Goal: Task Accomplishment & Management: Manage account settings

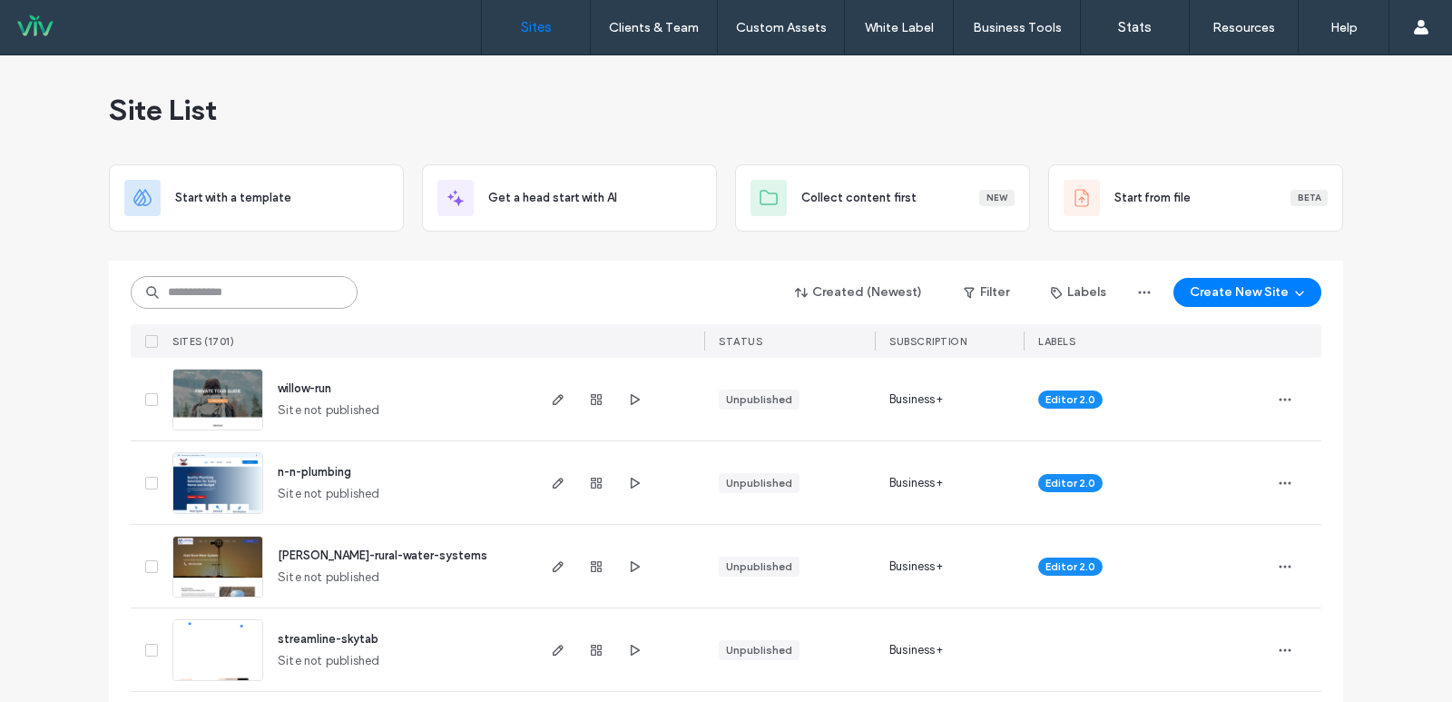
click at [241, 293] on input at bounding box center [244, 292] width 227 height 33
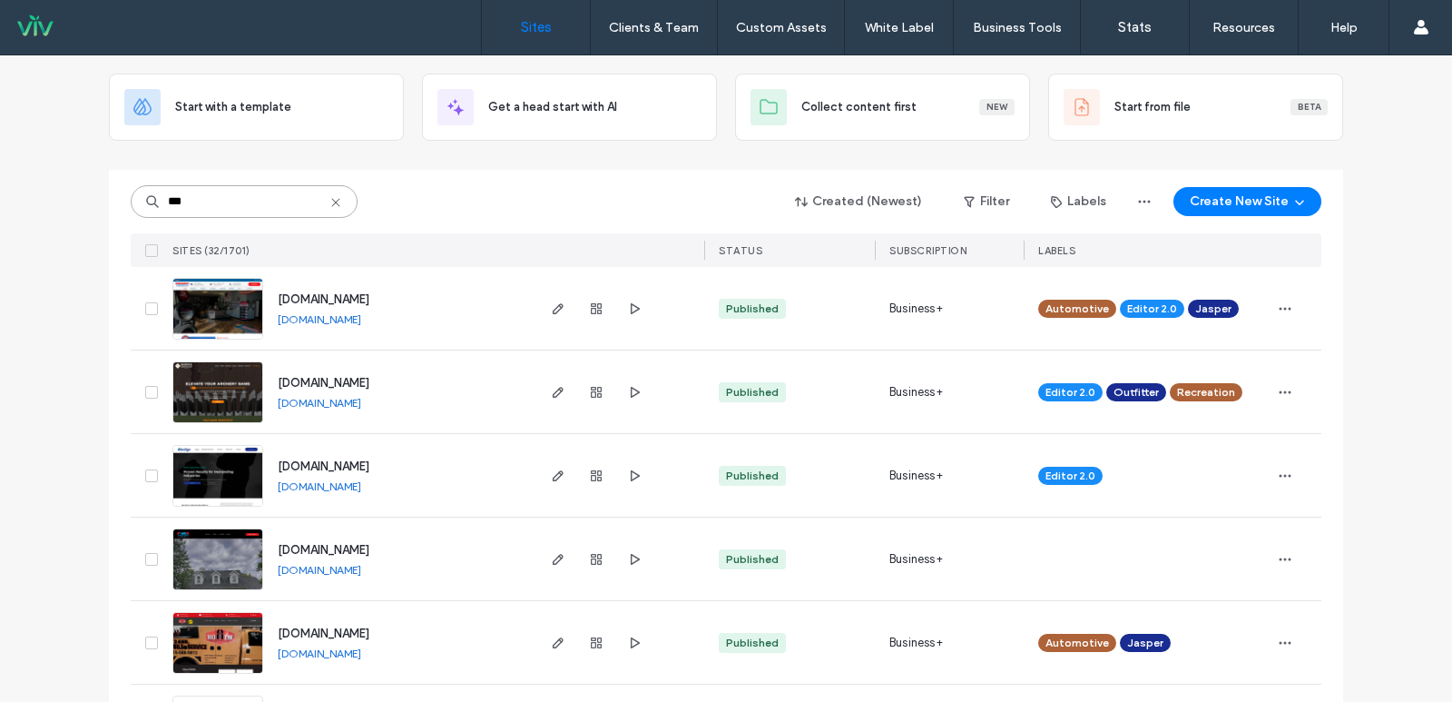
scroll to position [182, 0]
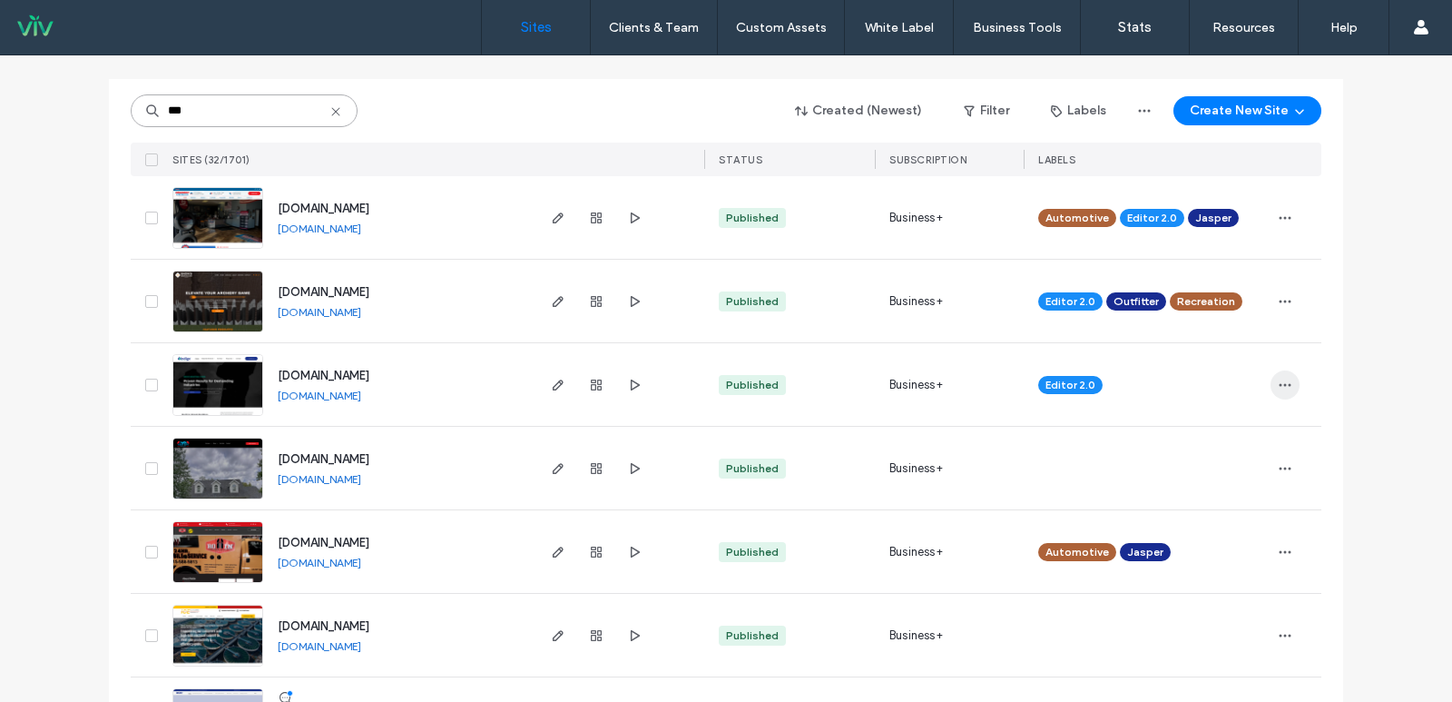
type input "***"
click at [1282, 388] on icon "button" at bounding box center [1285, 385] width 15 height 15
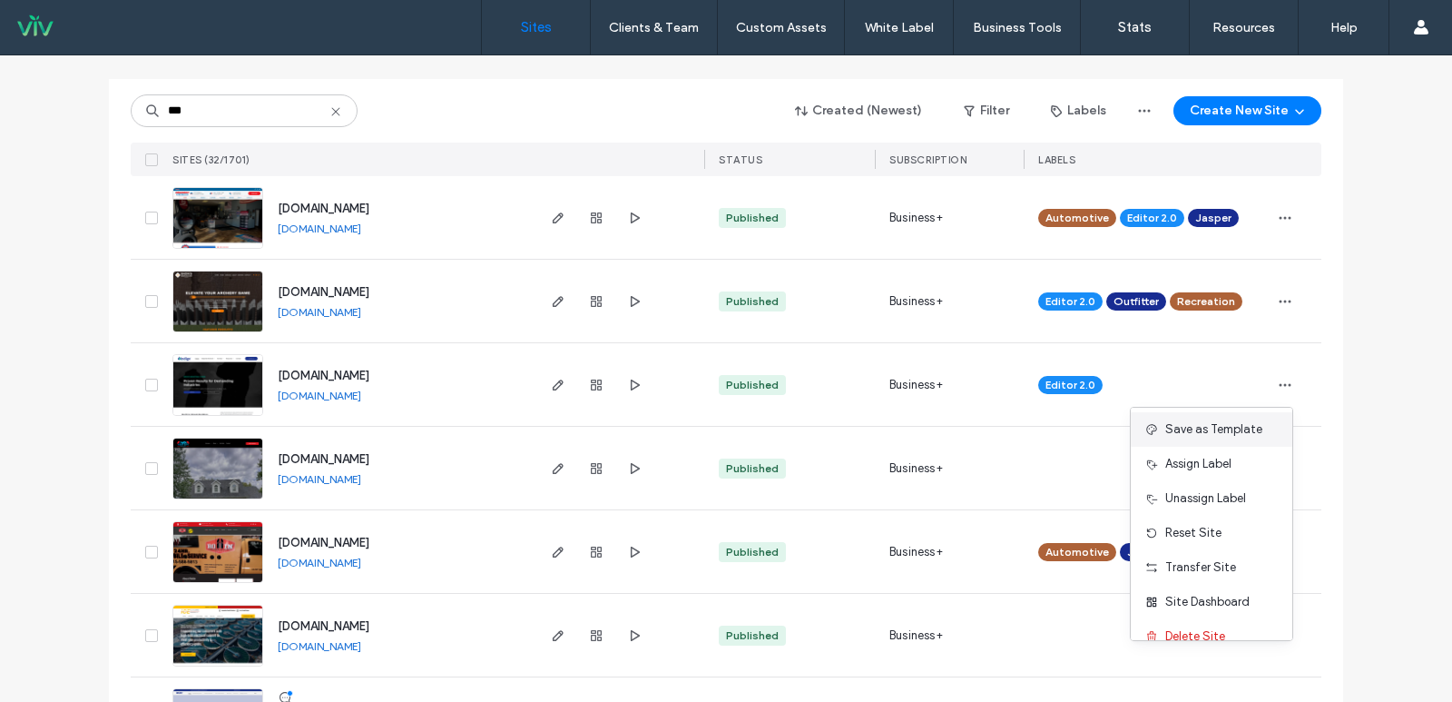
scroll to position [58, 0]
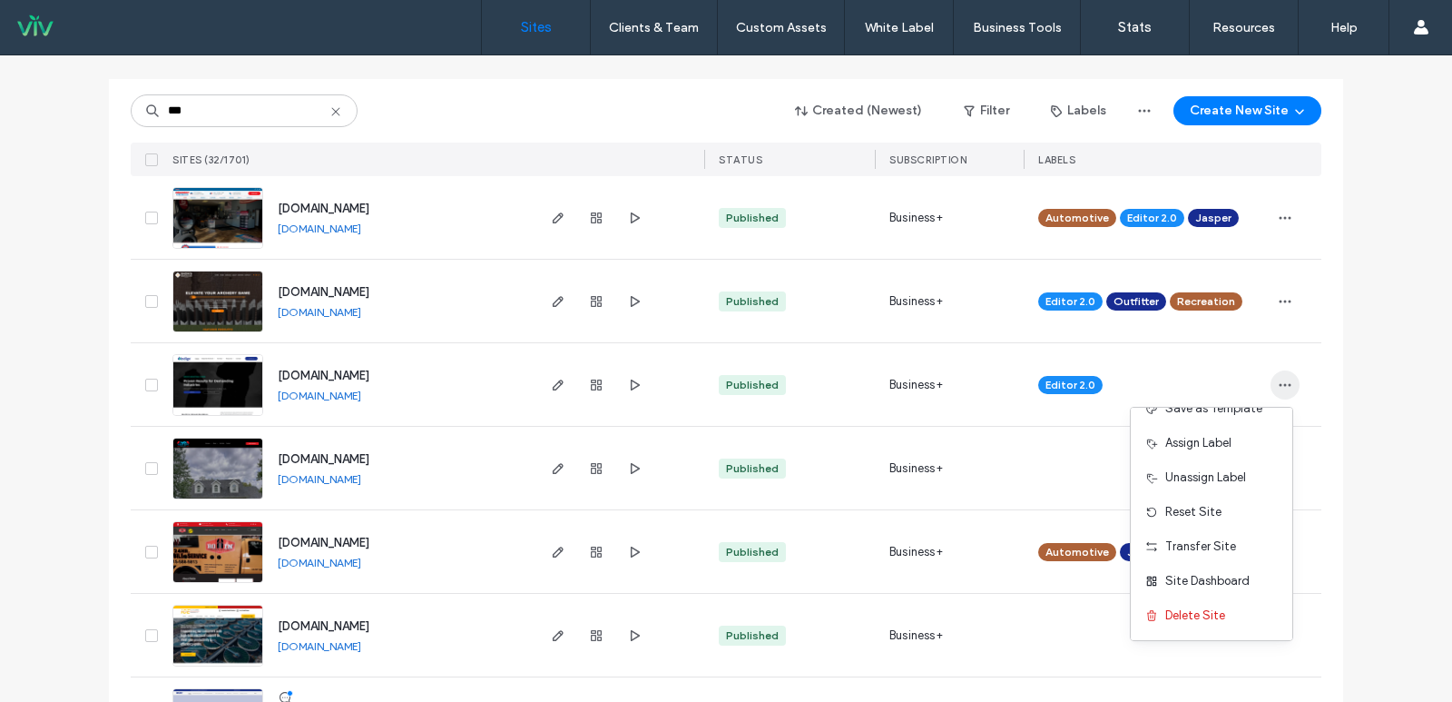
click at [1280, 385] on use "button" at bounding box center [1286, 384] width 12 height 3
click at [1212, 580] on span "Site Dashboard" at bounding box center [1207, 581] width 84 height 18
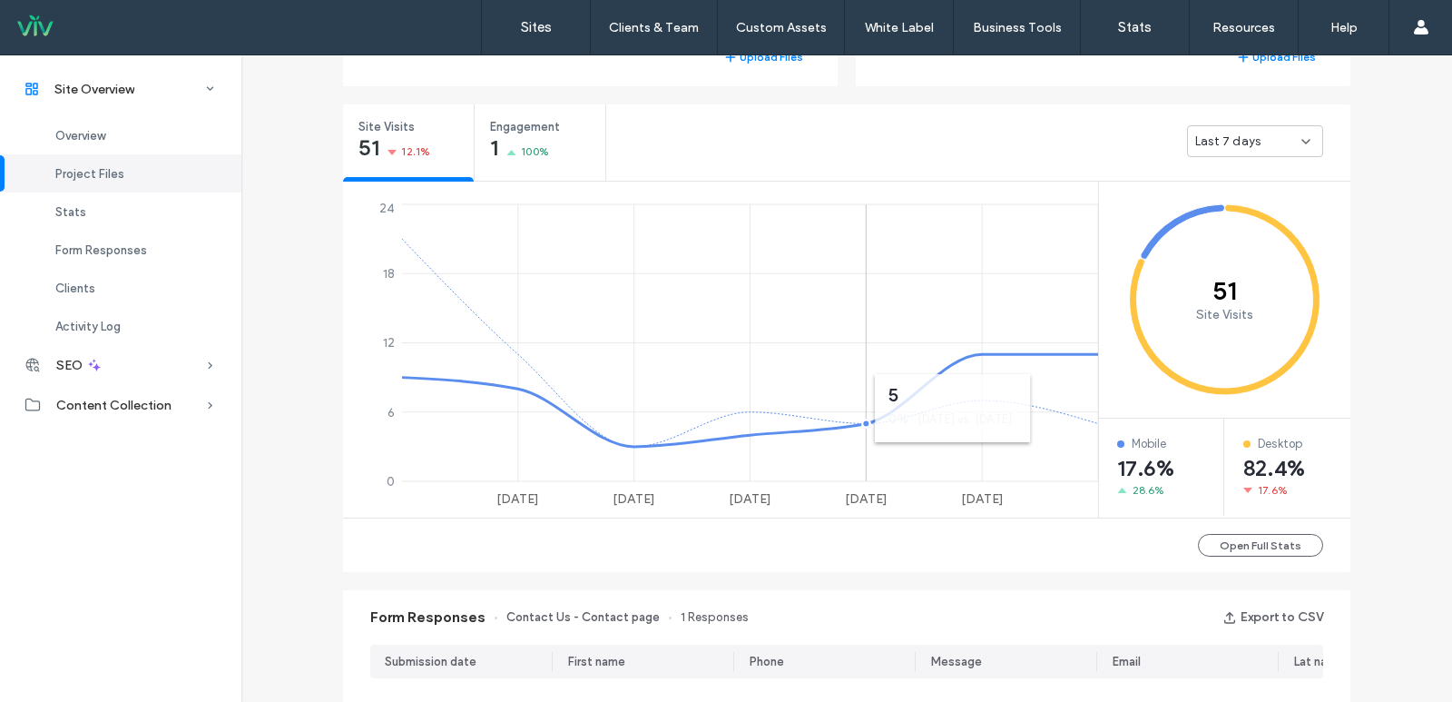
scroll to position [545, 0]
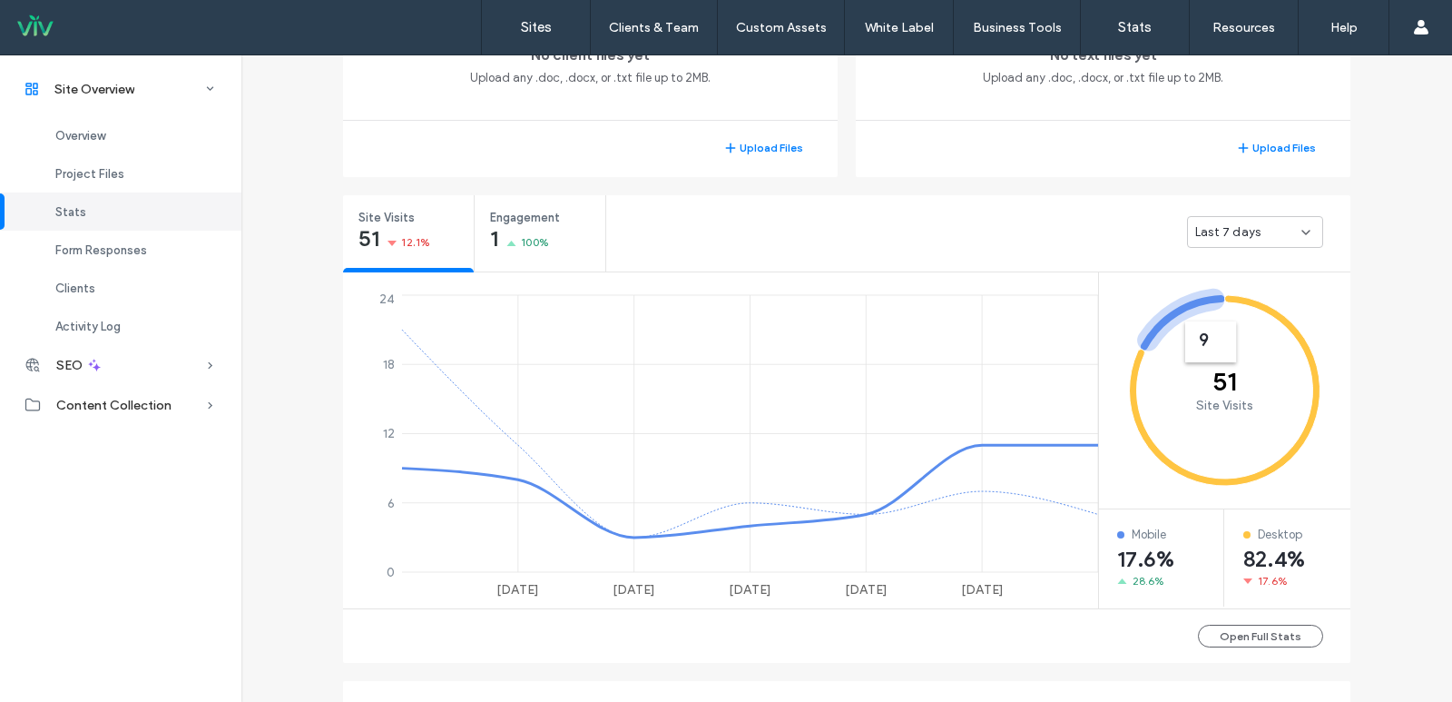
click at [1250, 232] on span "Last 7 days" at bounding box center [1227, 232] width 65 height 18
click at [1103, 237] on div "Last 7 days" at bounding box center [978, 231] width 744 height 73
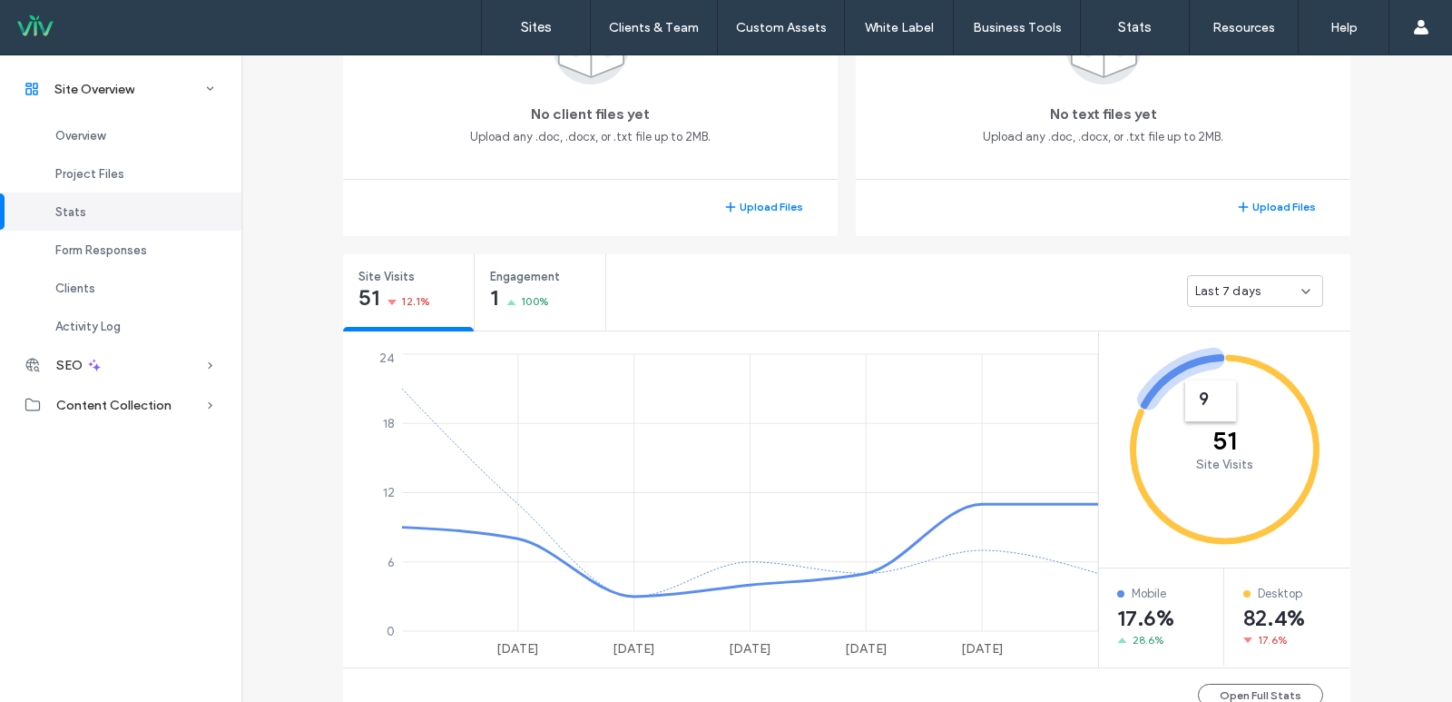
scroll to position [454, 0]
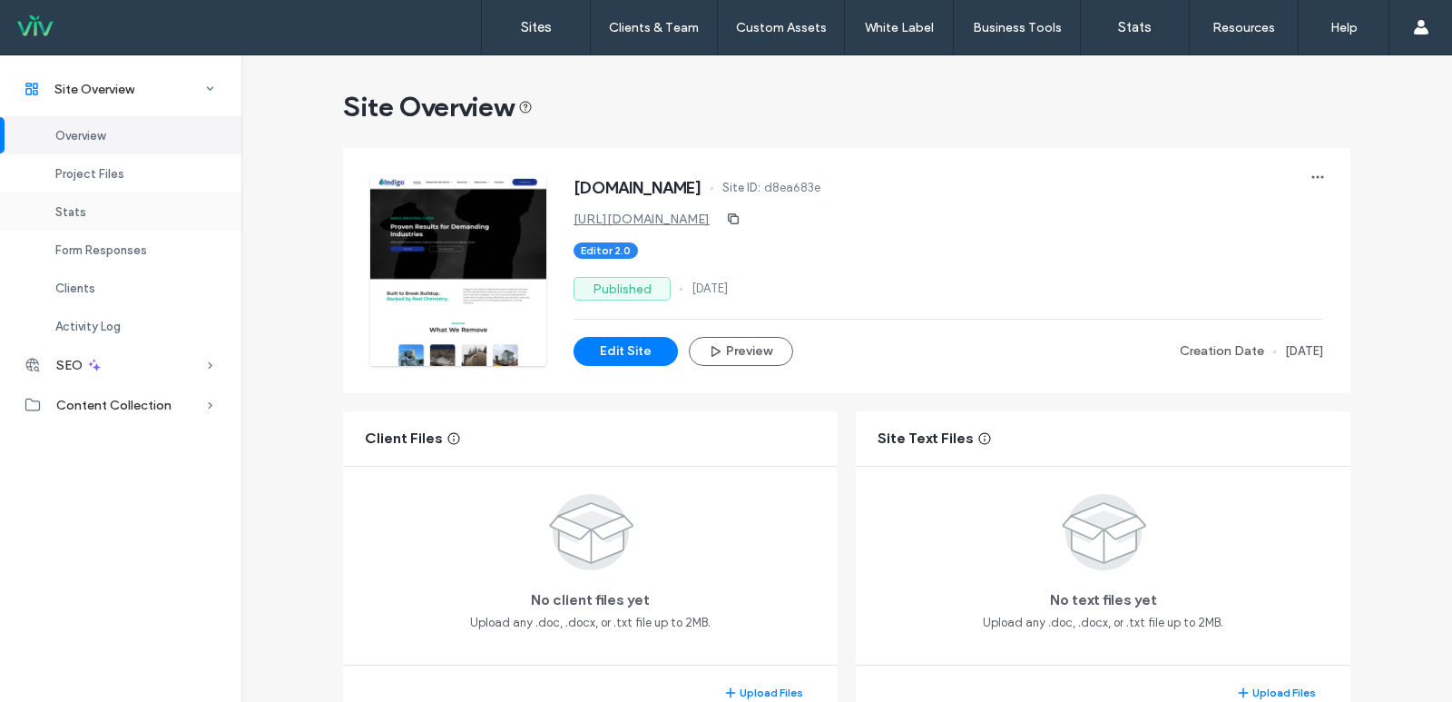
click at [140, 212] on div "Stats" at bounding box center [120, 211] width 241 height 38
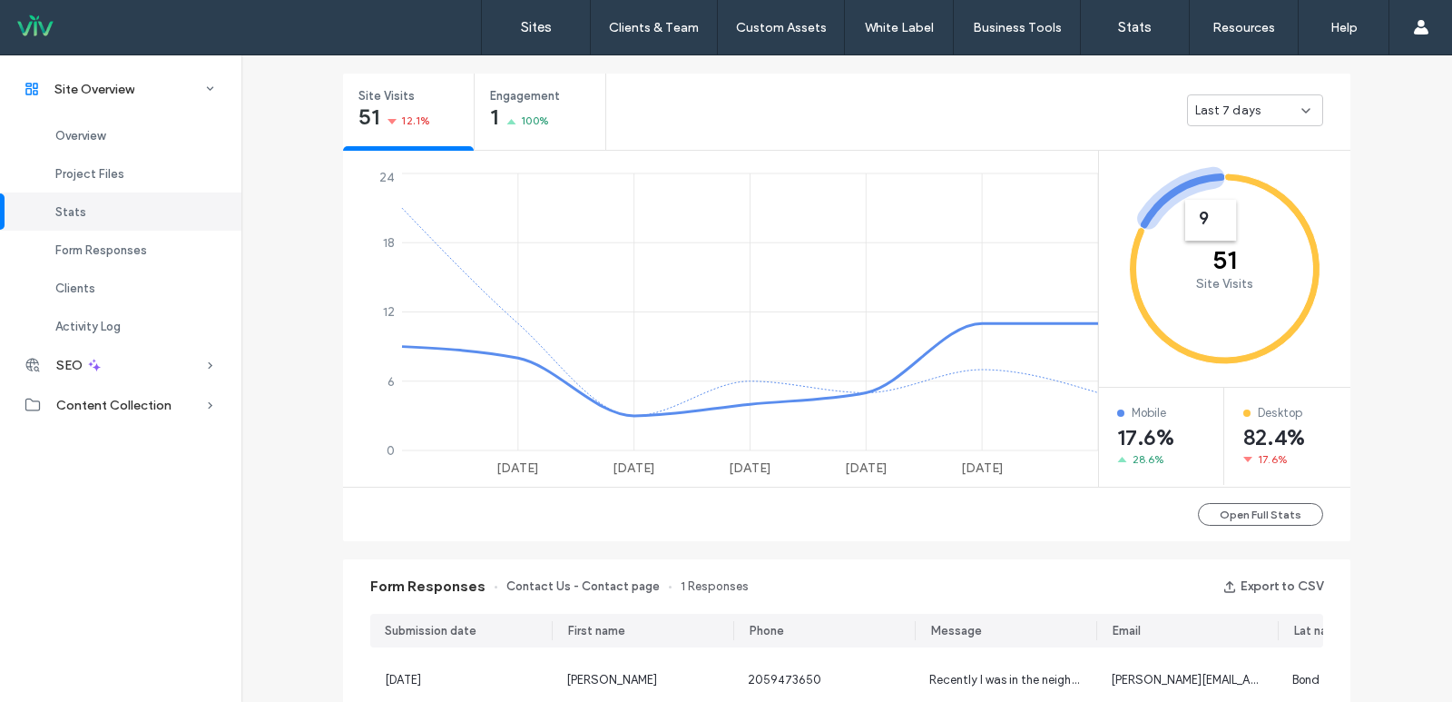
scroll to position [676, 0]
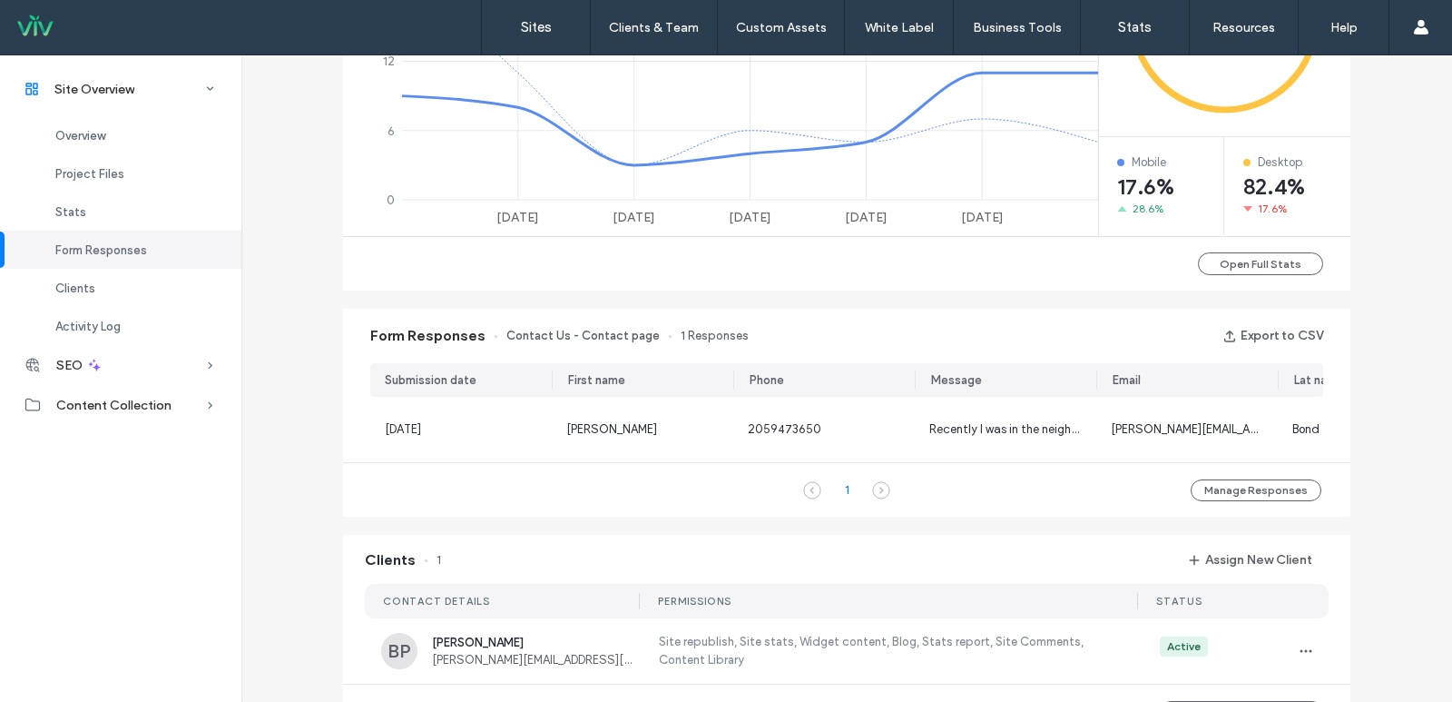
scroll to position [948, 0]
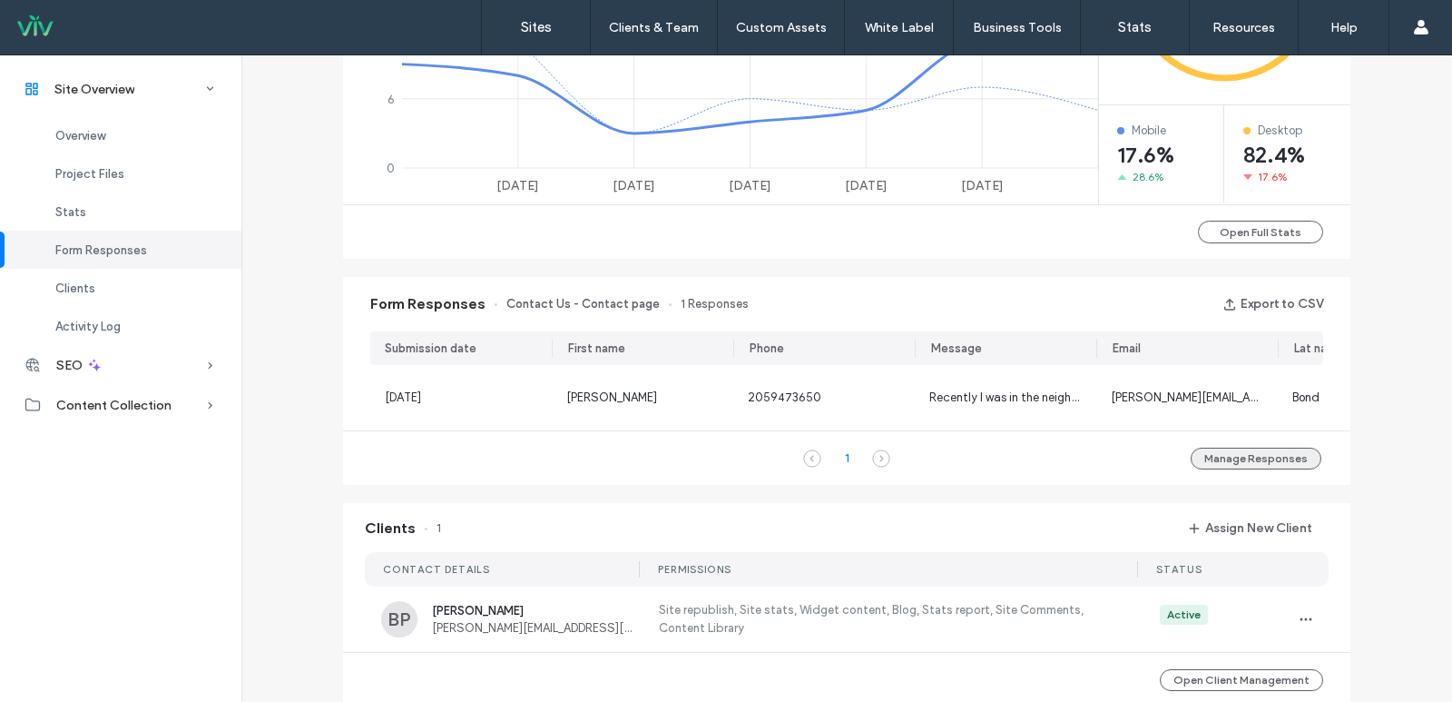
click at [1245, 464] on button "Manage Responses" at bounding box center [1256, 458] width 131 height 22
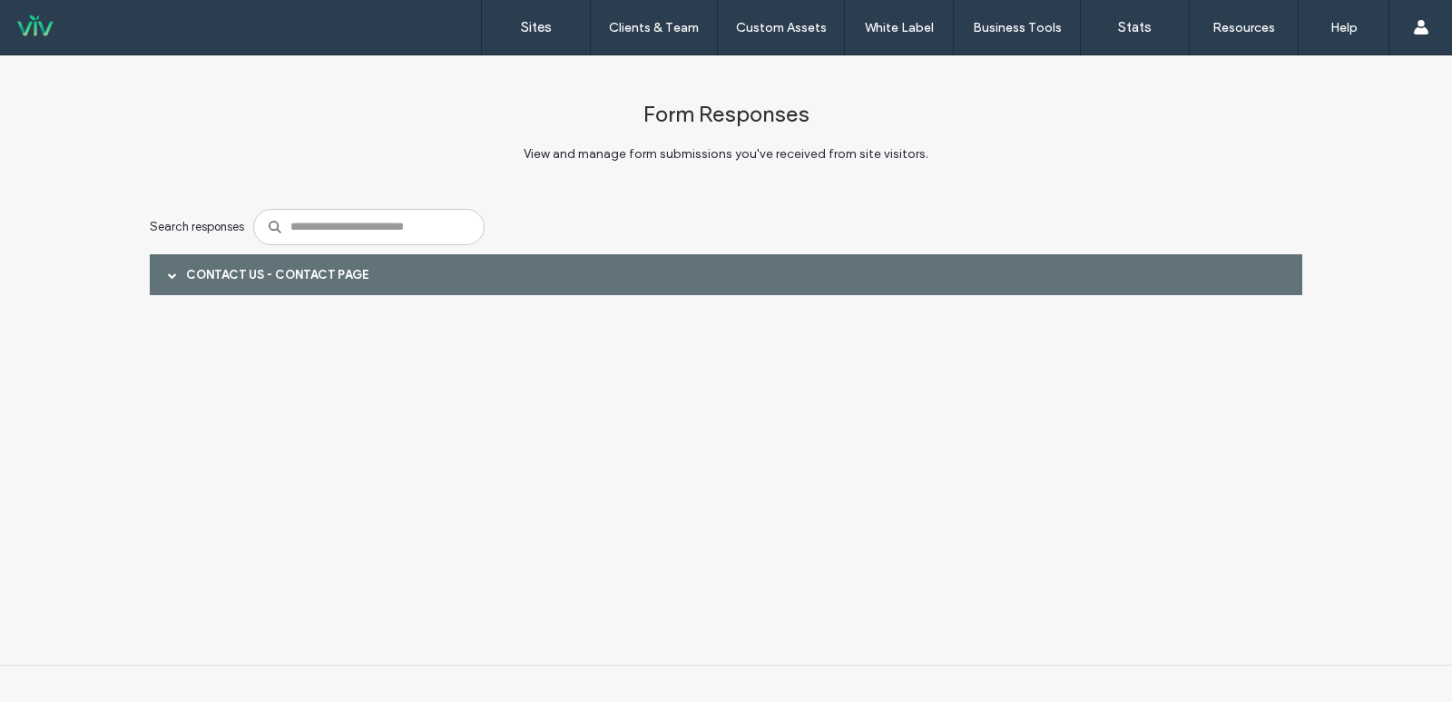
click at [166, 274] on div at bounding box center [172, 275] width 27 height 32
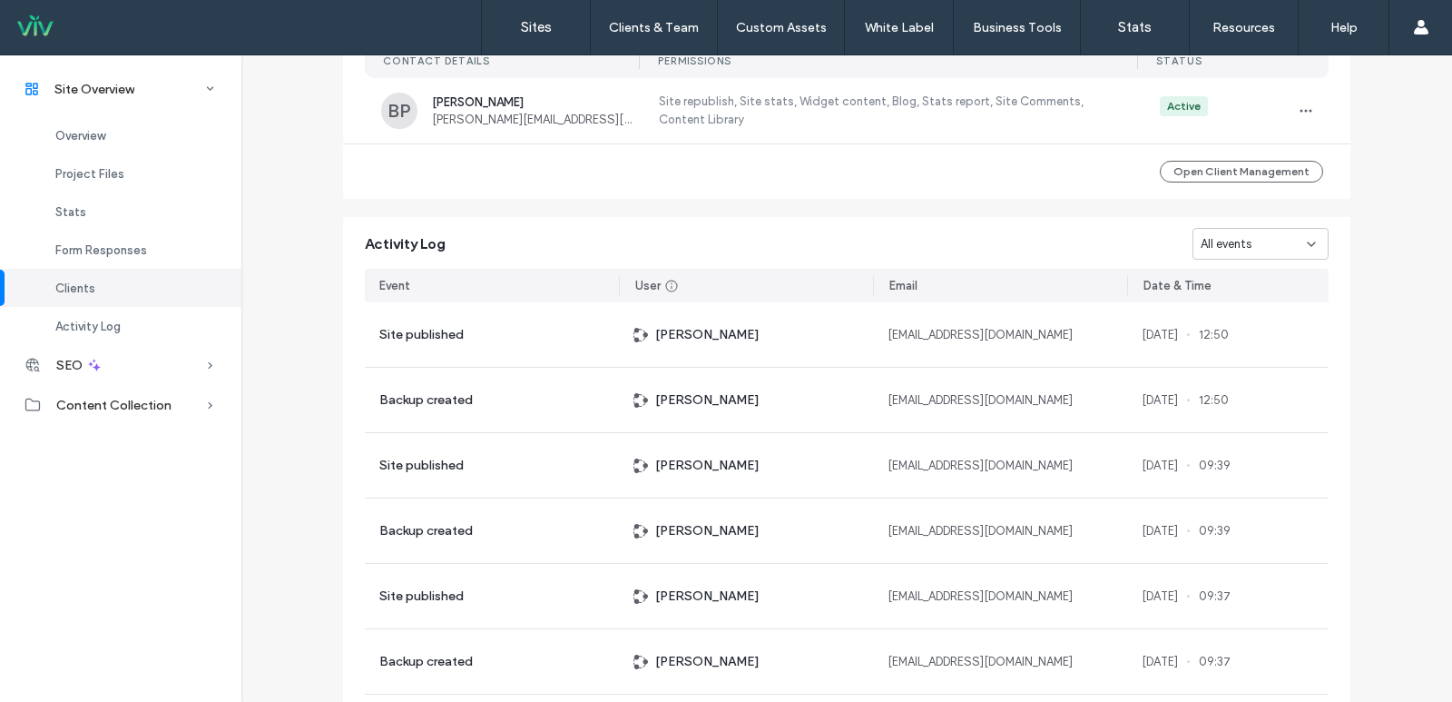
scroll to position [1361, 0]
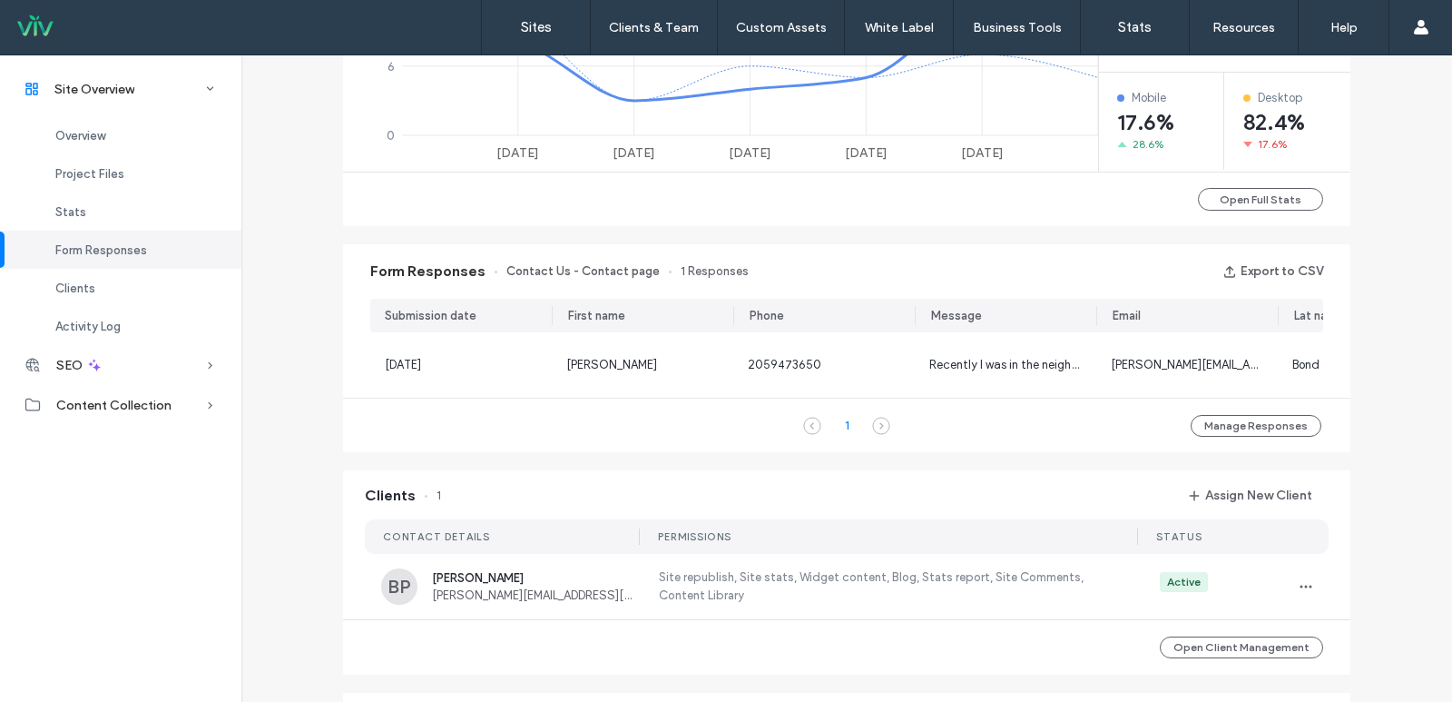
scroll to position [908, 0]
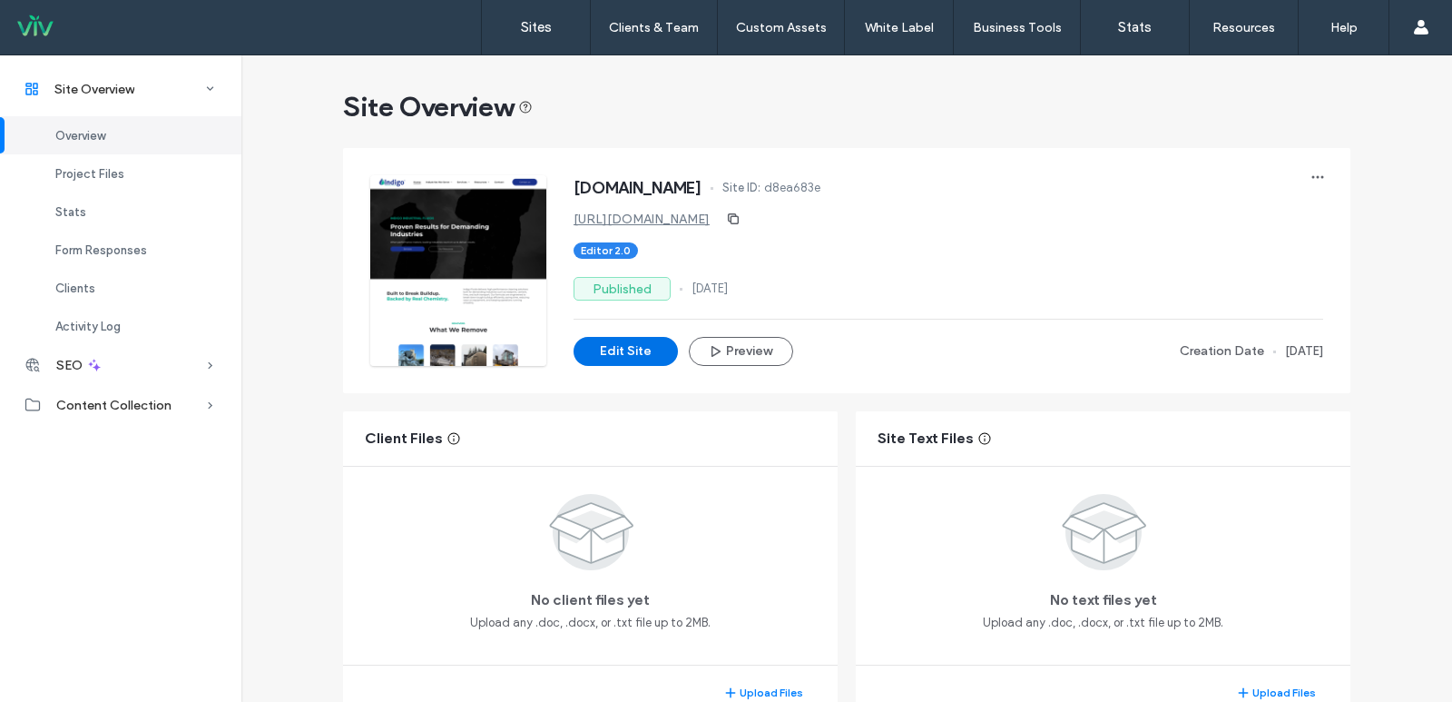
click at [612, 354] on button "Edit Site" at bounding box center [626, 351] width 104 height 29
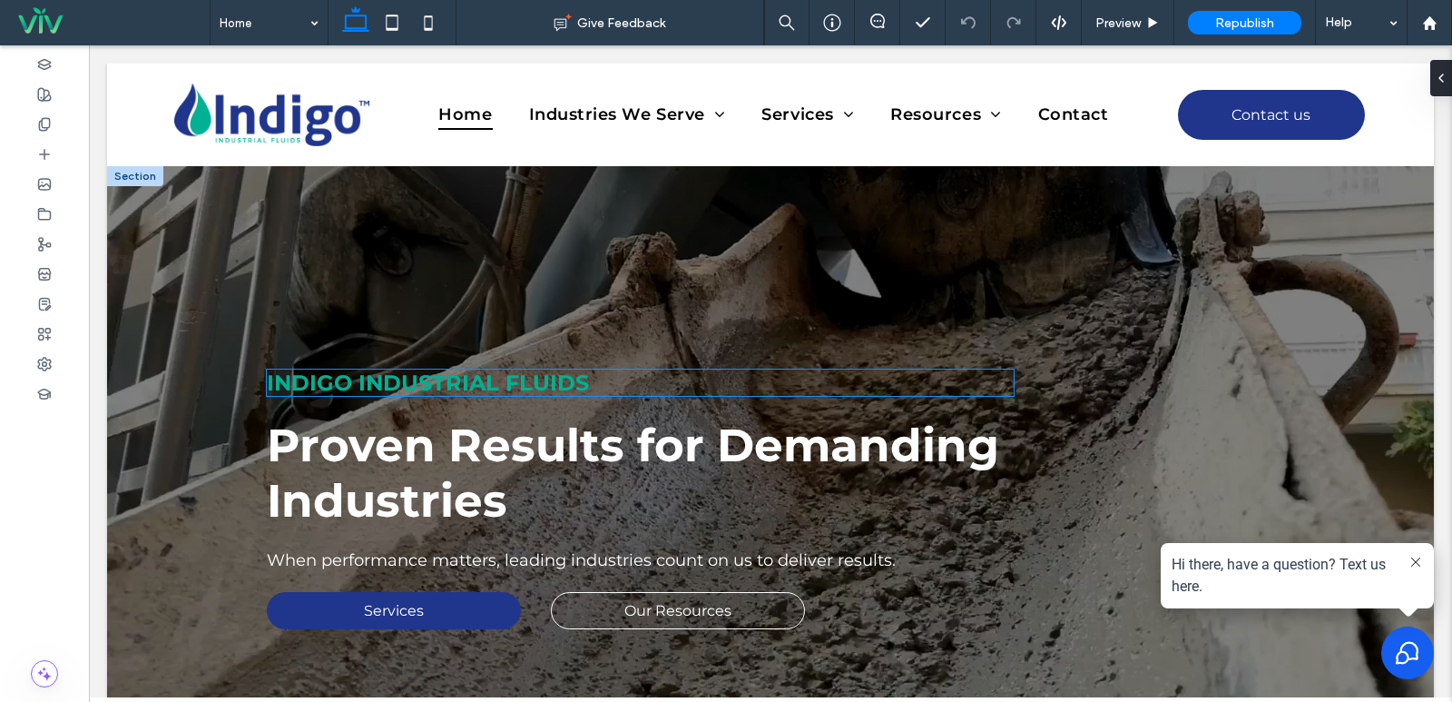
click at [510, 391] on strong "Indigo Industrial Fluids" at bounding box center [428, 382] width 322 height 26
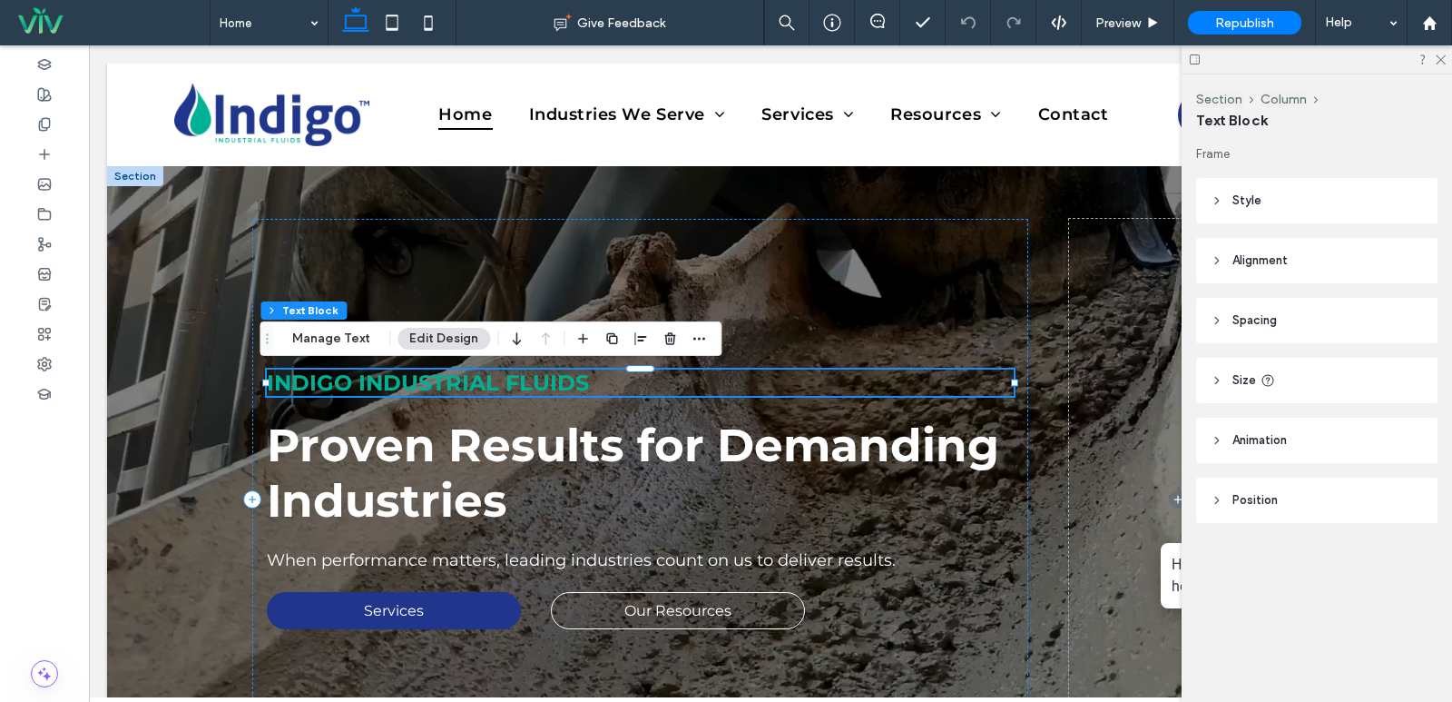
click at [506, 387] on strong "Indigo Industrial Fluids" at bounding box center [428, 382] width 322 height 26
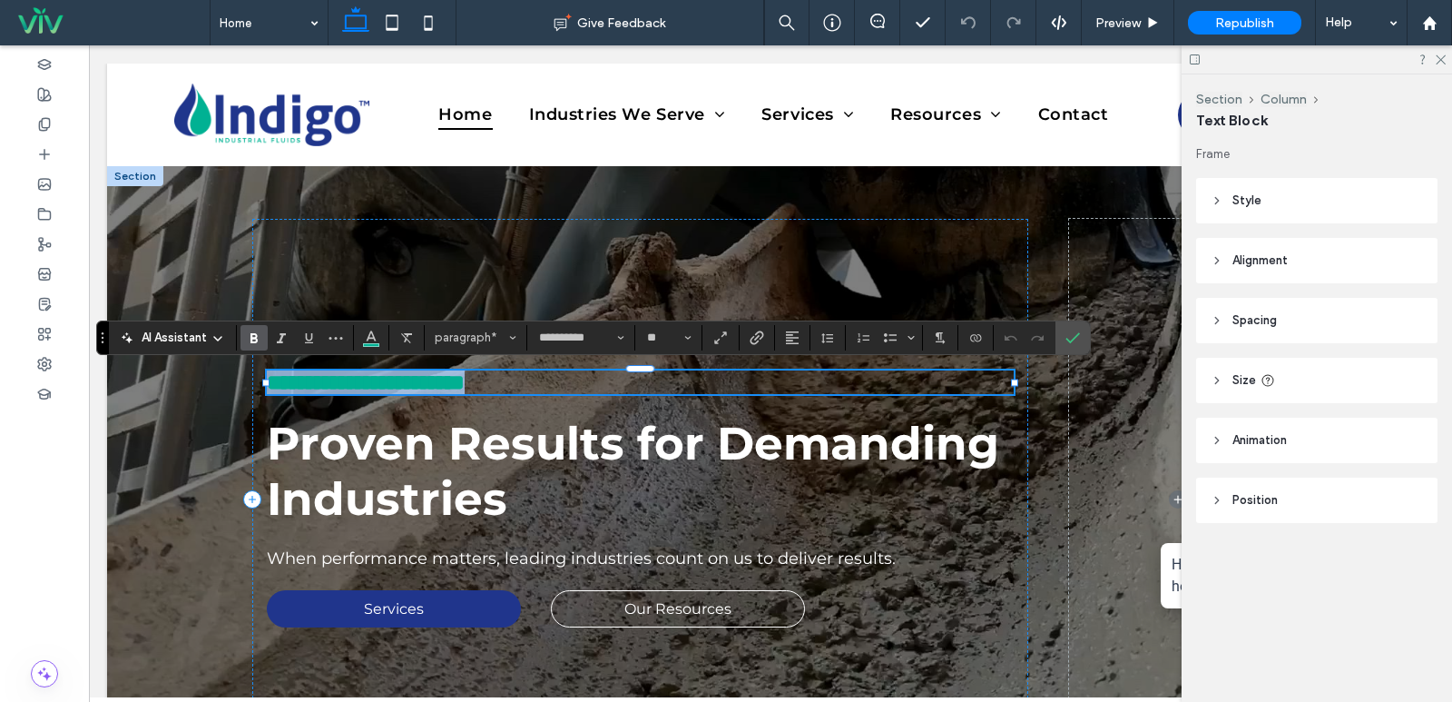
click at [465, 388] on strong "**********" at bounding box center [366, 382] width 198 height 22
click at [1076, 337] on use "Confirm" at bounding box center [1073, 337] width 15 height 11
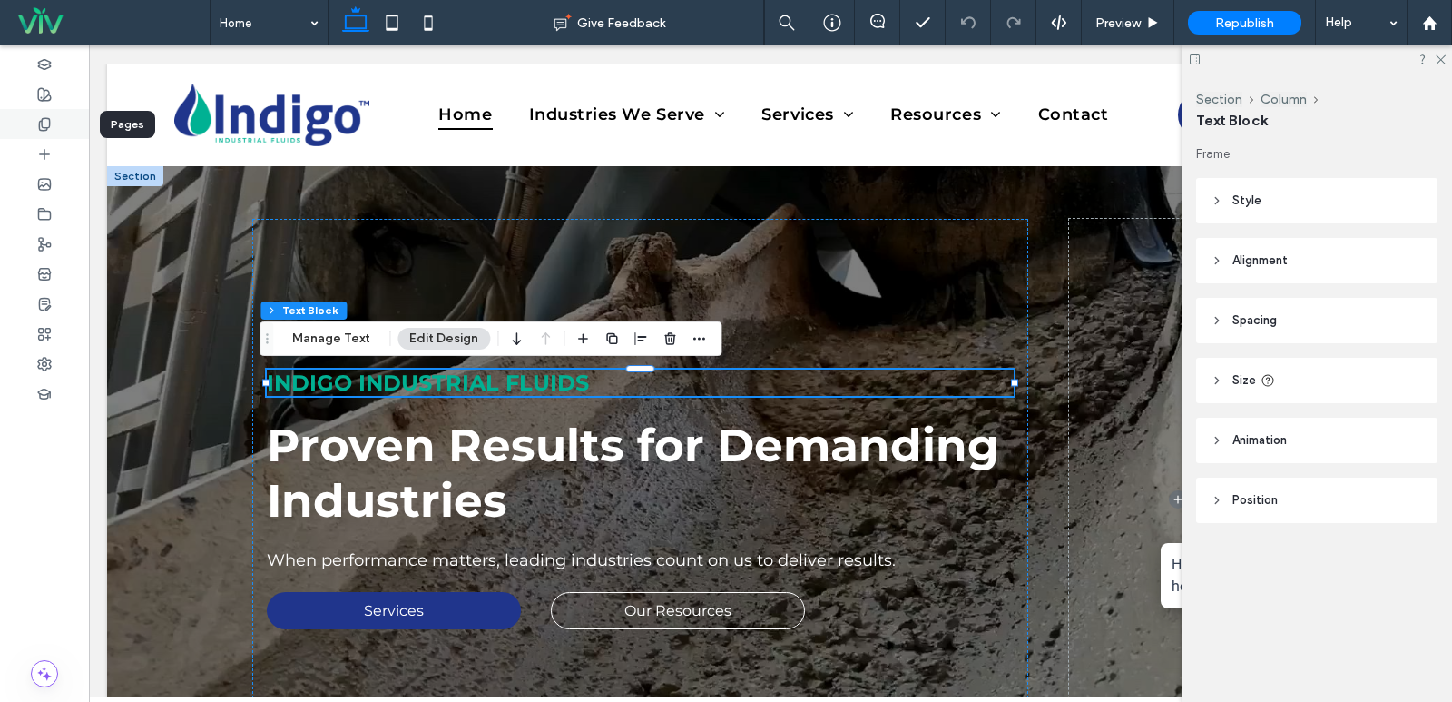
click at [46, 124] on icon at bounding box center [44, 124] width 15 height 15
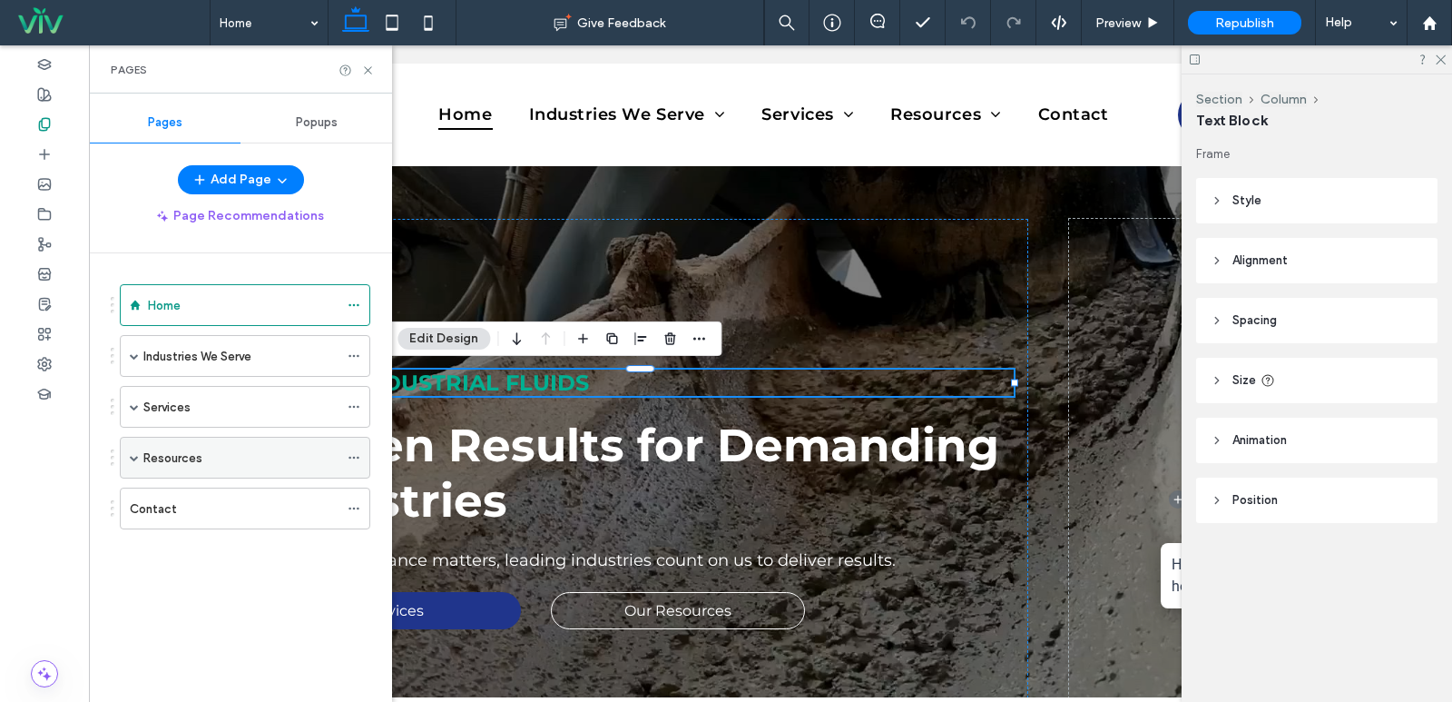
click at [138, 459] on span at bounding box center [134, 457] width 9 height 9
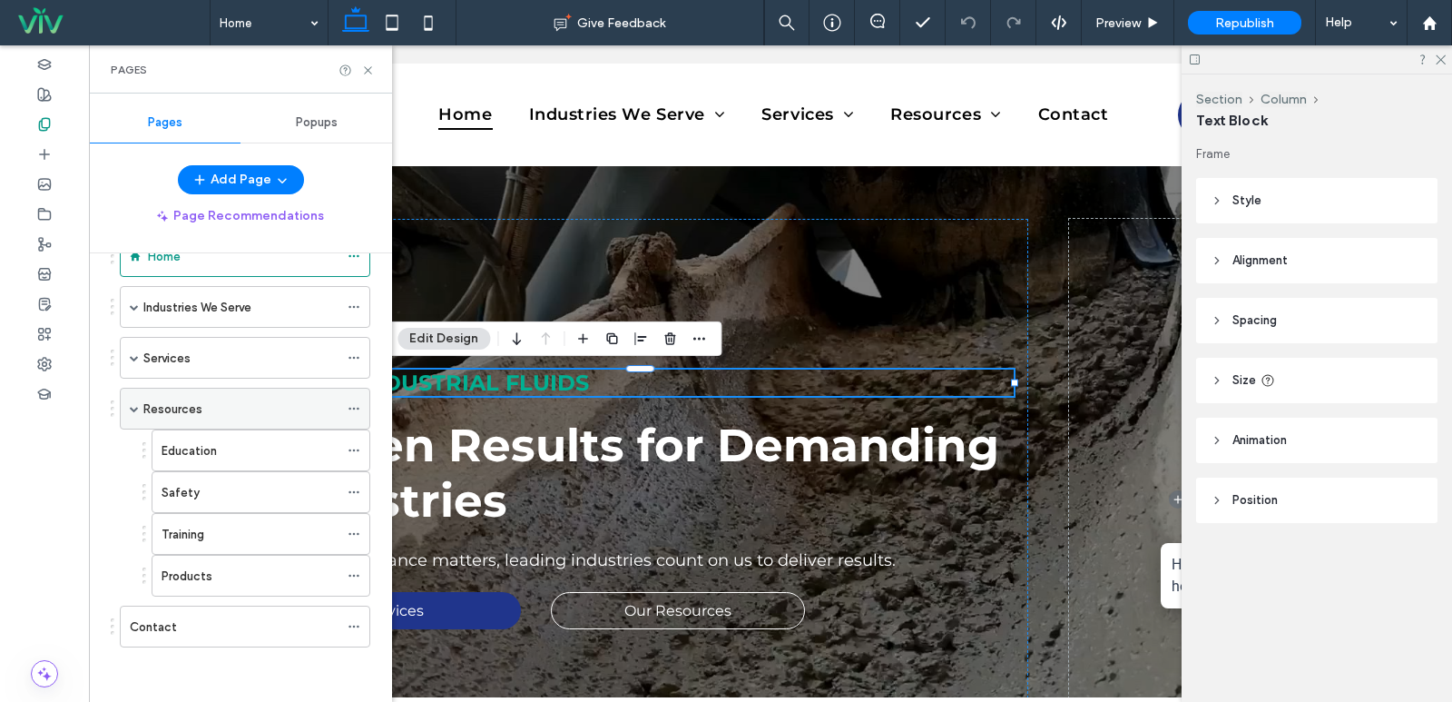
click at [234, 414] on div "Resources" at bounding box center [240, 408] width 195 height 19
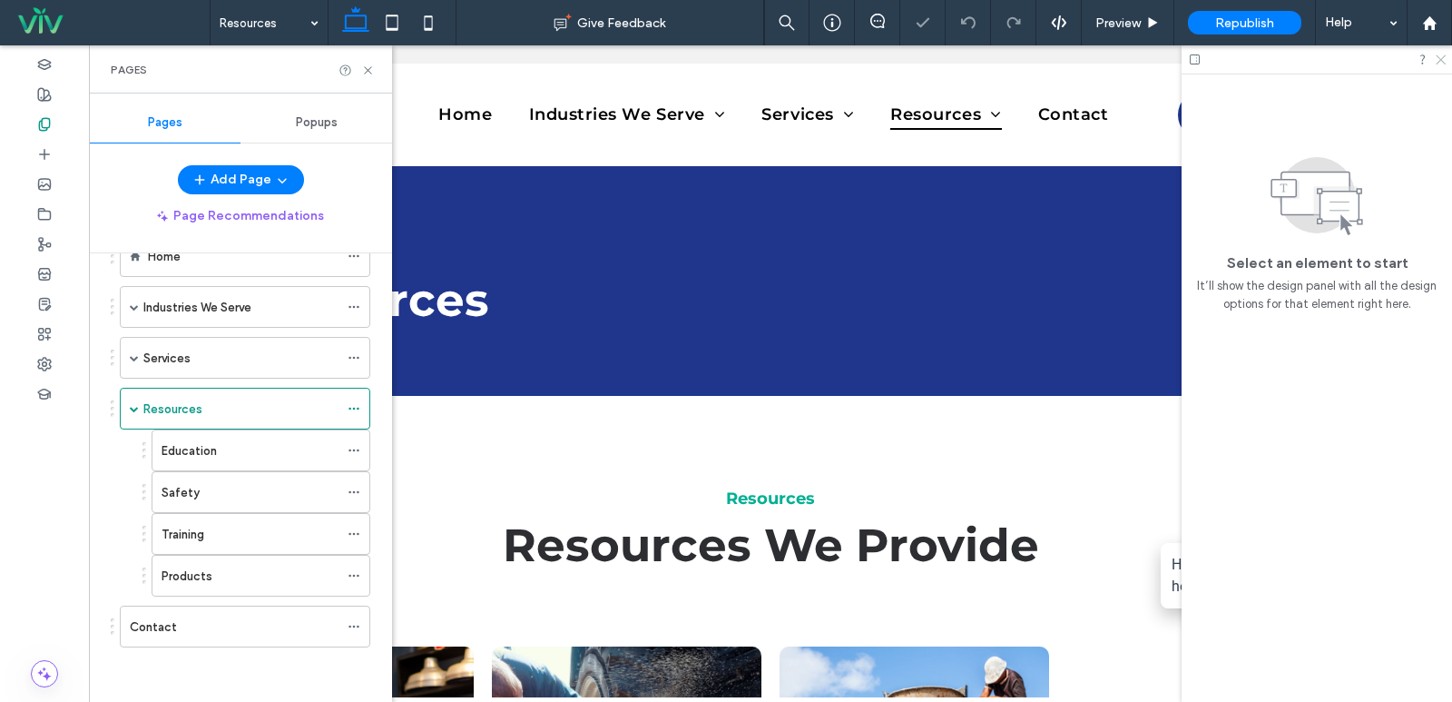
drag, startPoint x: 1439, startPoint y: 55, endPoint x: 1321, endPoint y: 34, distance: 120.0
click at [1439, 55] on icon at bounding box center [1440, 59] width 12 height 12
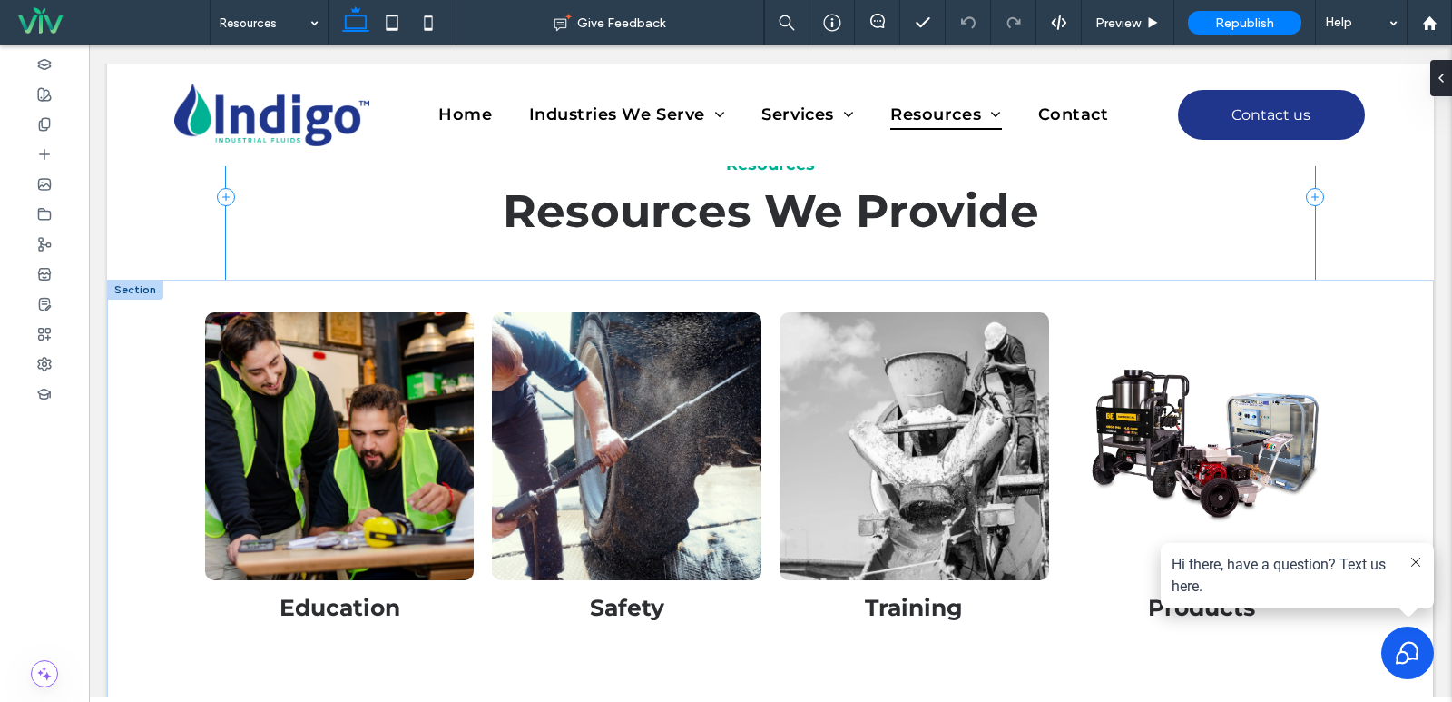
scroll to position [363, 0]
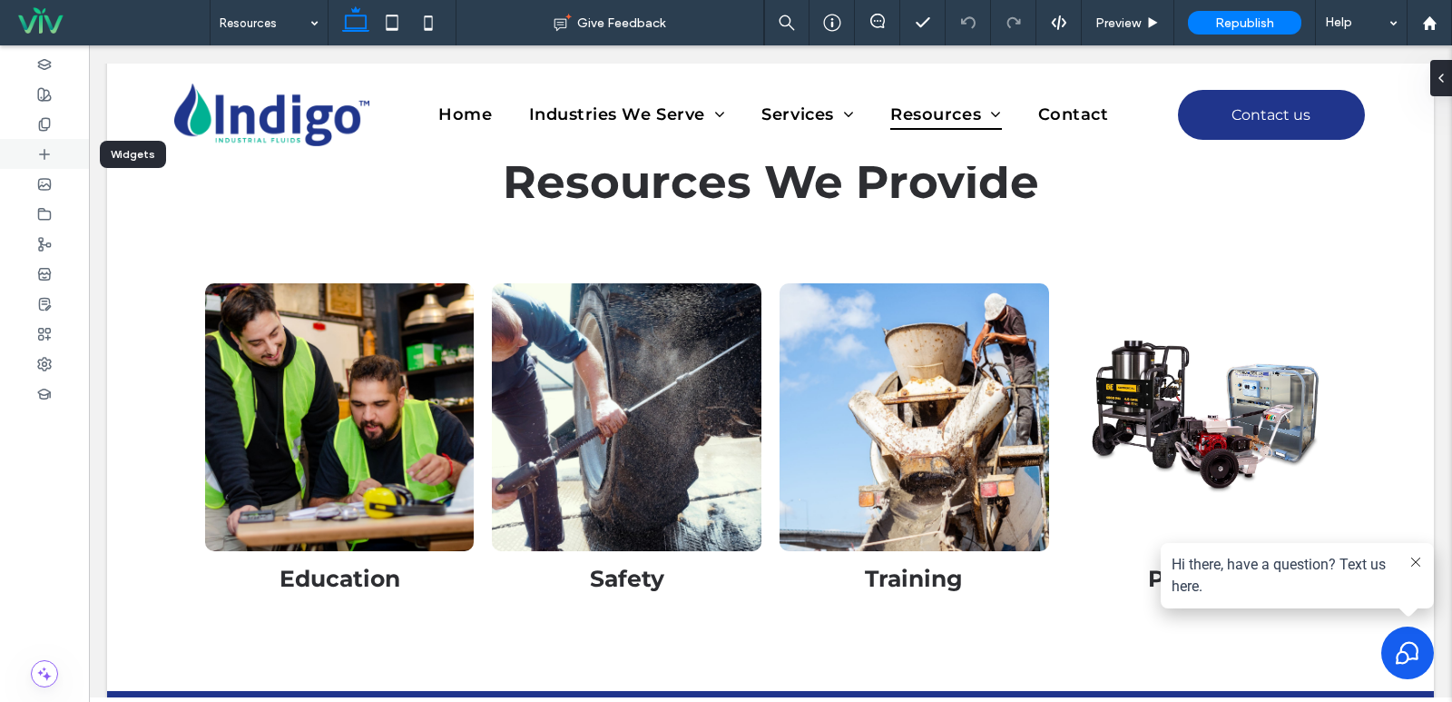
click at [54, 142] on div at bounding box center [44, 154] width 89 height 30
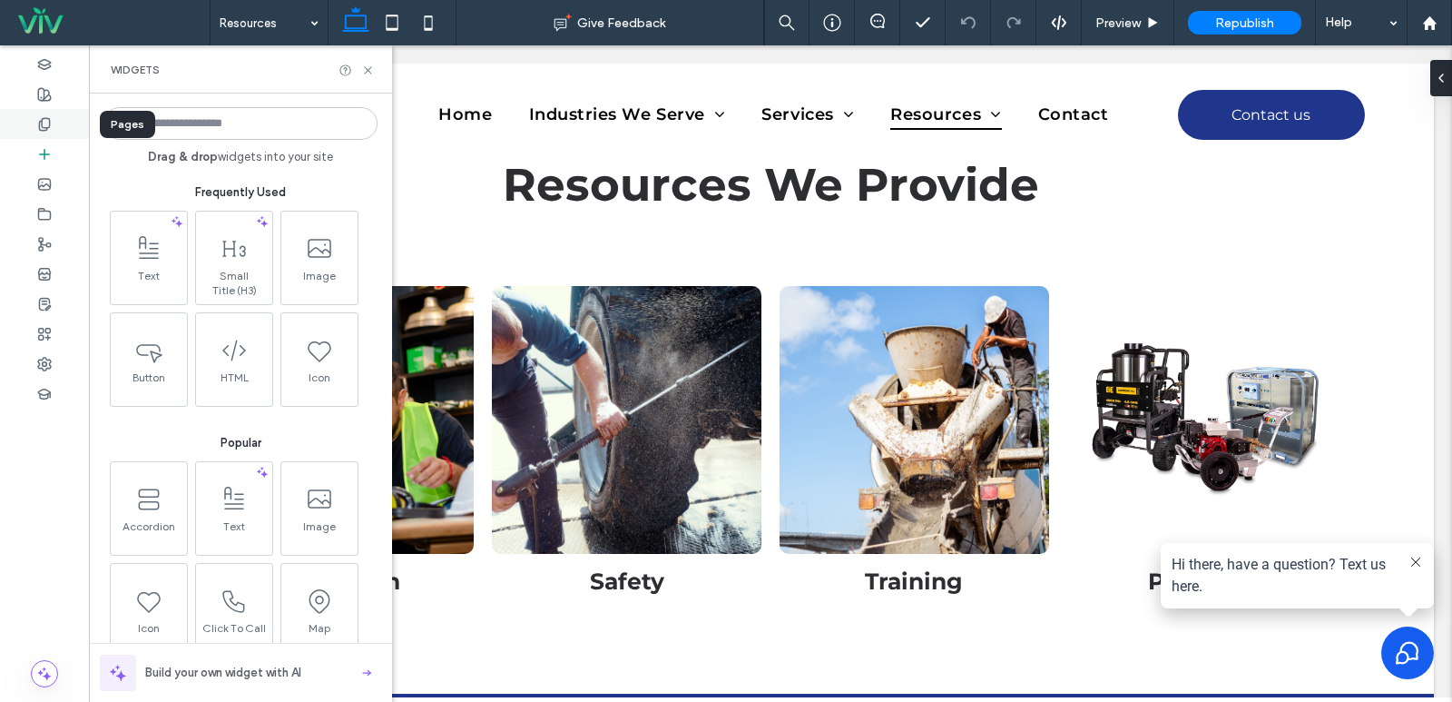
click at [44, 129] on icon at bounding box center [44, 124] width 15 height 15
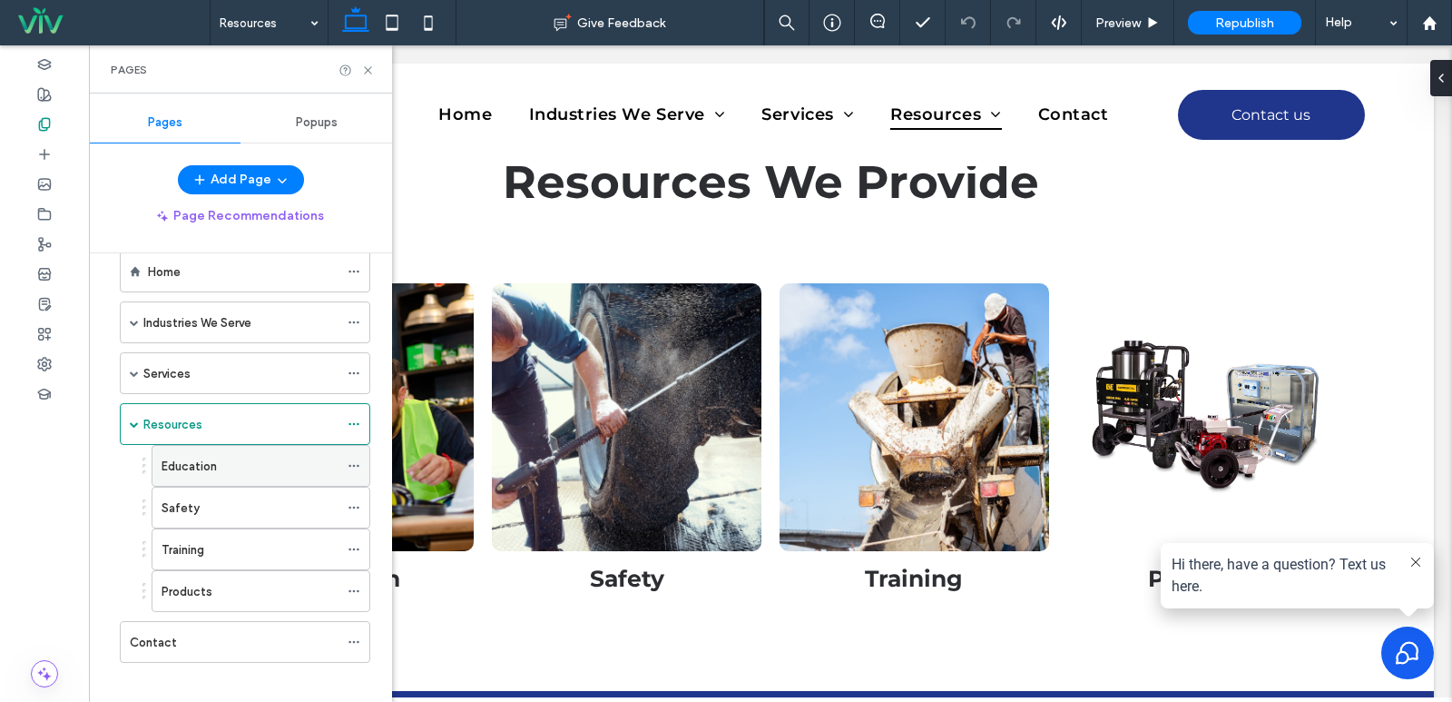
scroll to position [49, 0]
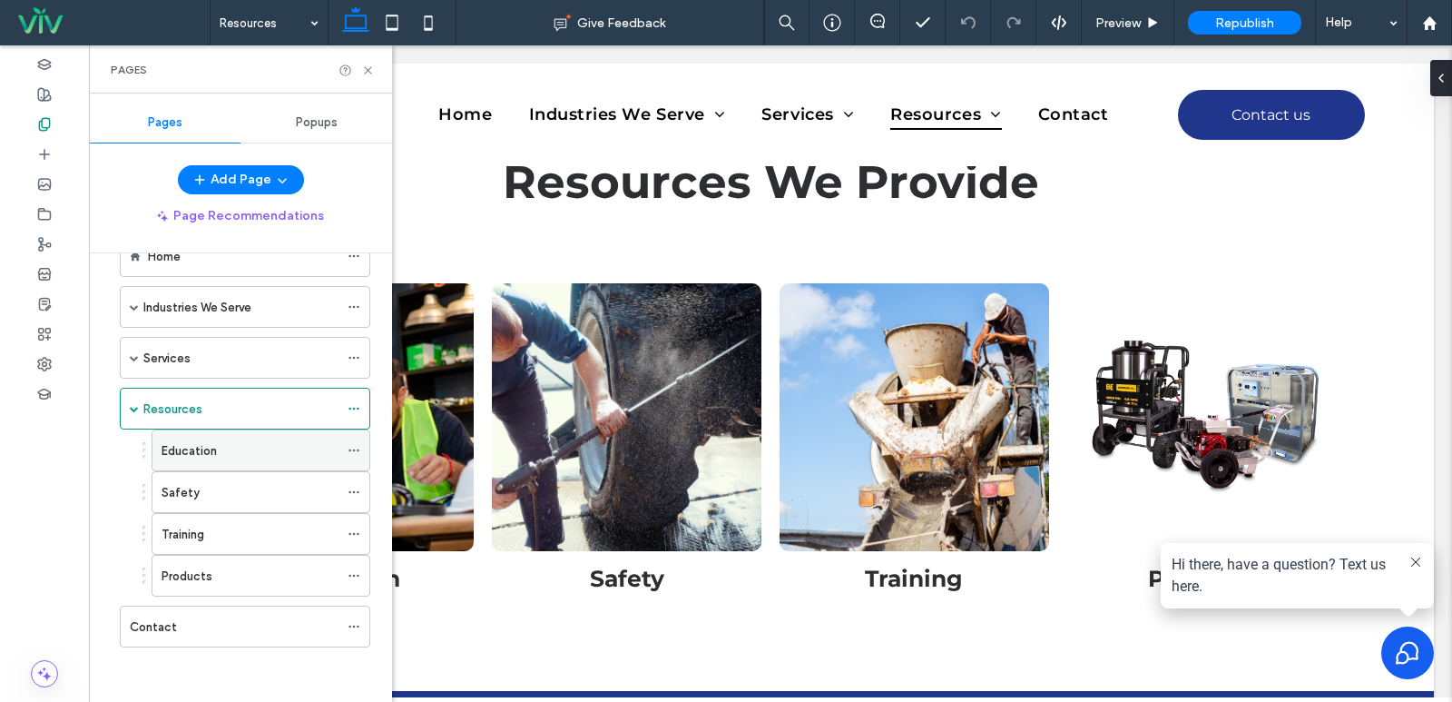
click at [275, 454] on div "Education" at bounding box center [250, 450] width 177 height 19
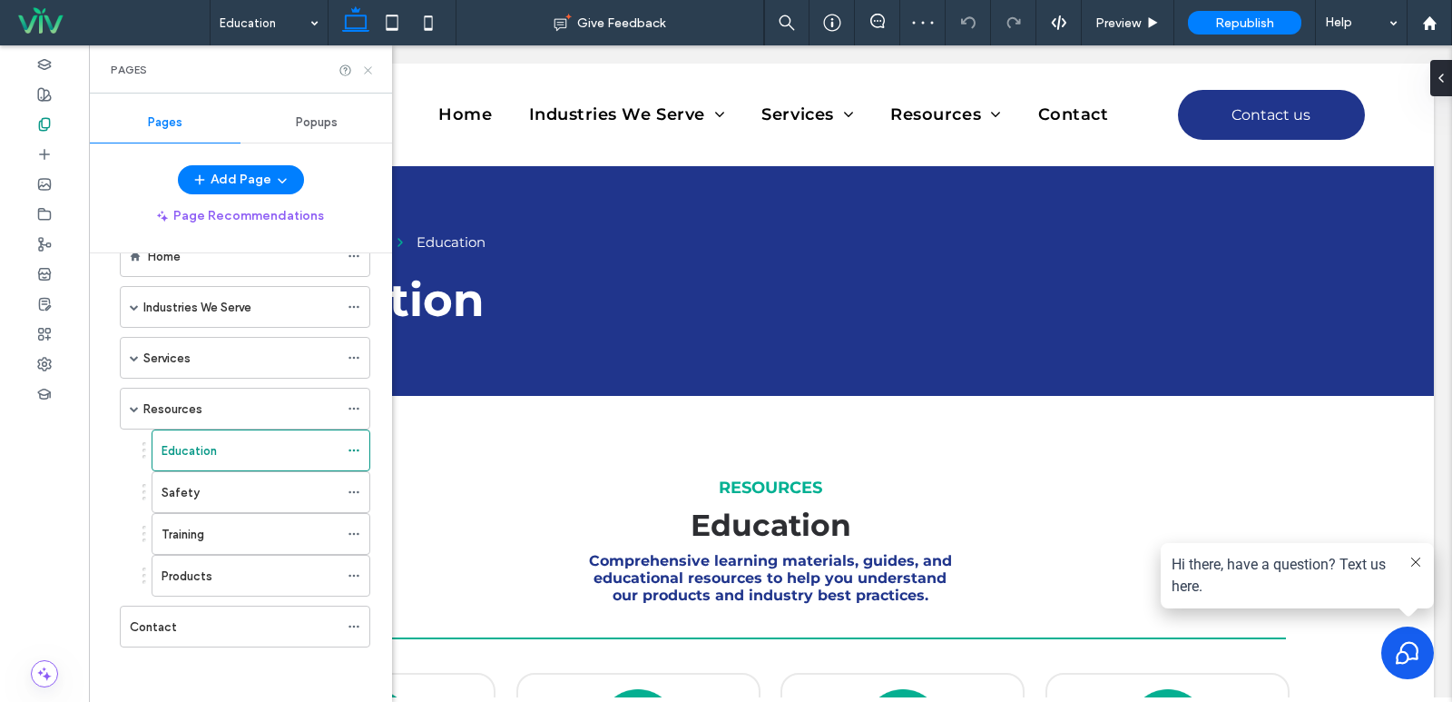
click at [368, 70] on use at bounding box center [367, 69] width 7 height 7
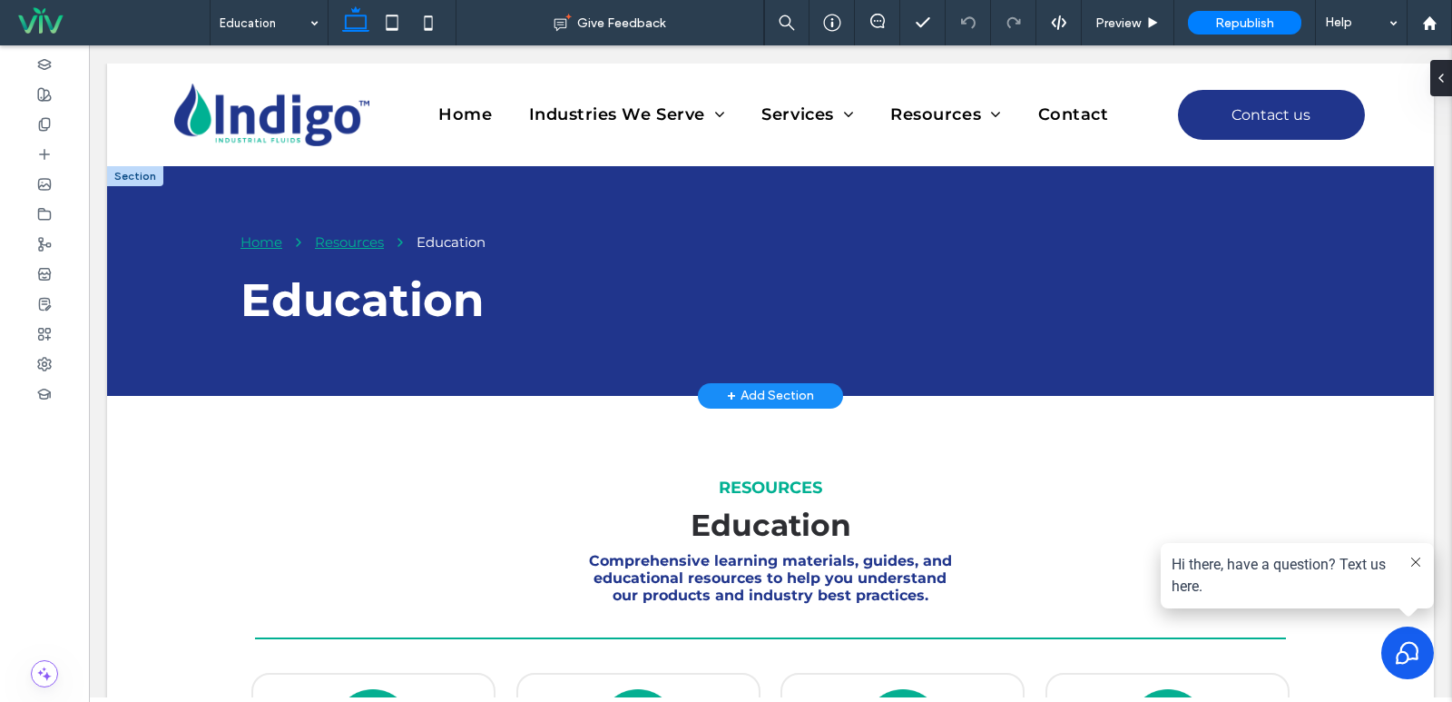
click at [133, 176] on div at bounding box center [135, 176] width 56 height 20
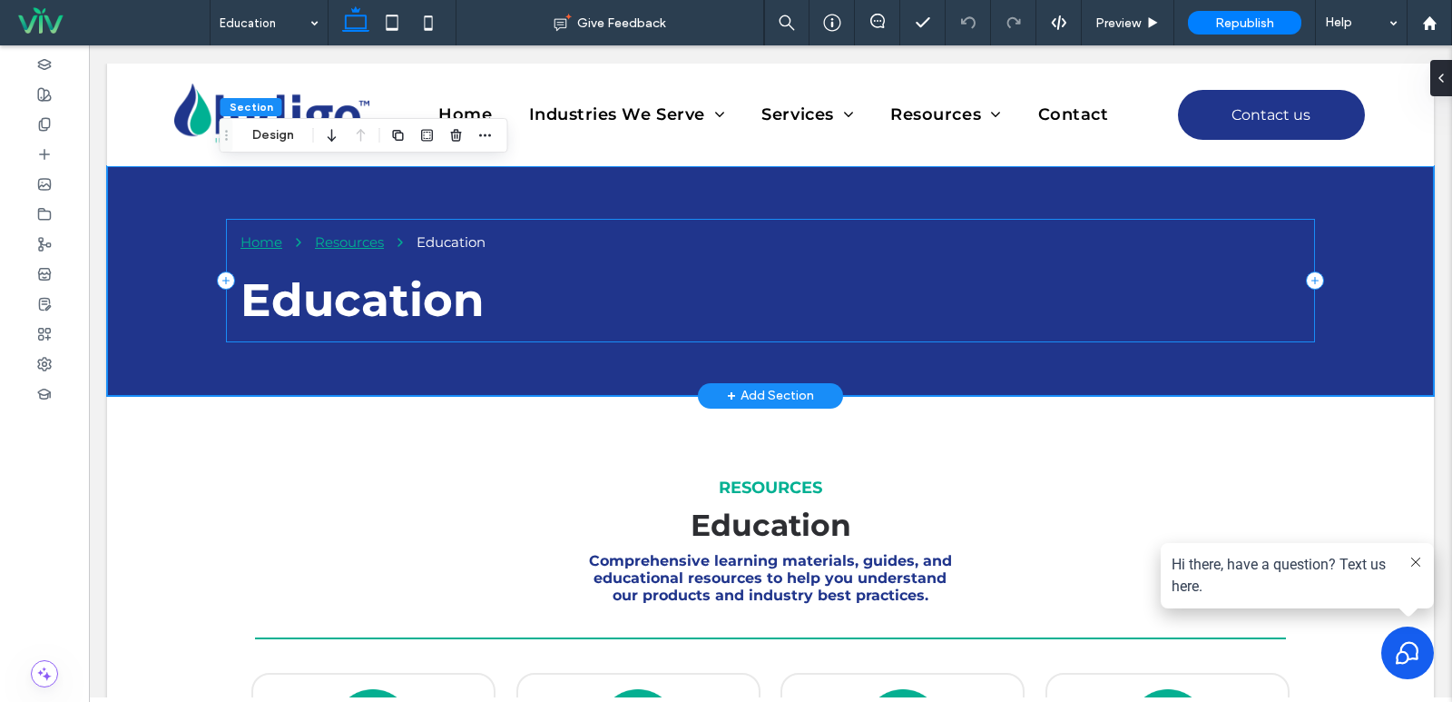
click at [369, 261] on div "Home Resources Education Education" at bounding box center [770, 280] width 1089 height 123
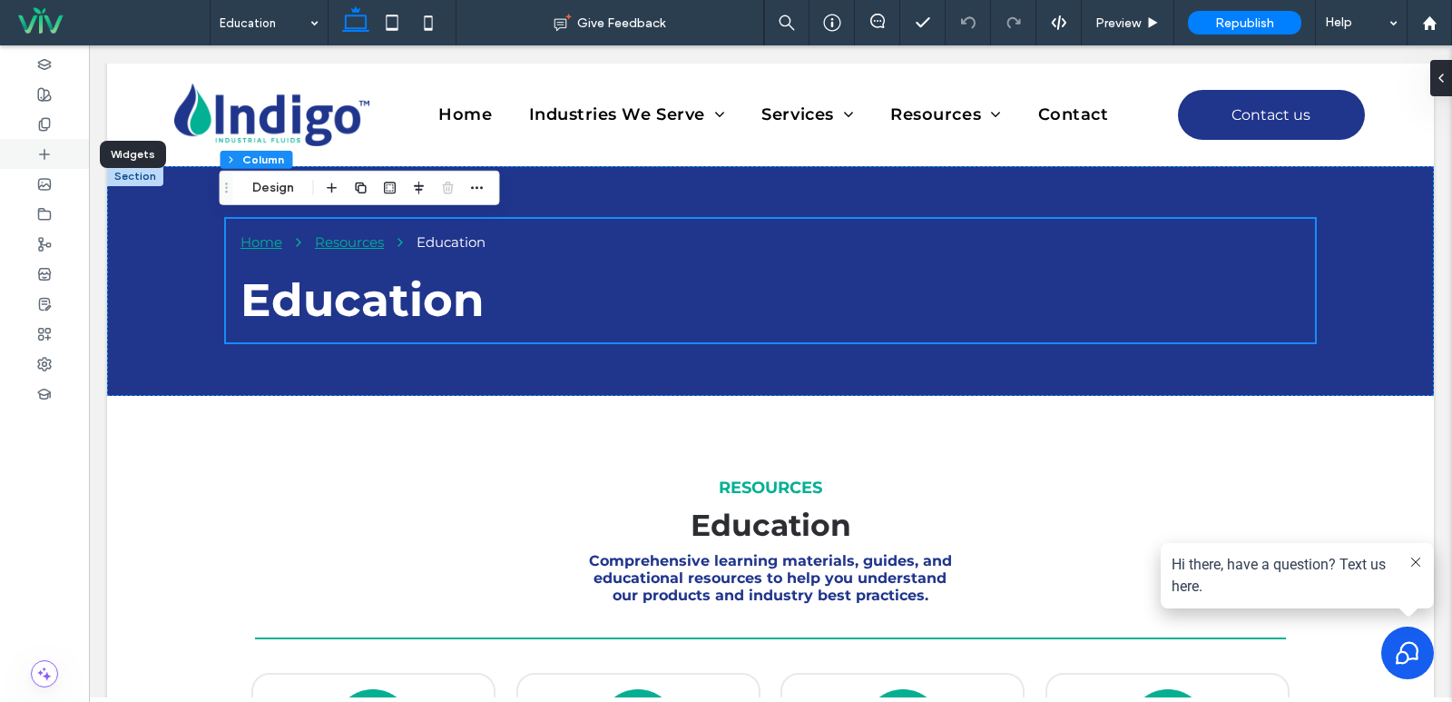
click at [46, 163] on div at bounding box center [44, 154] width 89 height 30
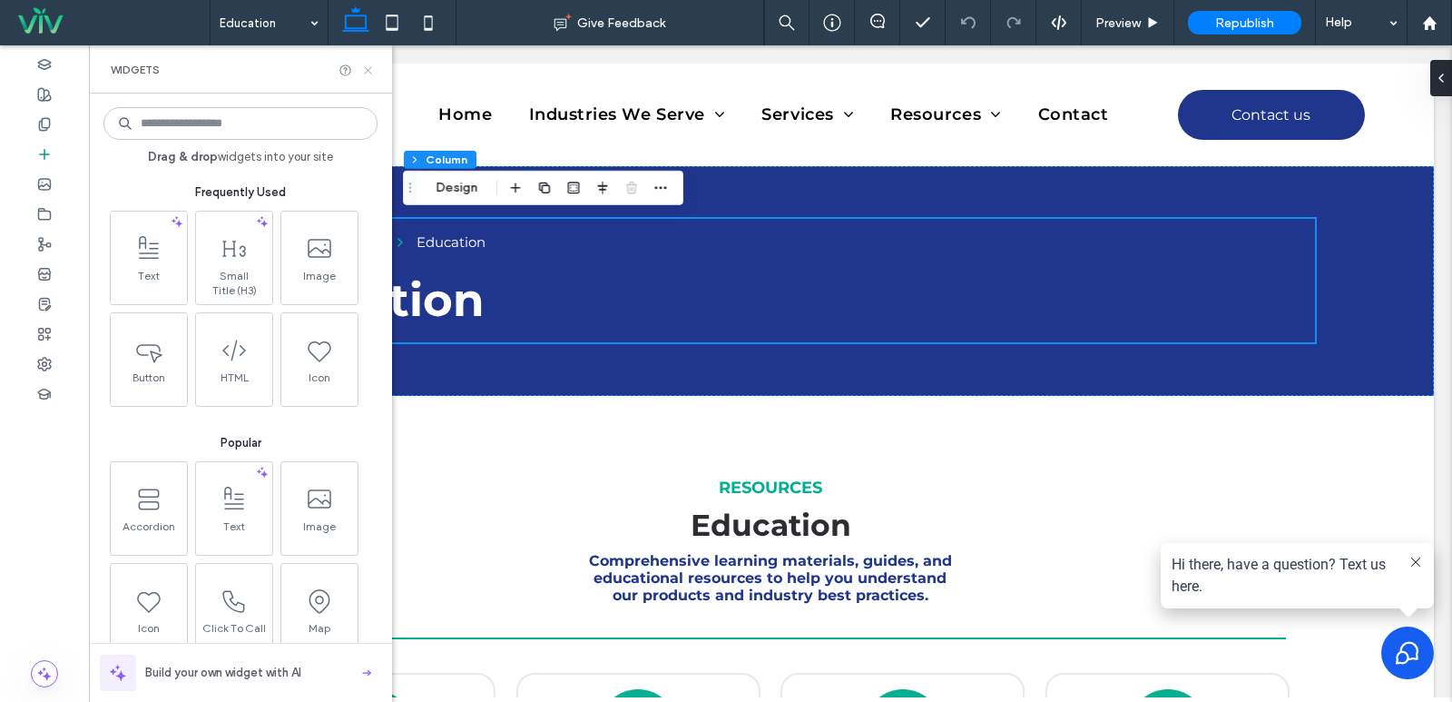
click at [368, 65] on icon at bounding box center [368, 71] width 14 height 14
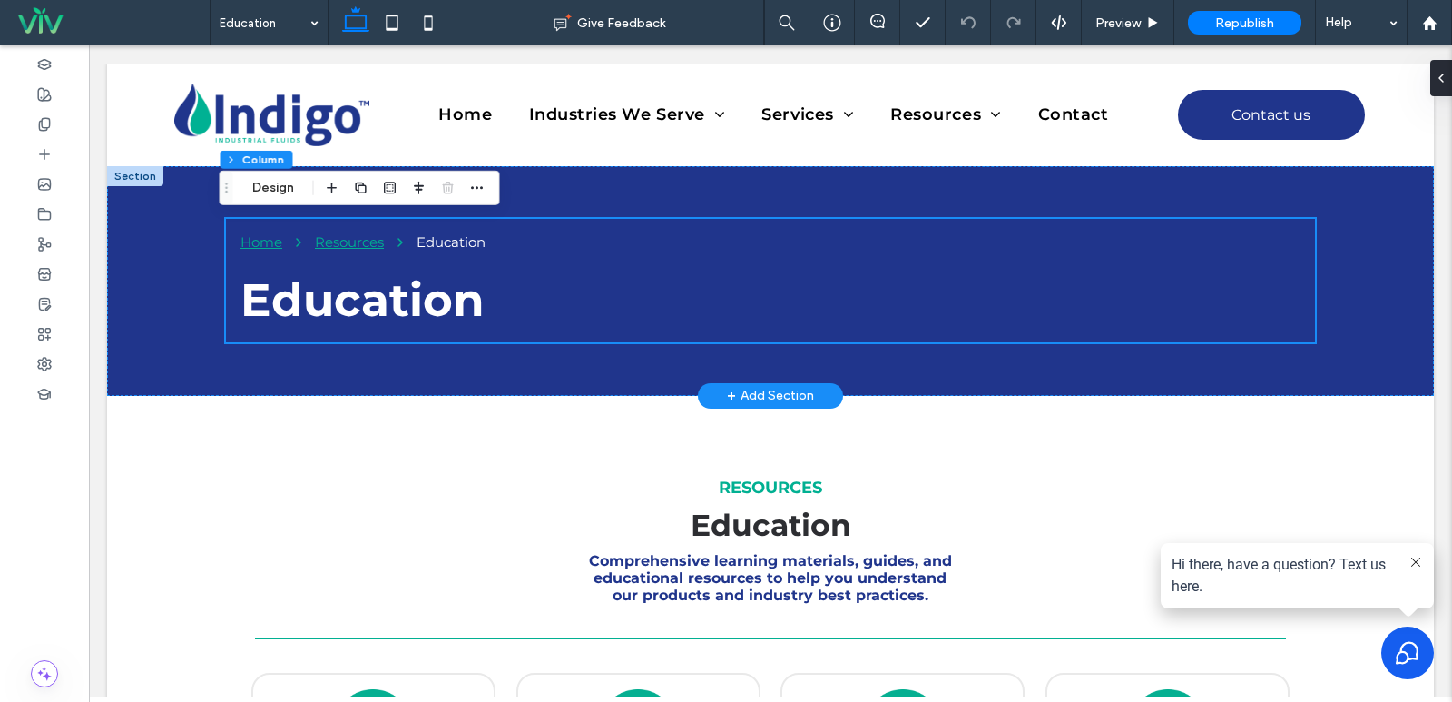
click at [141, 177] on div at bounding box center [135, 176] width 56 height 20
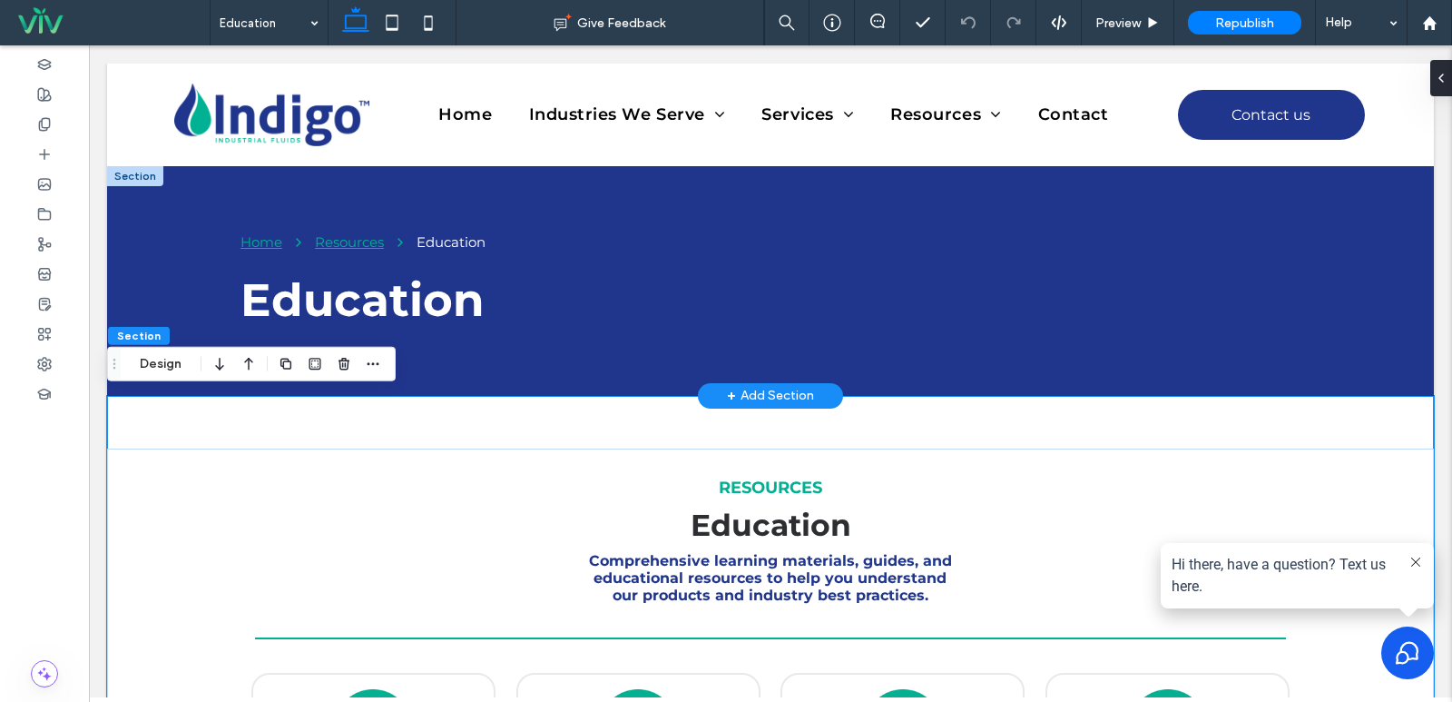
click at [138, 177] on div at bounding box center [135, 176] width 56 height 20
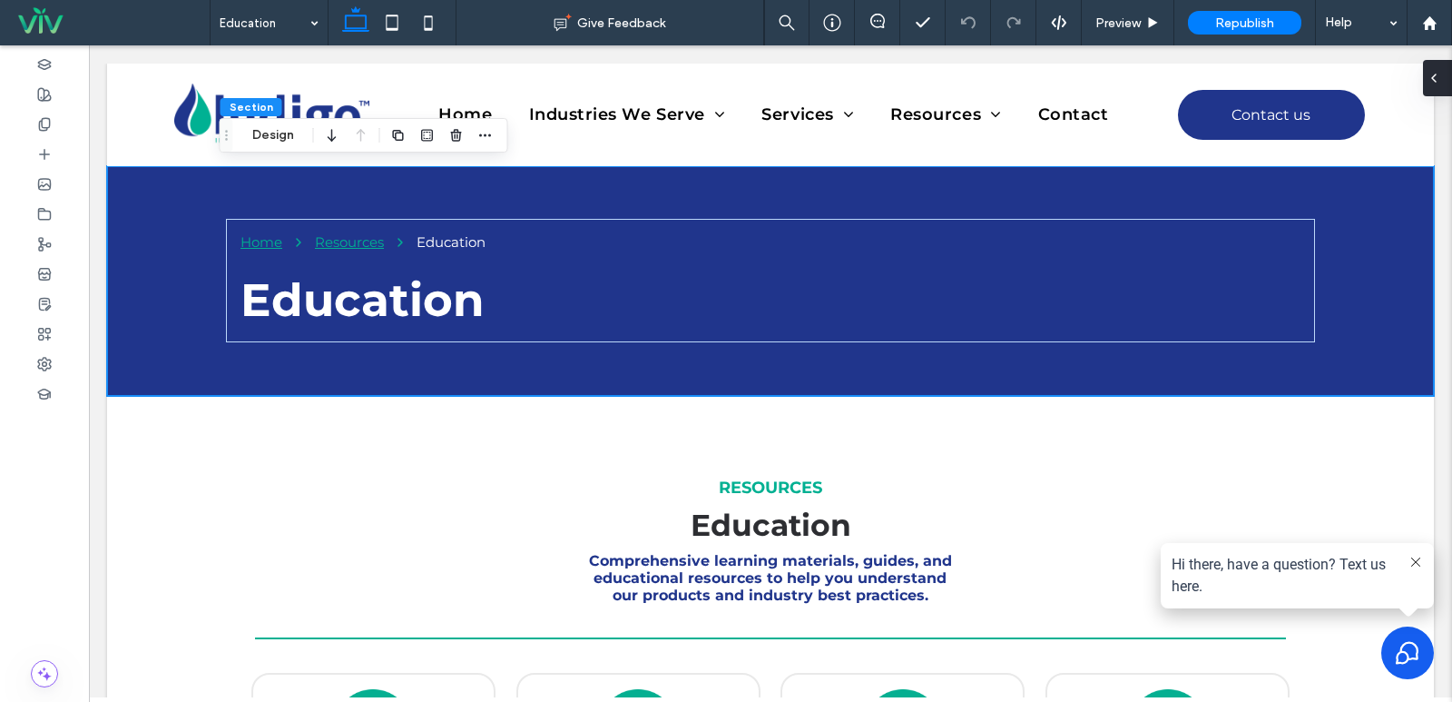
click at [1435, 76] on use at bounding box center [1434, 77] width 4 height 7
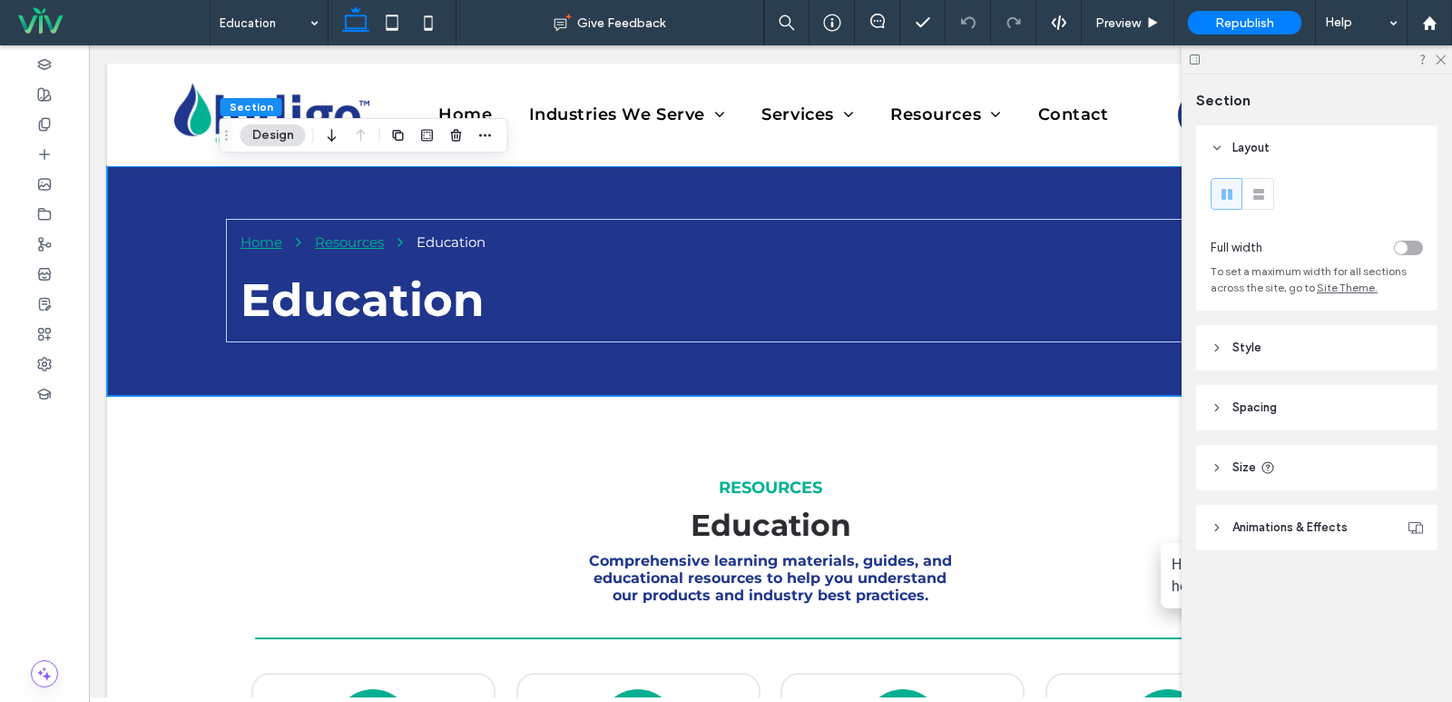
click at [1295, 415] on header "Spacing" at bounding box center [1316, 407] width 241 height 45
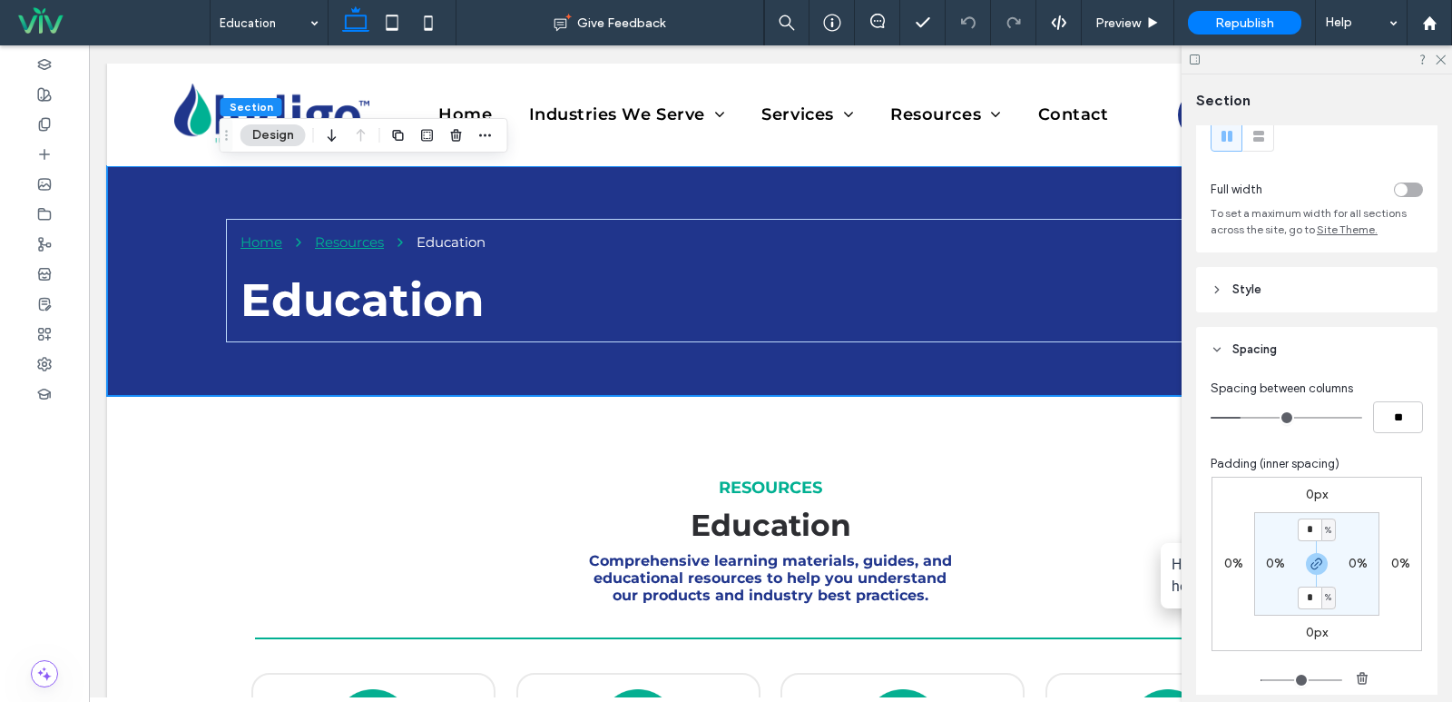
scroll to position [91, 0]
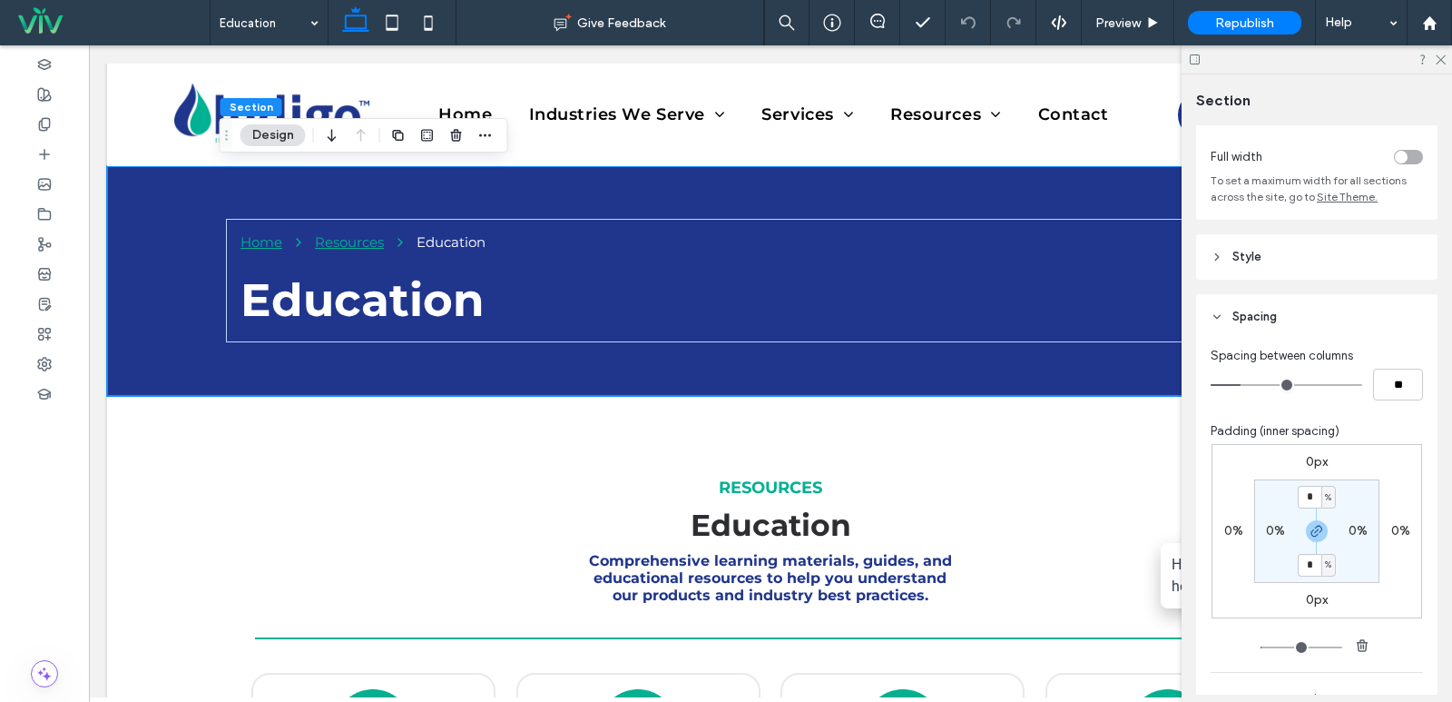
click at [1275, 252] on header "Style" at bounding box center [1316, 256] width 241 height 45
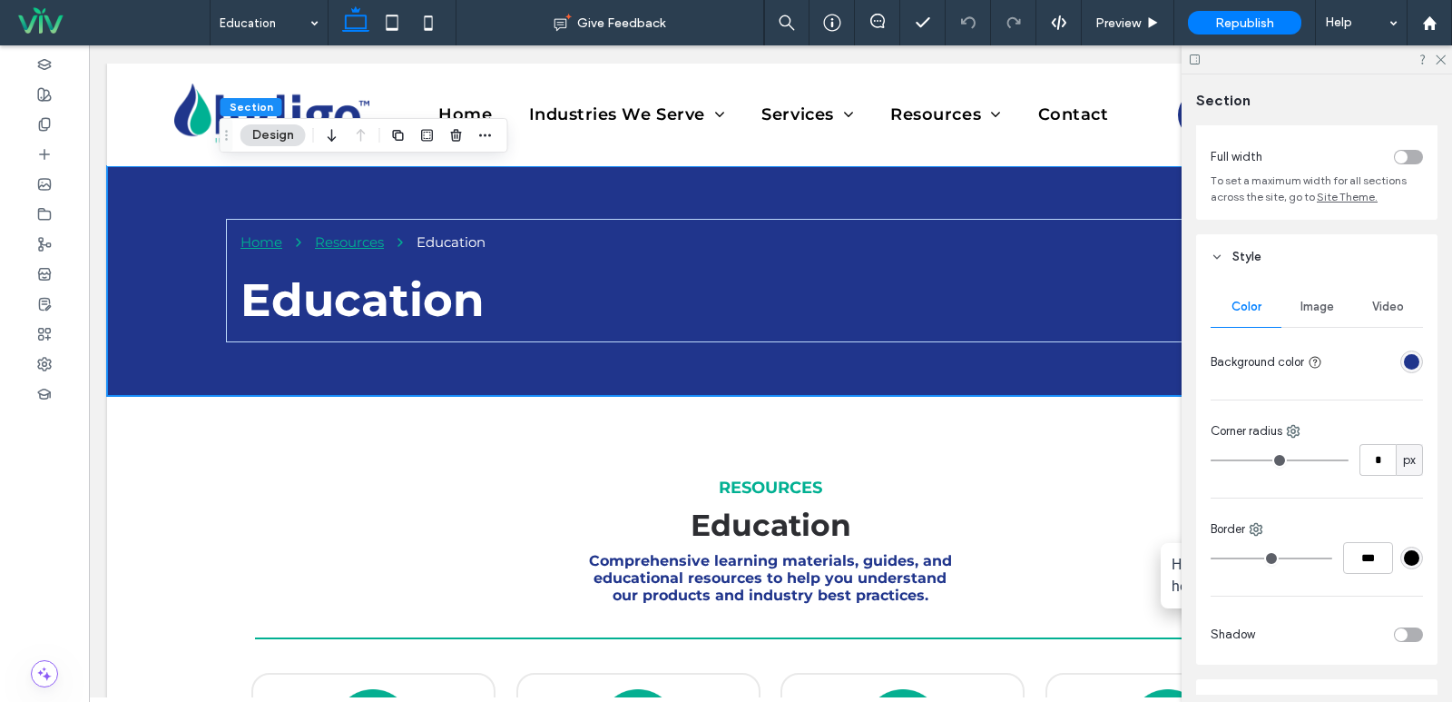
click at [1240, 255] on span "Style" at bounding box center [1247, 257] width 29 height 18
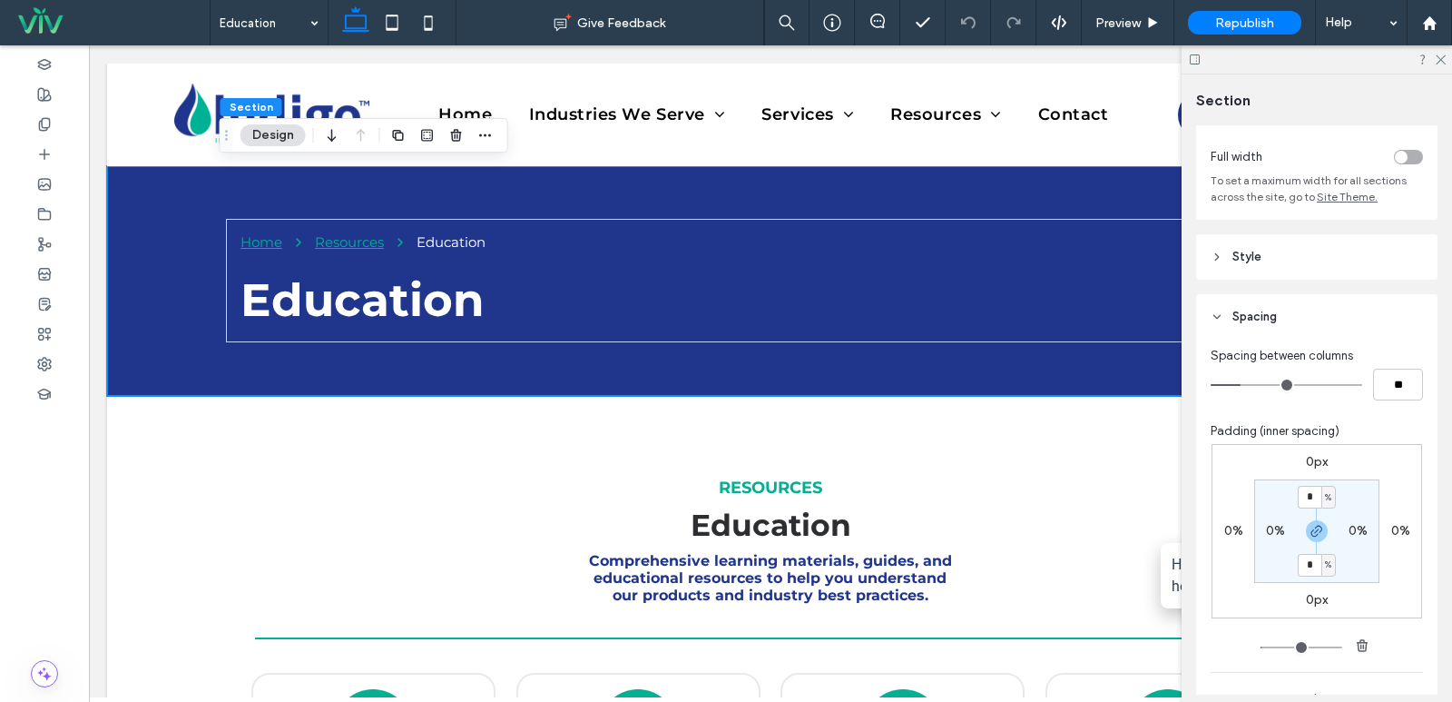
click at [1265, 326] on header "Spacing" at bounding box center [1316, 316] width 241 height 45
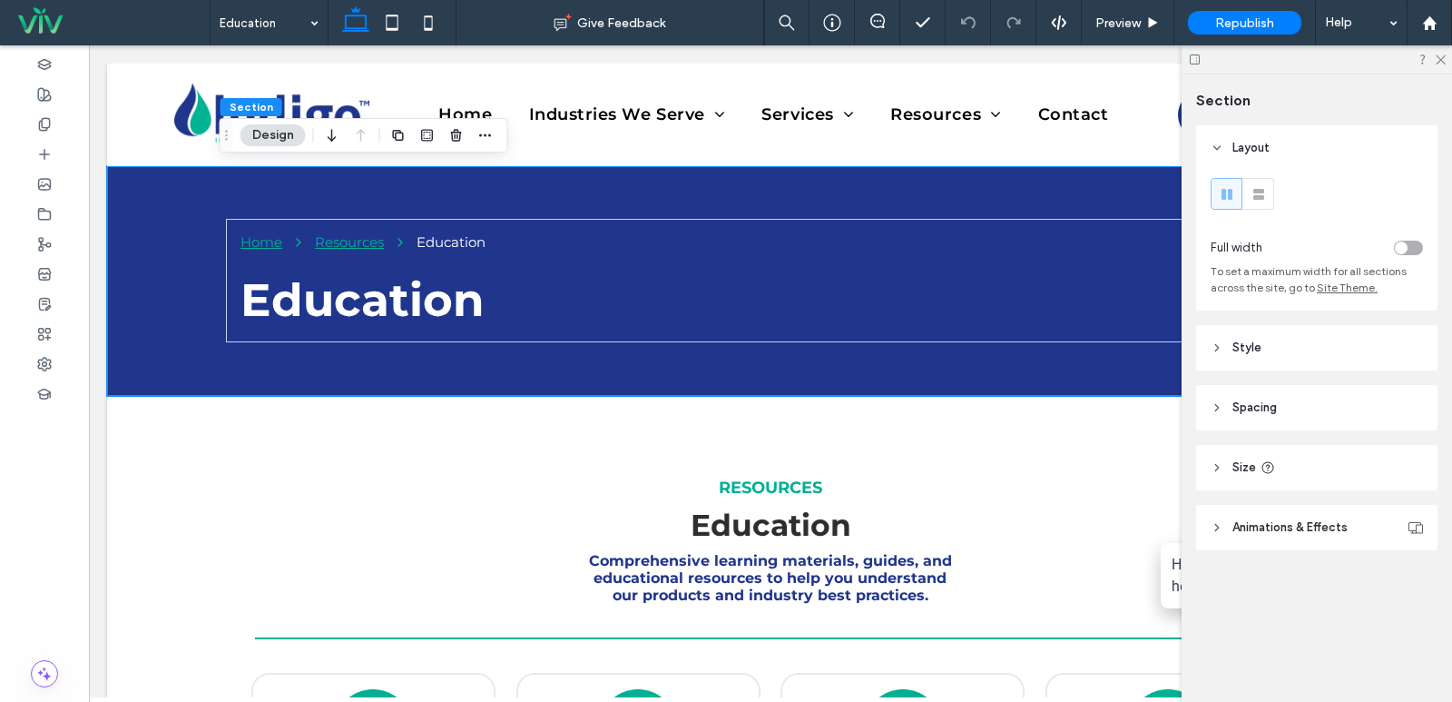
scroll to position [0, 0]
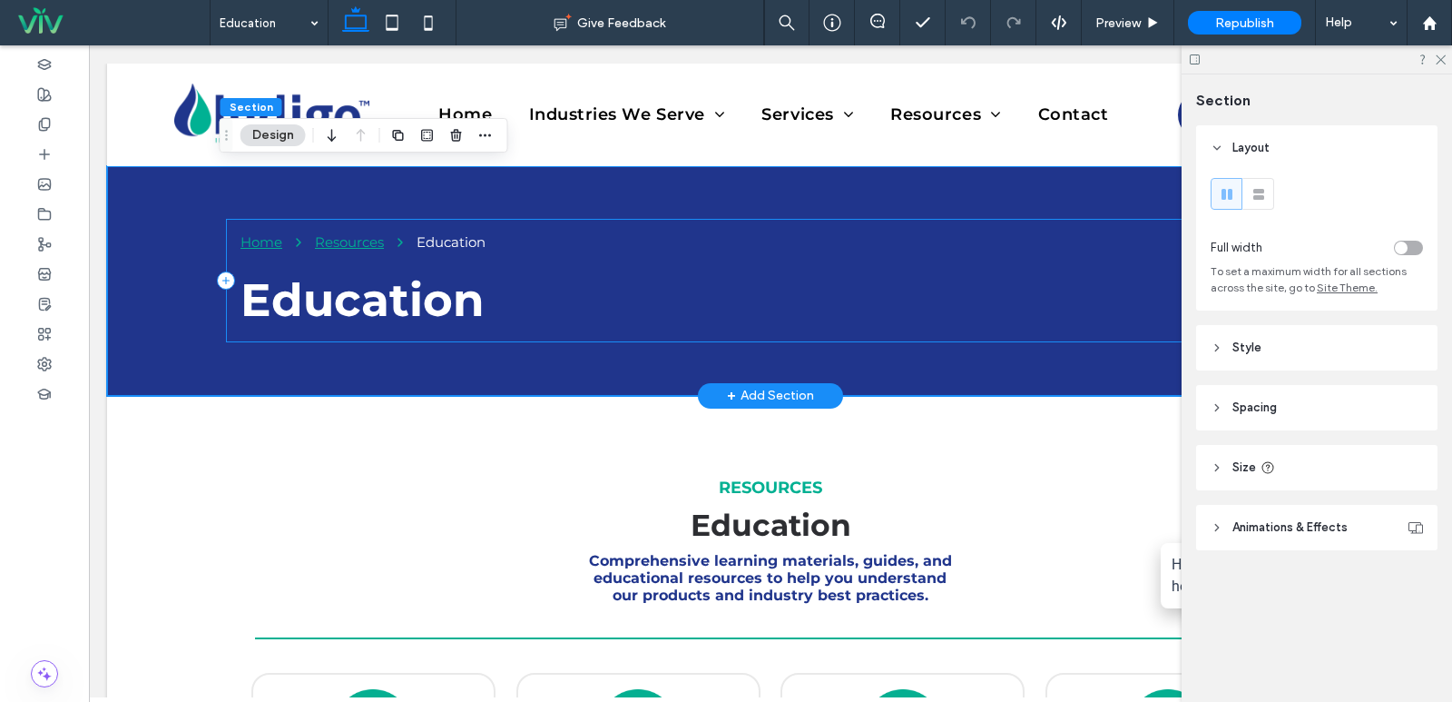
click at [489, 263] on div "Home Resources Education Education" at bounding box center [770, 280] width 1089 height 123
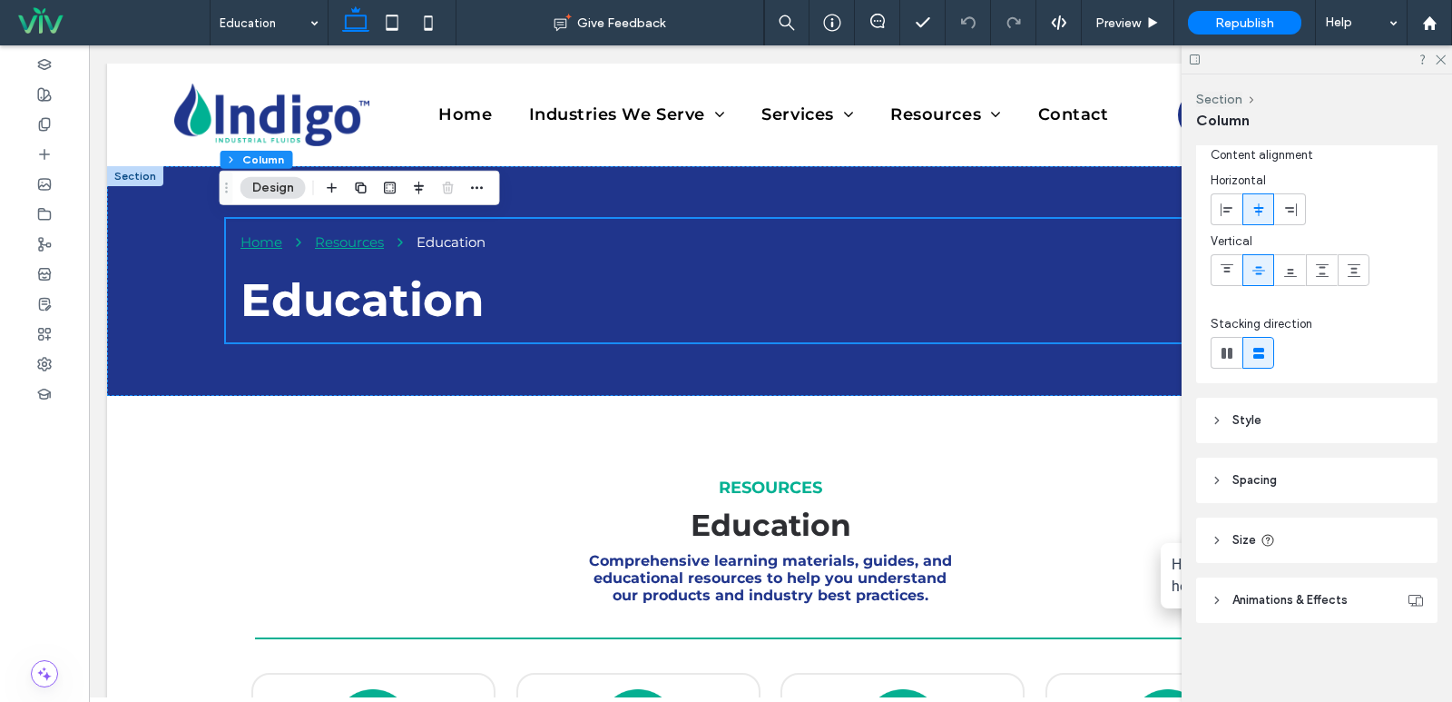
scroll to position [53, 0]
click at [437, 296] on span "Education" at bounding box center [363, 299] width 244 height 55
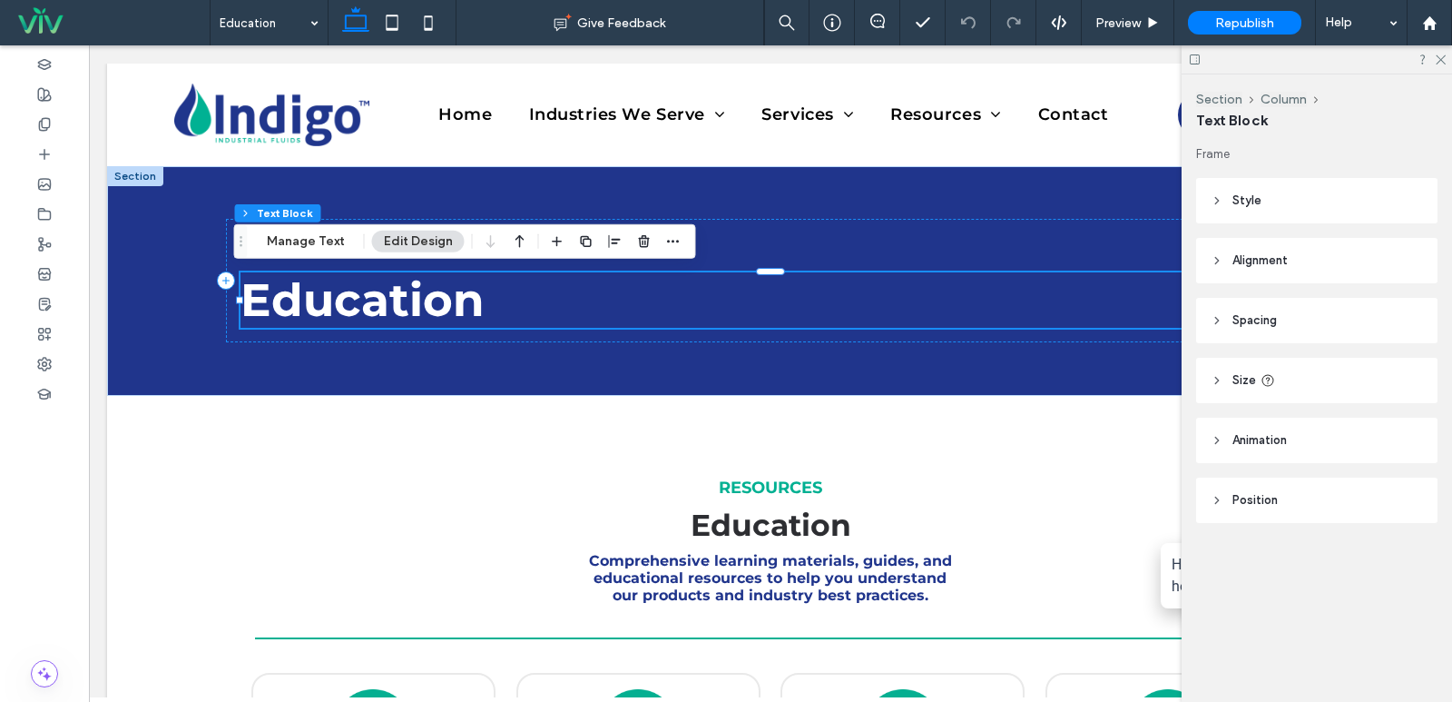
click at [1289, 198] on header "Style" at bounding box center [1316, 200] width 241 height 45
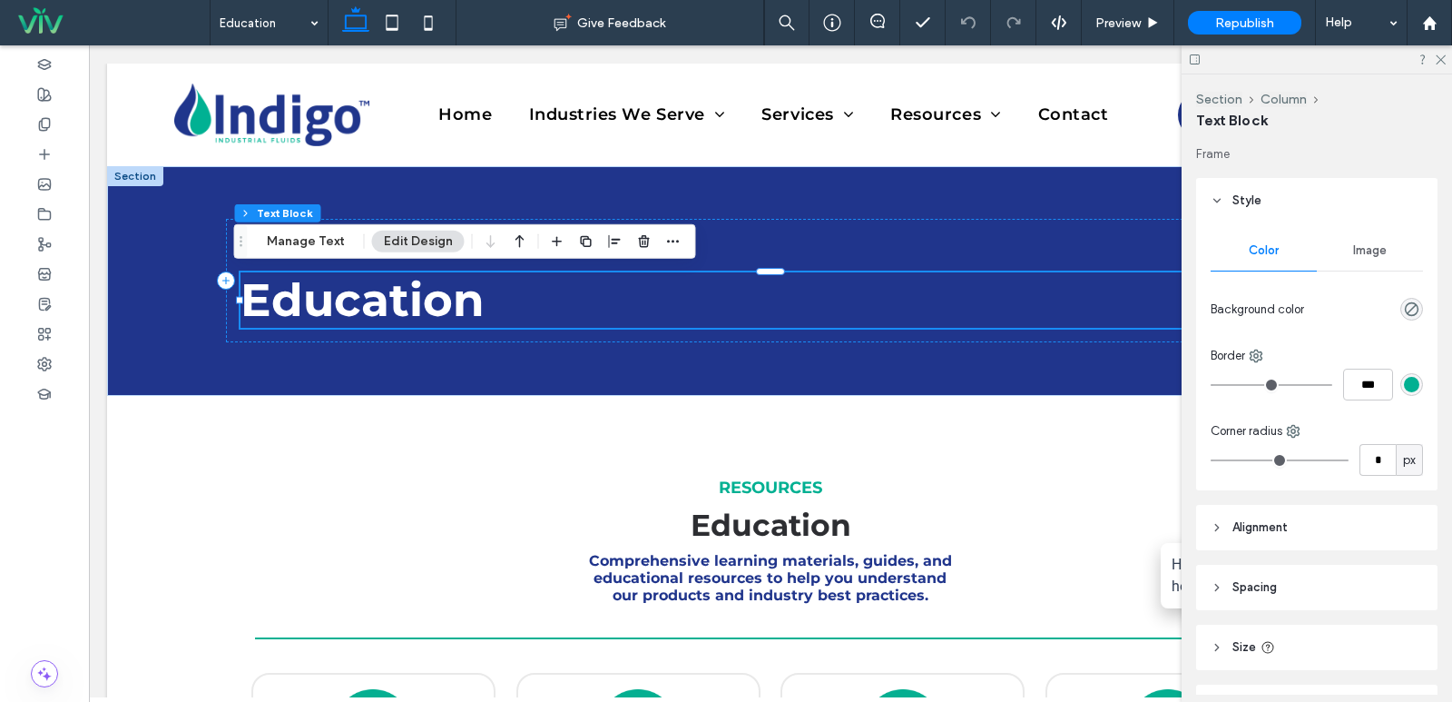
scroll to position [91, 0]
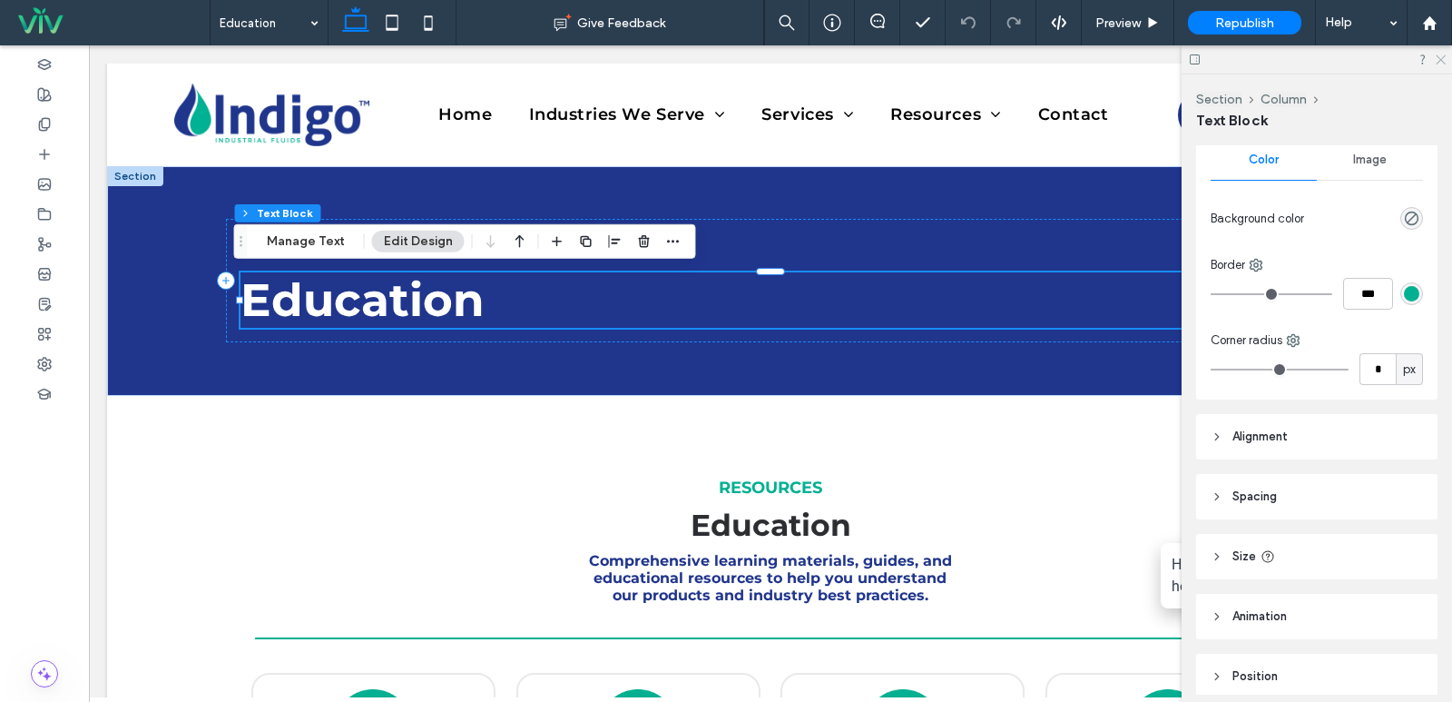
click at [1439, 64] on icon at bounding box center [1440, 59] width 12 height 12
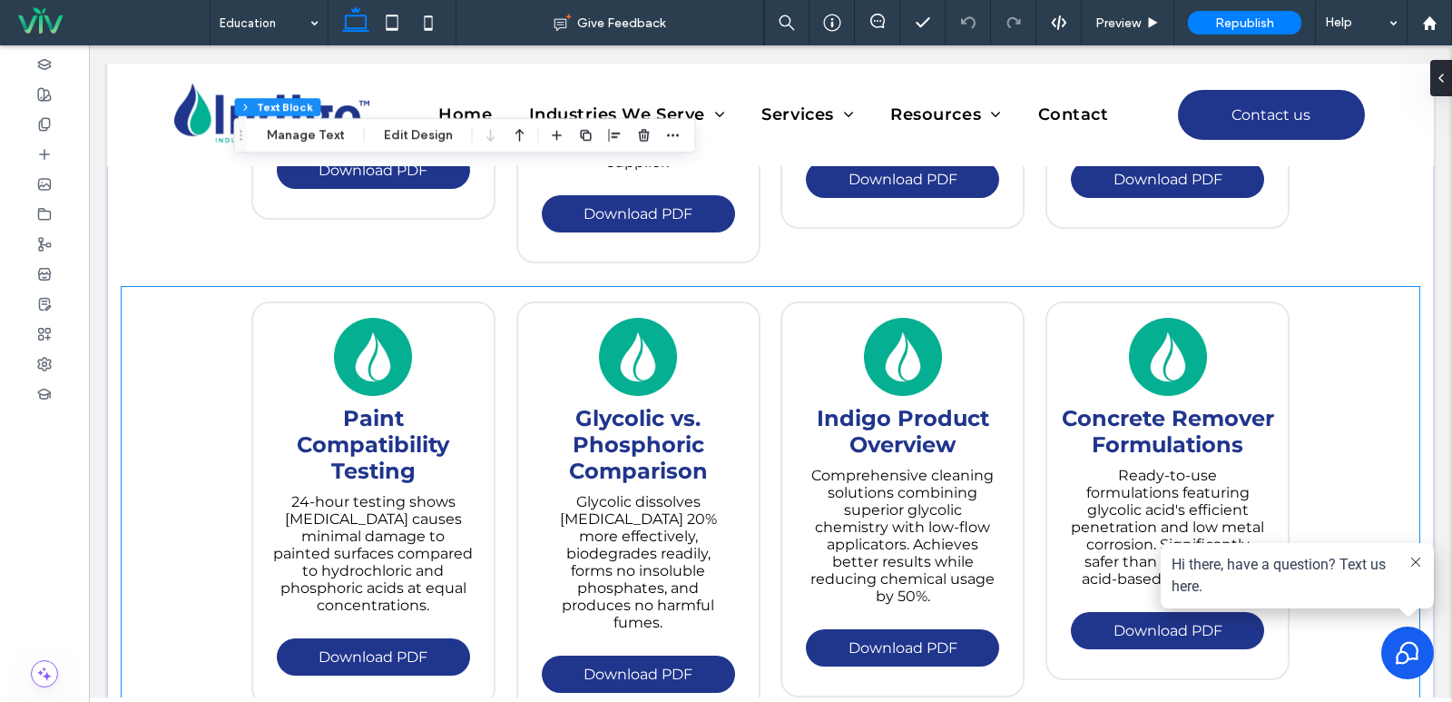
scroll to position [817, 0]
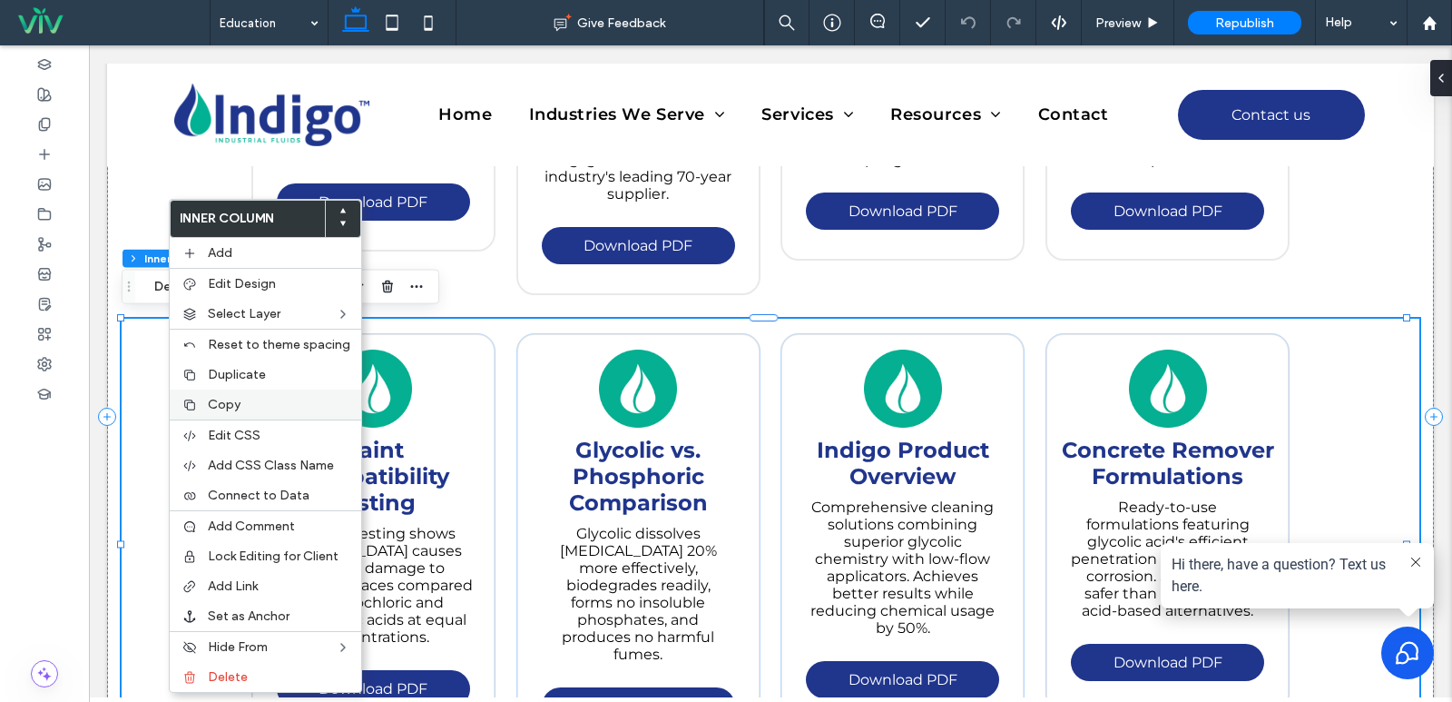
click at [201, 405] on div "Copy" at bounding box center [266, 404] width 192 height 30
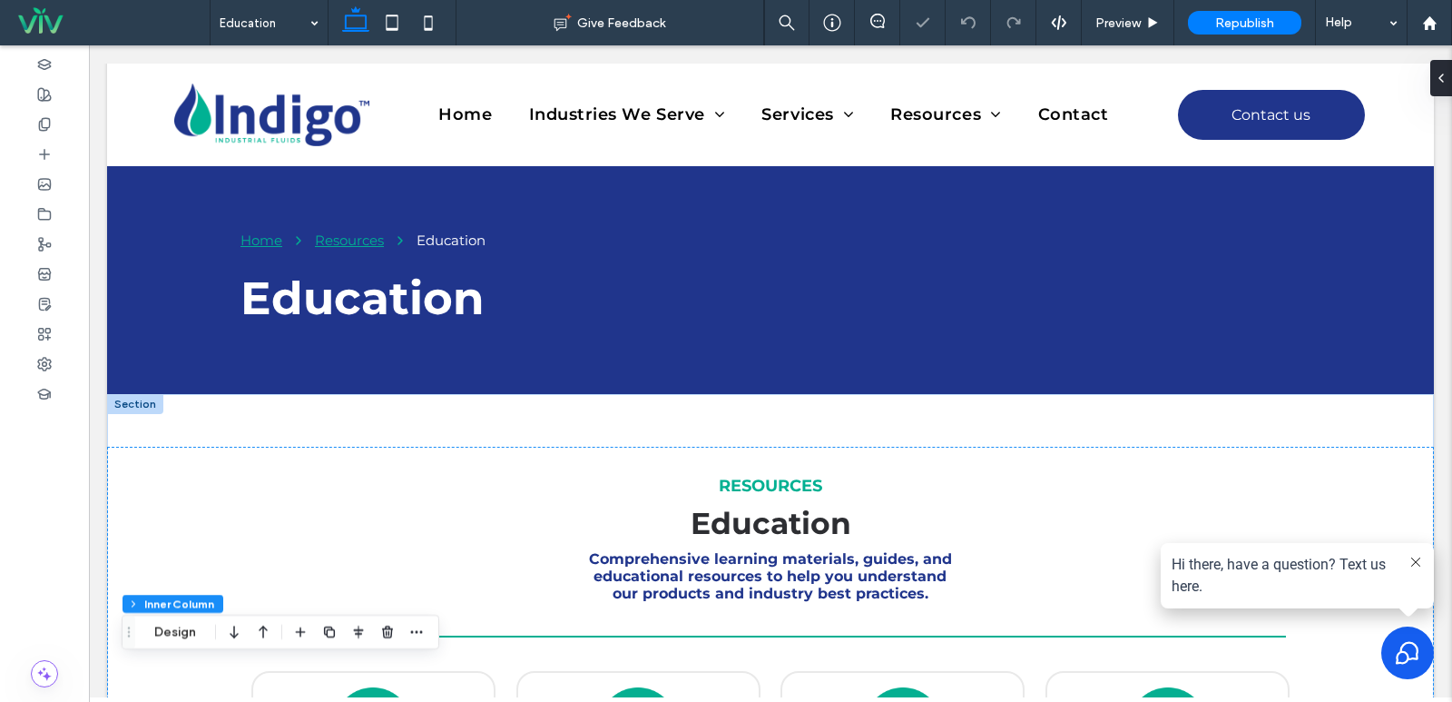
scroll to position [0, 0]
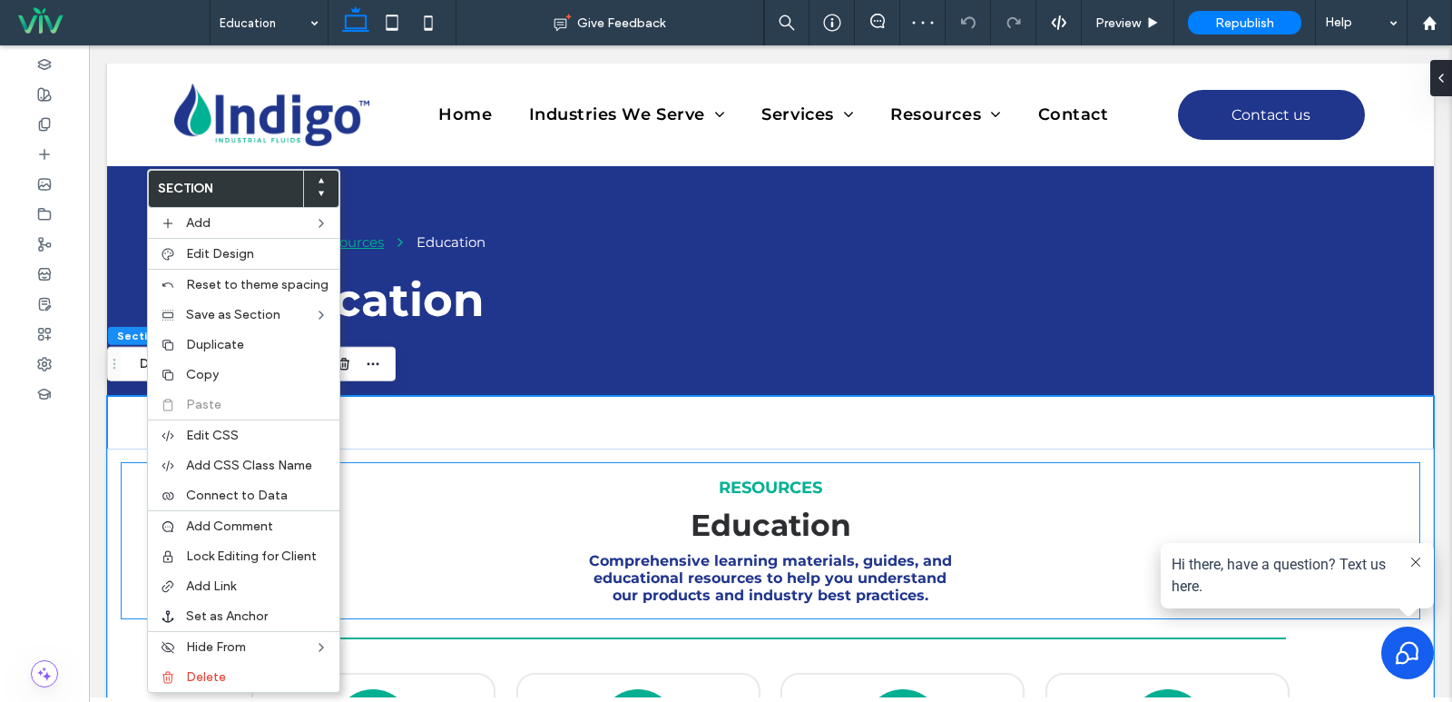
click at [465, 510] on p "Education" at bounding box center [770, 524] width 1269 height 36
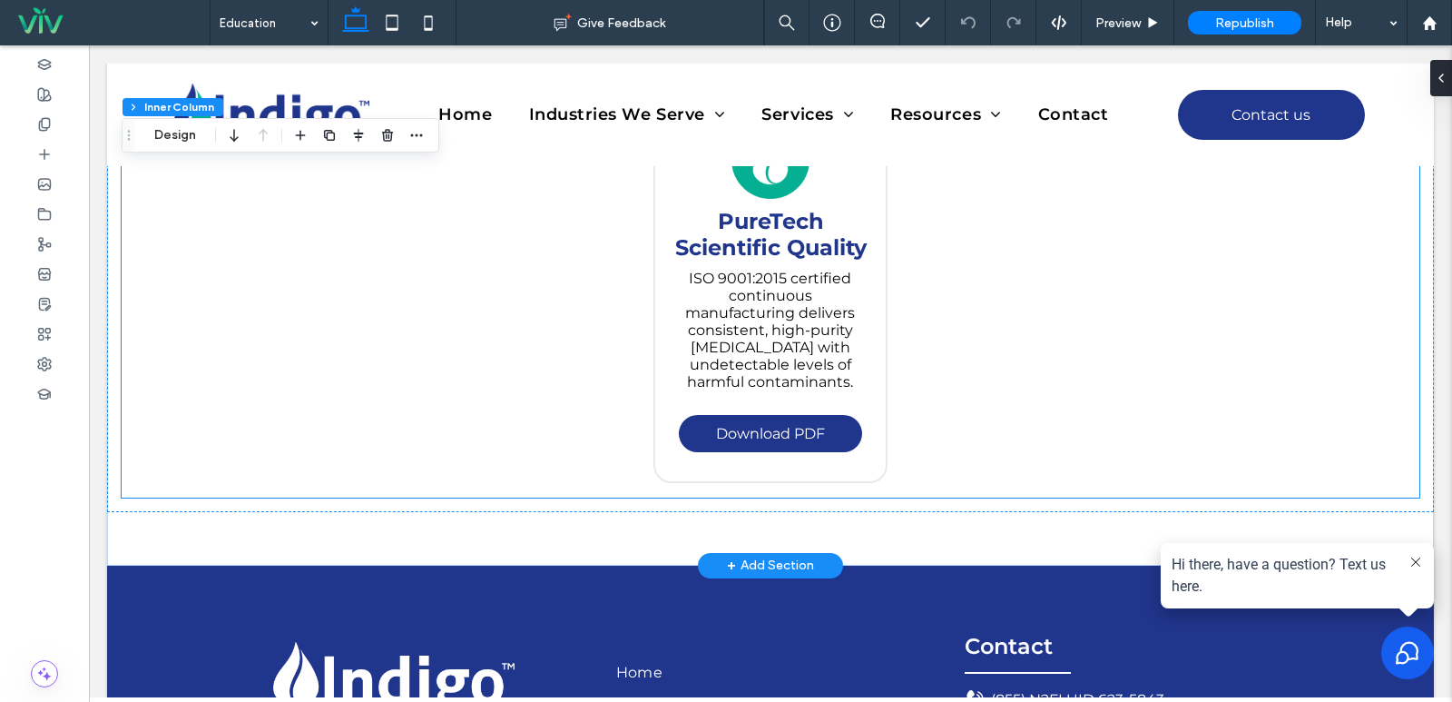
scroll to position [1543, 0]
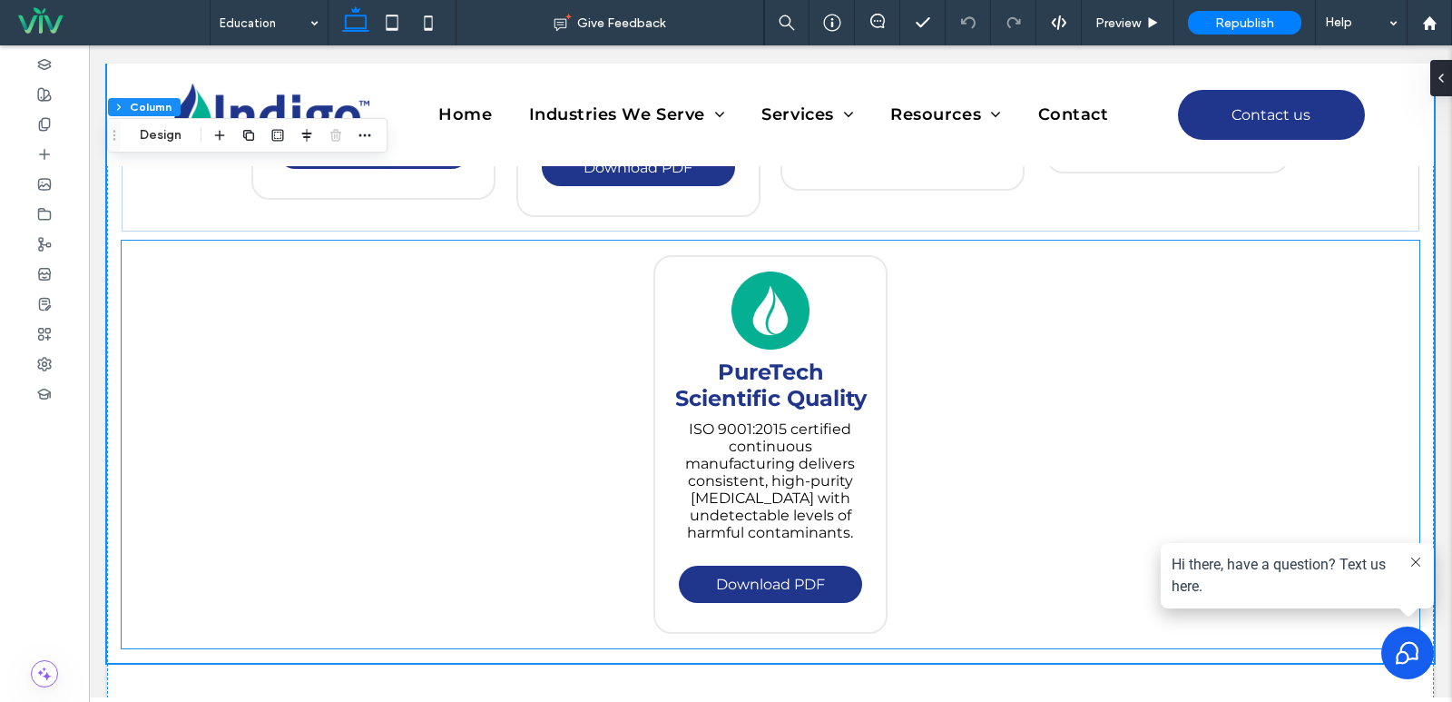
scroll to position [1361, 0]
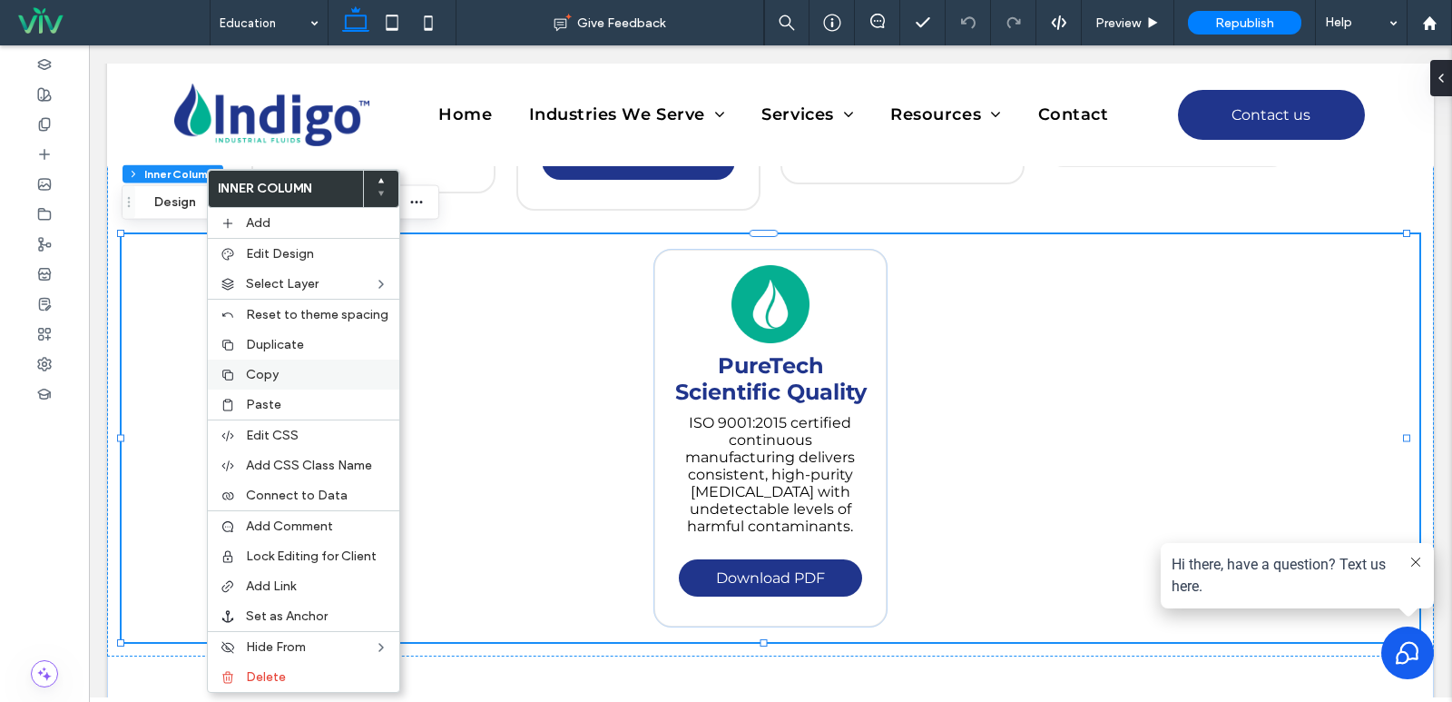
click at [290, 378] on label "Copy" at bounding box center [317, 374] width 142 height 15
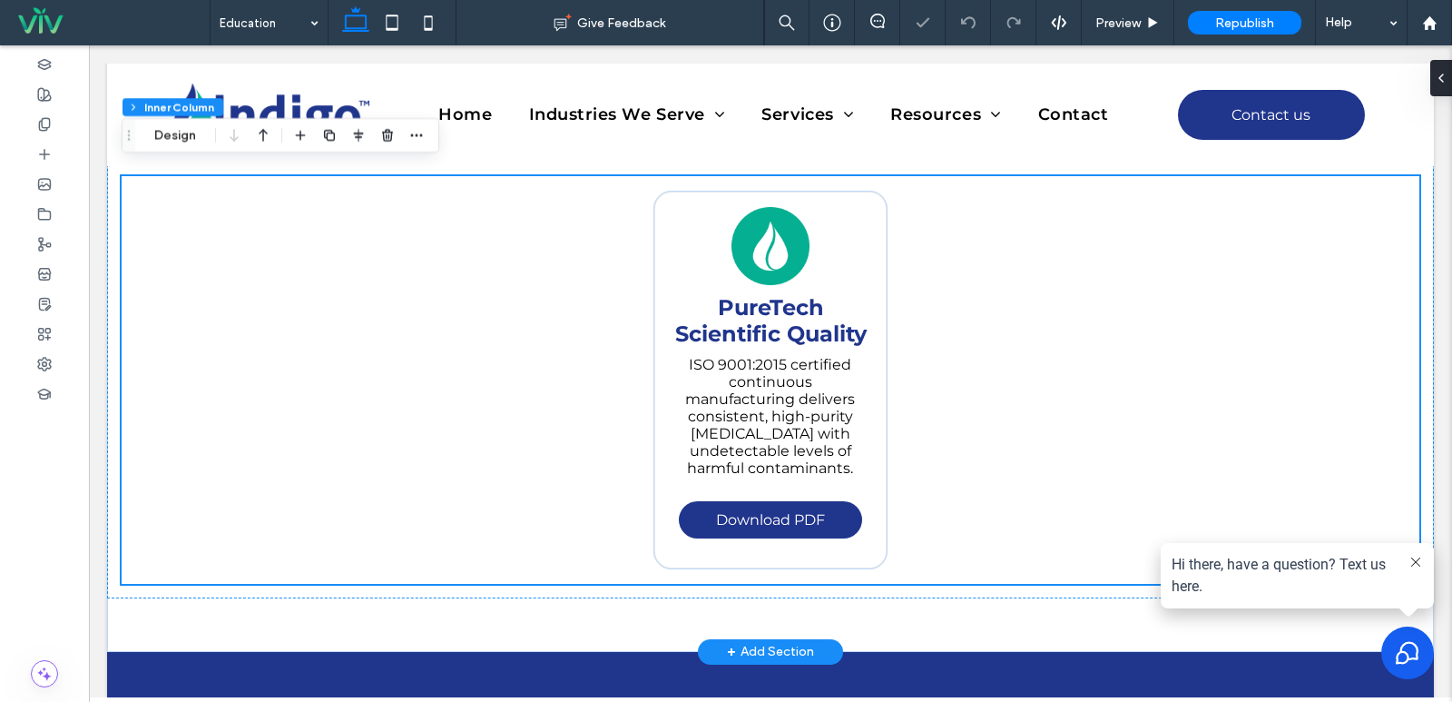
scroll to position [1452, 0]
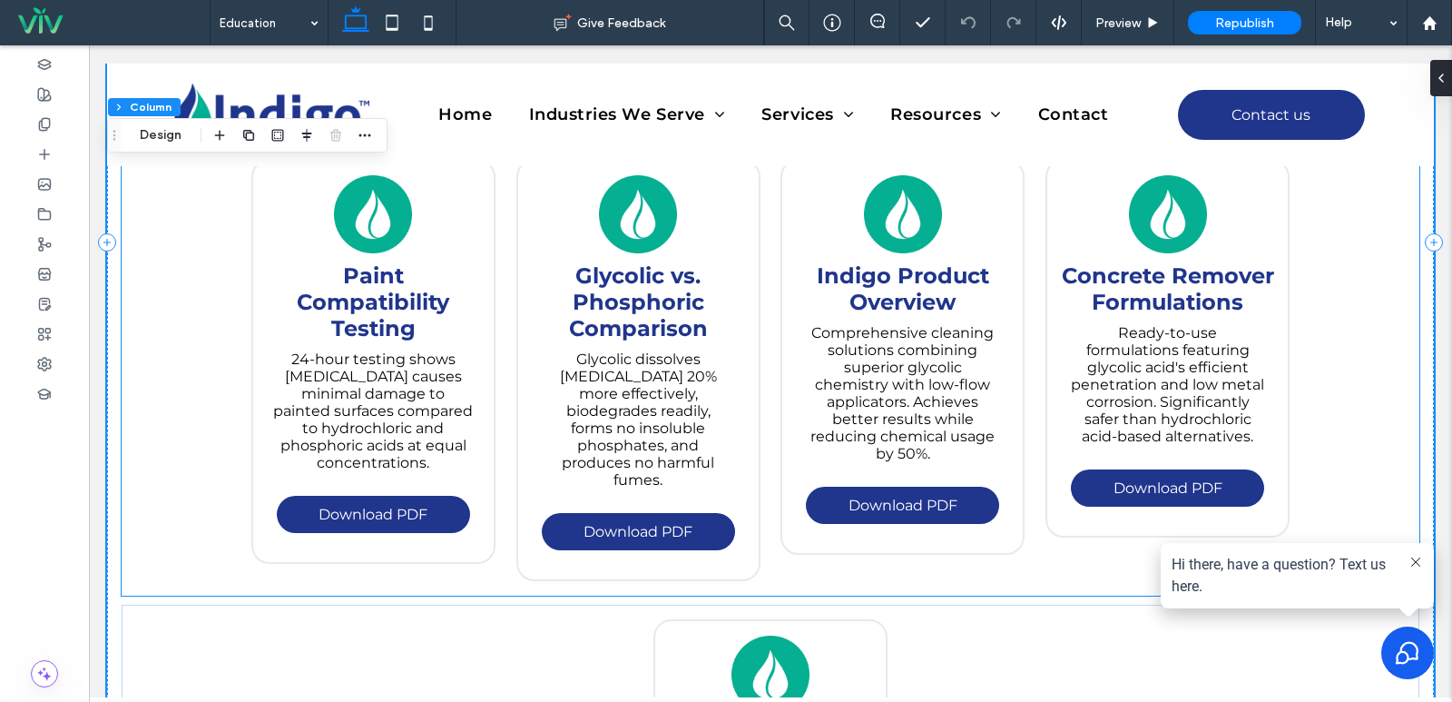
scroll to position [908, 0]
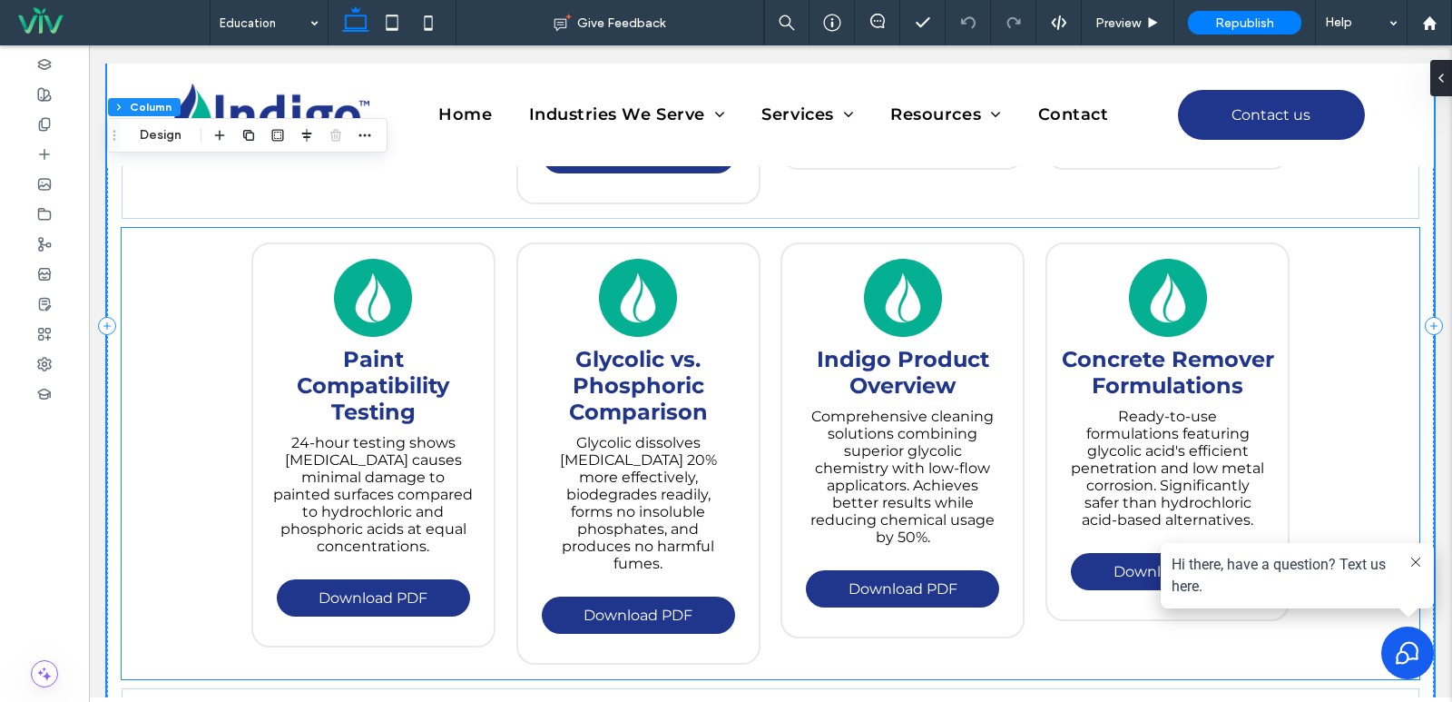
click at [358, 387] on strong "Paint Compatibility Testing" at bounding box center [373, 385] width 152 height 79
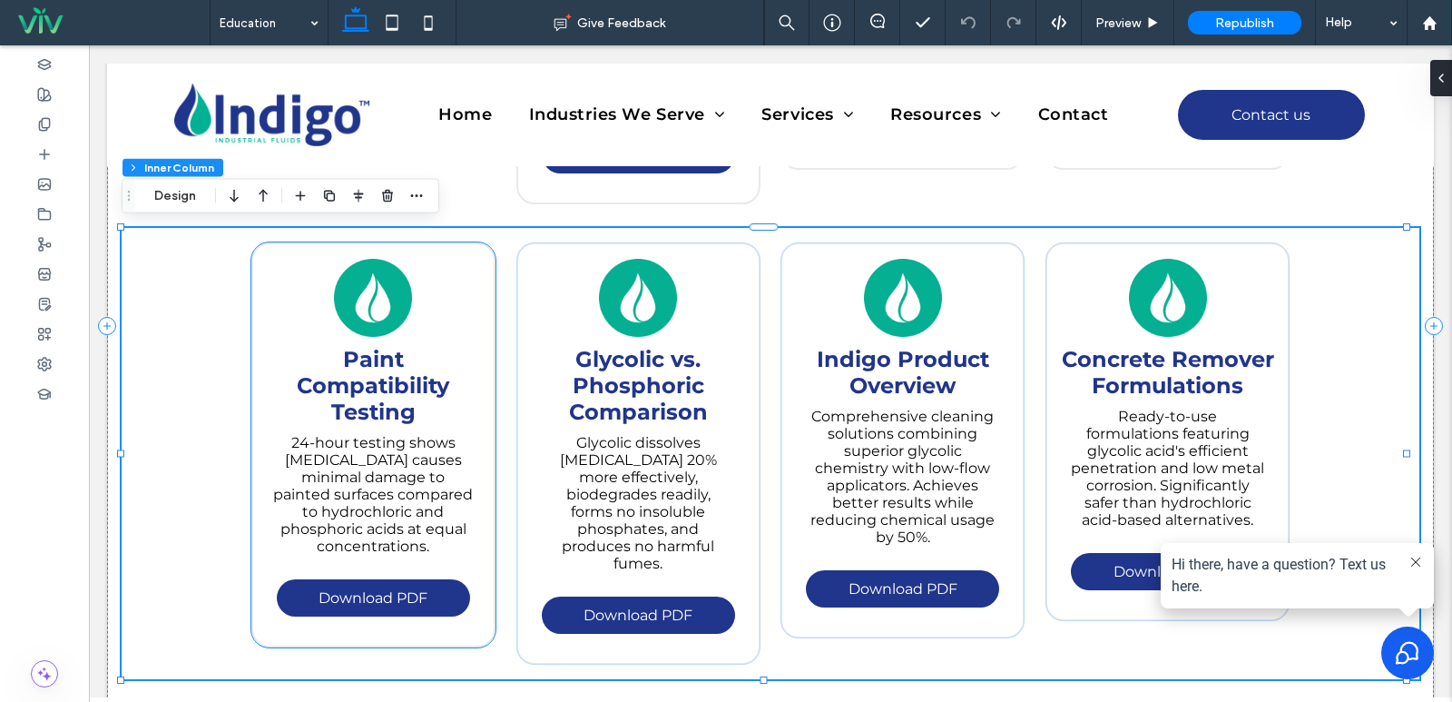
click at [388, 385] on strong "Paint Compatibility Testing" at bounding box center [373, 385] width 152 height 79
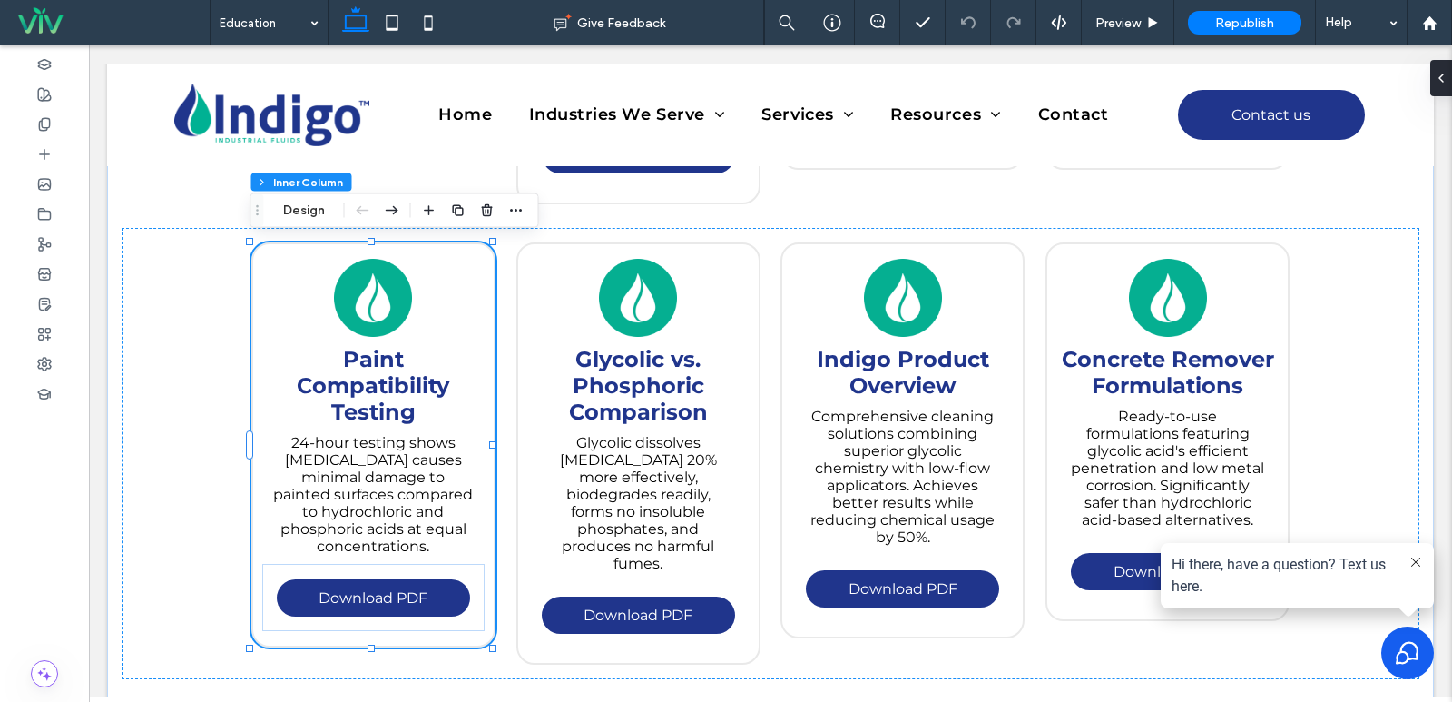
click at [359, 378] on strong "Paint Compatibility Testing" at bounding box center [373, 385] width 152 height 79
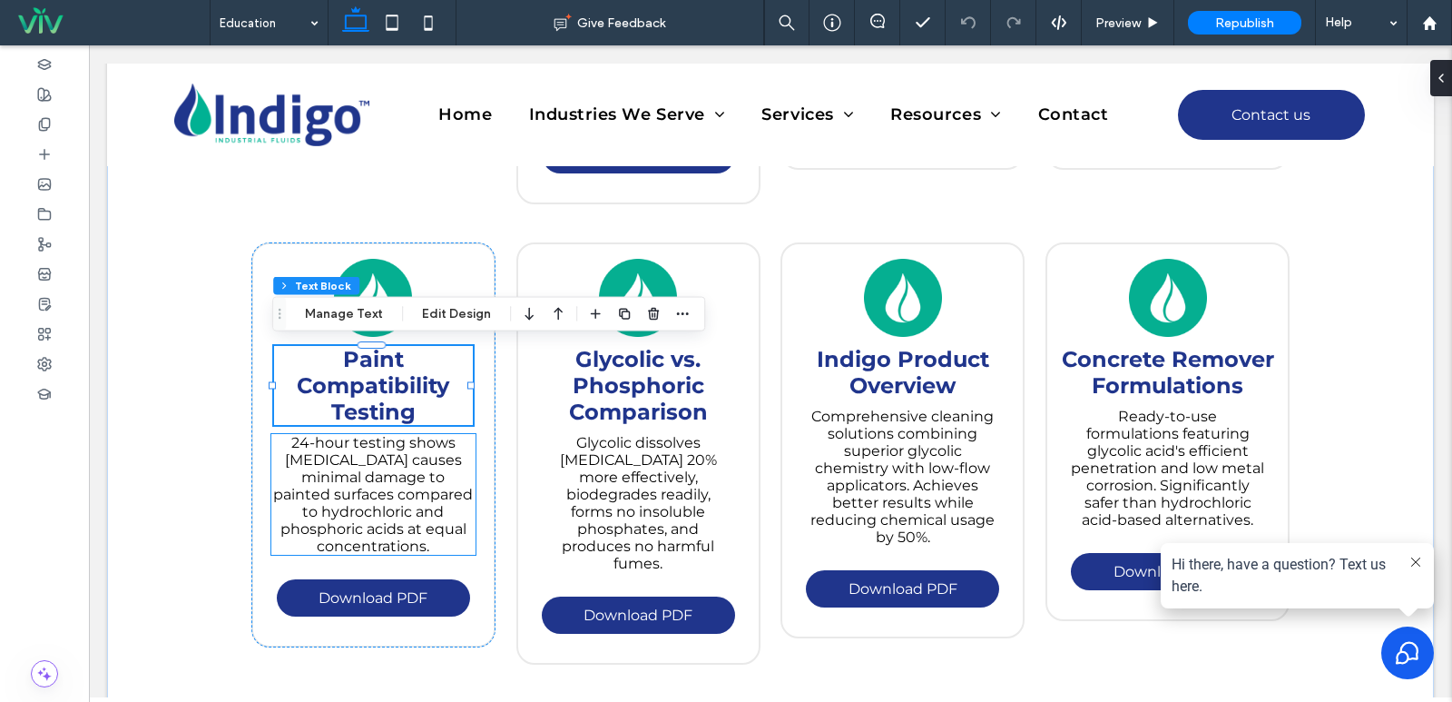
click at [369, 490] on span "24-hour testing shows glycolic acid causes minimal damage to painted surfaces c…" at bounding box center [373, 494] width 200 height 121
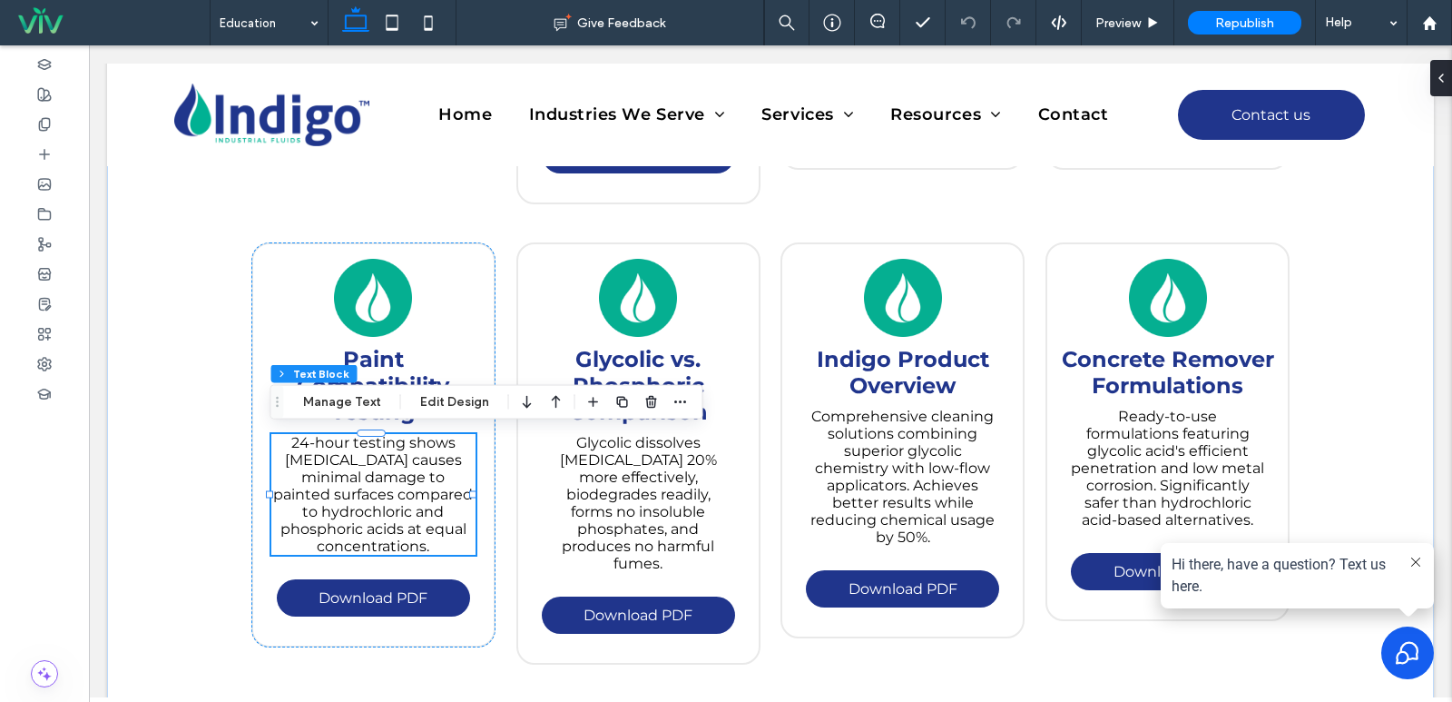
click at [369, 490] on span "24-hour testing shows glycolic acid causes minimal damage to painted surfaces c…" at bounding box center [373, 494] width 200 height 121
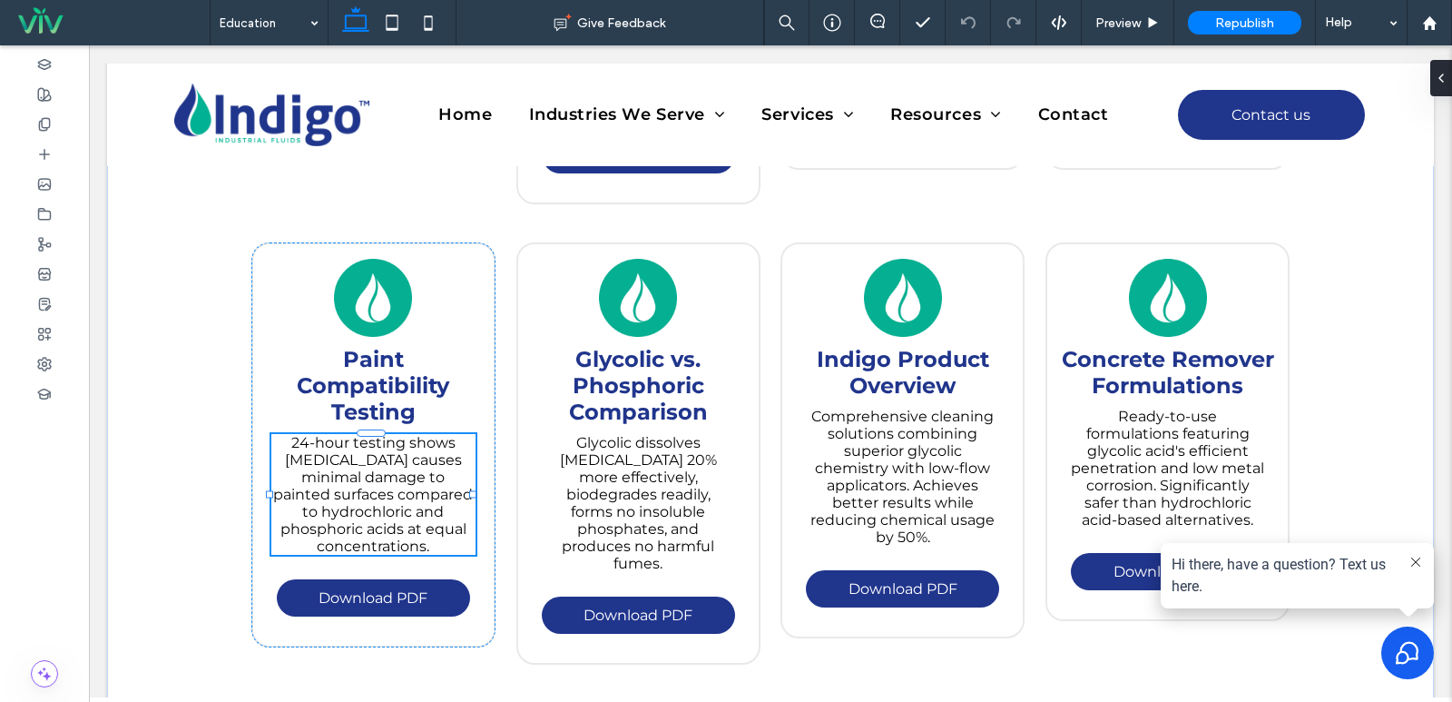
type input "**********"
type input "**"
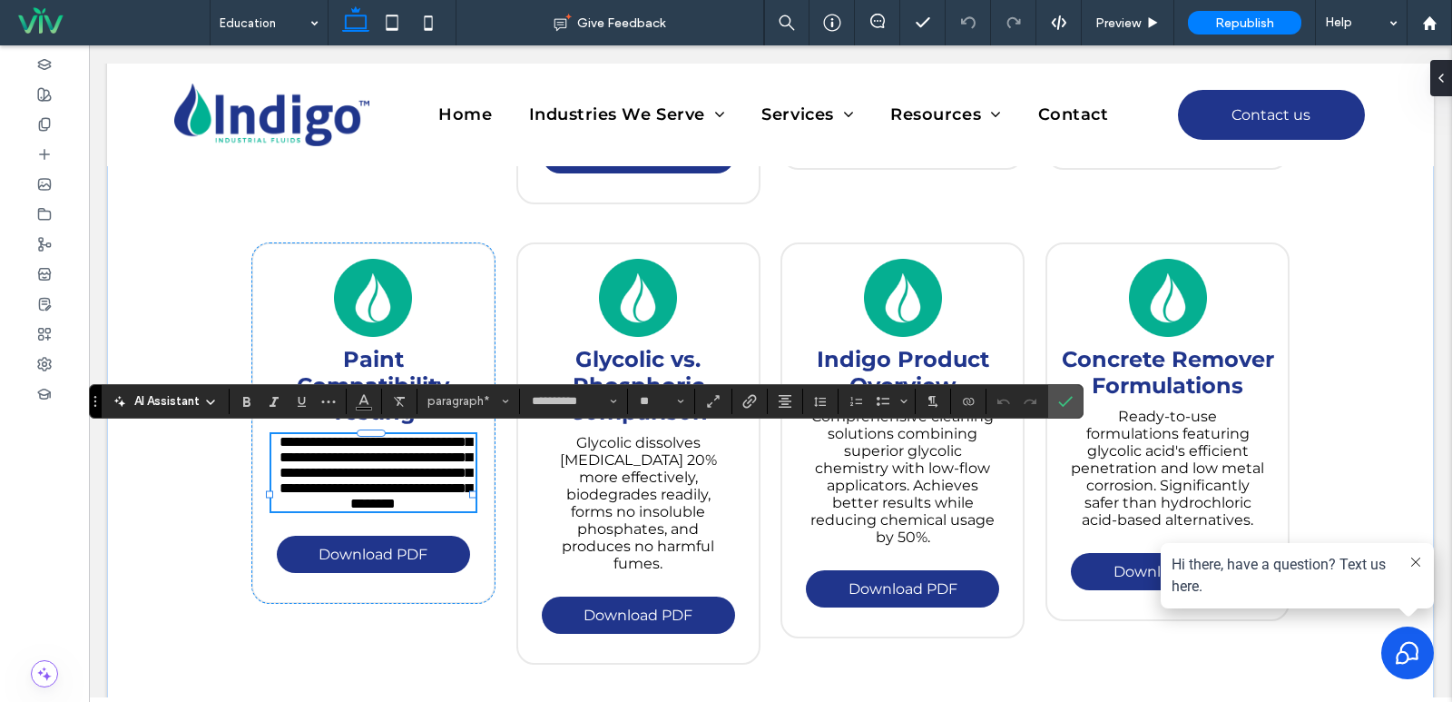
click at [370, 491] on span "**********" at bounding box center [376, 472] width 192 height 75
click at [387, 483] on span "**********" at bounding box center [376, 472] width 192 height 75
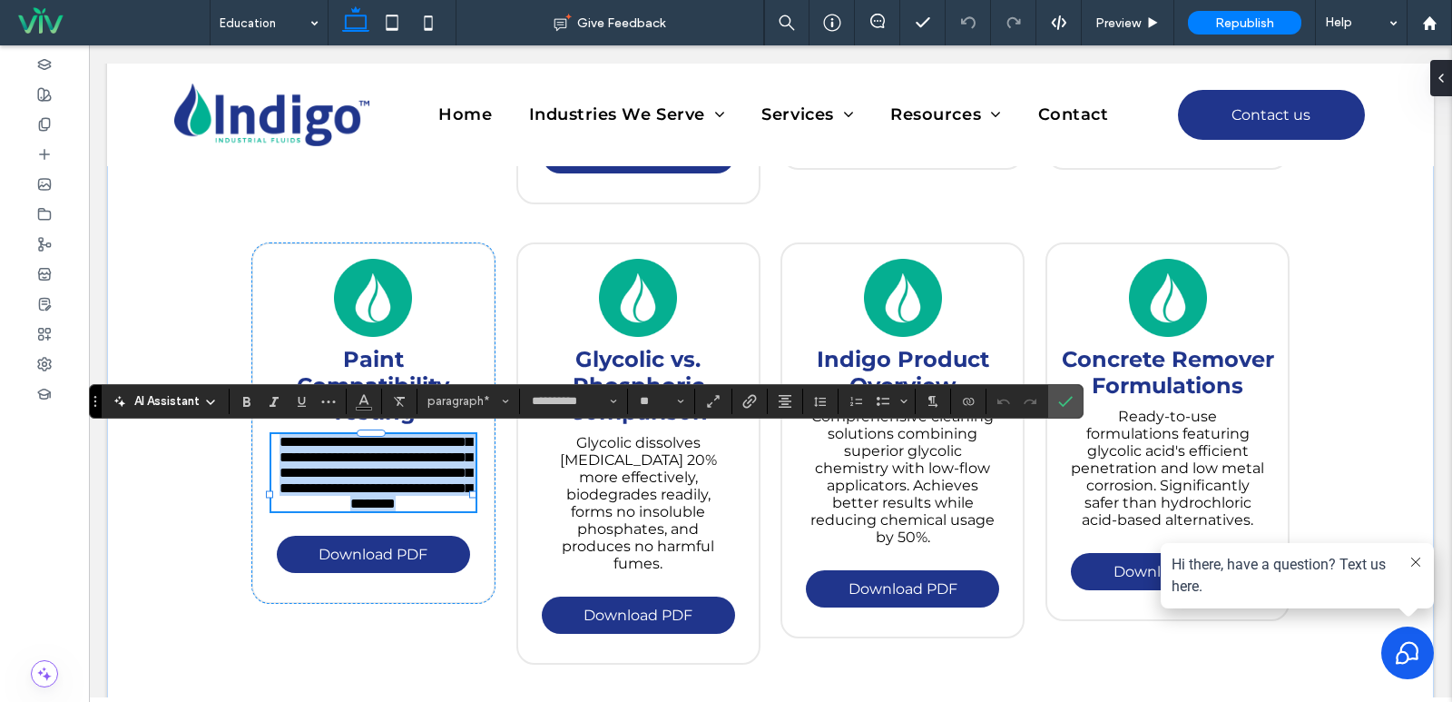
click at [387, 483] on span "**********" at bounding box center [376, 472] width 192 height 75
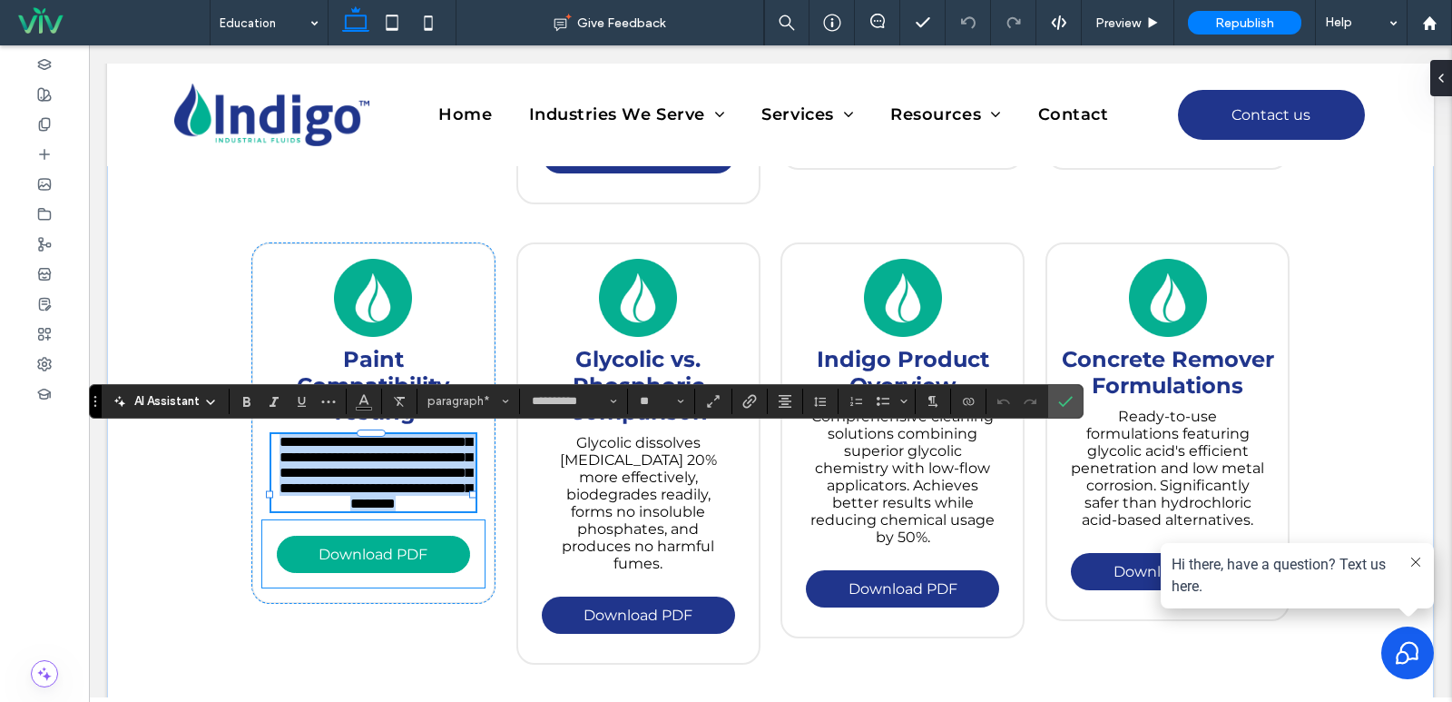
click at [419, 573] on link "Download PDF" at bounding box center [373, 553] width 193 height 37
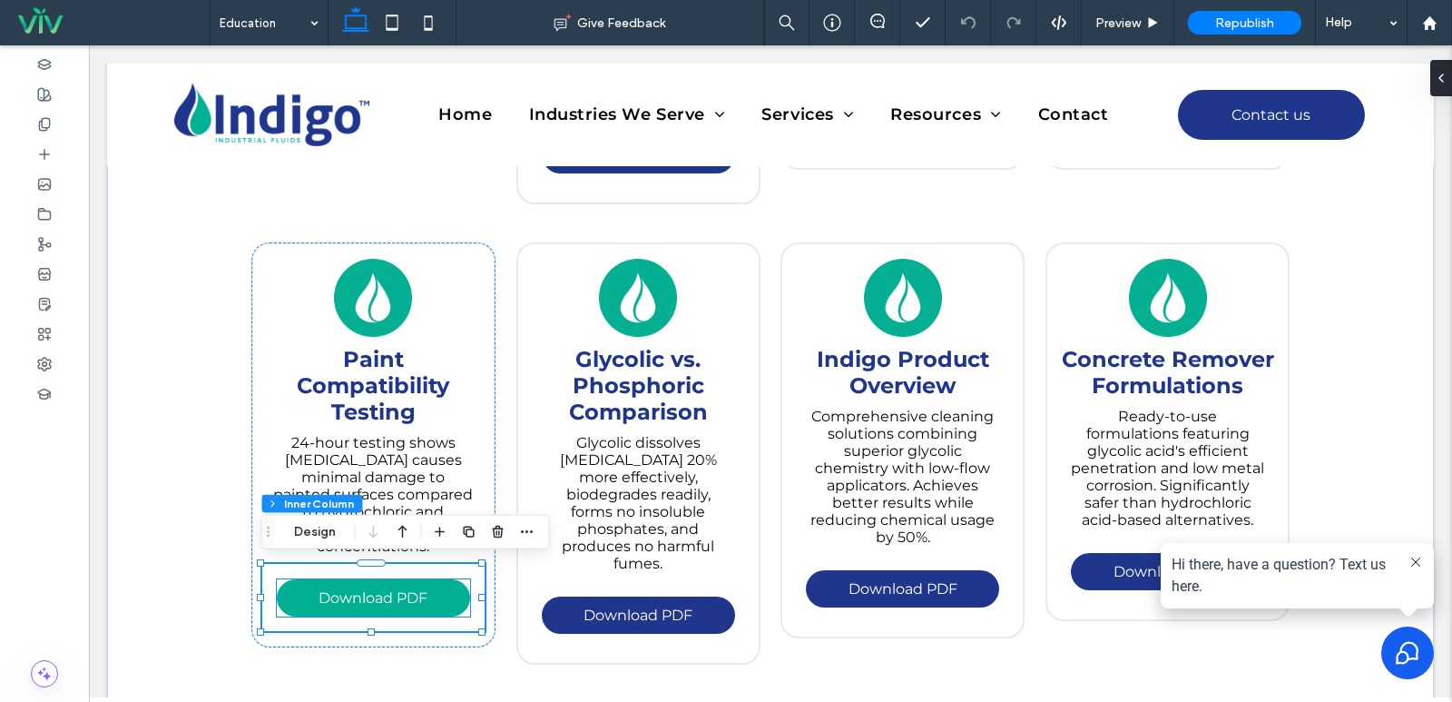
click at [361, 603] on span "Download PDF" at bounding box center [373, 597] width 109 height 17
type input "**"
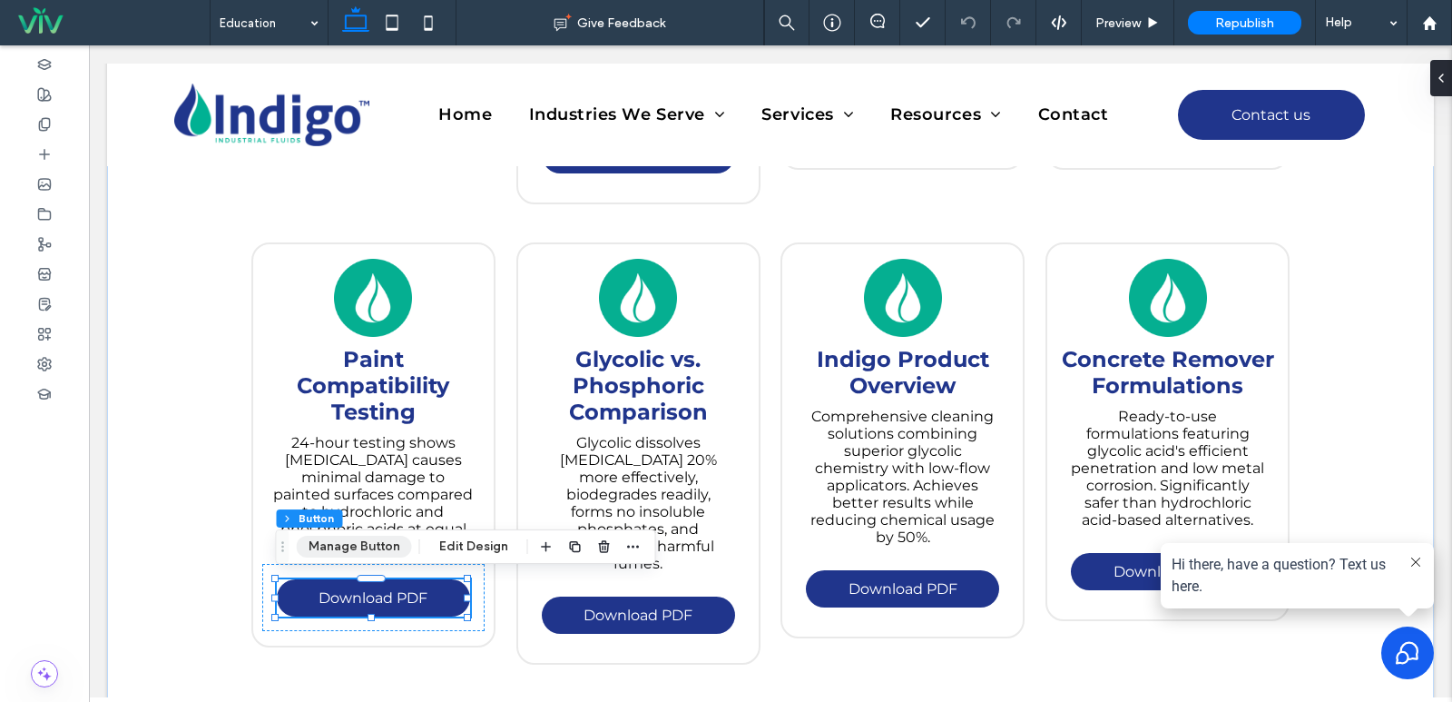
click at [367, 545] on button "Manage Button" at bounding box center [354, 546] width 115 height 22
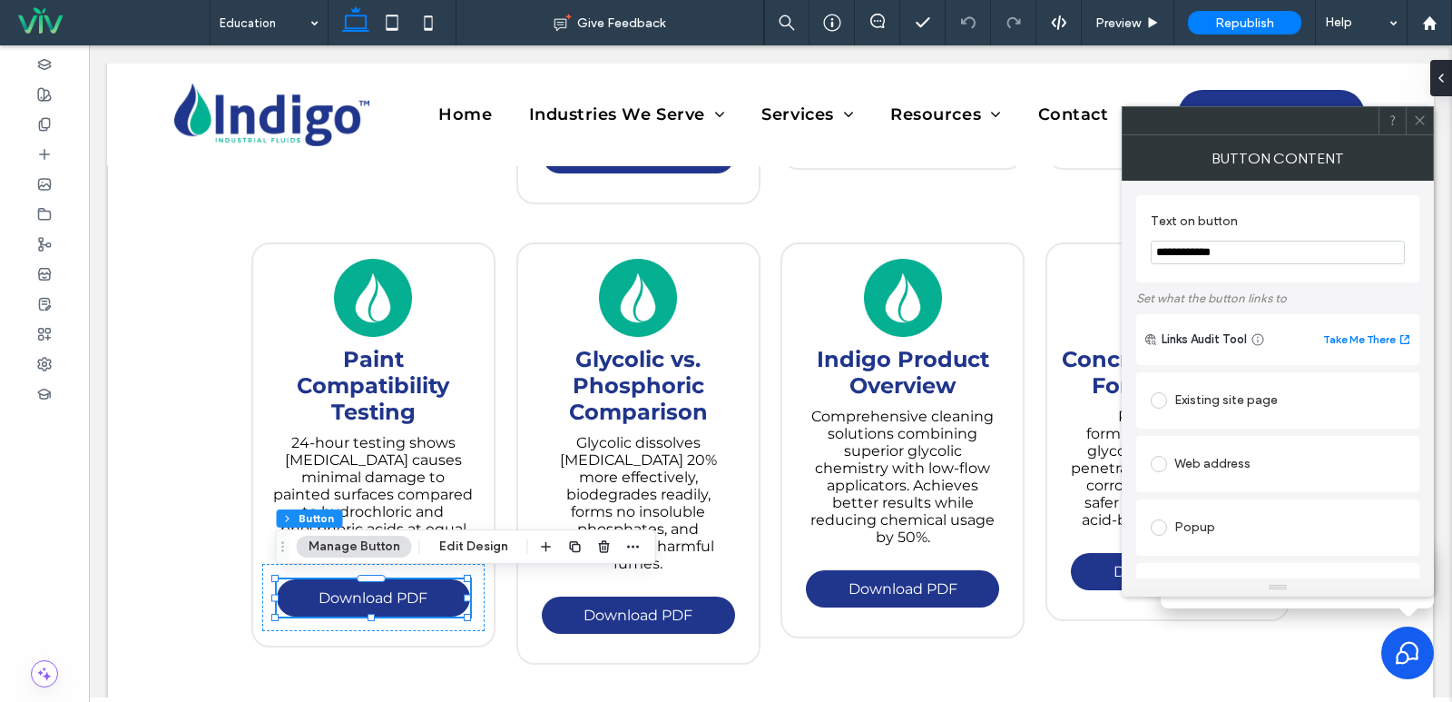
drag, startPoint x: 1272, startPoint y: 250, endPoint x: 1141, endPoint y: 259, distance: 130.9
click at [1141, 259] on div "**********" at bounding box center [1277, 238] width 283 height 87
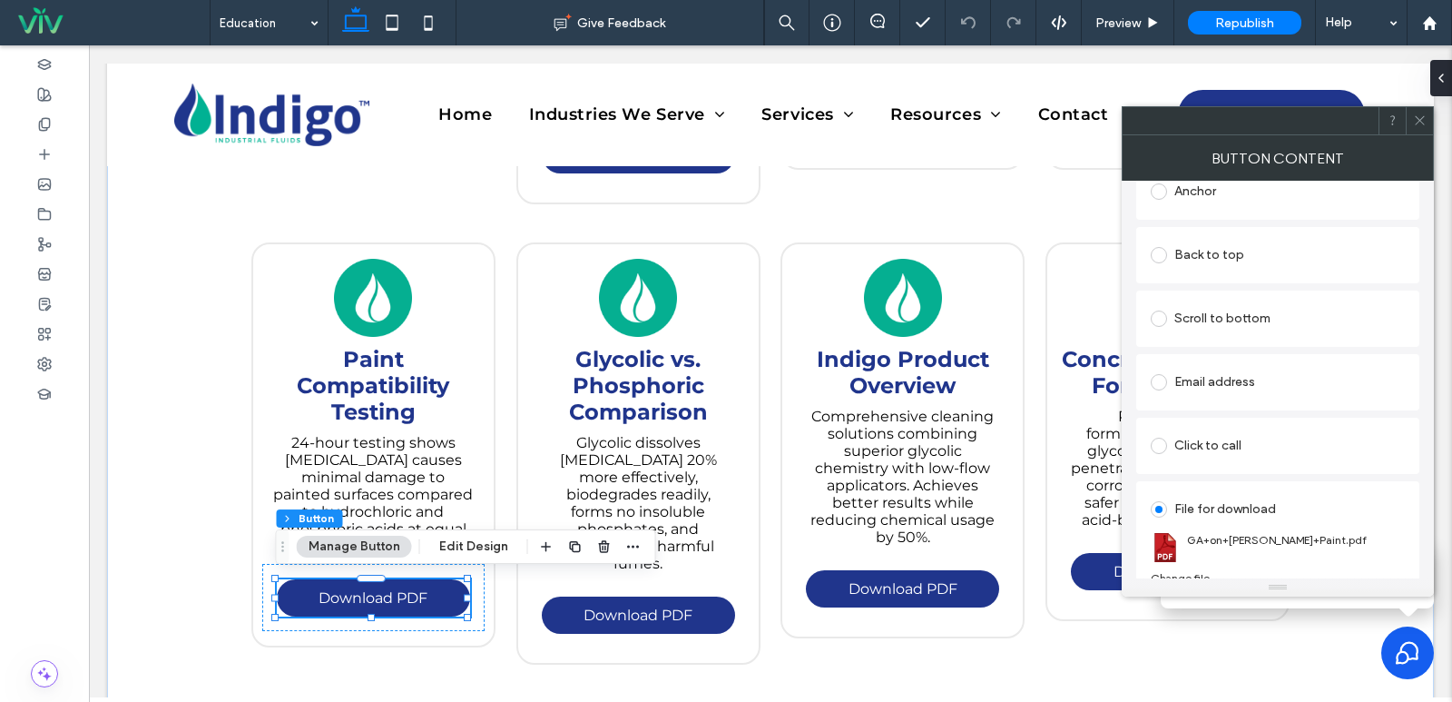
scroll to position [416, 0]
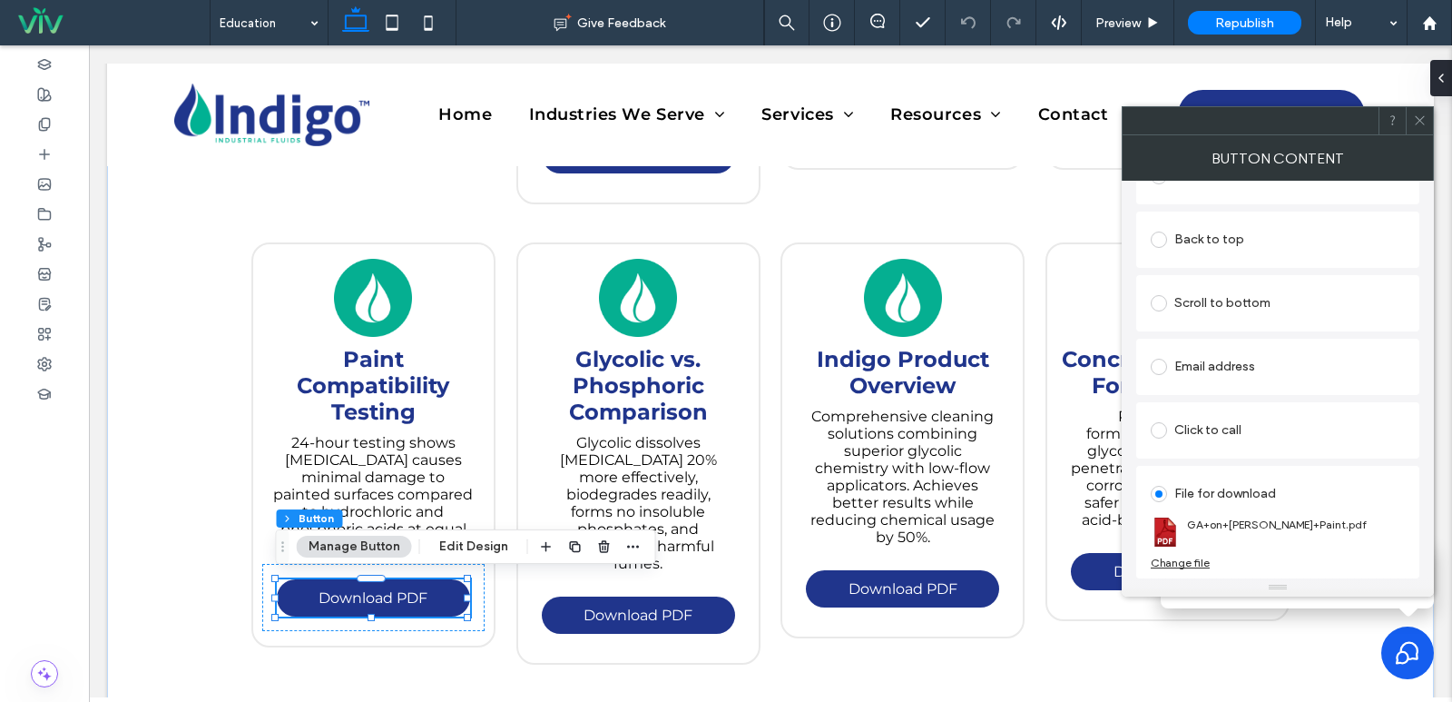
click at [1193, 565] on div "Change file" at bounding box center [1180, 562] width 59 height 14
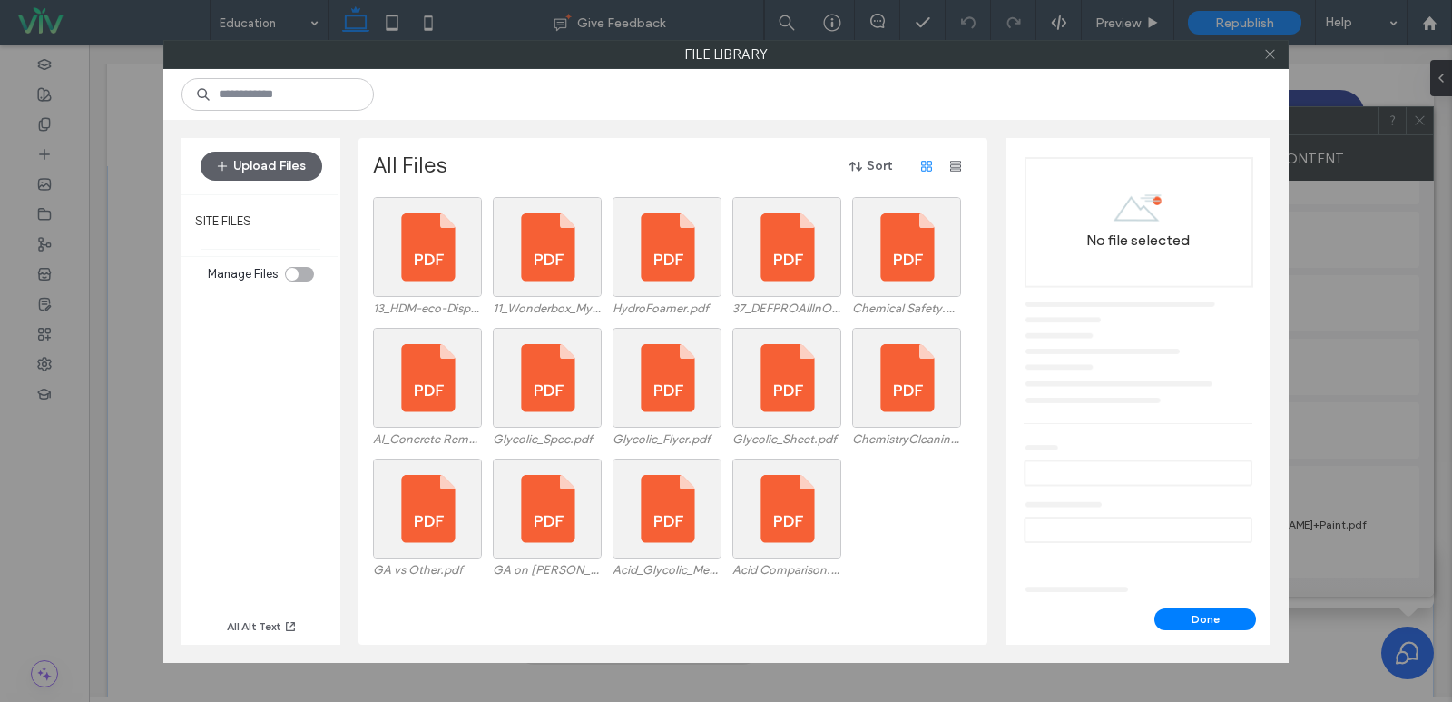
click at [1264, 59] on icon at bounding box center [1270, 54] width 14 height 14
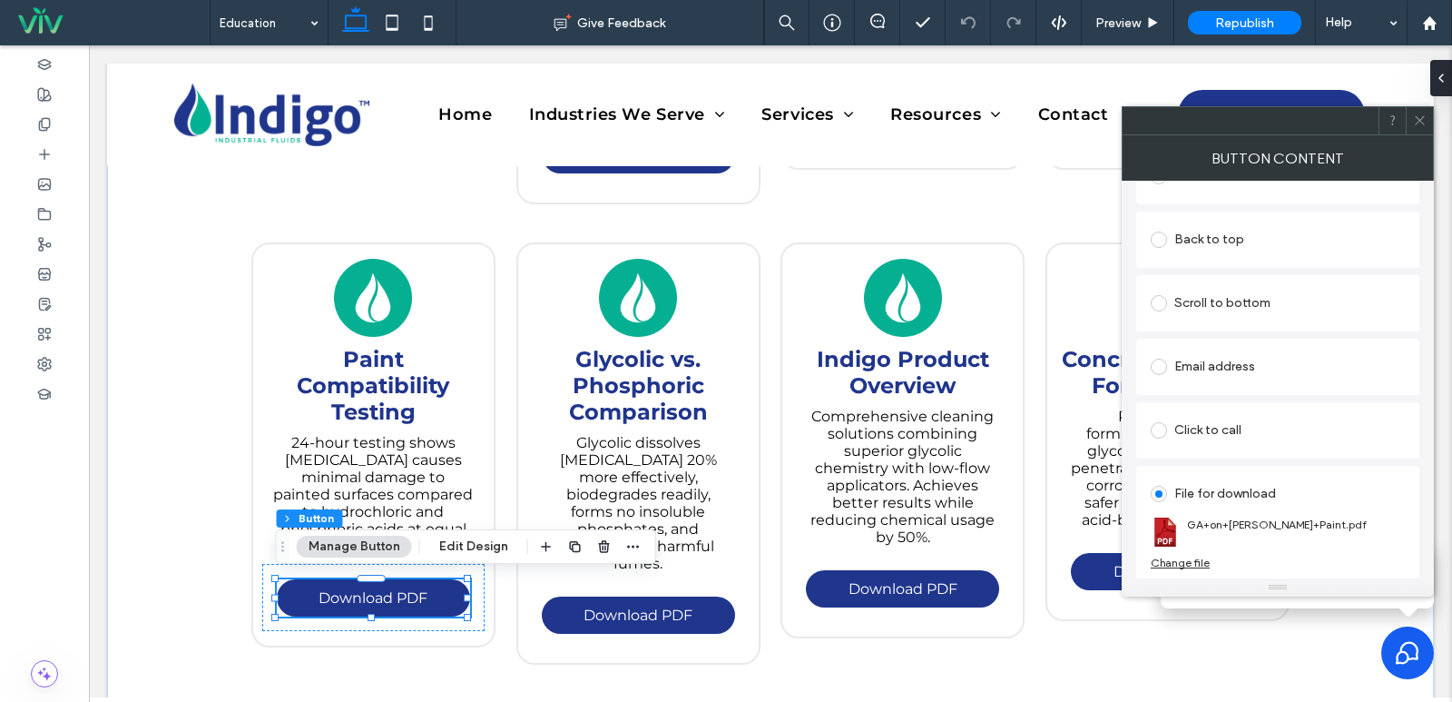
click at [1419, 115] on icon at bounding box center [1420, 120] width 14 height 14
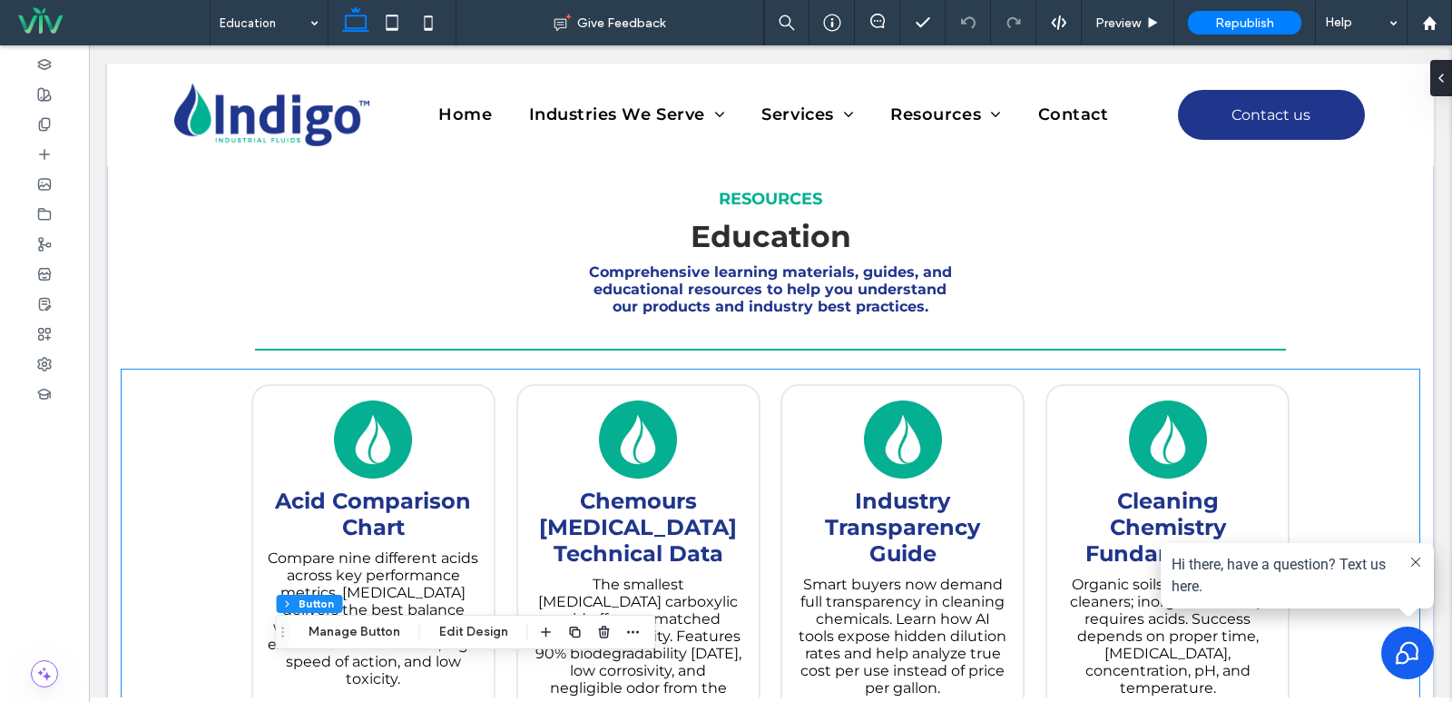
scroll to position [0, 0]
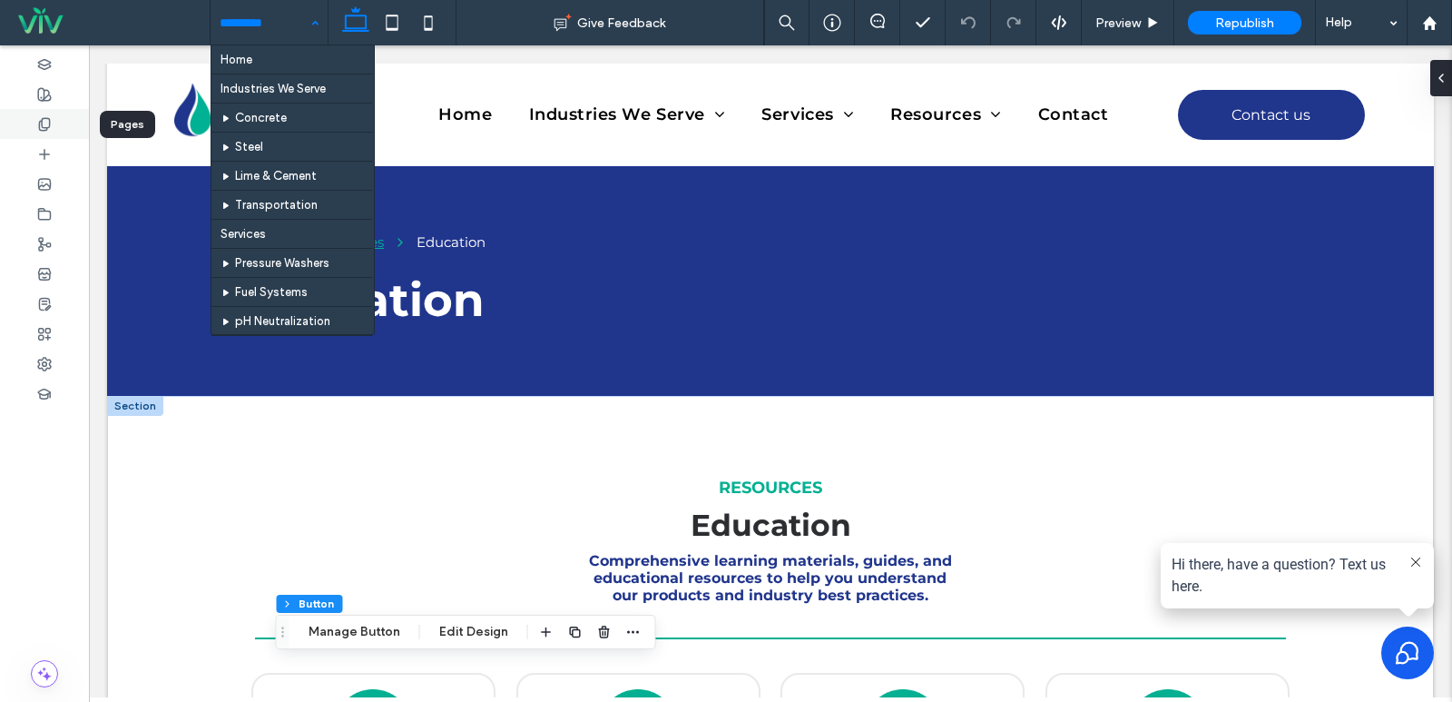
click at [51, 131] on icon at bounding box center [44, 124] width 15 height 15
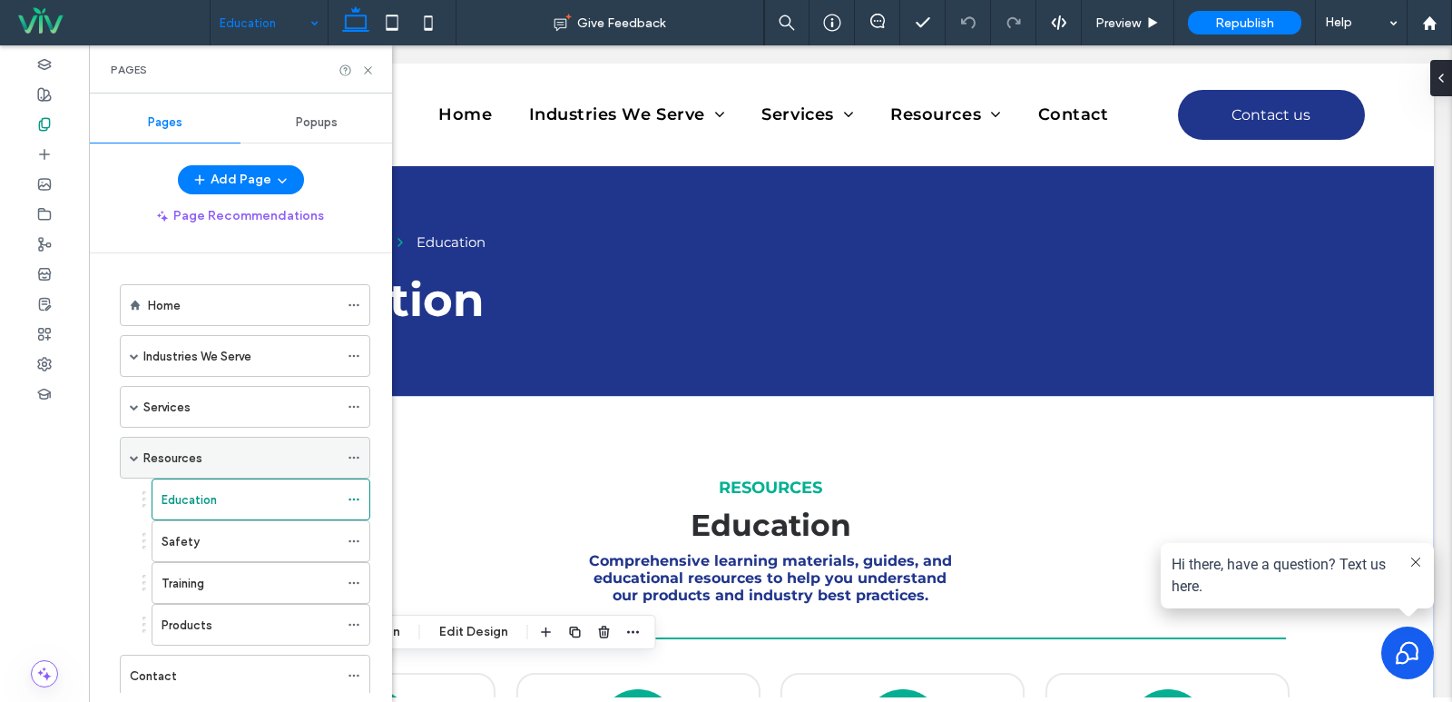
scroll to position [49, 0]
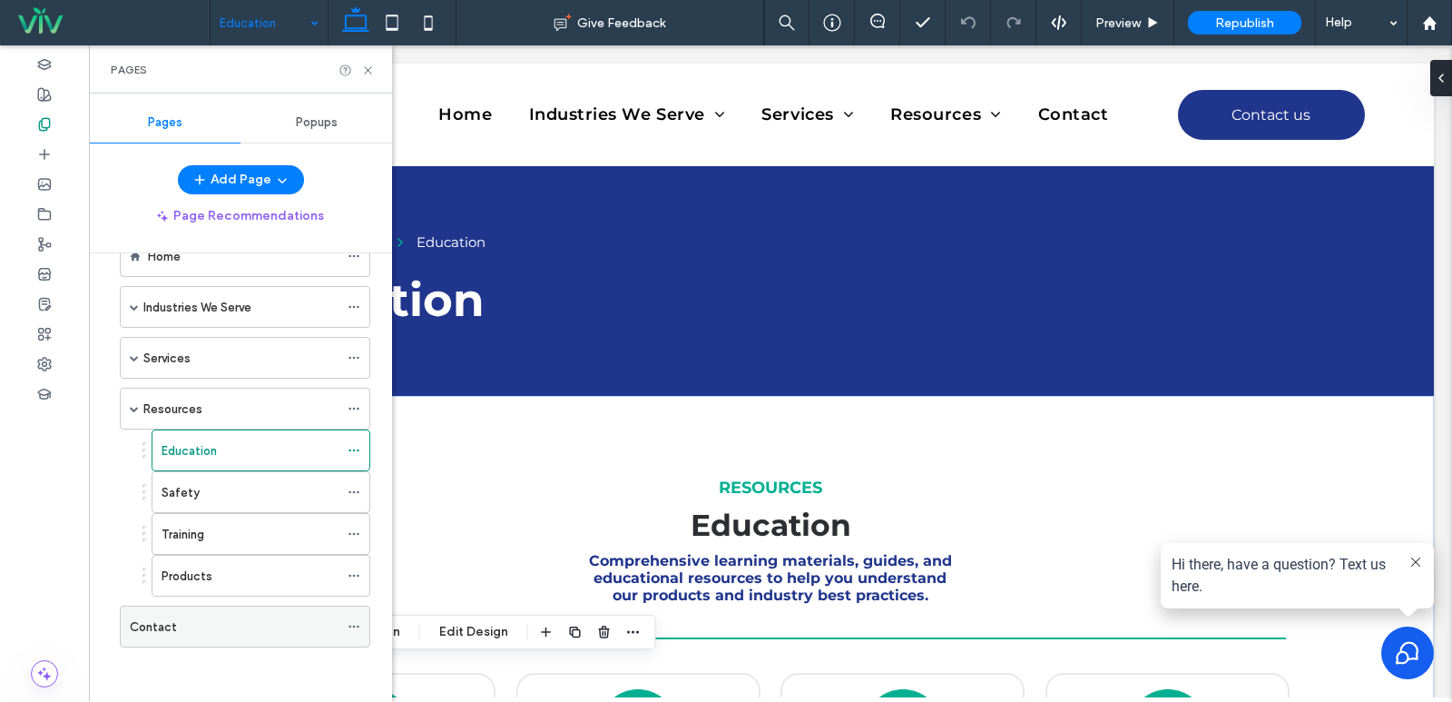
click at [229, 618] on div "Contact" at bounding box center [234, 626] width 209 height 19
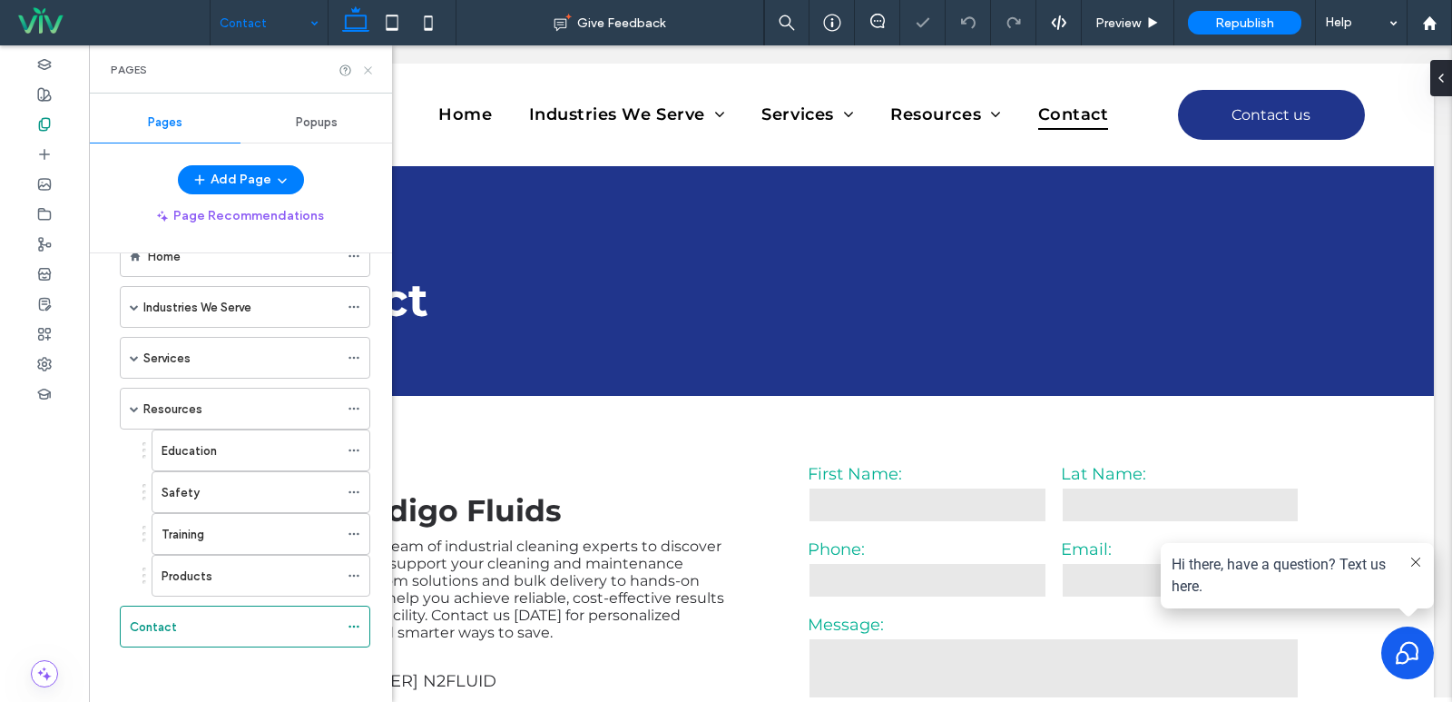
click at [364, 70] on icon at bounding box center [368, 71] width 14 height 14
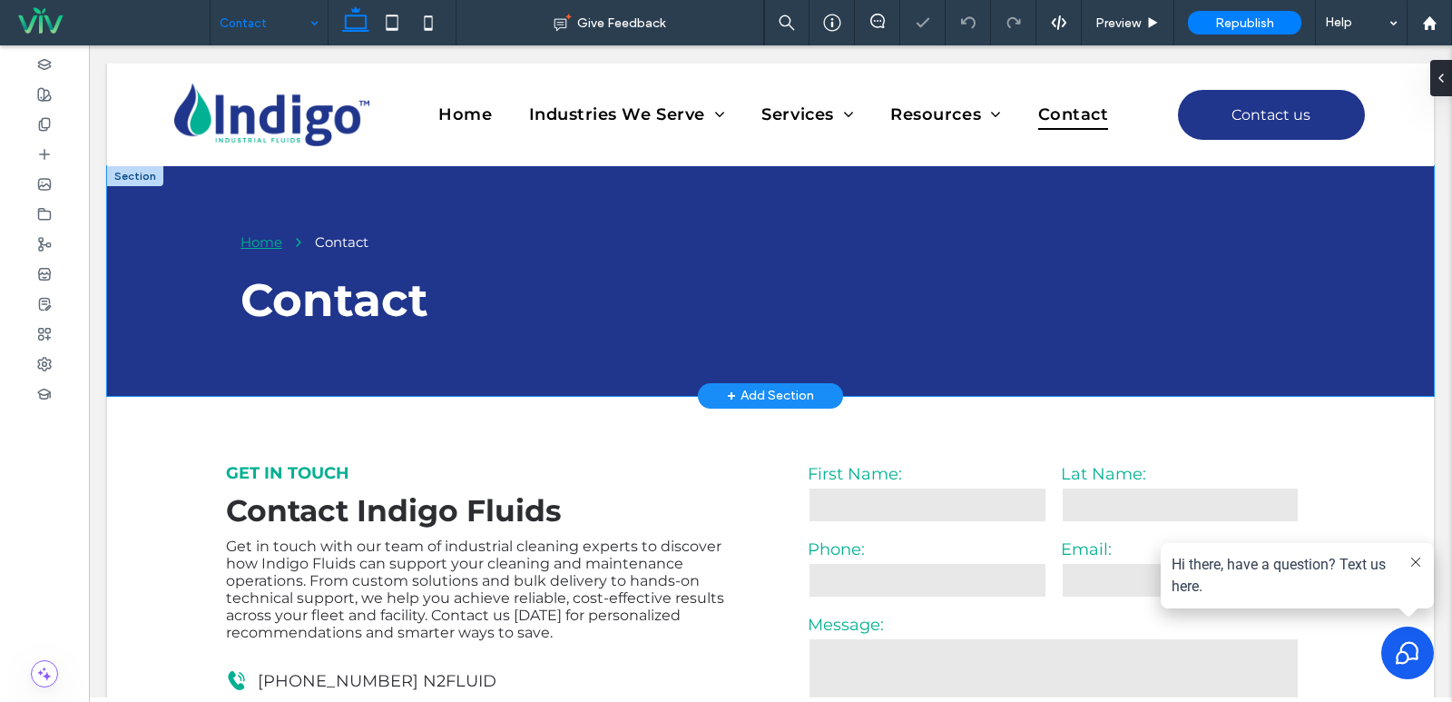
scroll to position [182, 0]
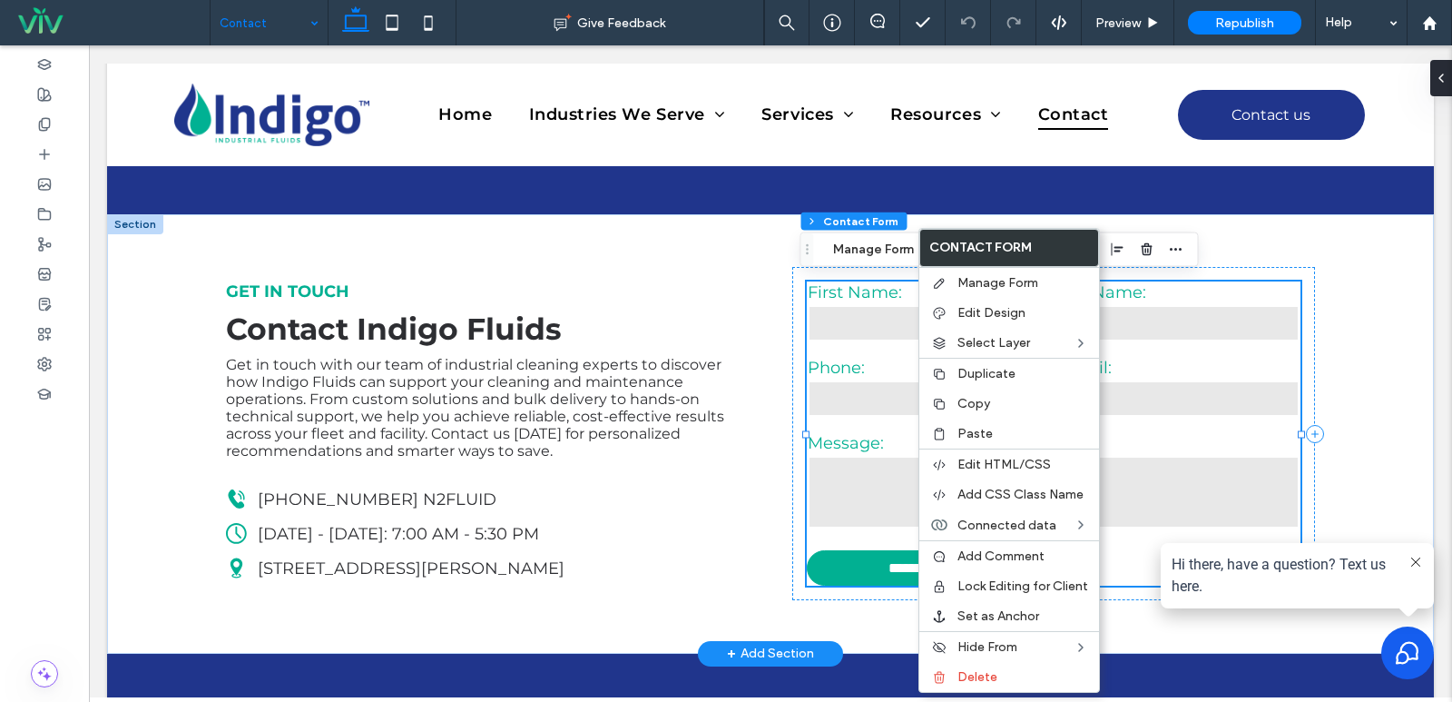
type input "*"
type input "***"
type input "*"
type input "***"
click at [879, 305] on input "text" at bounding box center [928, 323] width 240 height 36
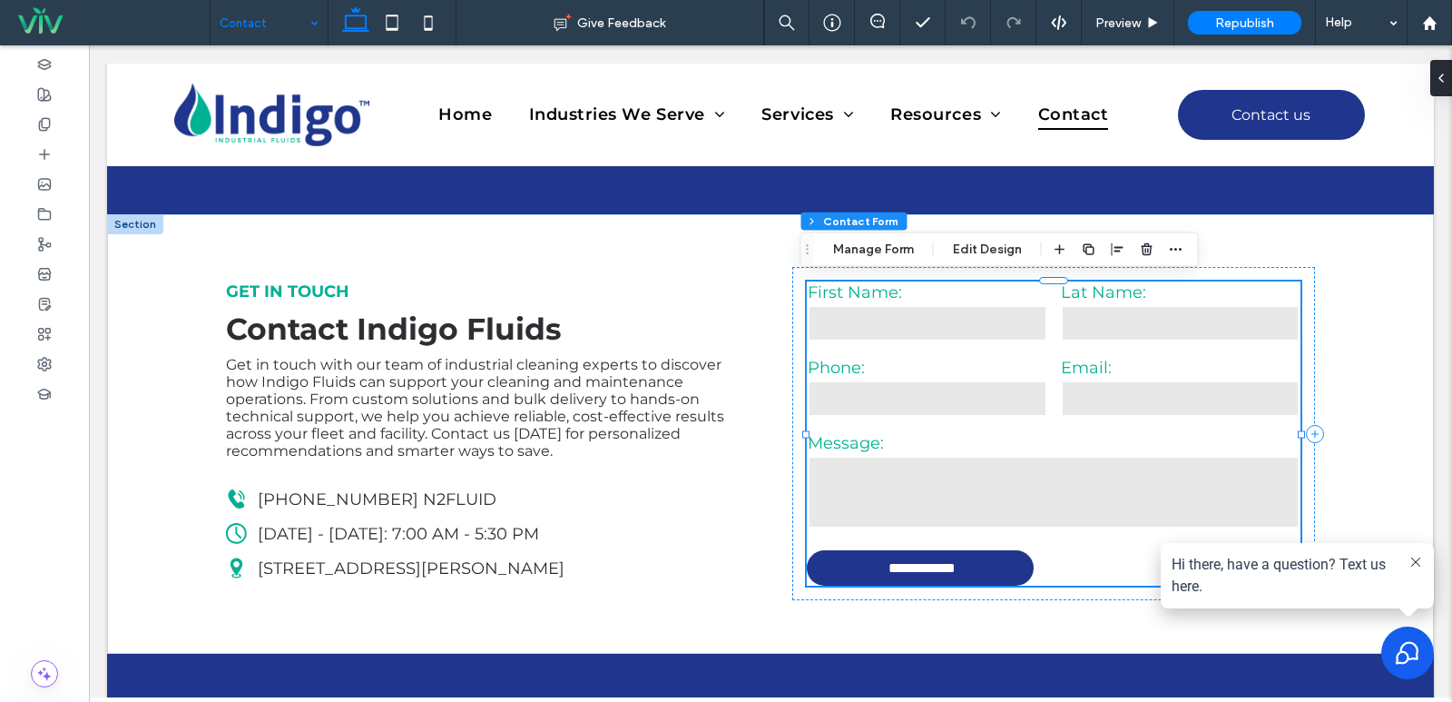
click at [1160, 244] on div at bounding box center [1118, 249] width 138 height 33
click at [1195, 253] on div "Section Column Contact Form Manage Form Edit Design" at bounding box center [999, 249] width 398 height 34
click at [1175, 247] on icon "button" at bounding box center [1176, 249] width 15 height 15
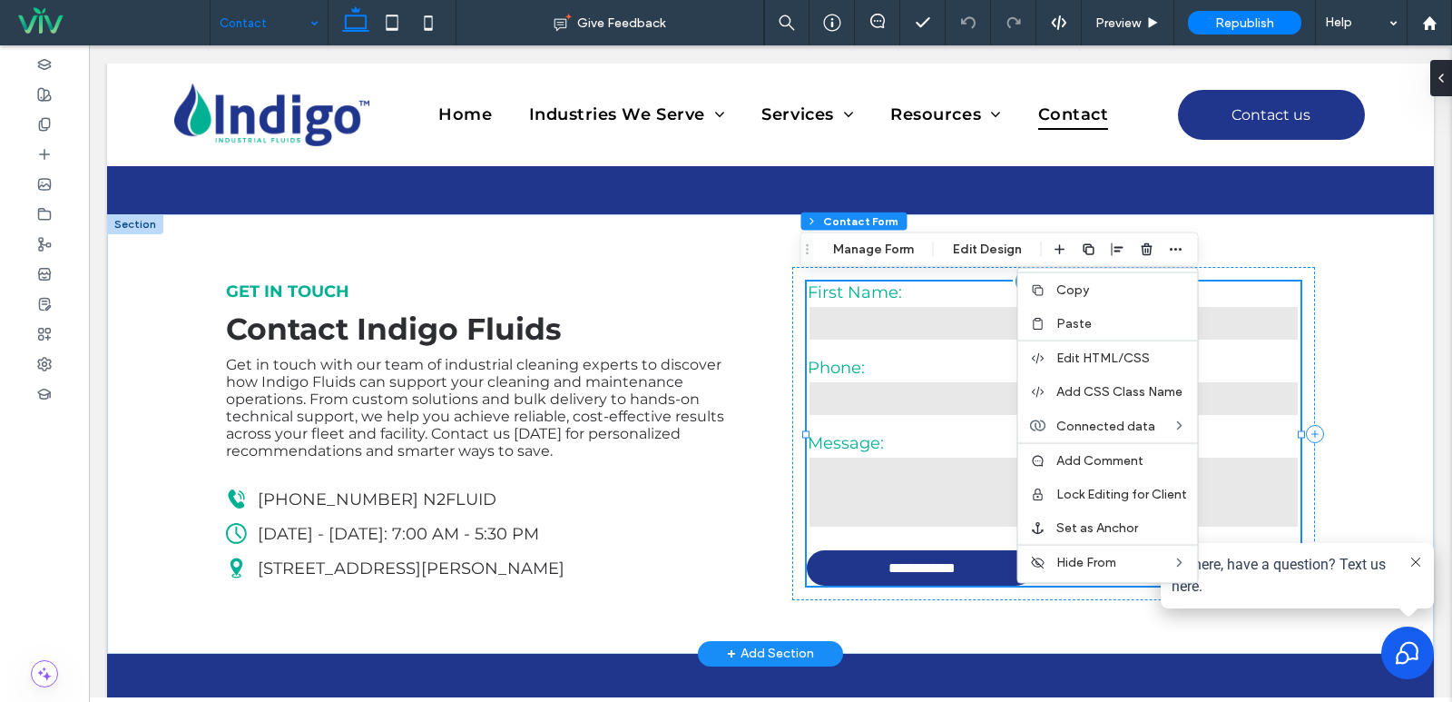
click at [893, 310] on input "text" at bounding box center [928, 323] width 240 height 36
click at [906, 297] on label "First Name:" at bounding box center [928, 292] width 240 height 20
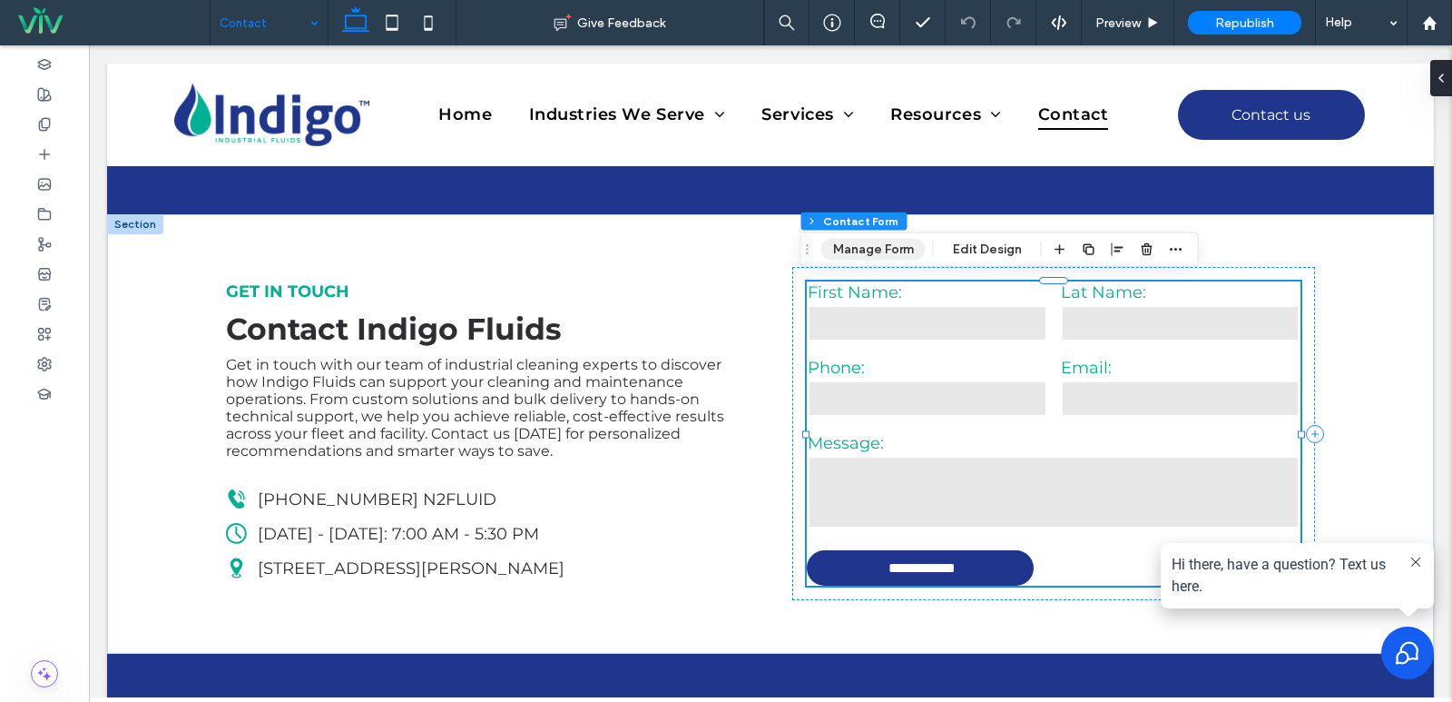
click at [879, 243] on button "Manage Form" at bounding box center [873, 250] width 104 height 22
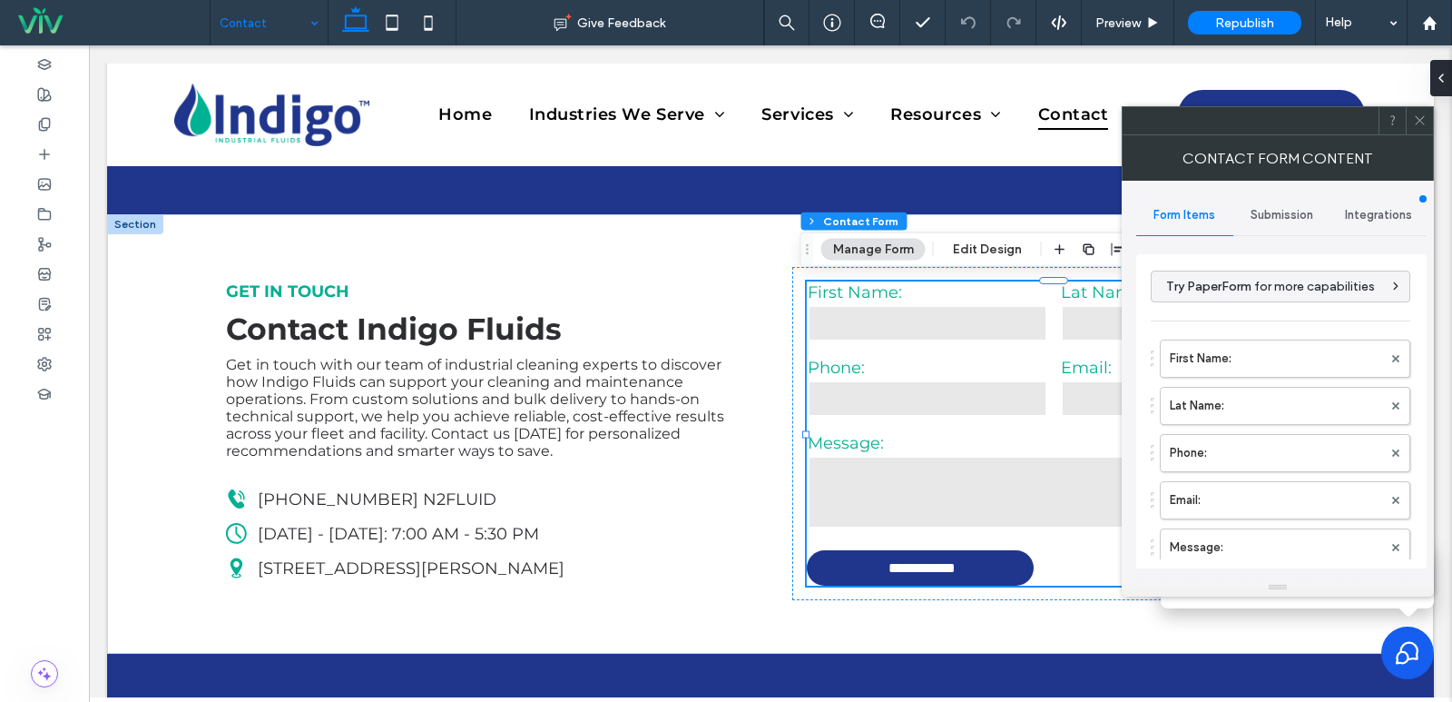
click at [1378, 222] on div "Integrations" at bounding box center [1378, 215] width 97 height 40
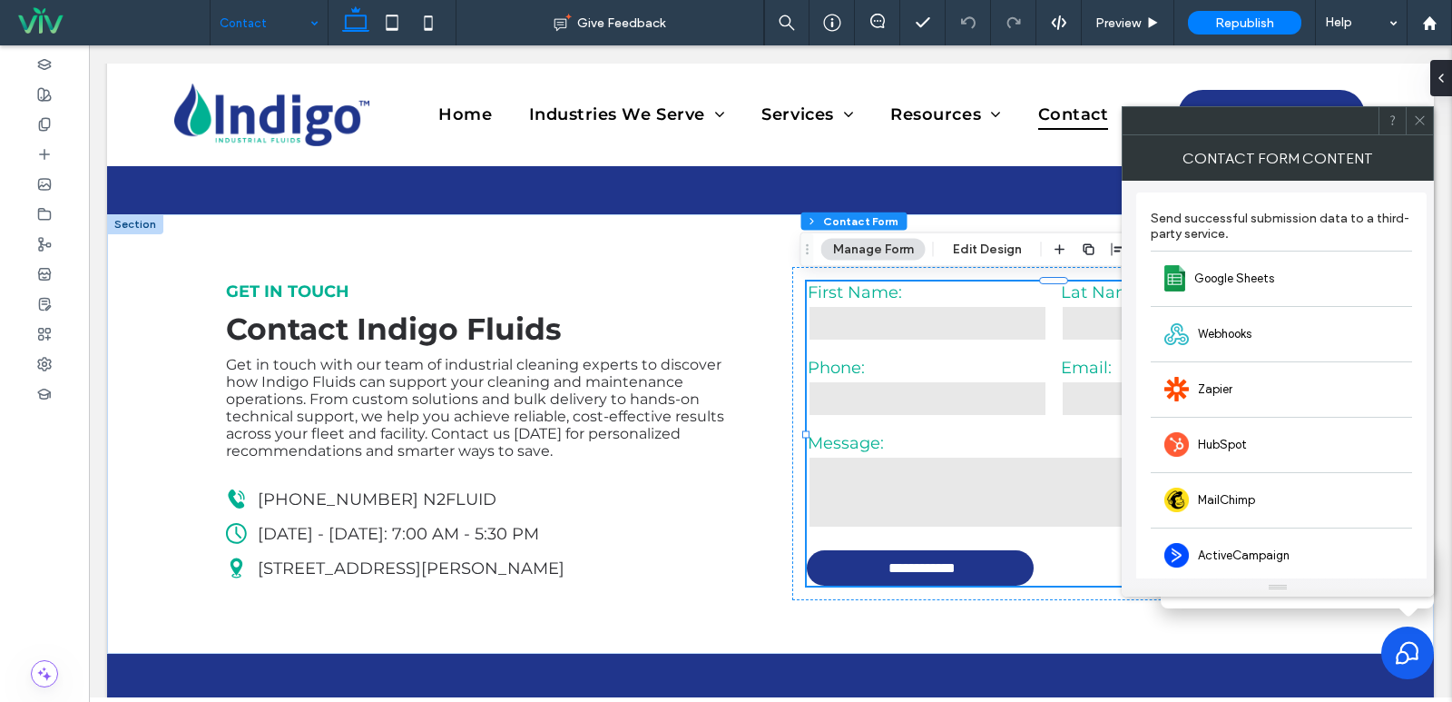
scroll to position [0, 0]
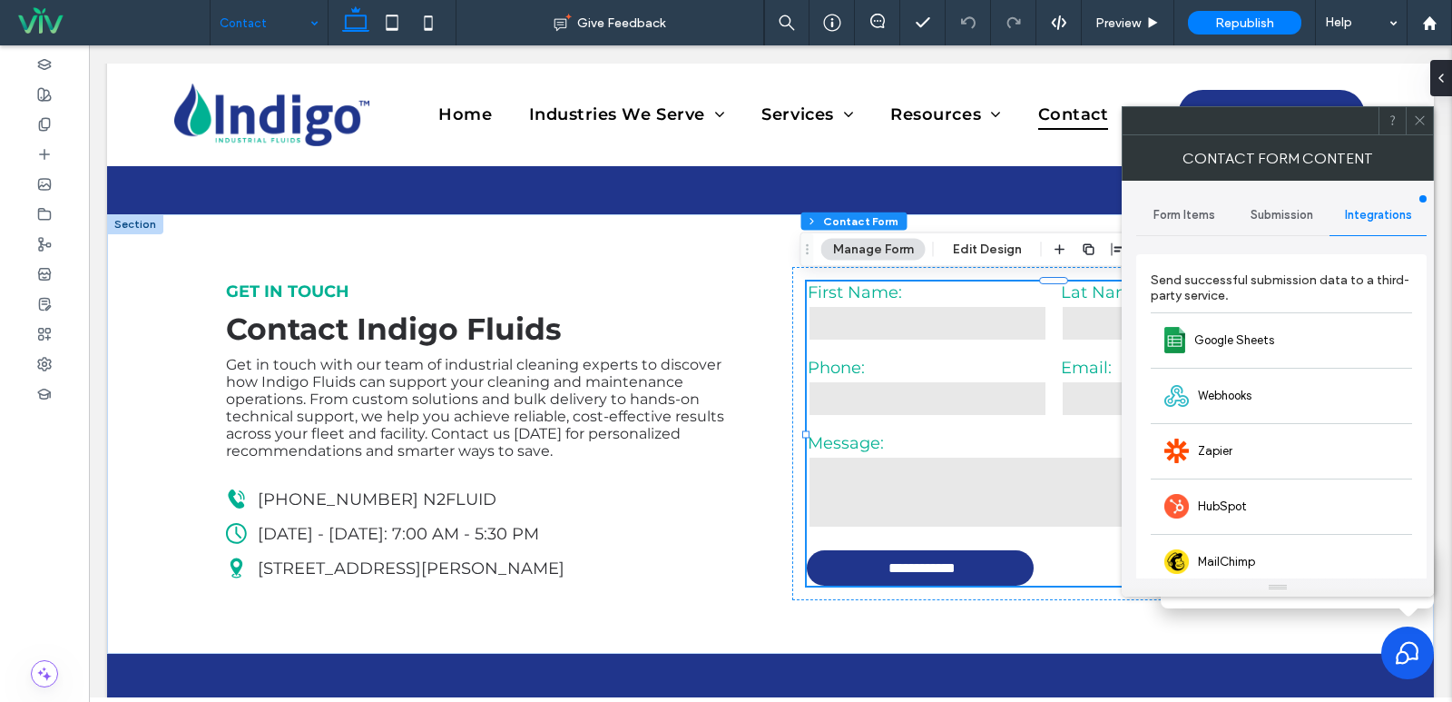
click at [1274, 224] on div "Submission" at bounding box center [1281, 215] width 97 height 40
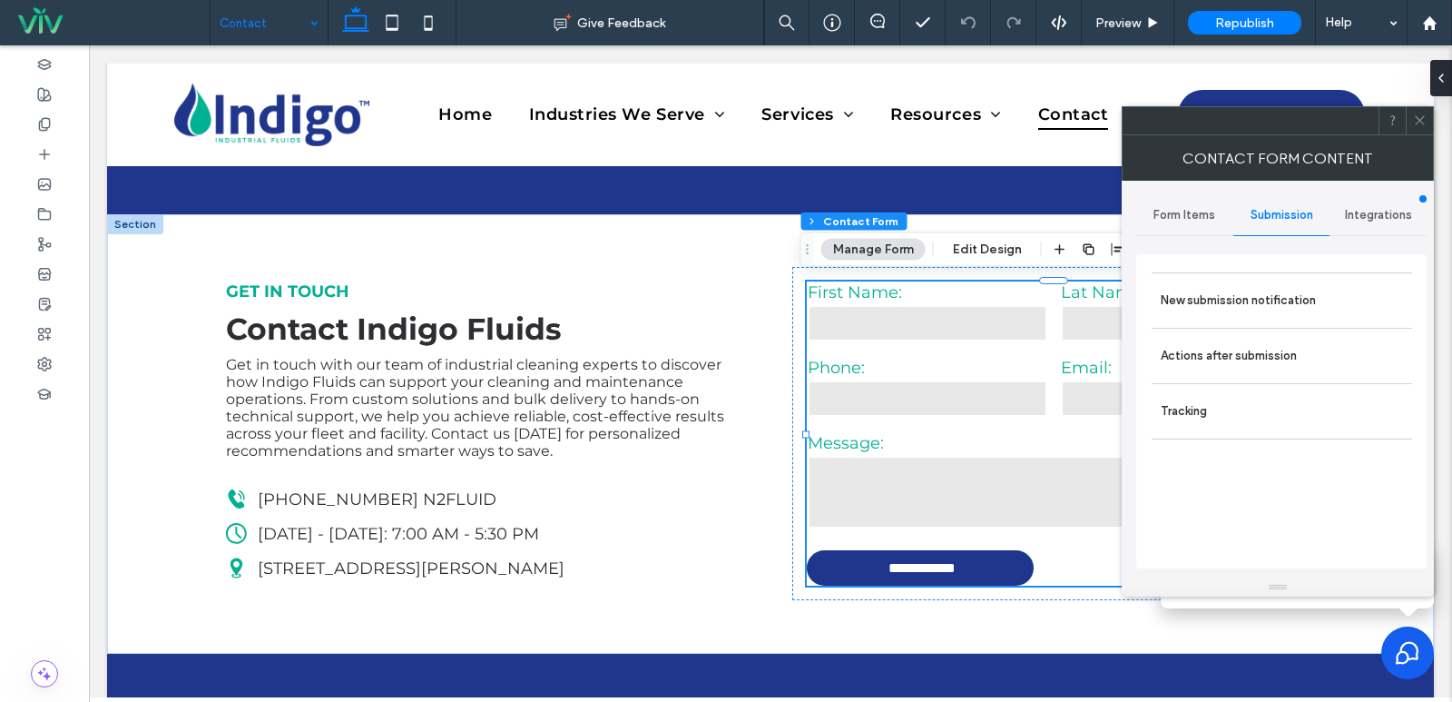
drag, startPoint x: 1418, startPoint y: 122, endPoint x: 1337, endPoint y: 49, distance: 108.6
click at [1418, 122] on icon at bounding box center [1420, 120] width 14 height 14
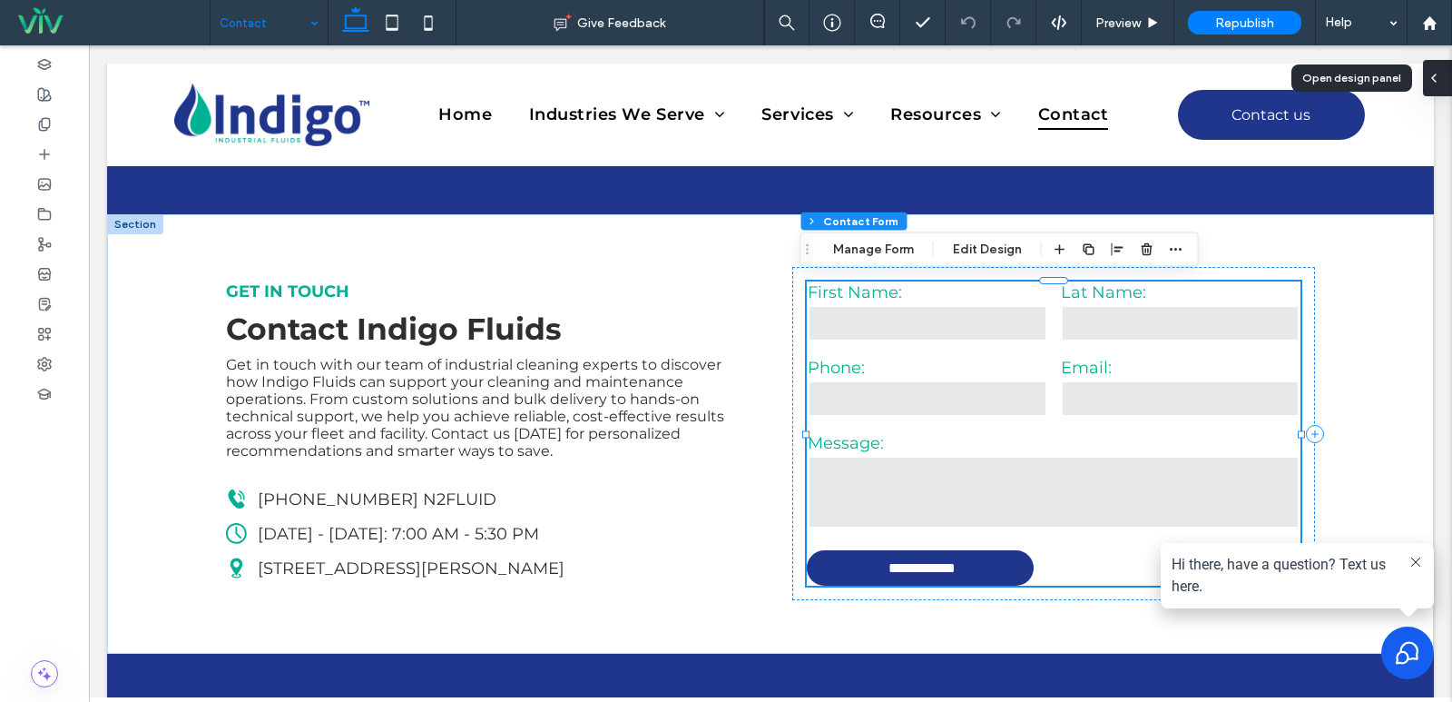
click at [1435, 79] on icon at bounding box center [1434, 78] width 15 height 15
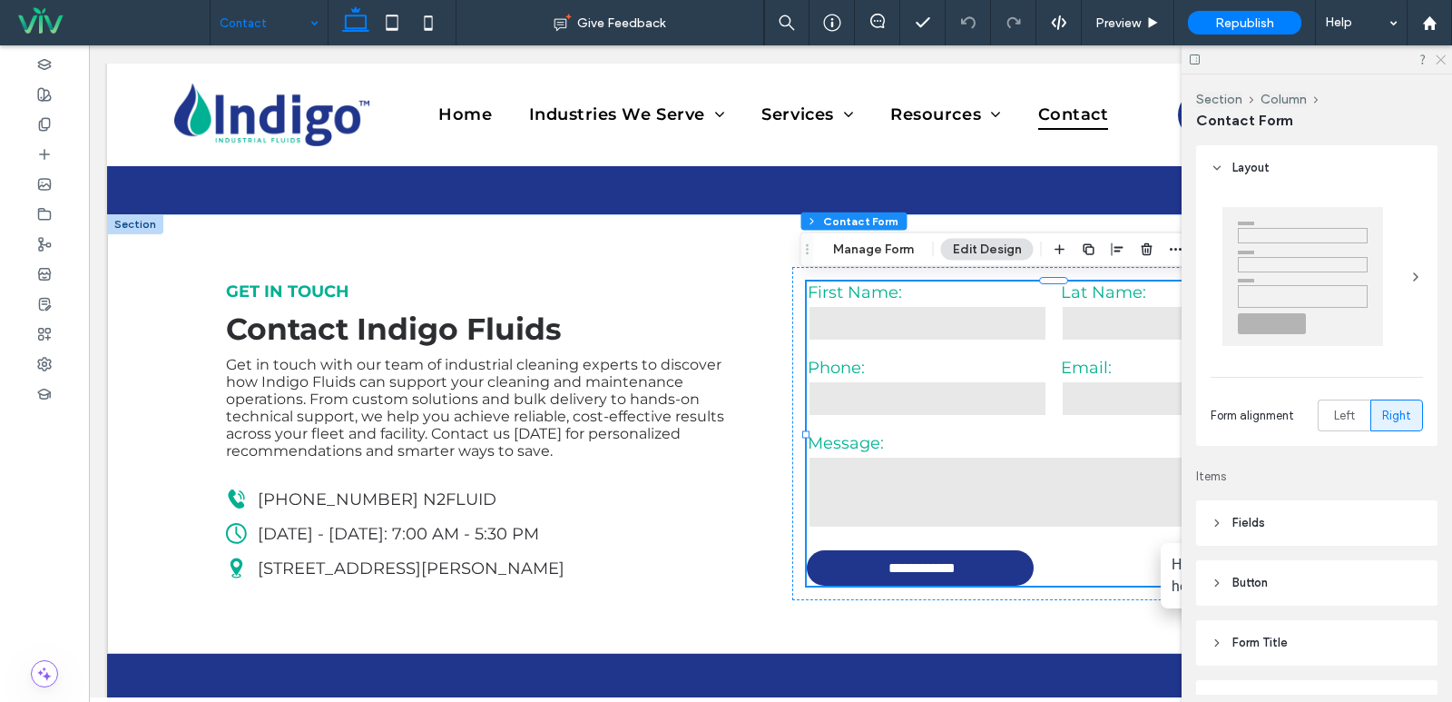
click at [1444, 59] on icon at bounding box center [1440, 59] width 12 height 12
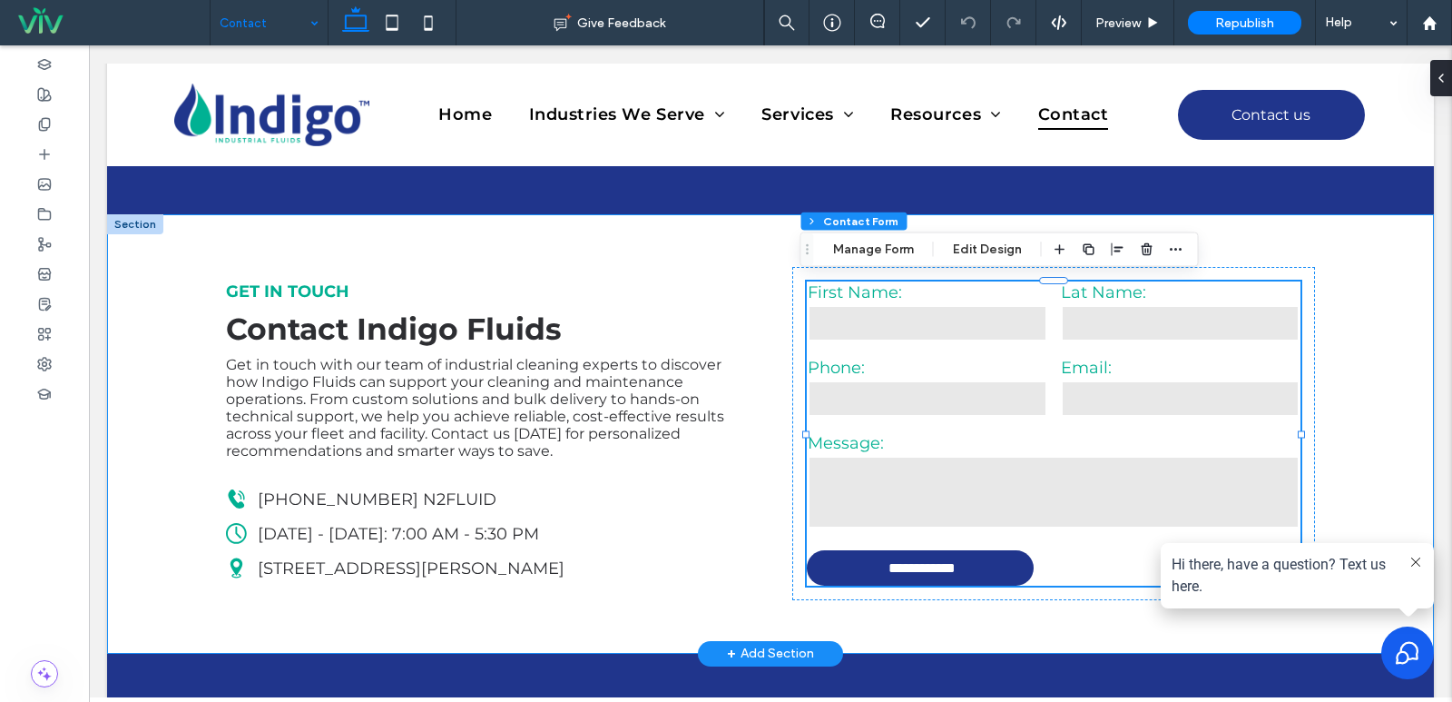
click at [1370, 287] on div "**********" at bounding box center [770, 433] width 1327 height 439
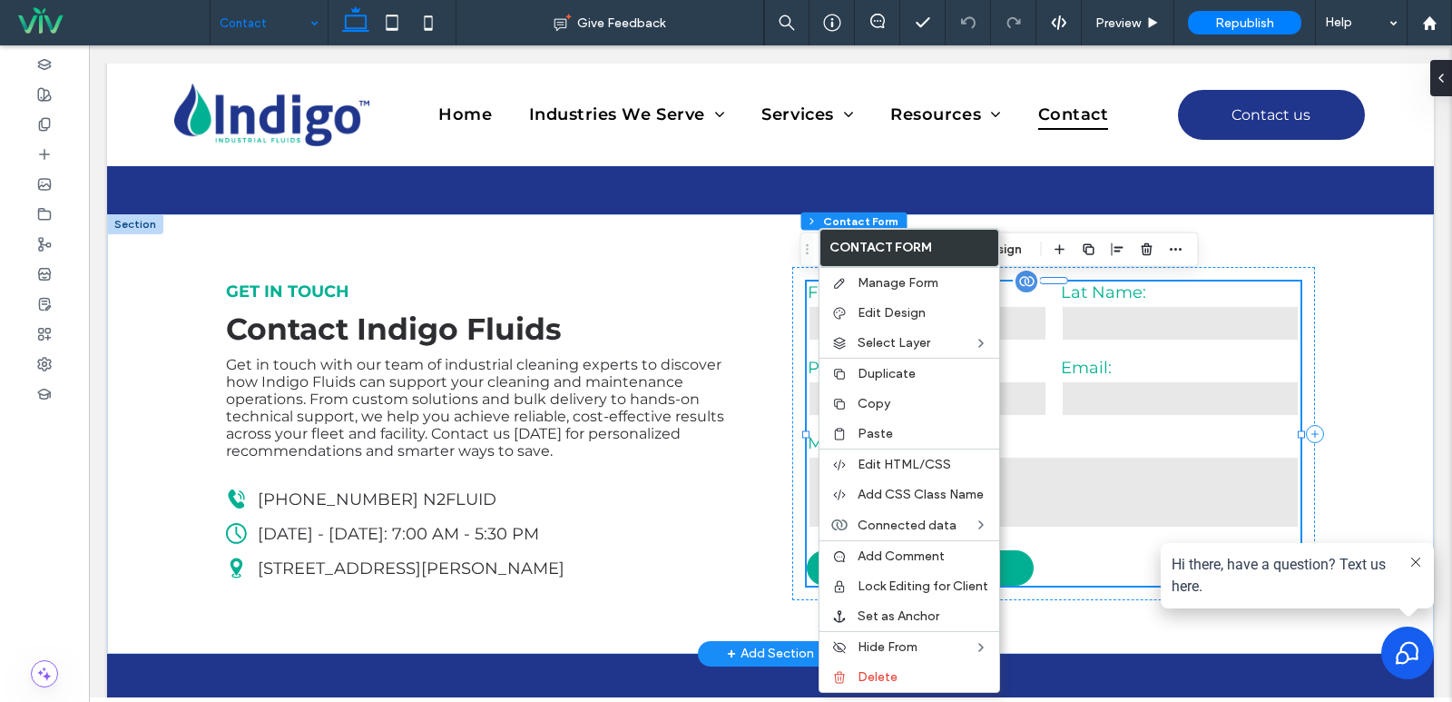
type input "*"
type input "***"
type input "*"
type input "***"
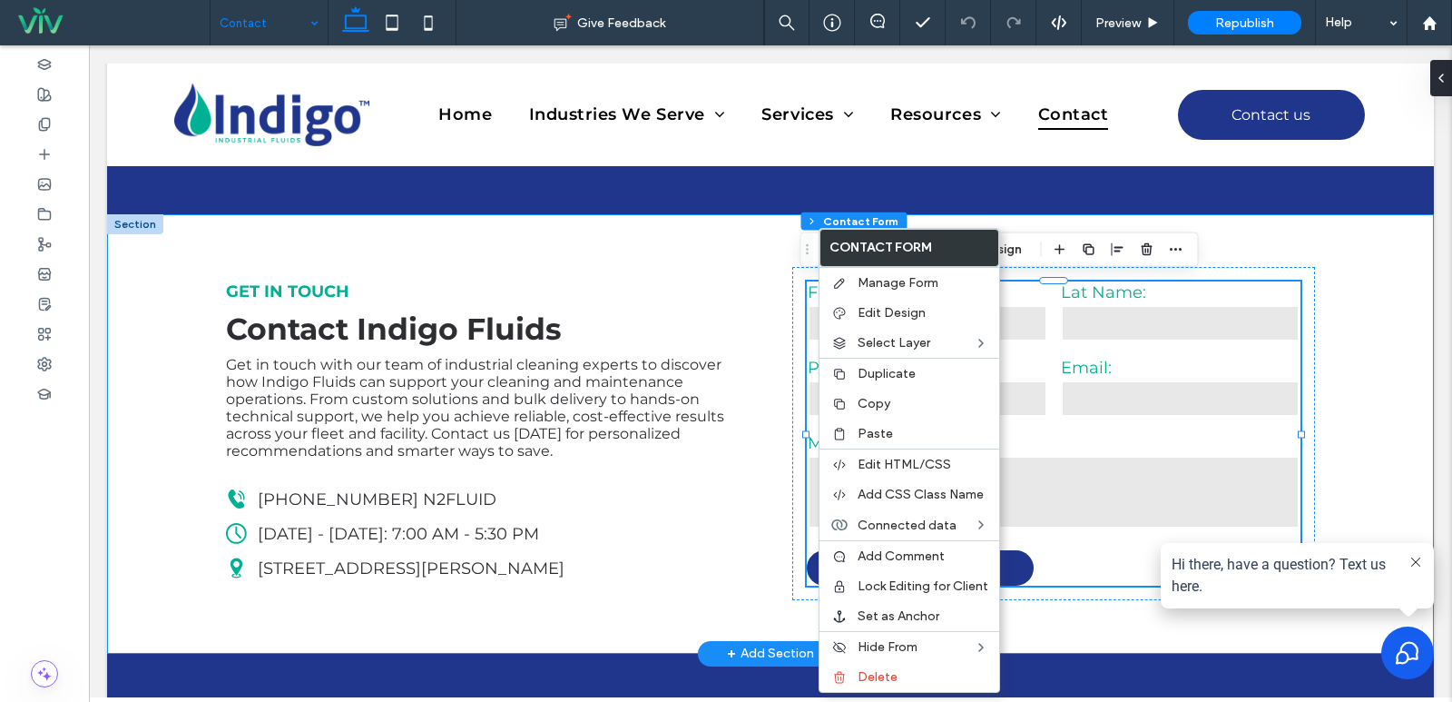
click at [778, 304] on div "**********" at bounding box center [770, 433] width 1089 height 439
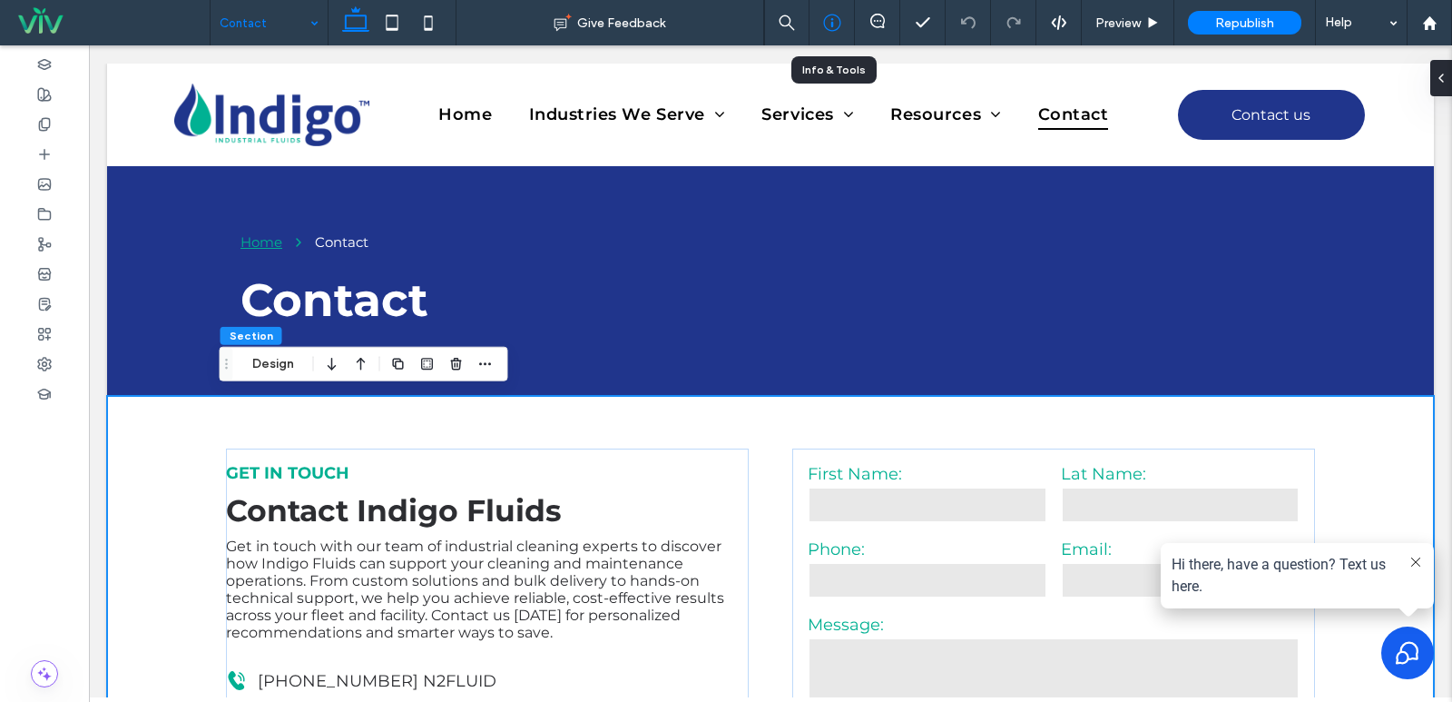
click at [828, 17] on icon at bounding box center [832, 23] width 18 height 18
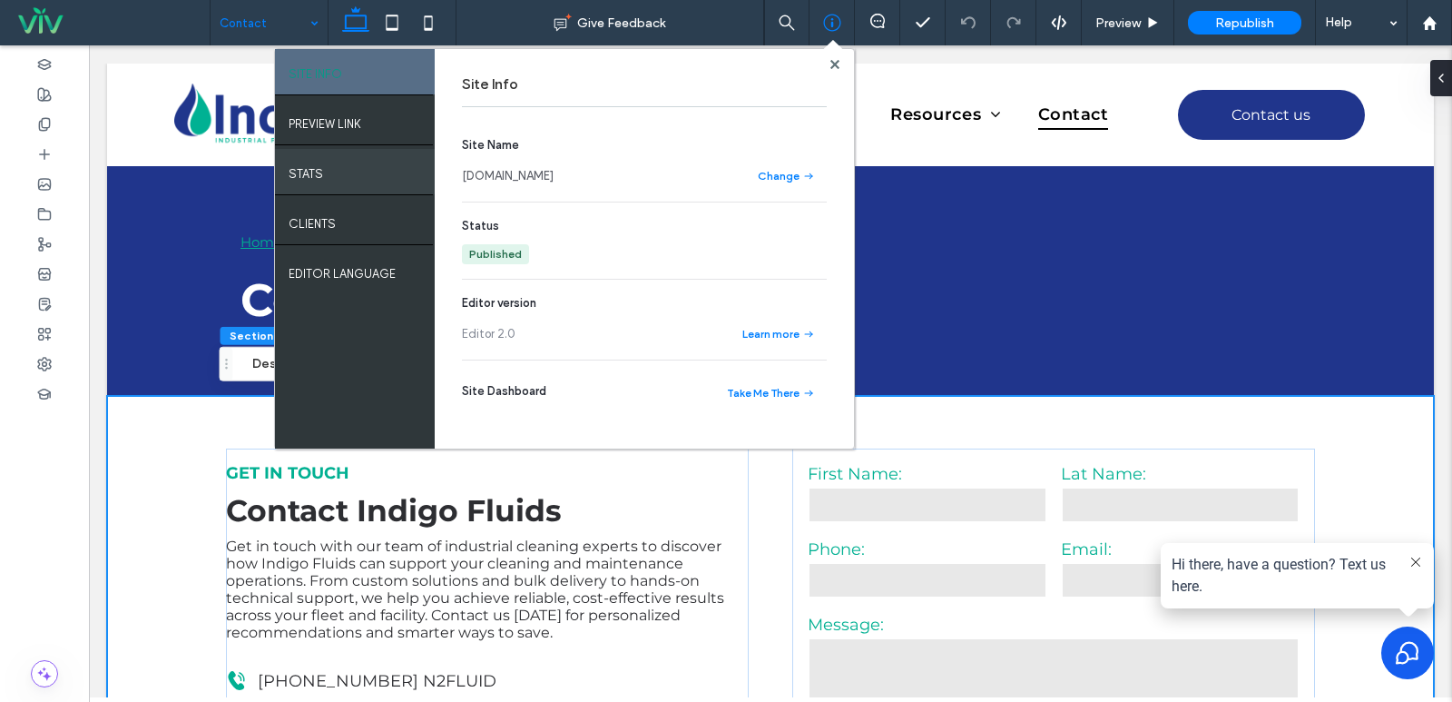
click at [370, 183] on div "STATS" at bounding box center [355, 171] width 160 height 45
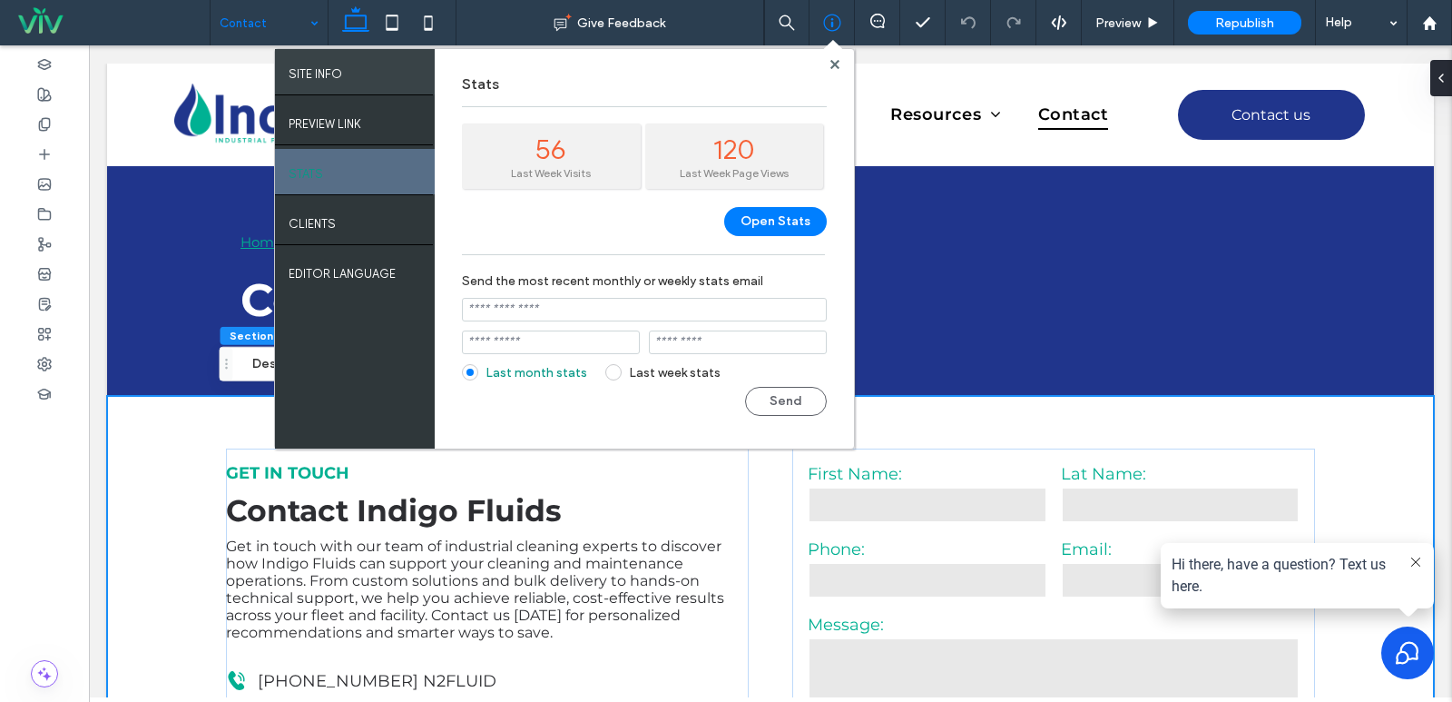
click at [371, 79] on div "SITE INFO" at bounding box center [355, 71] width 160 height 45
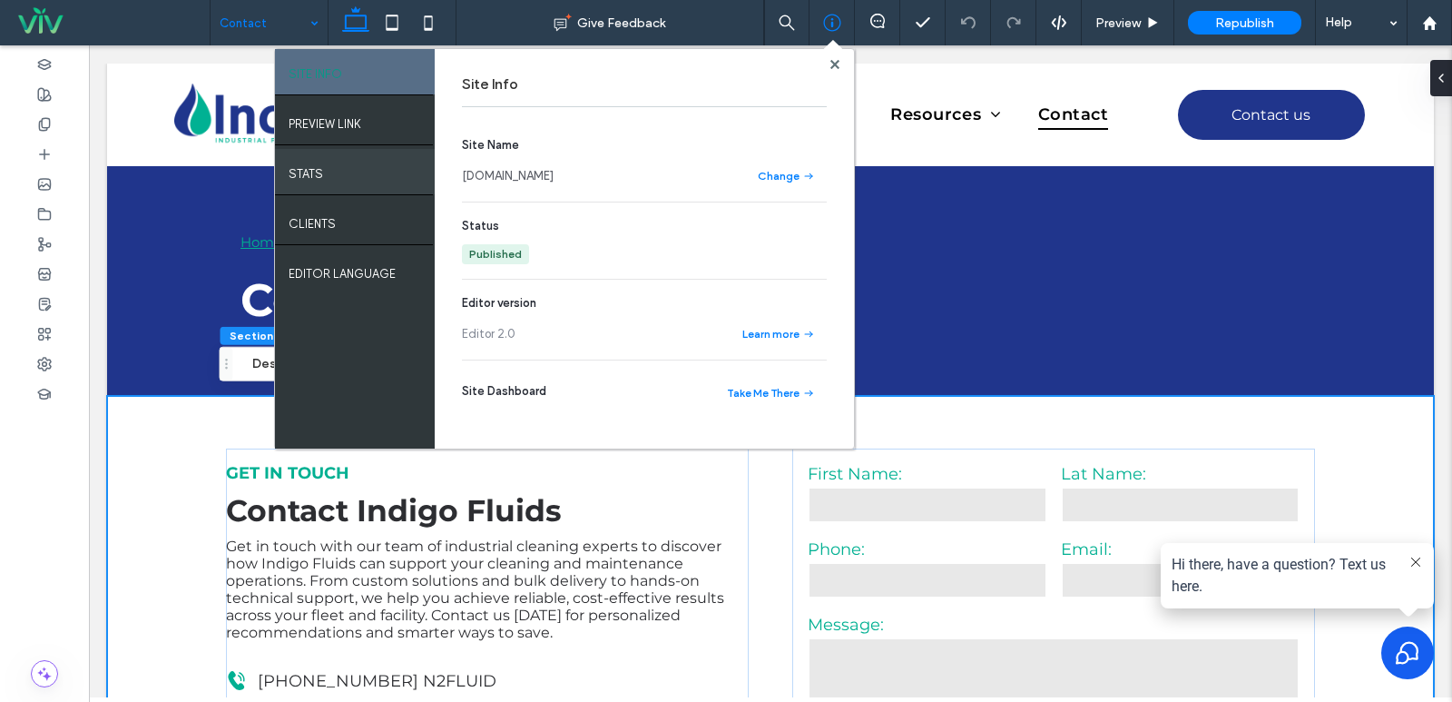
click at [361, 169] on div "STATS" at bounding box center [355, 171] width 160 height 45
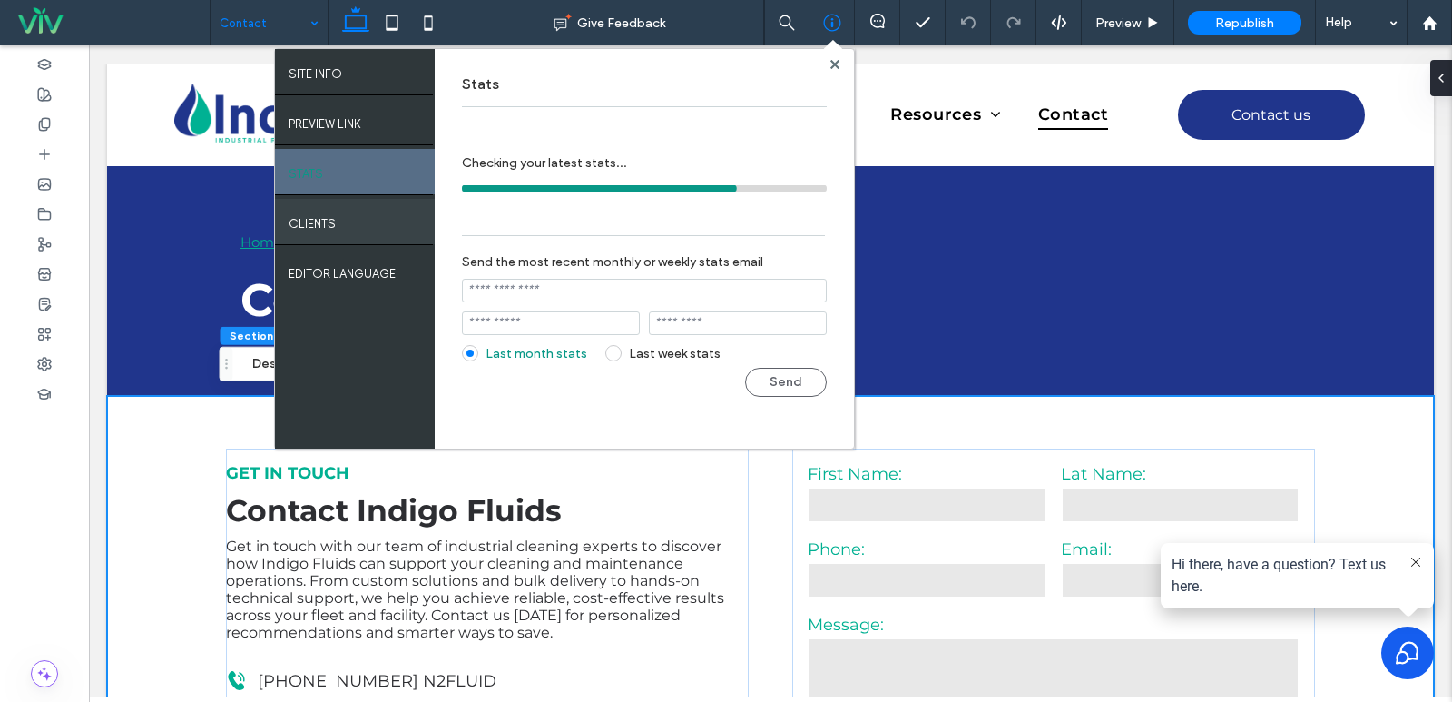
click at [351, 209] on div "Clients" at bounding box center [355, 221] width 160 height 45
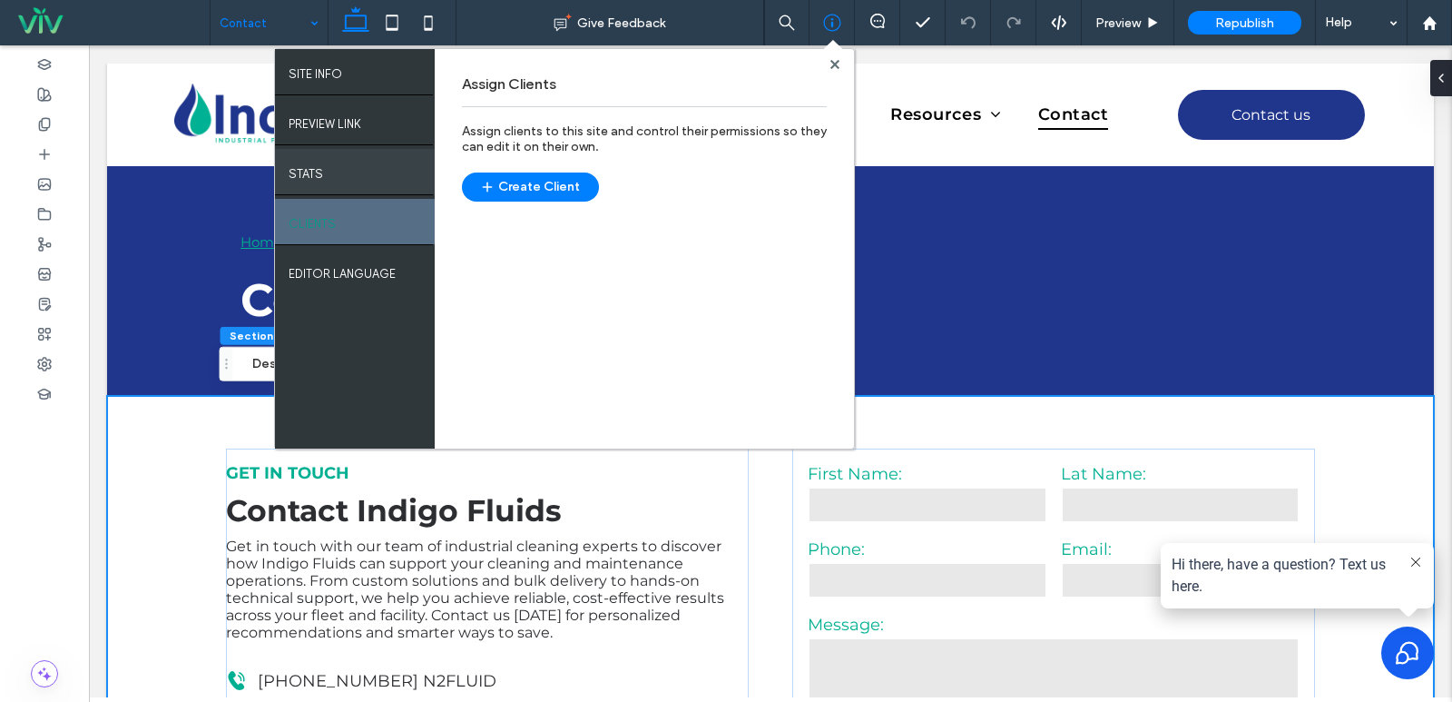
click at [353, 176] on div "STATS" at bounding box center [355, 171] width 160 height 45
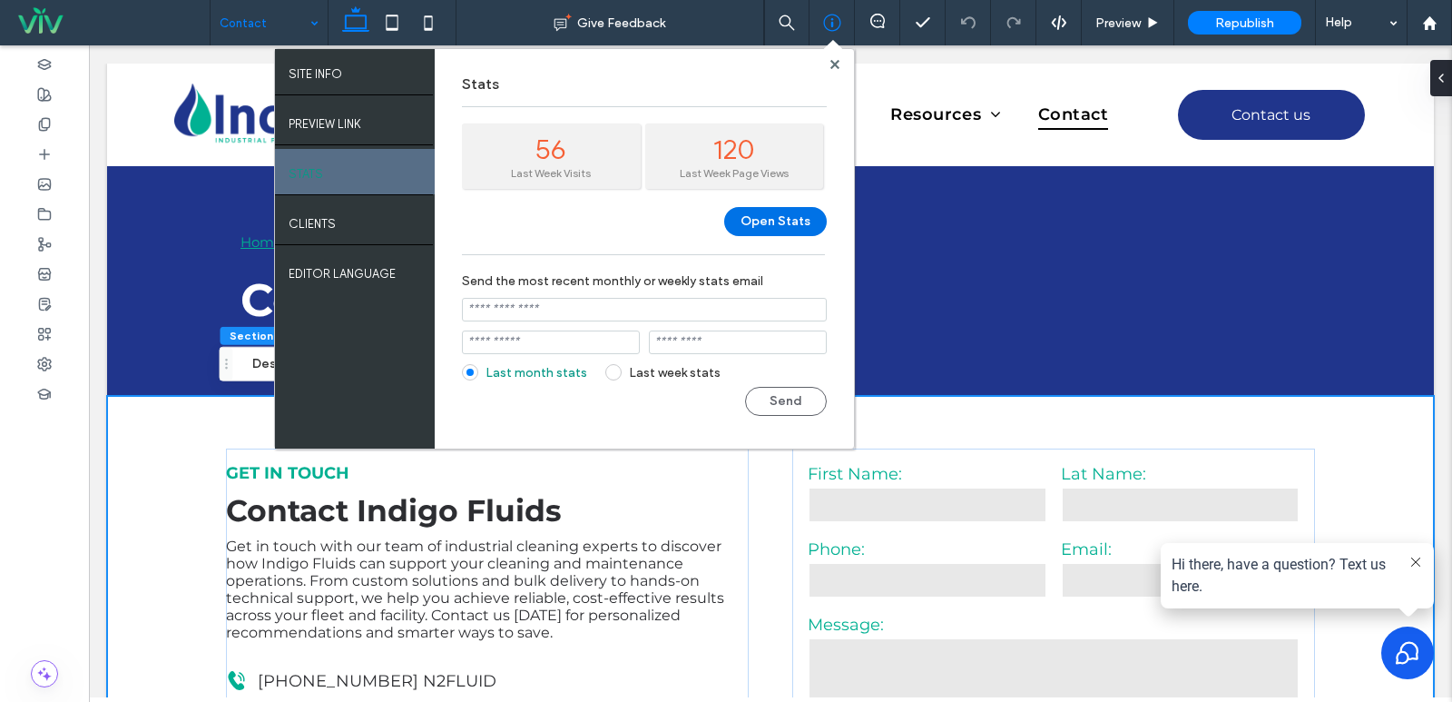
click at [765, 228] on button "Open Stats" at bounding box center [775, 221] width 103 height 29
click at [53, 137] on div at bounding box center [44, 124] width 89 height 30
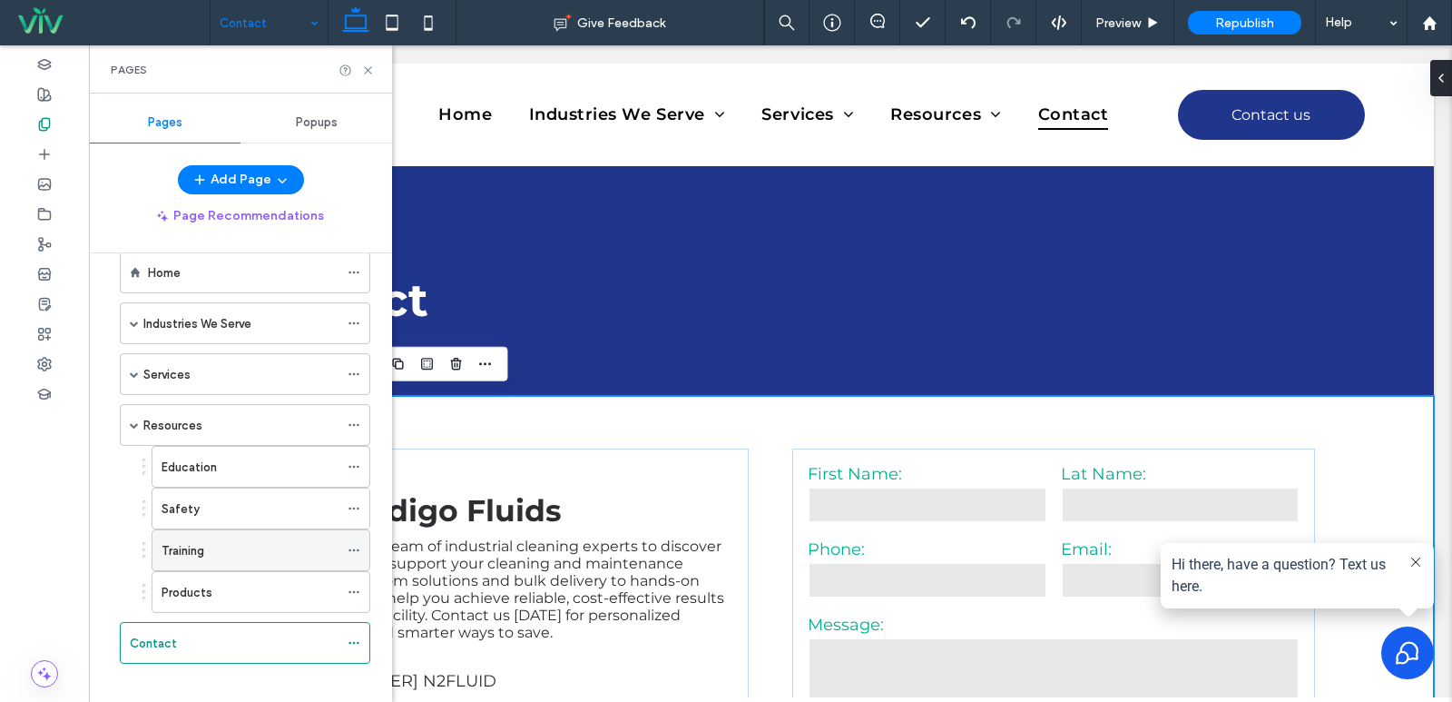
scroll to position [49, 0]
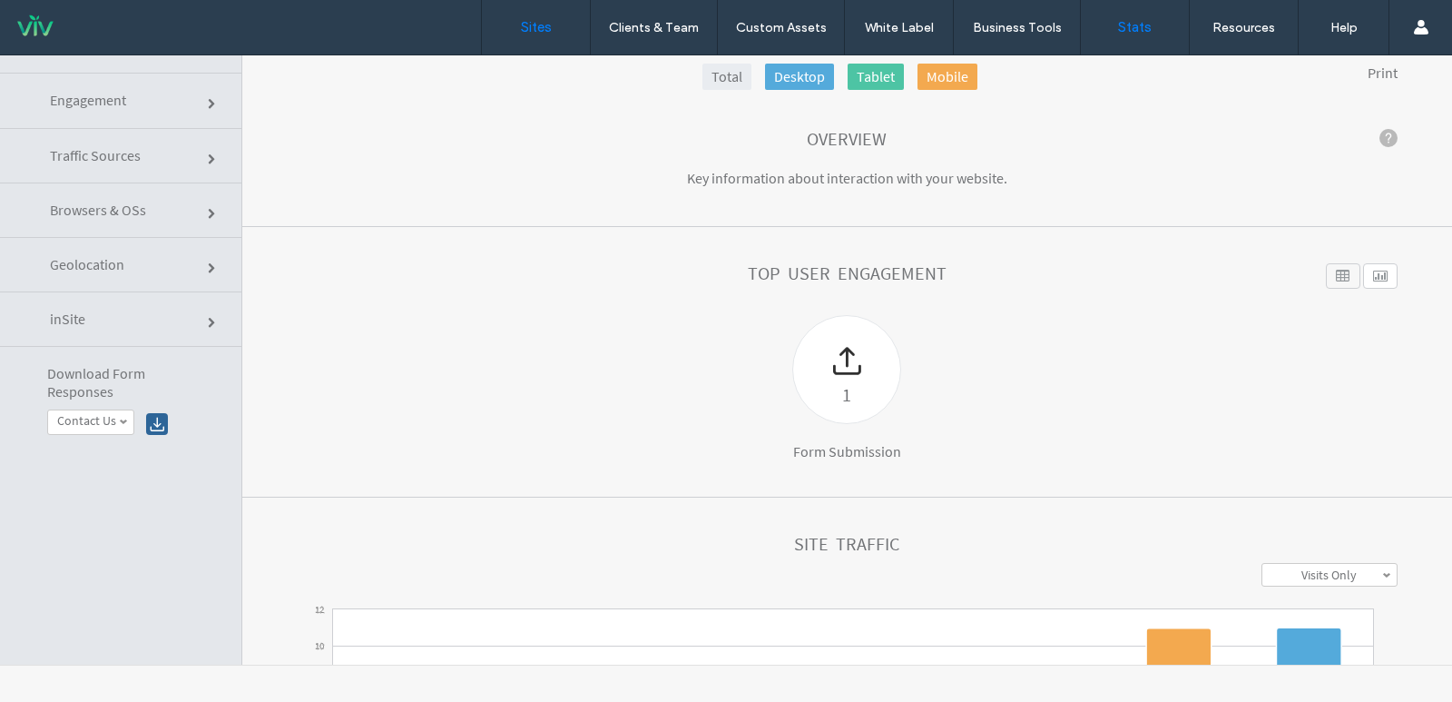
click at [564, 37] on link "Sites" at bounding box center [536, 27] width 108 height 54
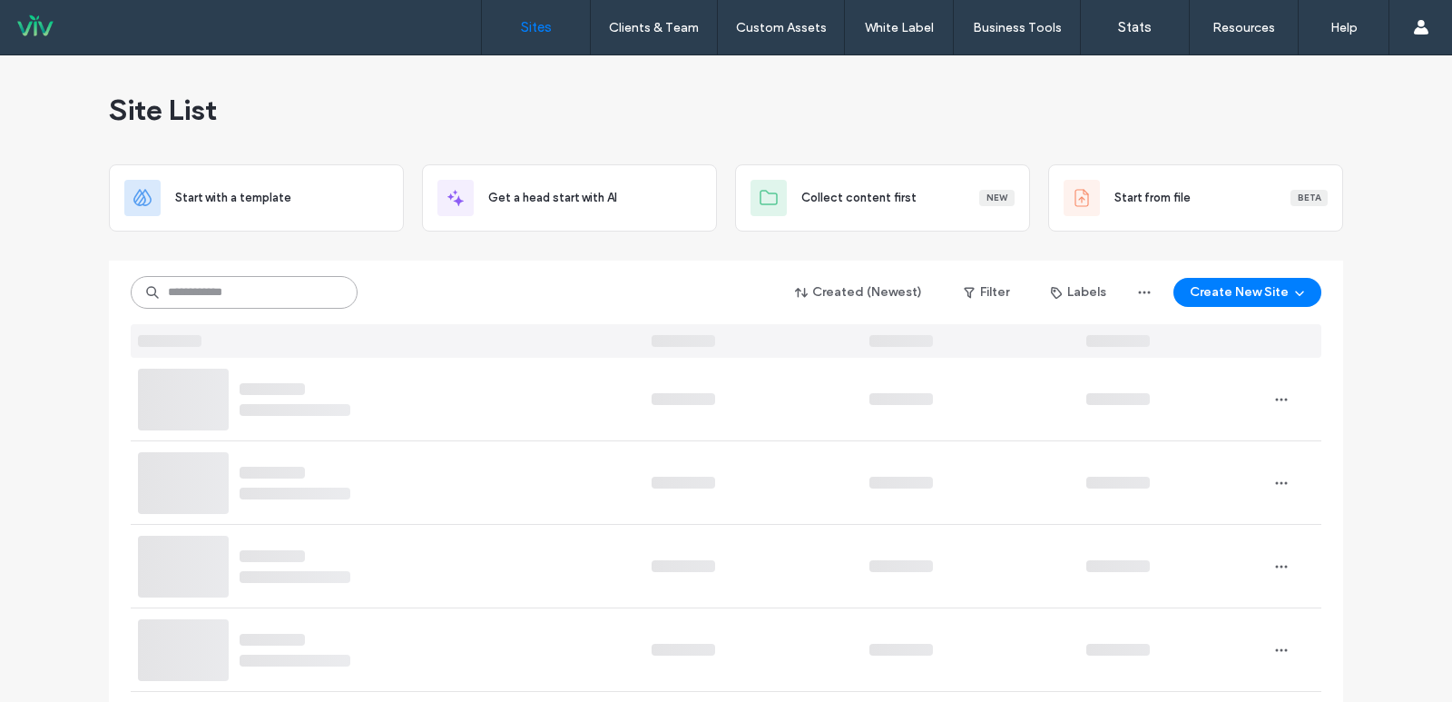
click at [245, 290] on input at bounding box center [244, 292] width 227 height 33
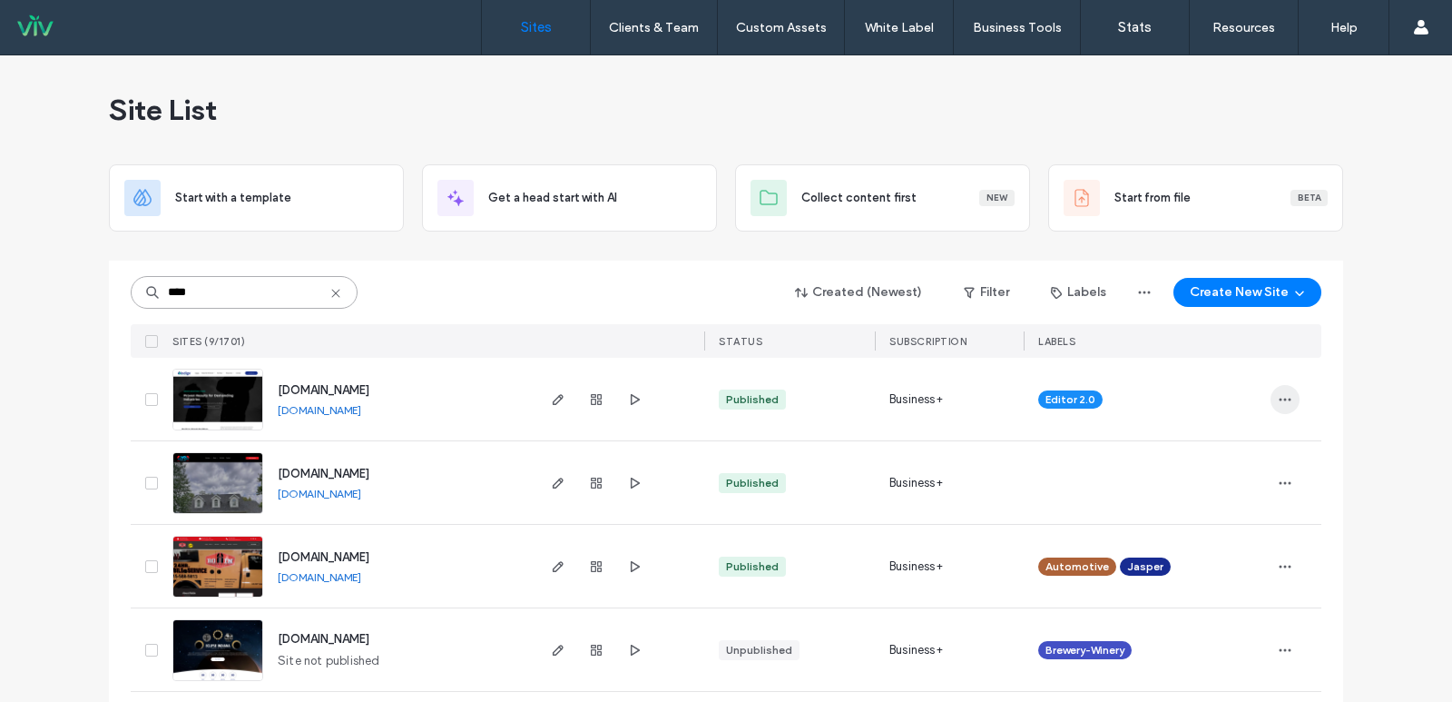
type input "****"
click at [1281, 400] on icon "button" at bounding box center [1285, 399] width 15 height 15
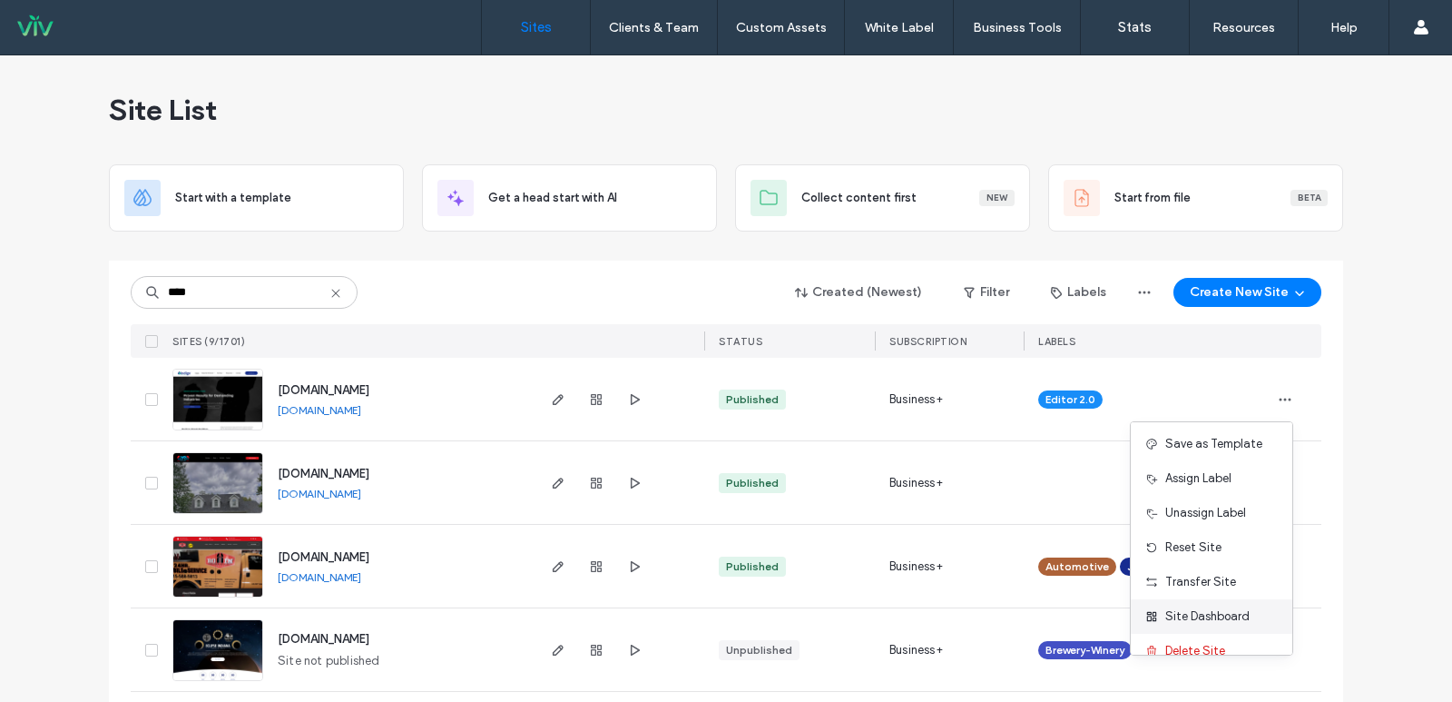
scroll to position [58, 0]
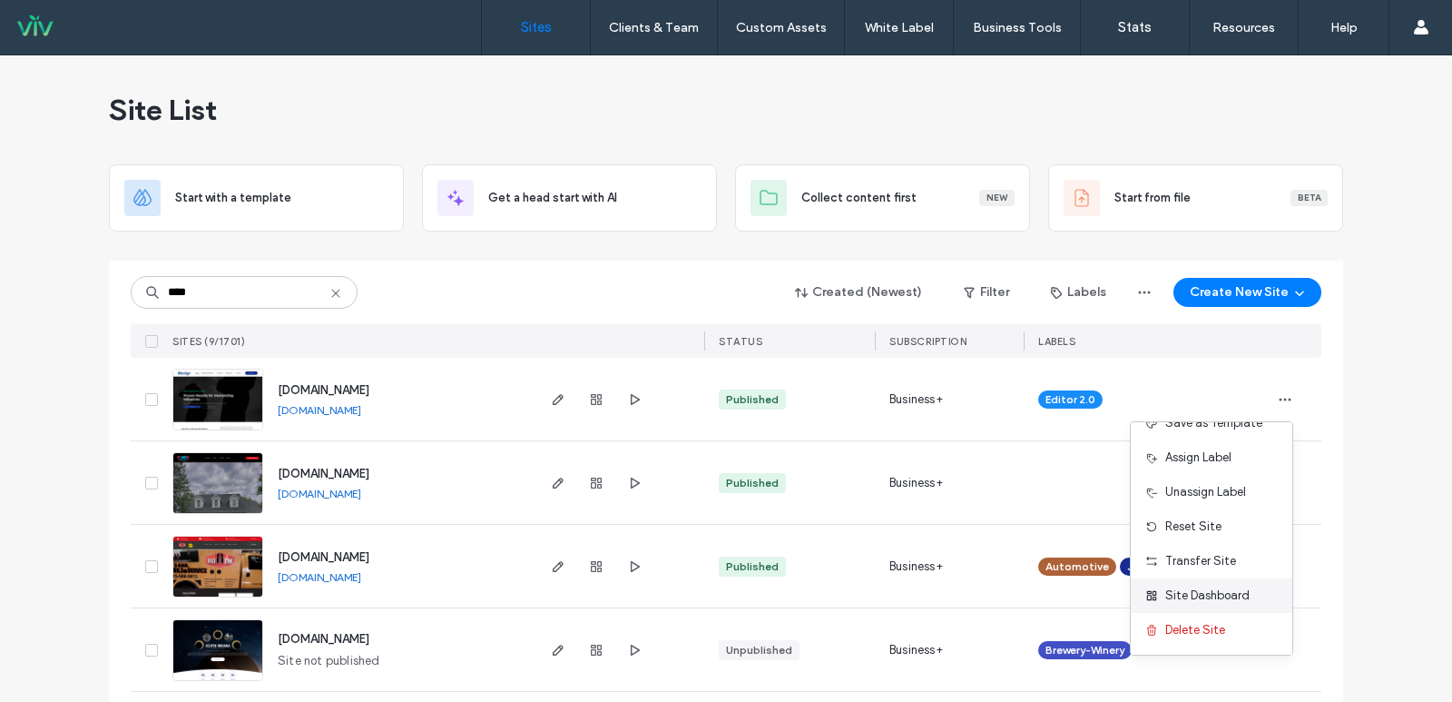
click at [1210, 595] on span "Site Dashboard" at bounding box center [1207, 595] width 84 height 18
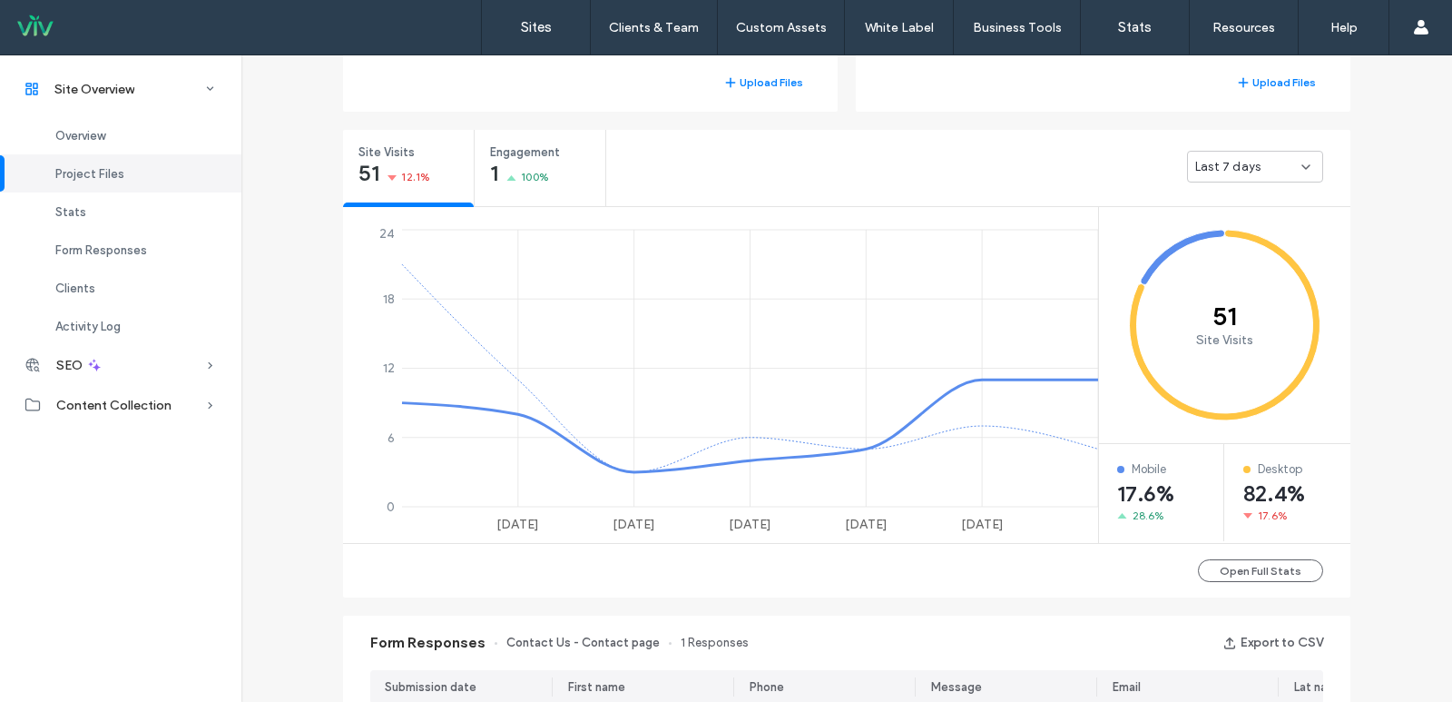
scroll to position [635, 0]
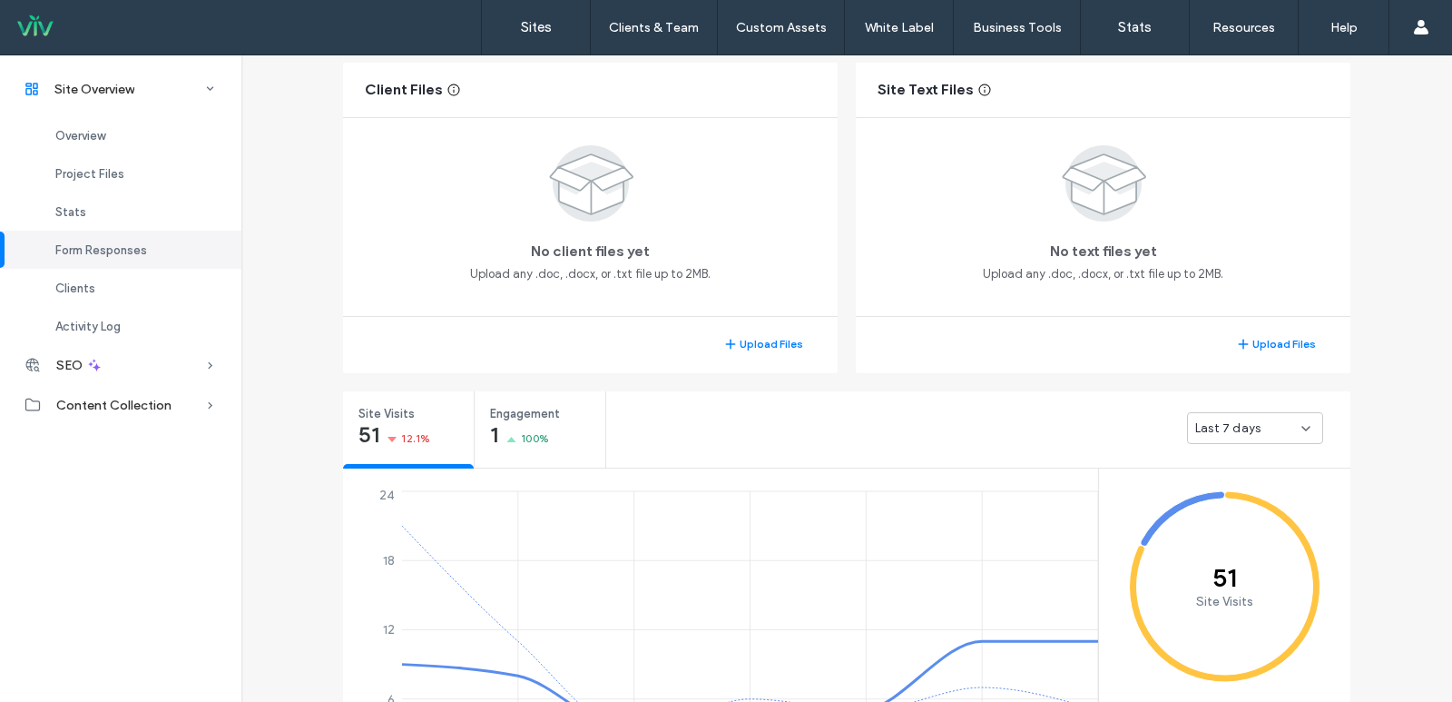
scroll to position [182, 0]
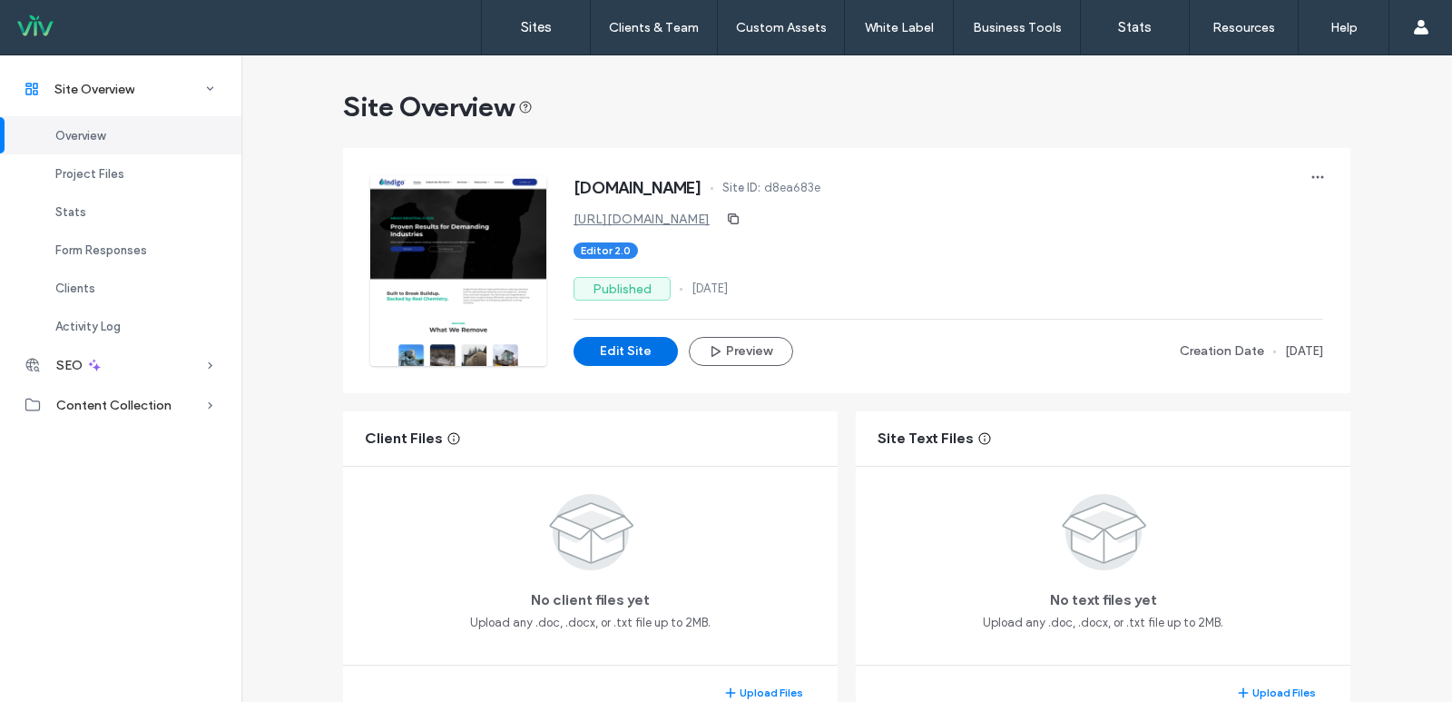
click at [640, 346] on button "Edit Site" at bounding box center [626, 351] width 104 height 29
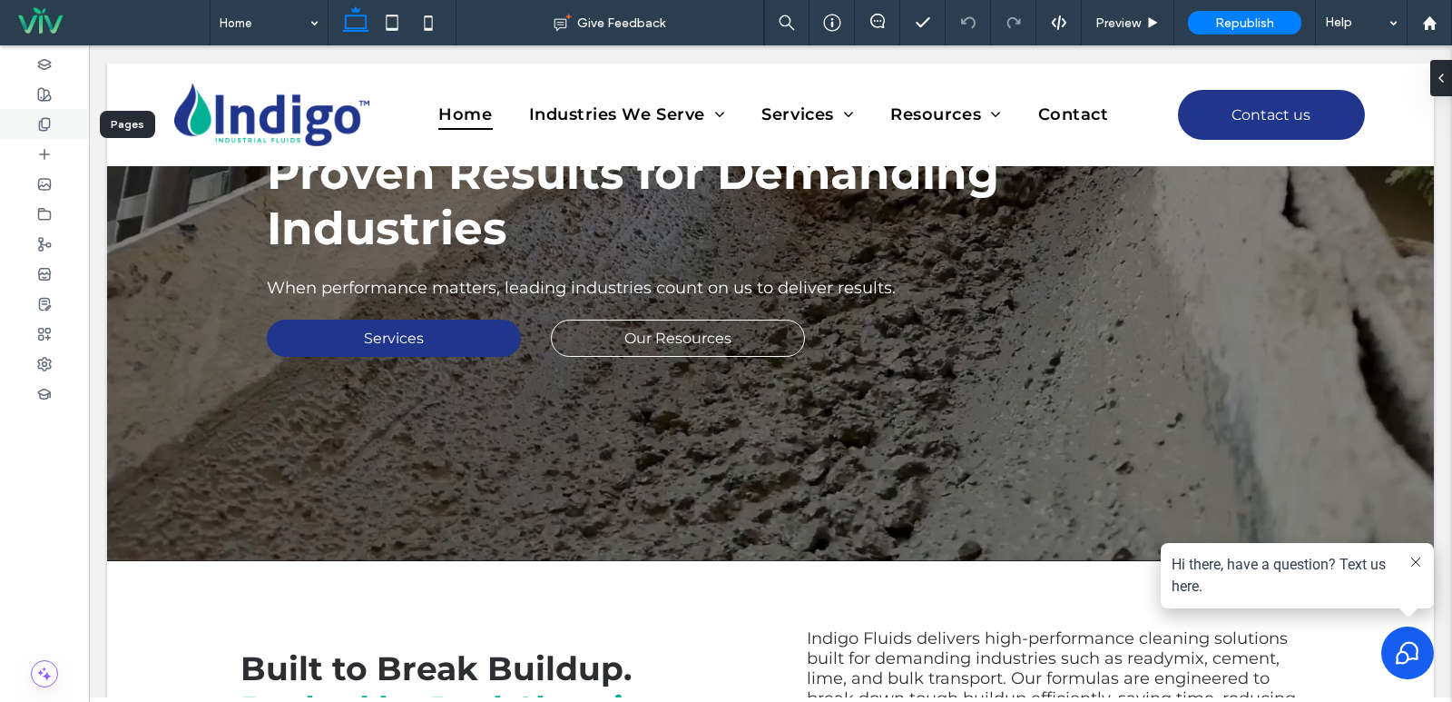
click at [43, 123] on icon at bounding box center [44, 124] width 15 height 15
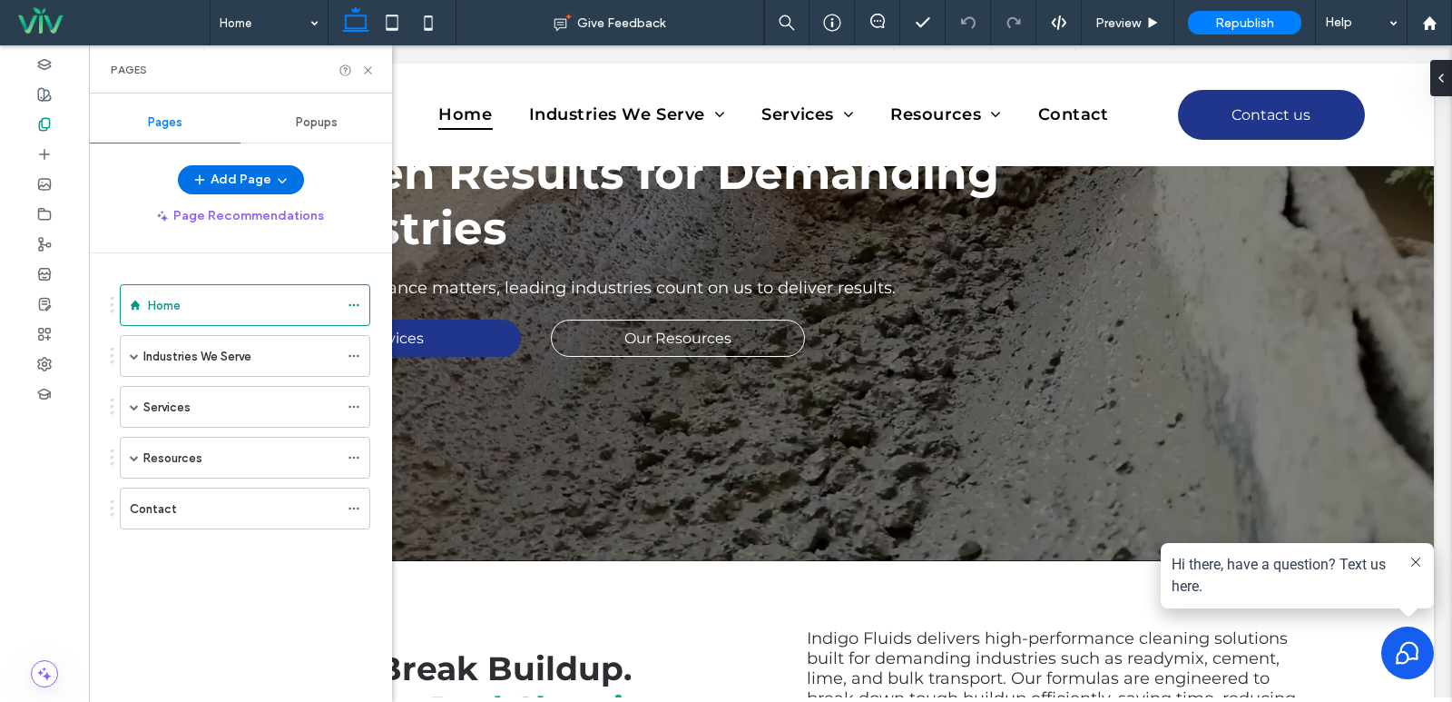
click at [276, 178] on icon "button" at bounding box center [282, 179] width 15 height 15
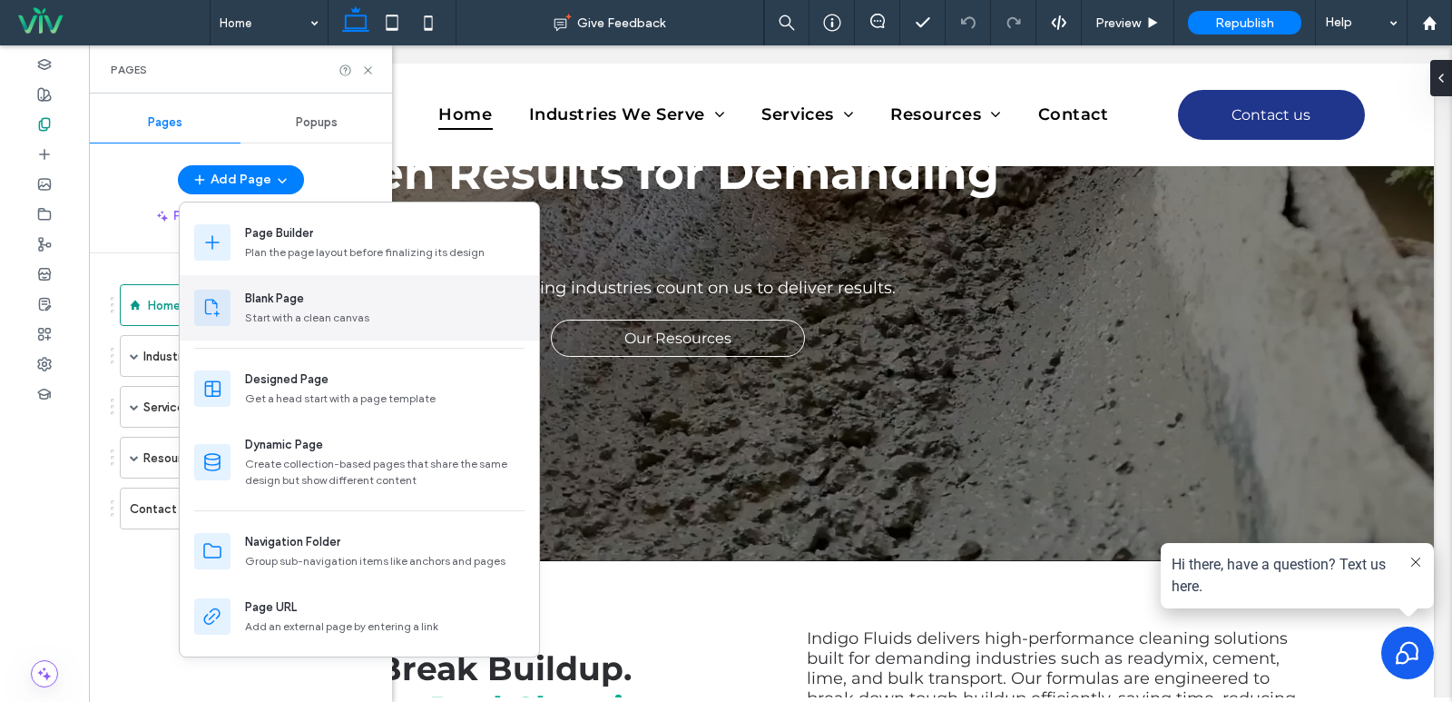
click at [280, 302] on div "Blank Page" at bounding box center [274, 299] width 59 height 18
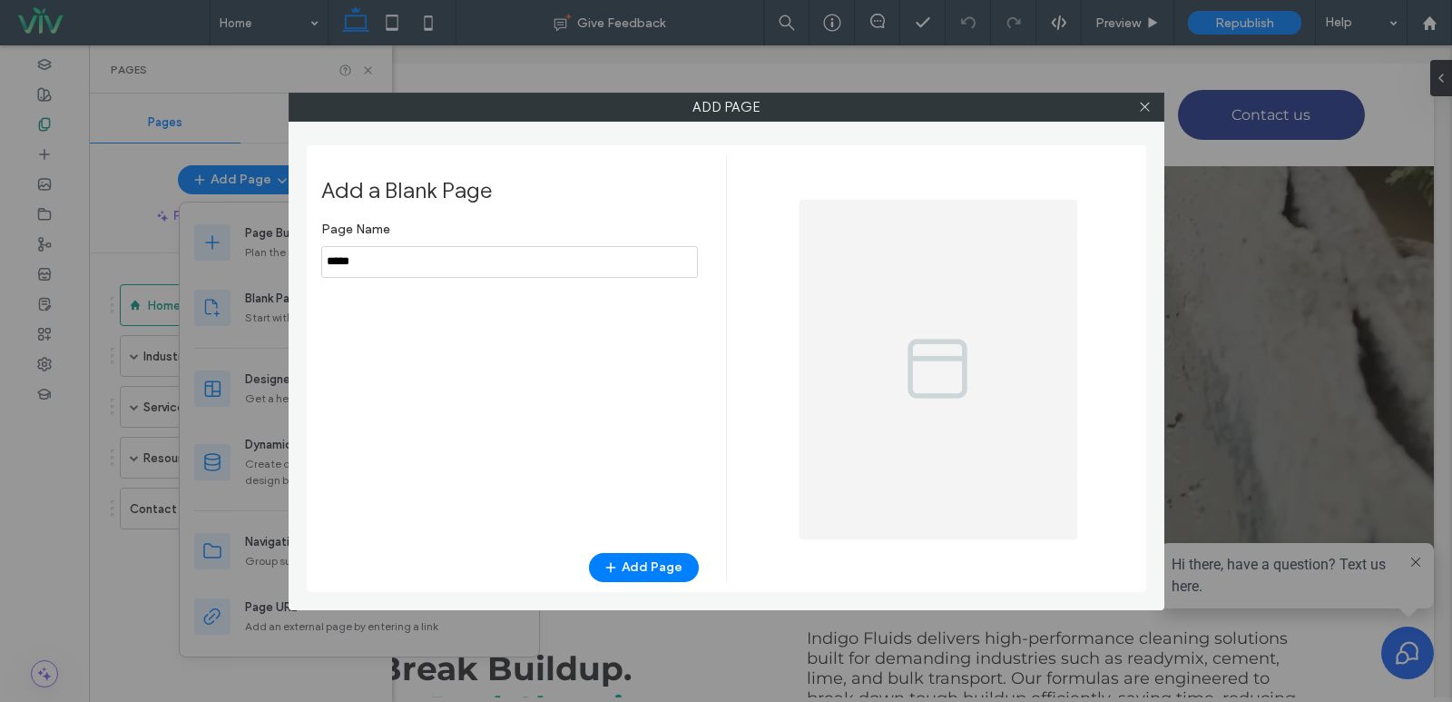
click at [383, 261] on input "notEmpty" at bounding box center [509, 262] width 377 height 32
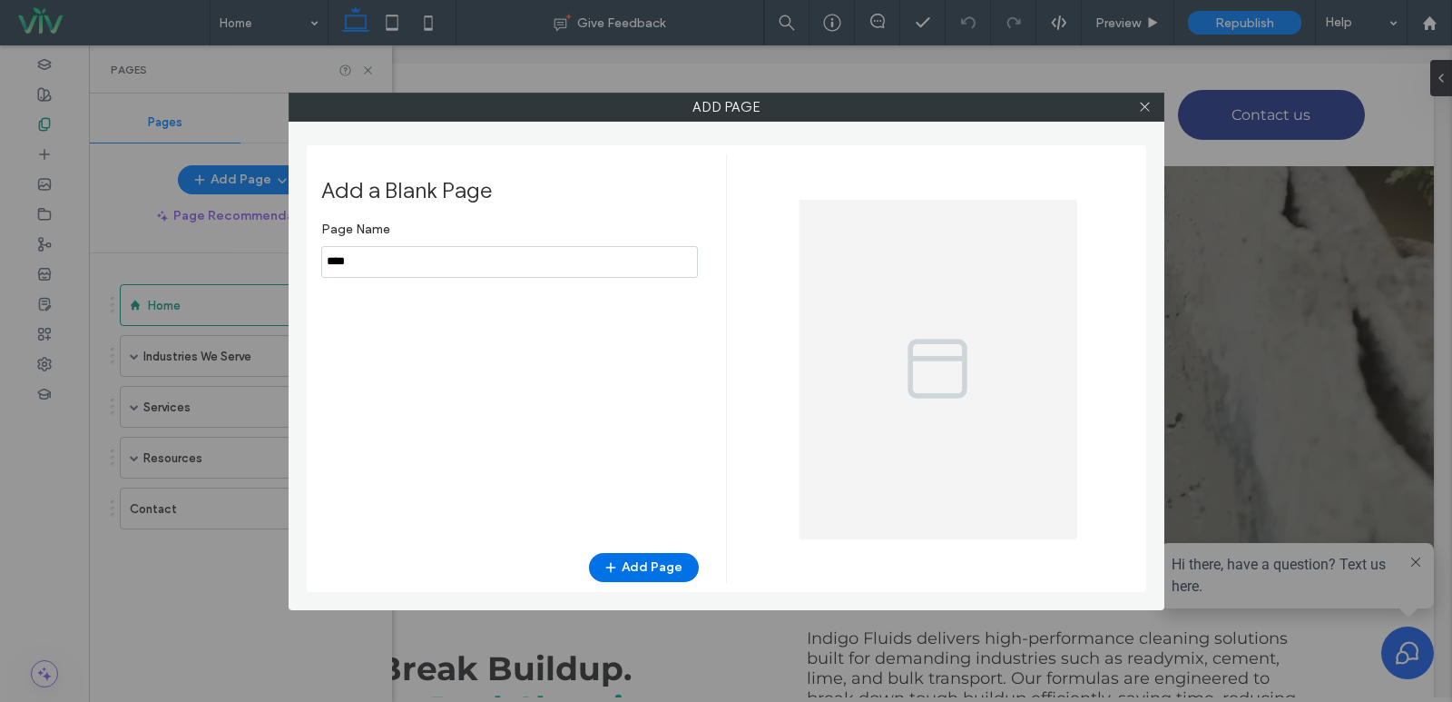
type input "****"
click at [643, 568] on button "Add Page" at bounding box center [644, 567] width 110 height 29
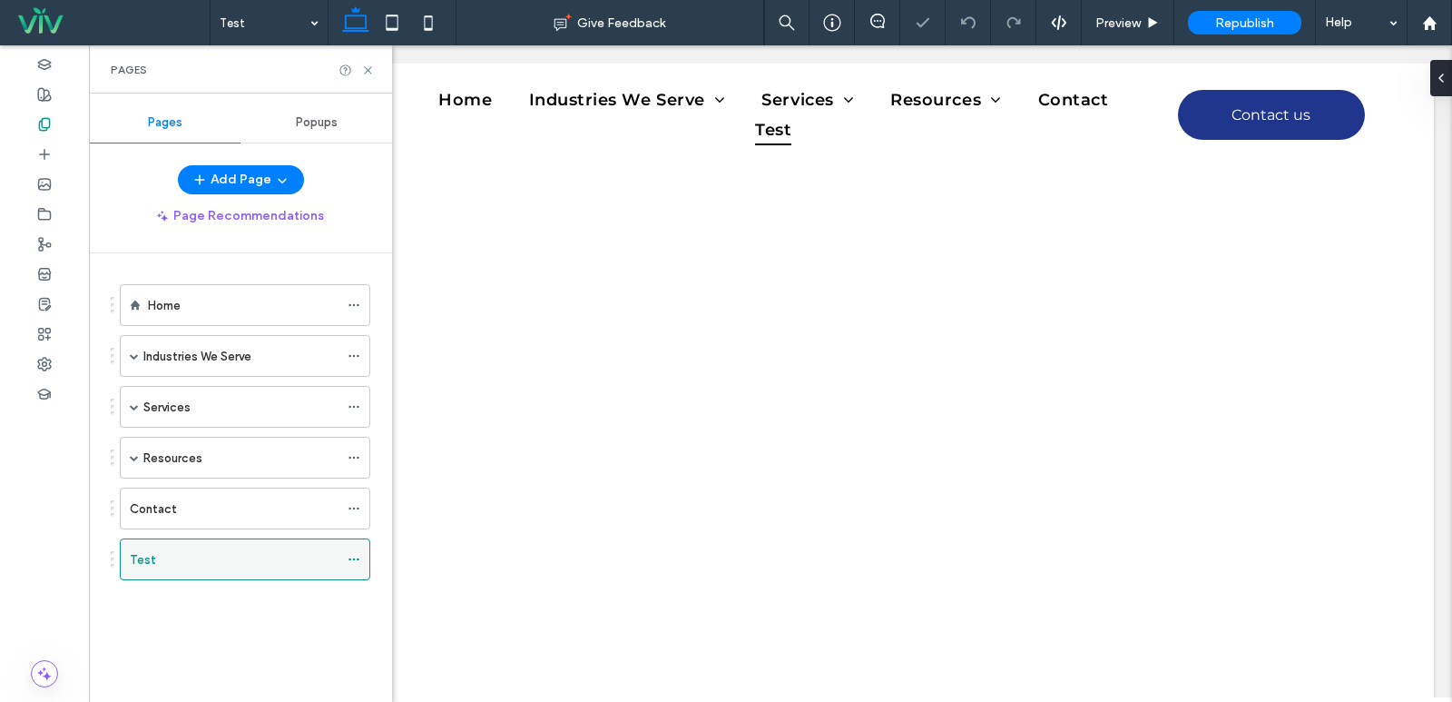
click at [358, 559] on use at bounding box center [354, 559] width 10 height 3
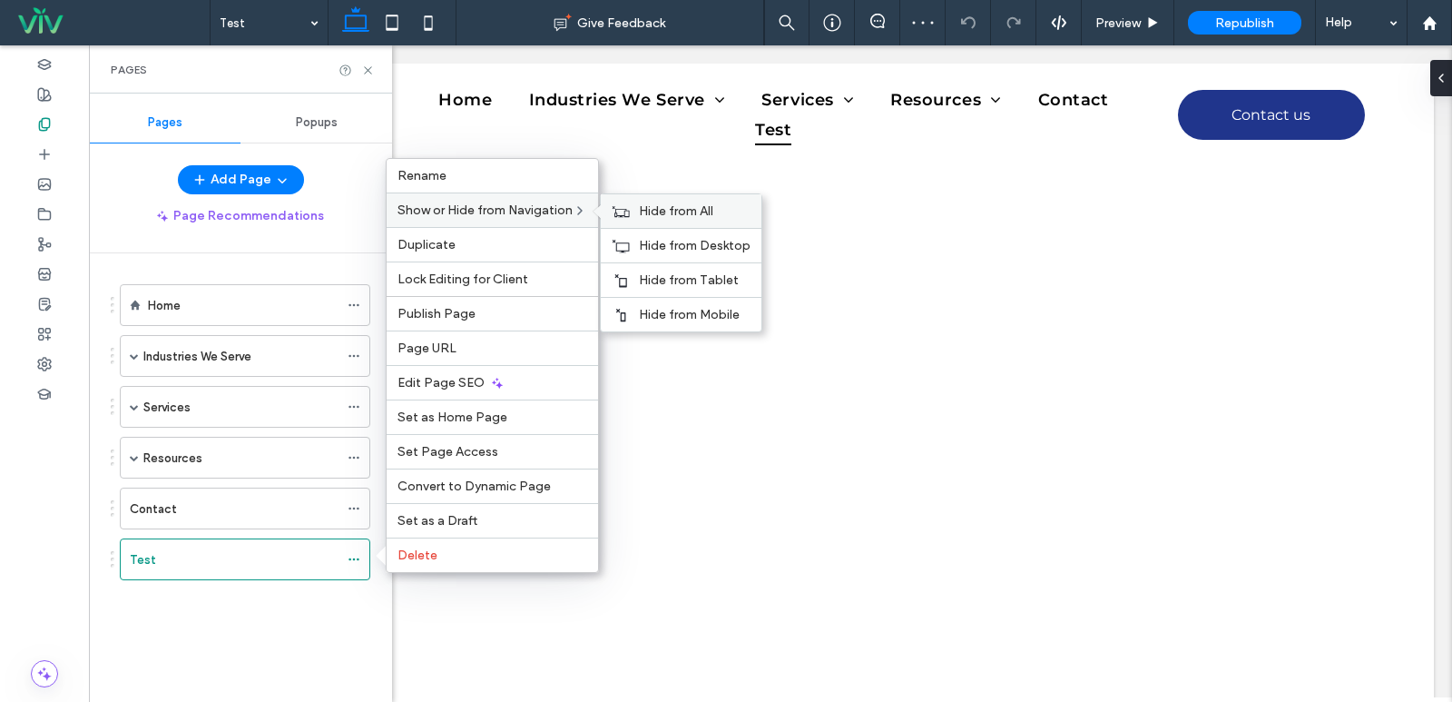
click at [662, 211] on span "Hide from All" at bounding box center [676, 210] width 74 height 15
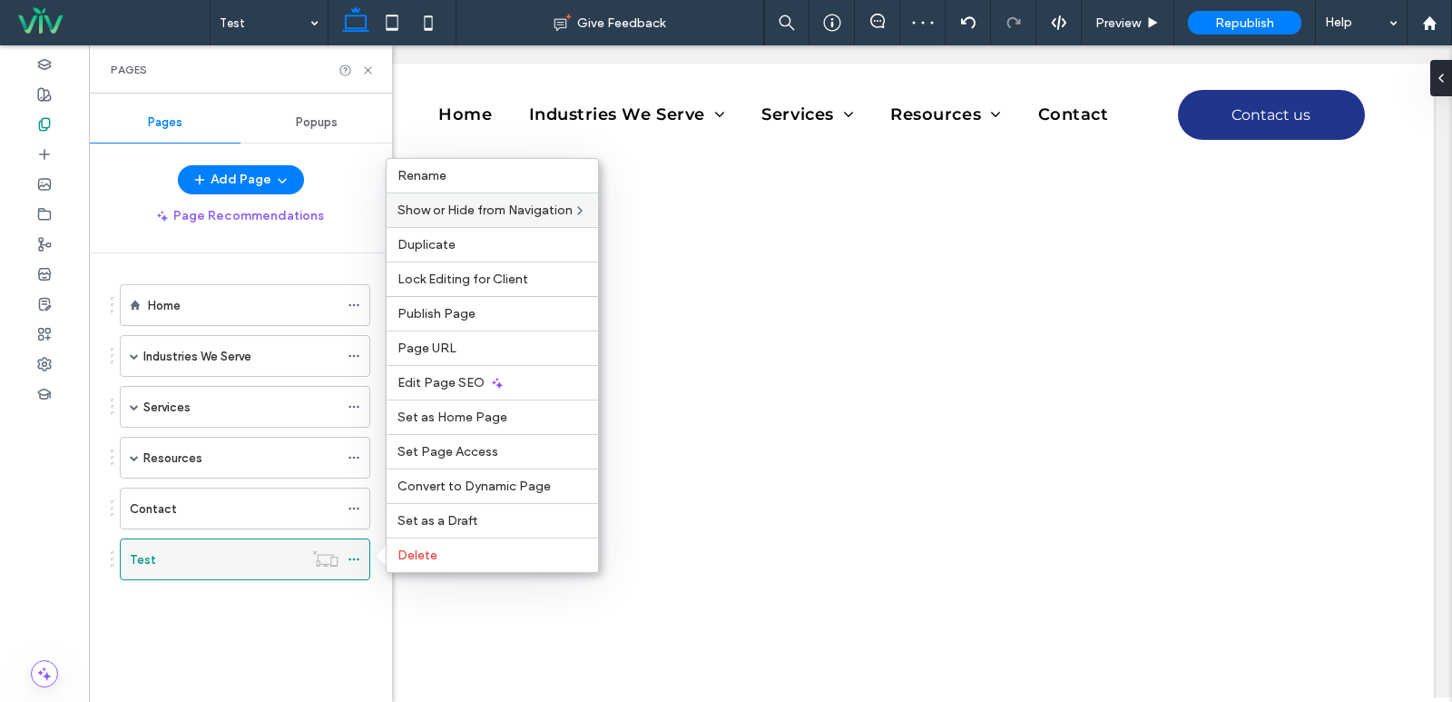
click at [278, 555] on div "Test" at bounding box center [216, 559] width 173 height 19
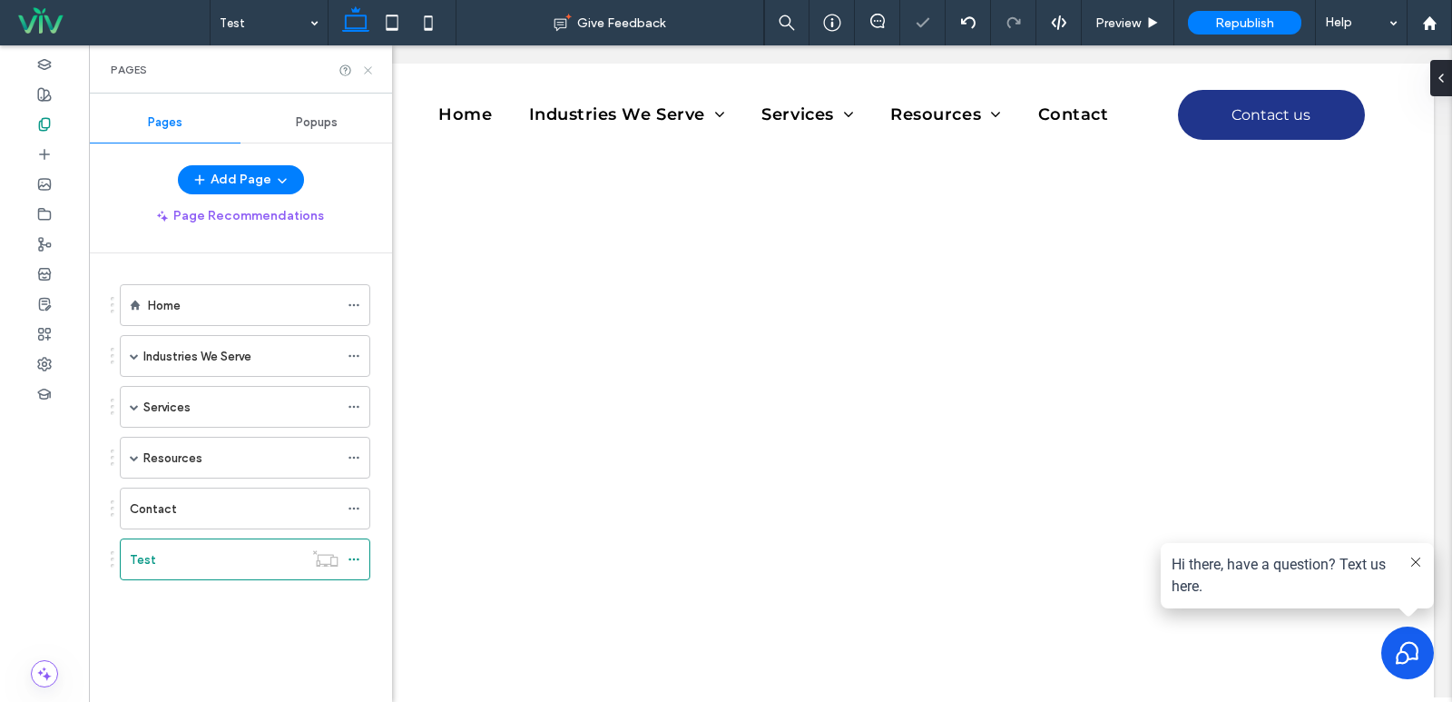
click at [368, 64] on icon at bounding box center [368, 71] width 14 height 14
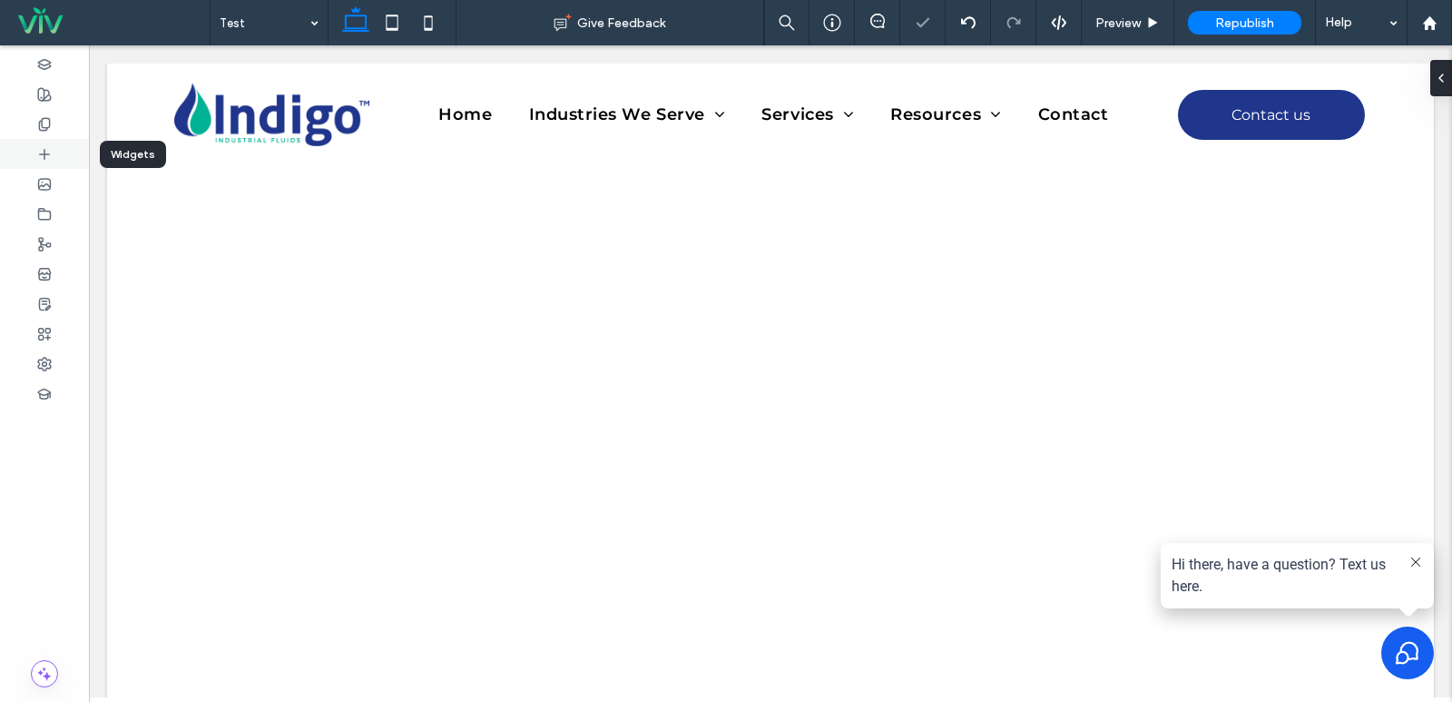
click at [48, 152] on icon at bounding box center [44, 154] width 15 height 15
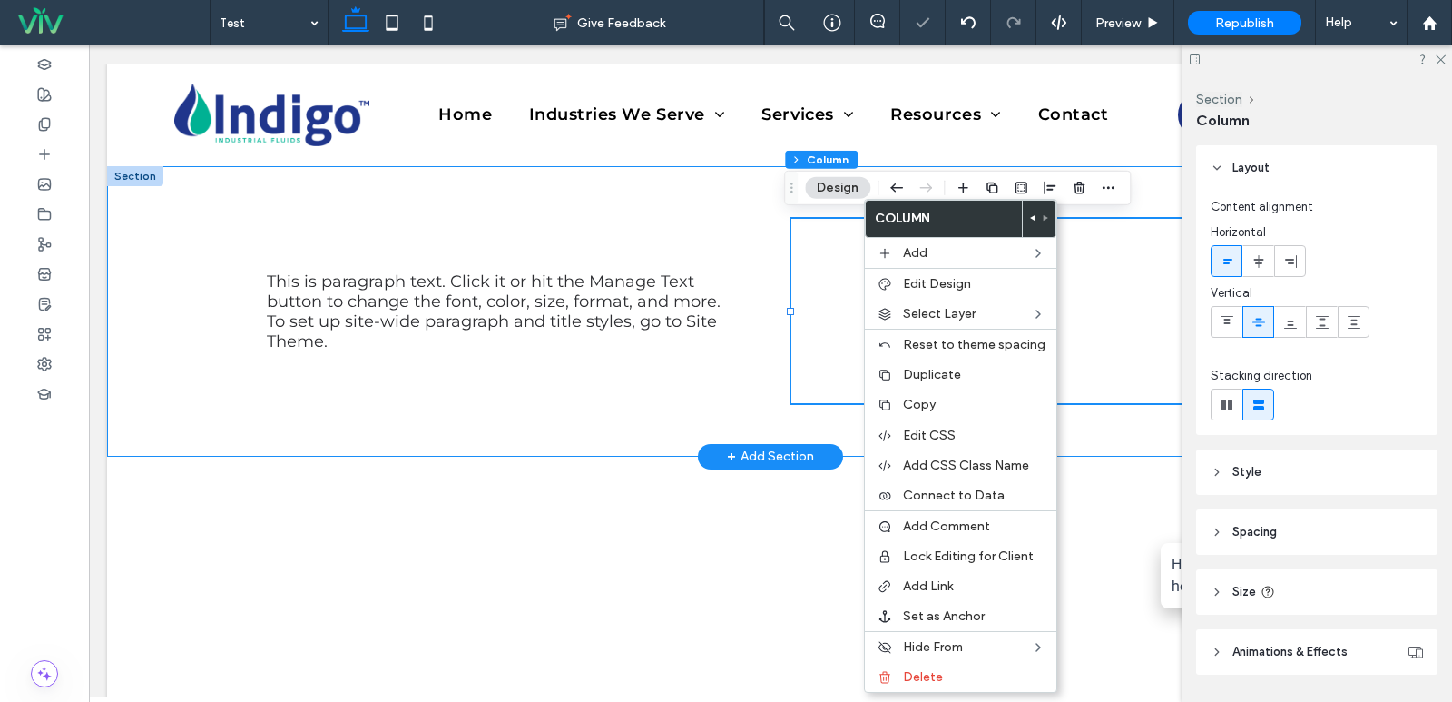
click at [770, 321] on div "This is paragraph text. Click it or hit the Manage Text button to change the fo…" at bounding box center [770, 311] width 1089 height 290
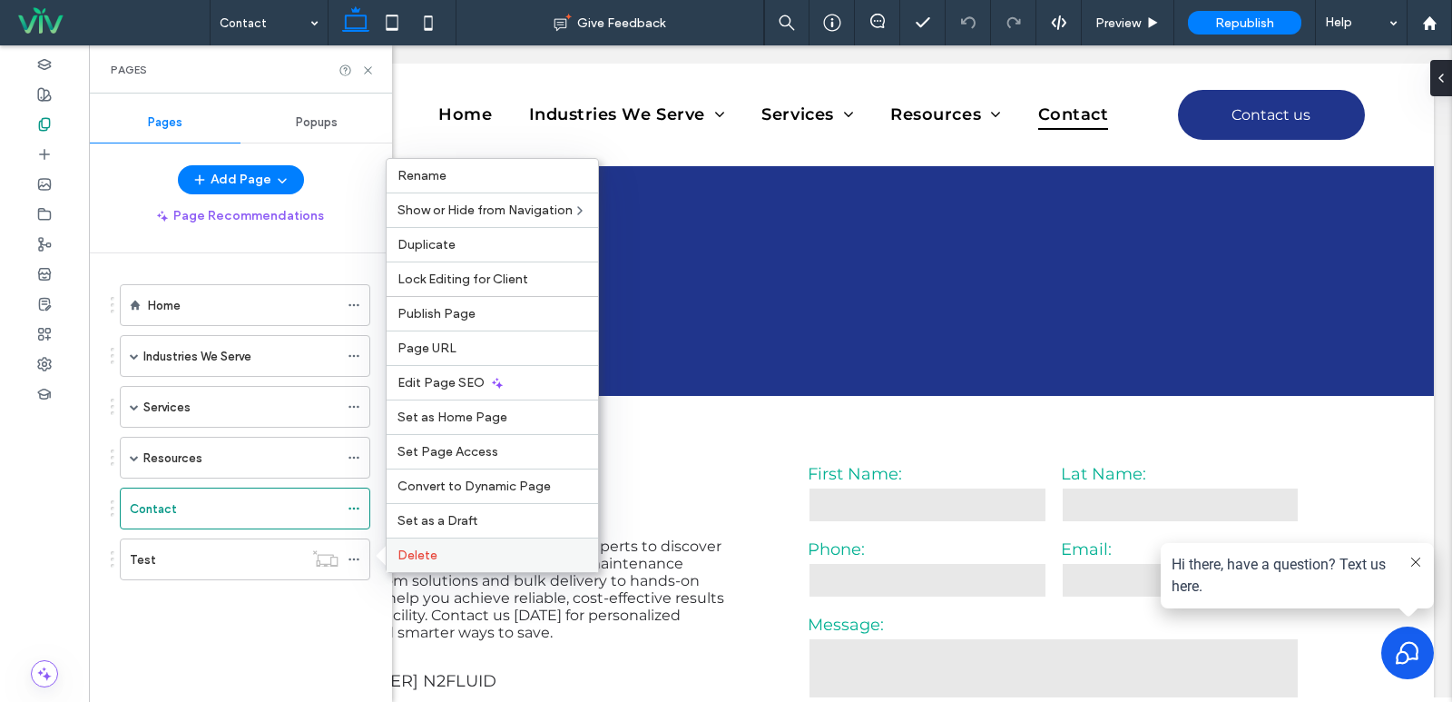
click at [411, 555] on span "Delete" at bounding box center [418, 554] width 40 height 15
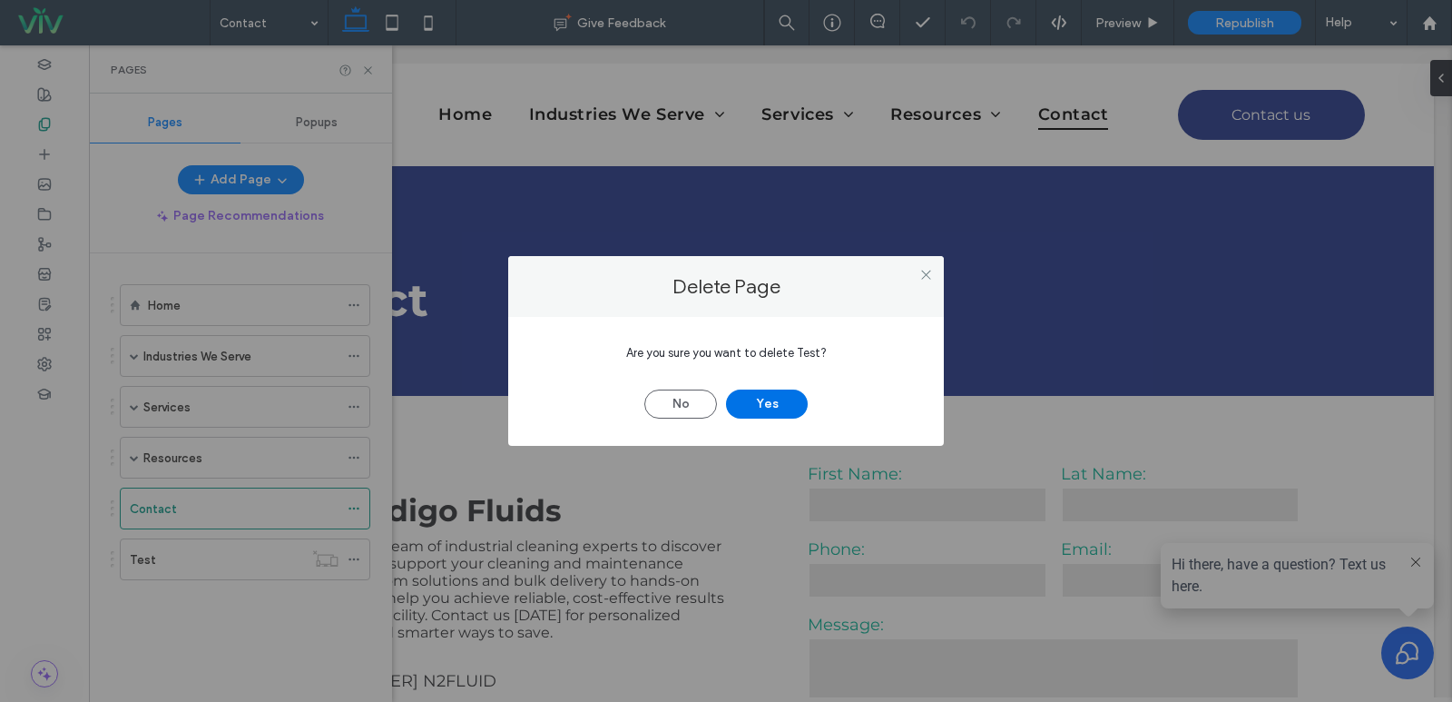
click at [792, 394] on button "Yes" at bounding box center [767, 403] width 82 height 29
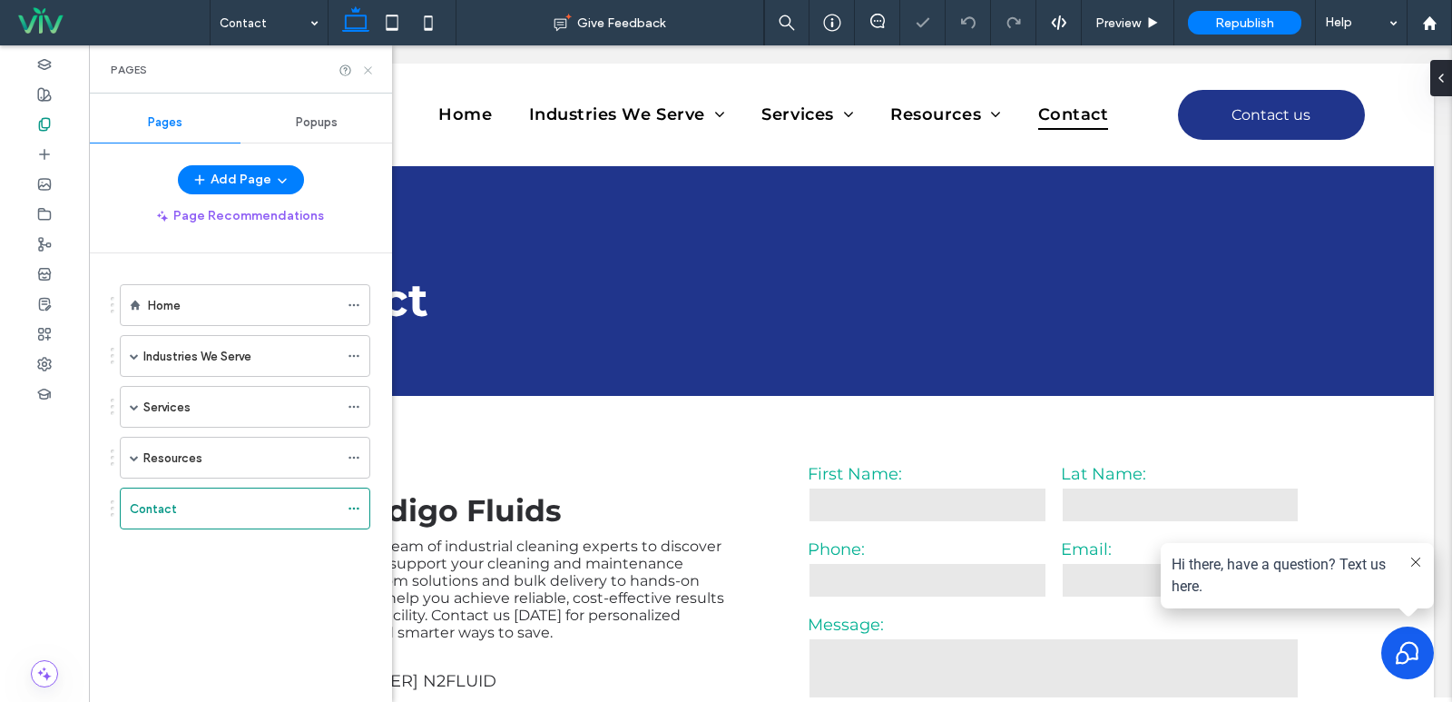
click at [370, 72] on use at bounding box center [367, 69] width 7 height 7
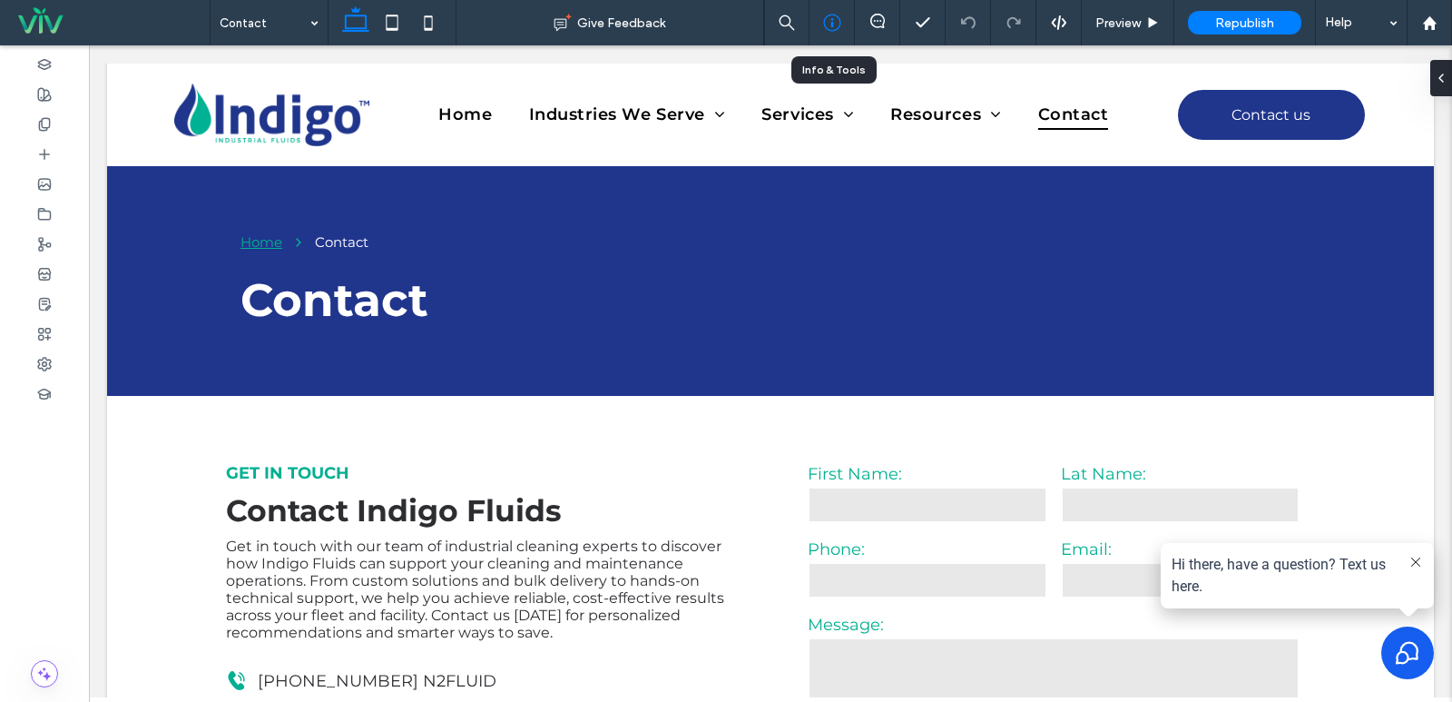
click at [820, 24] on div at bounding box center [832, 23] width 44 height 18
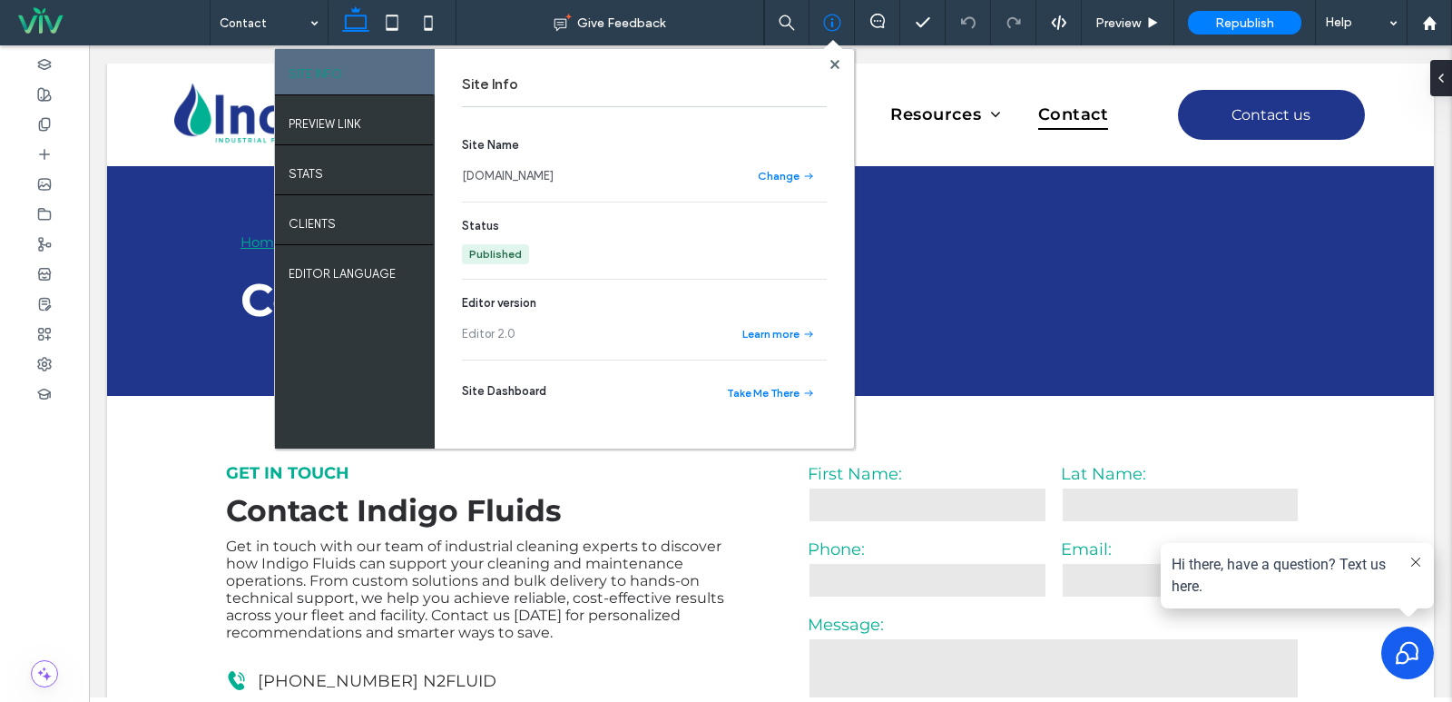
drag, startPoint x: 598, startPoint y: 164, endPoint x: 464, endPoint y: 171, distance: 134.5
click at [464, 171] on section "Site Name [DOMAIN_NAME] Change" at bounding box center [644, 161] width 365 height 51
copy link "[DOMAIN_NAME]"
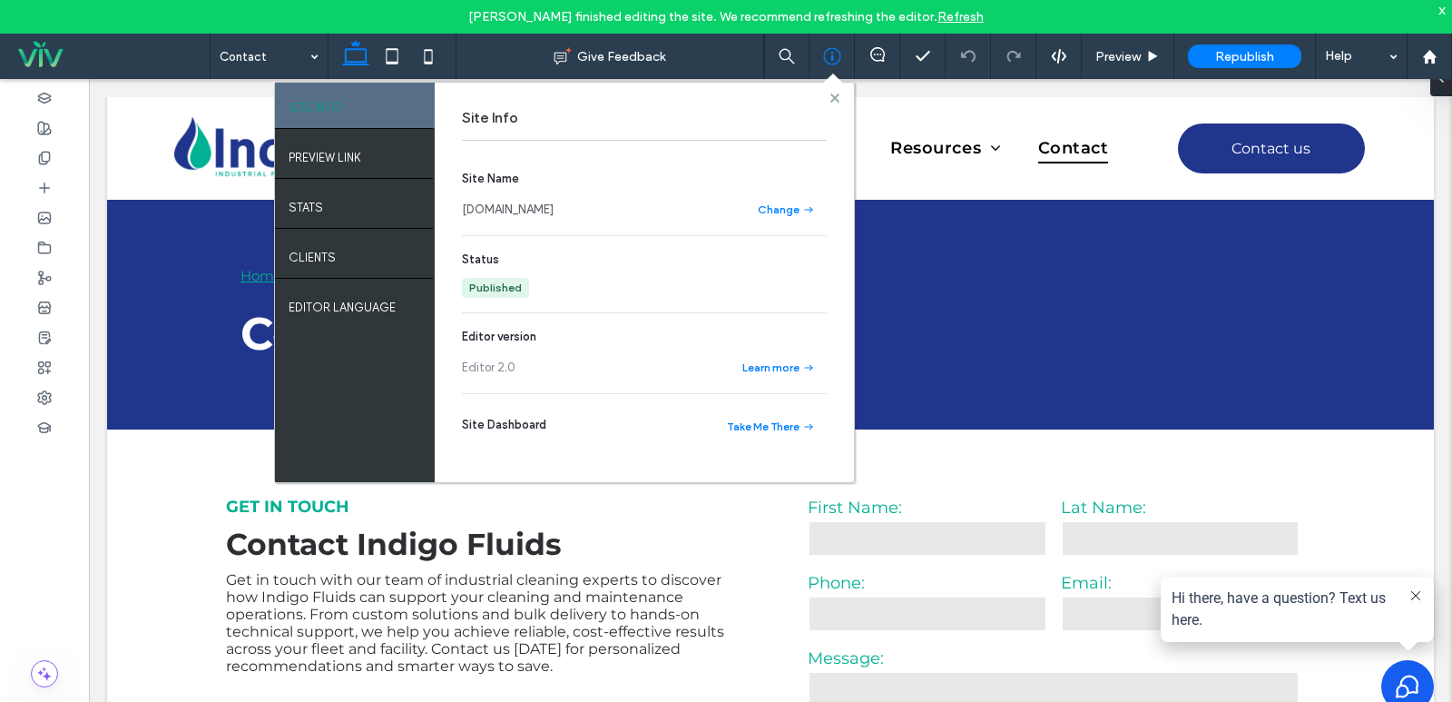
click at [831, 101] on use at bounding box center [834, 97] width 9 height 9
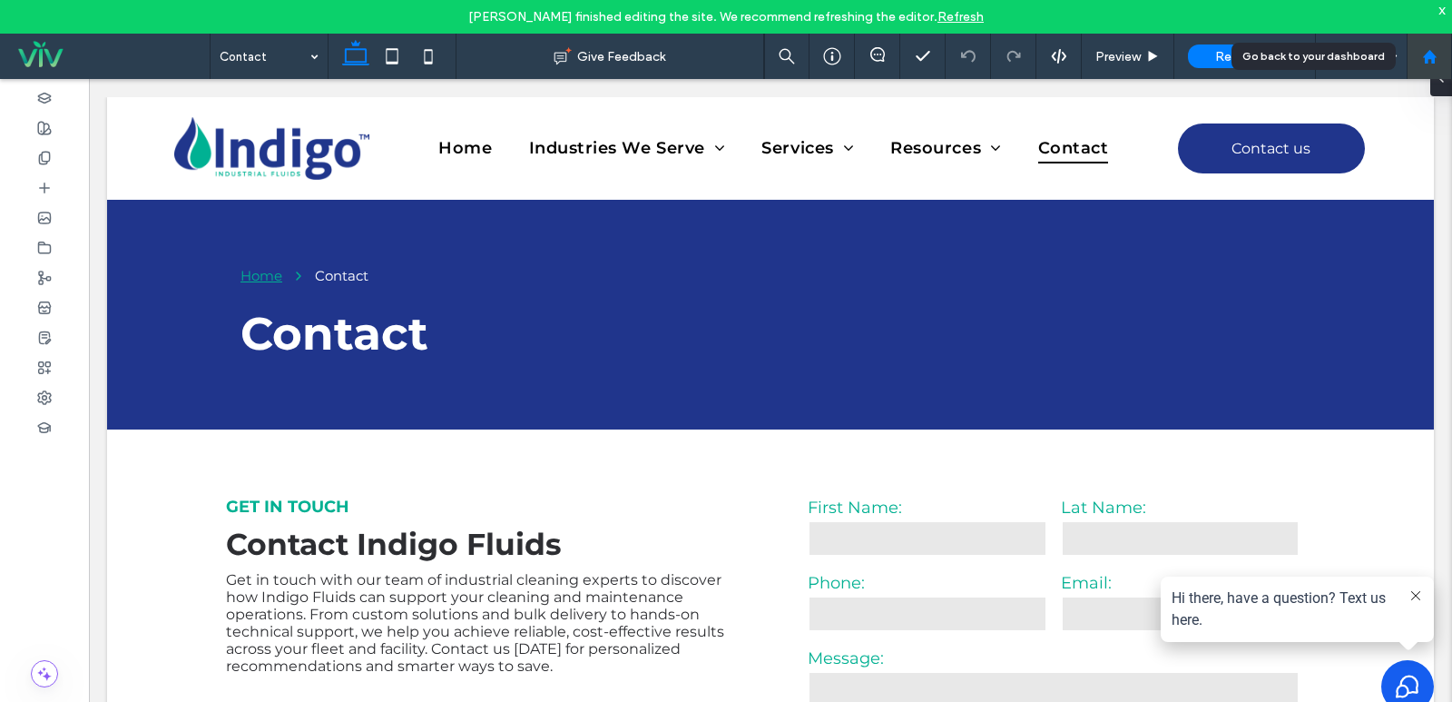
click at [1436, 61] on icon at bounding box center [1429, 56] width 15 height 15
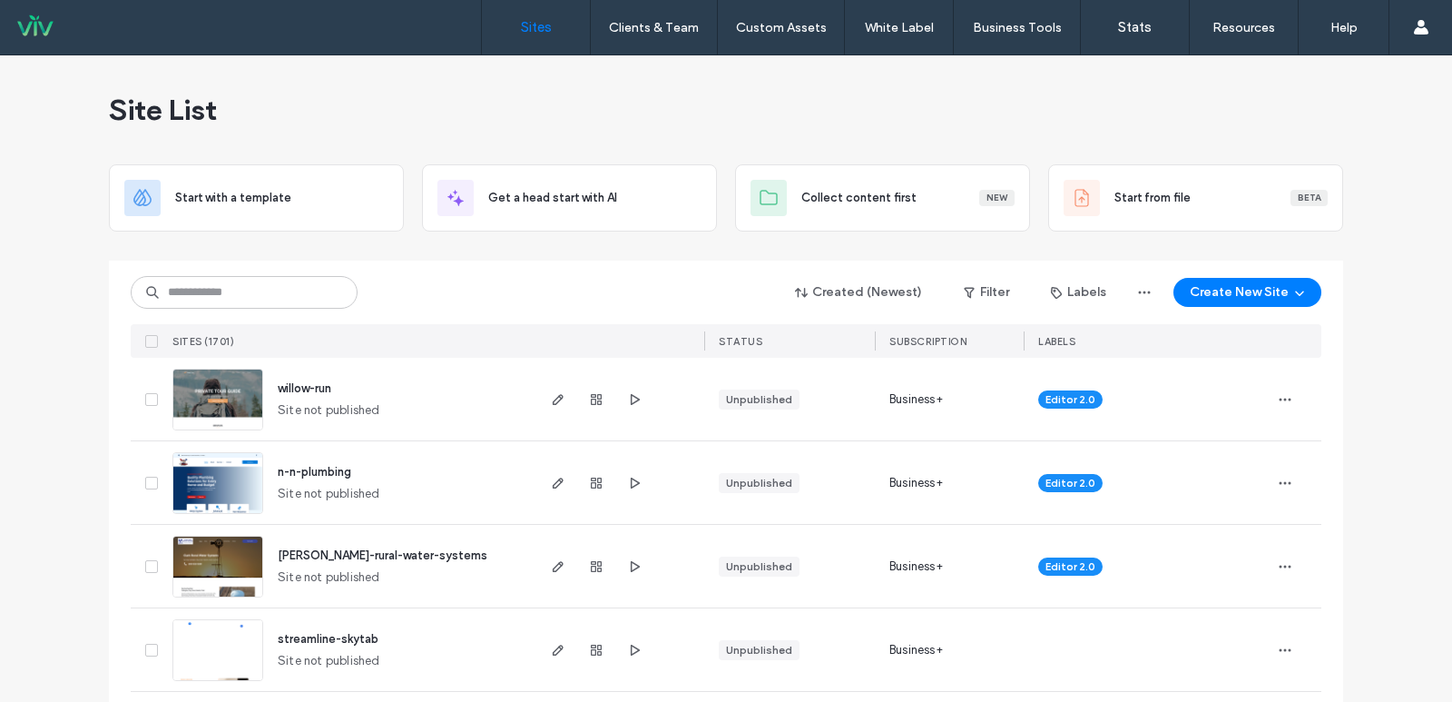
click at [483, 122] on div "Site List" at bounding box center [726, 109] width 1234 height 109
click at [479, 126] on div "Site List" at bounding box center [726, 109] width 1234 height 109
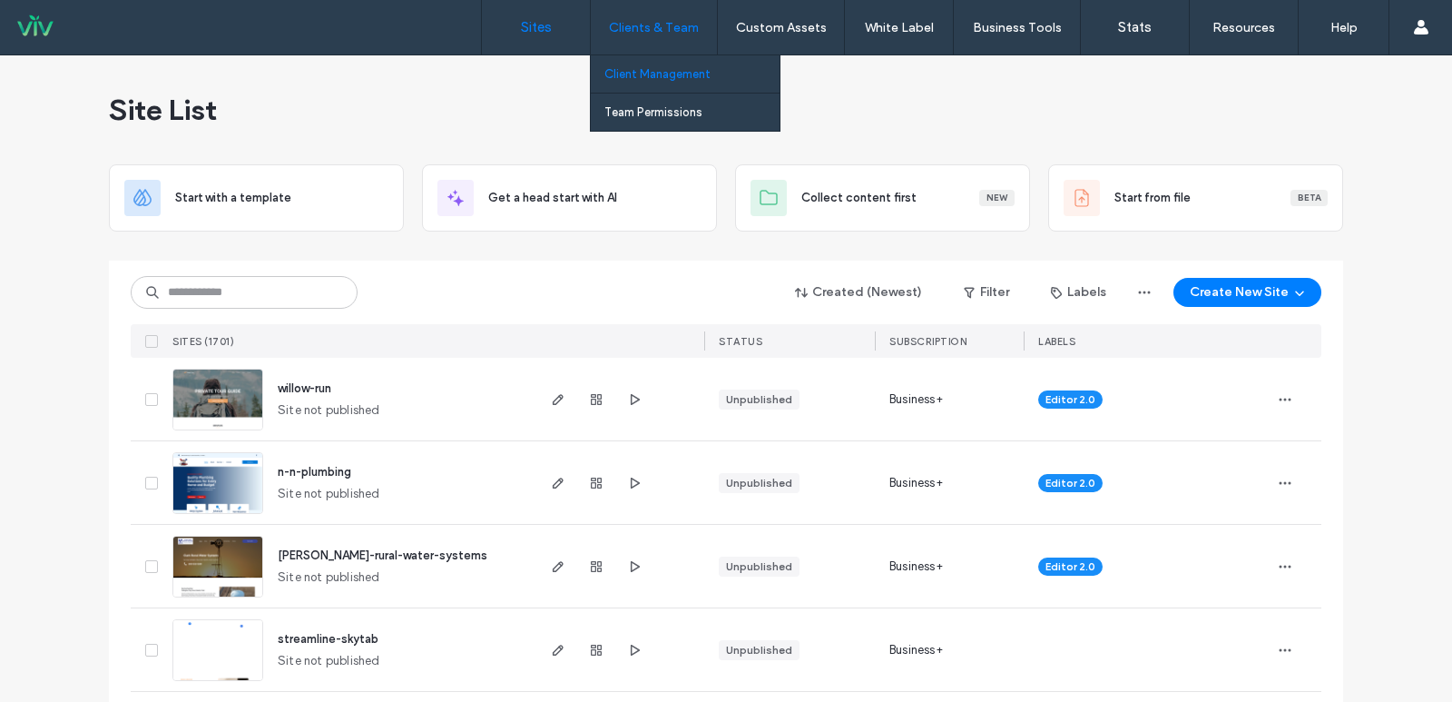
click at [654, 70] on label "Client Management" at bounding box center [657, 74] width 106 height 14
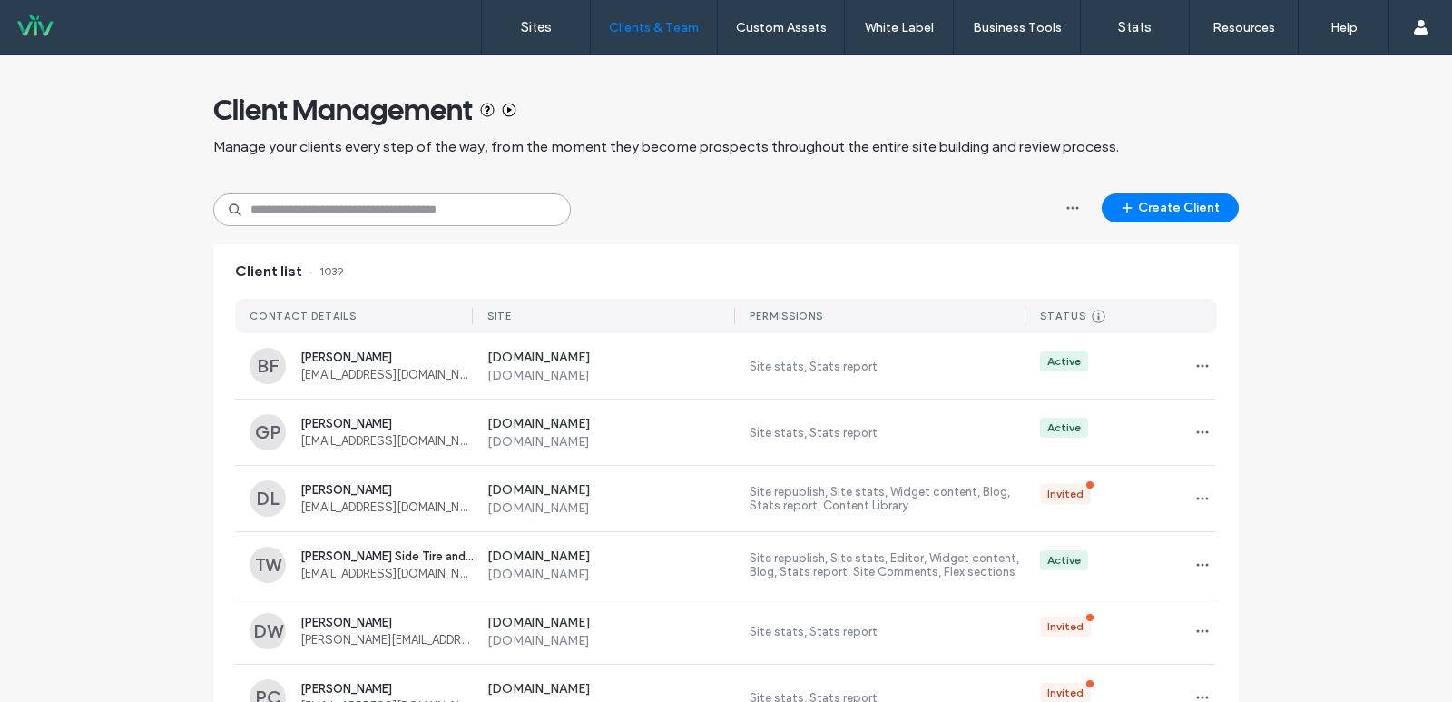
click at [362, 211] on input at bounding box center [392, 209] width 358 height 33
type input "*****"
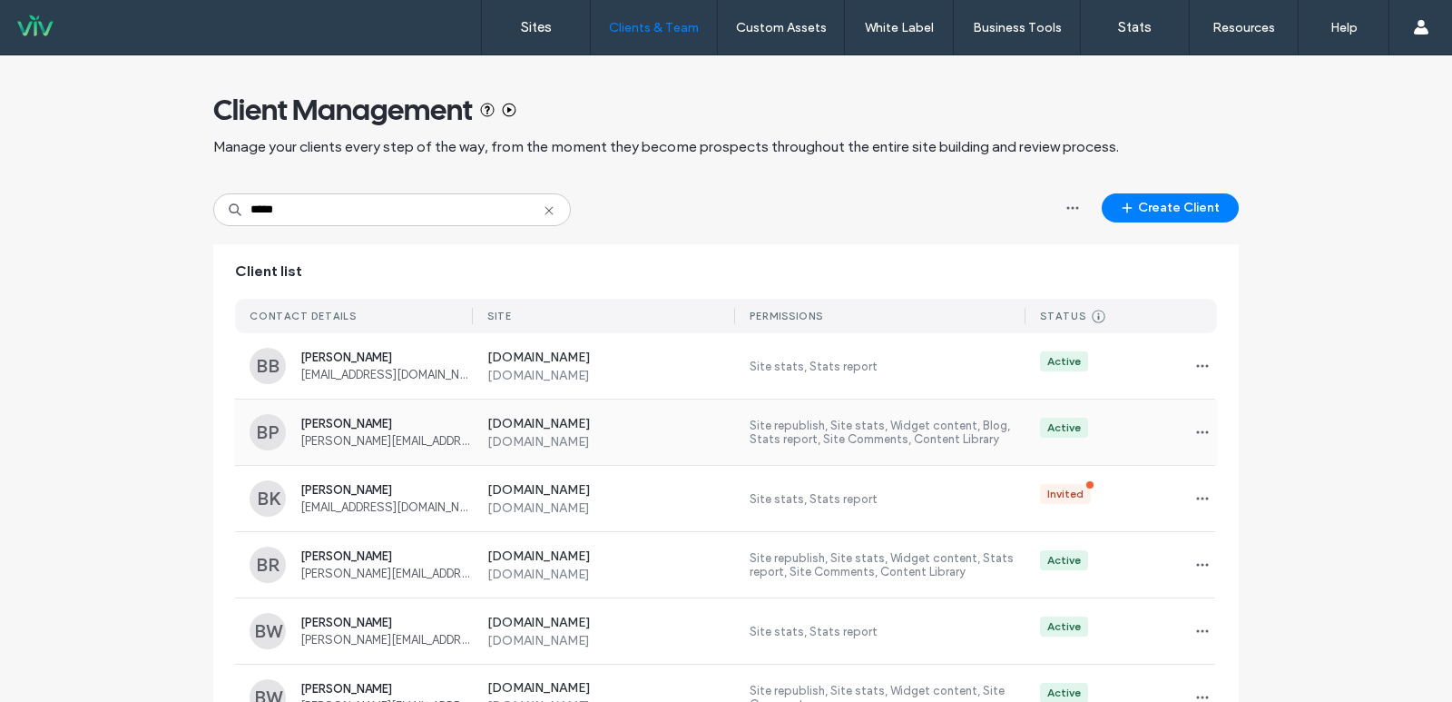
click at [452, 434] on span "[PERSON_NAME][EMAIL_ADDRESS][DOMAIN_NAME]" at bounding box center [386, 441] width 172 height 14
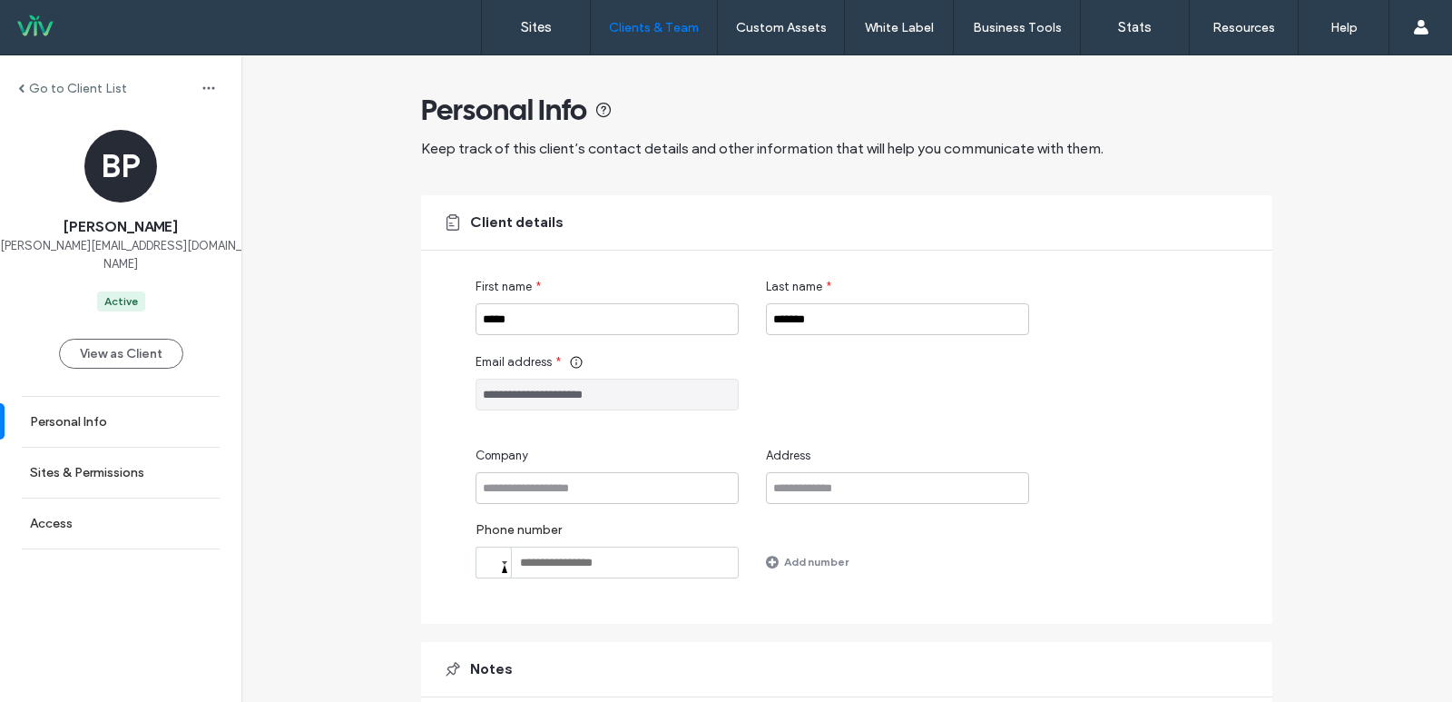
scroll to position [143, 0]
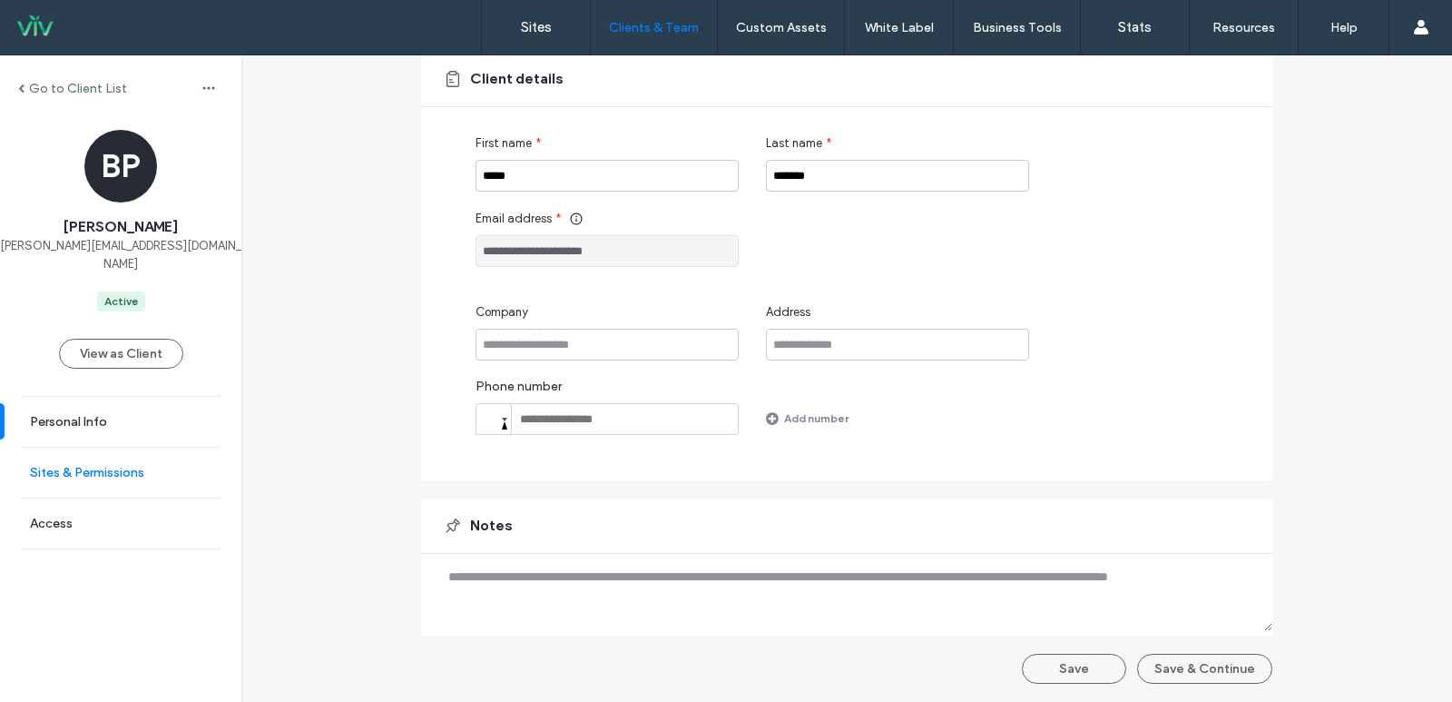
click at [127, 467] on link "Sites & Permissions" at bounding box center [120, 472] width 241 height 50
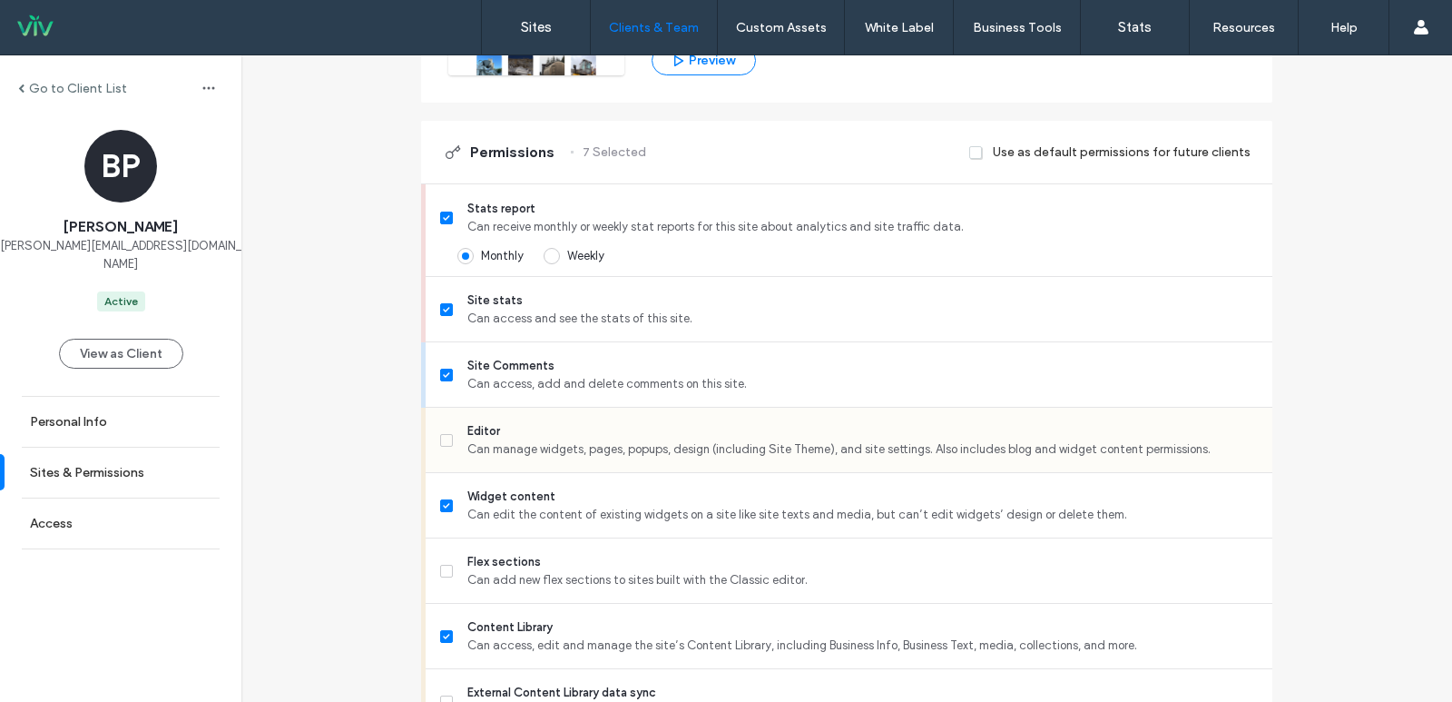
scroll to position [545, 0]
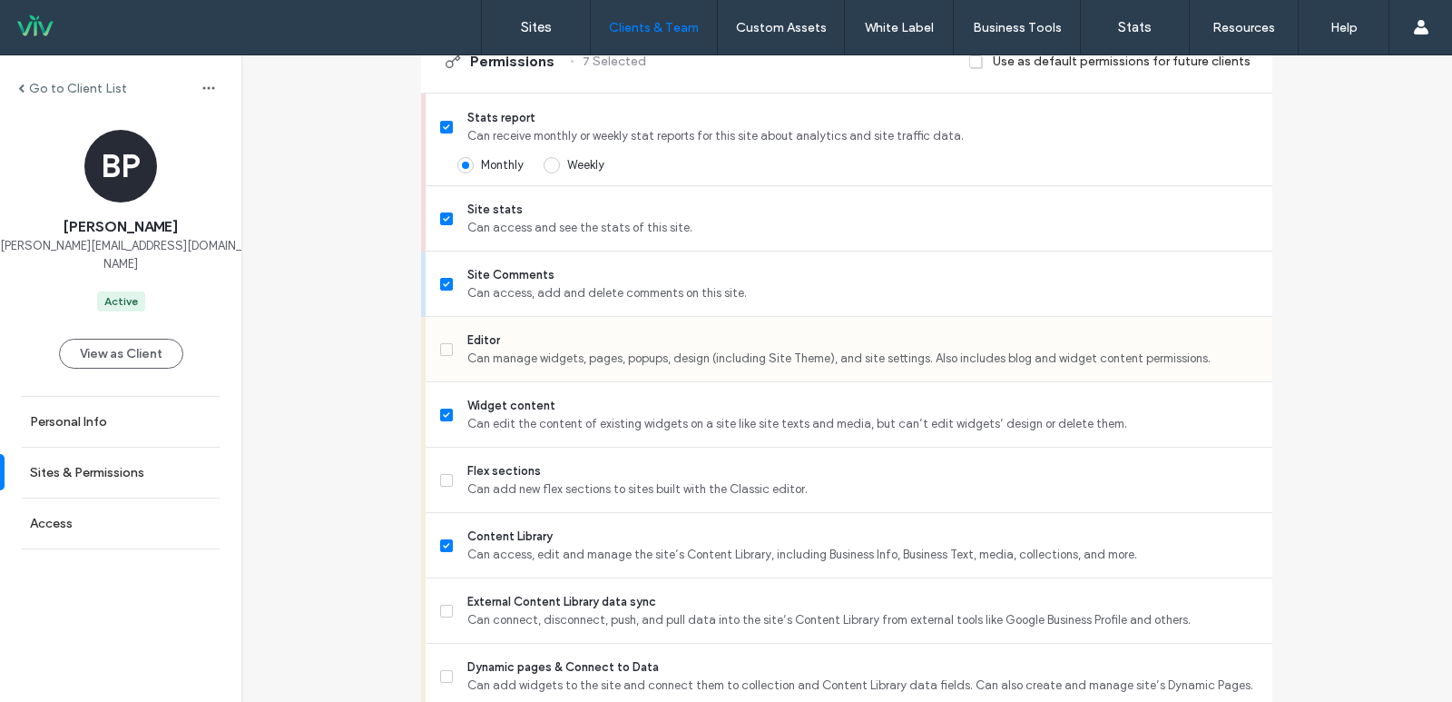
click at [443, 349] on icon at bounding box center [446, 349] width 6 height 5
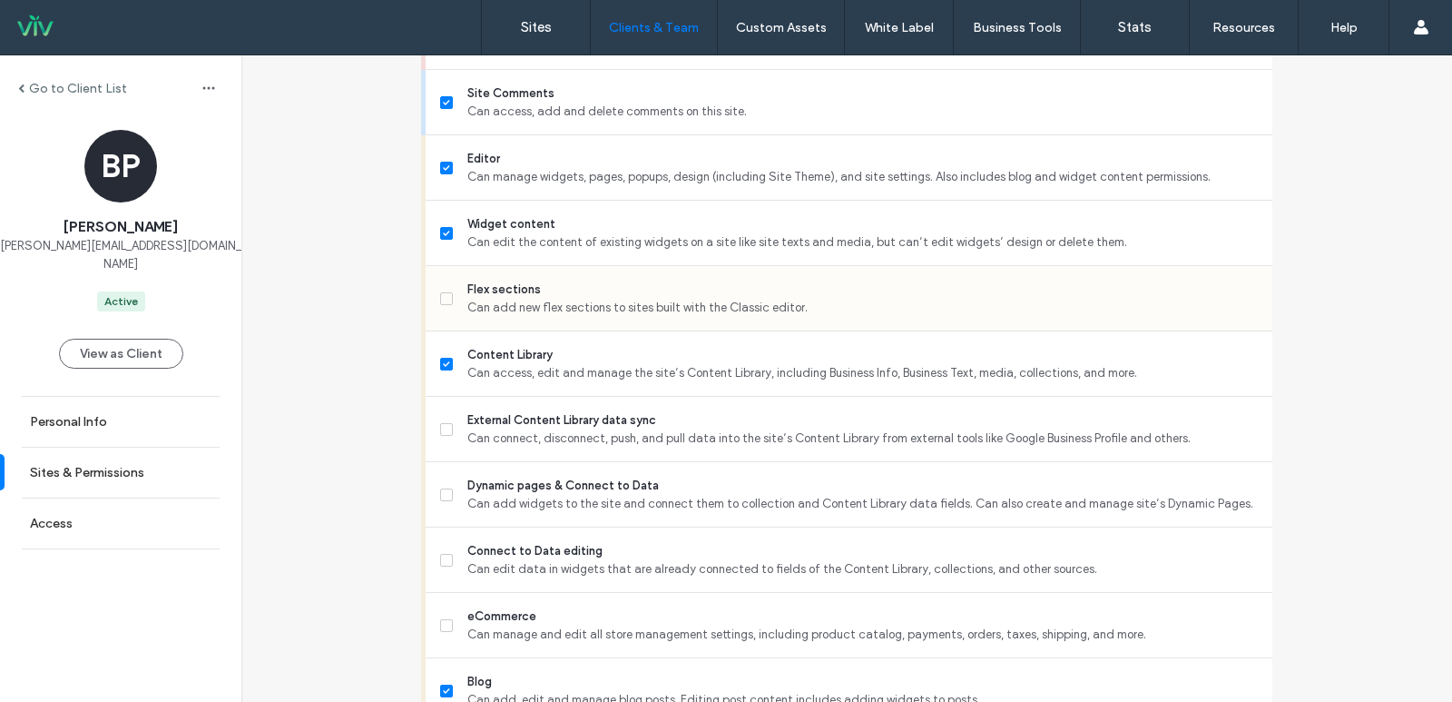
click at [443, 297] on icon at bounding box center [446, 298] width 6 height 5
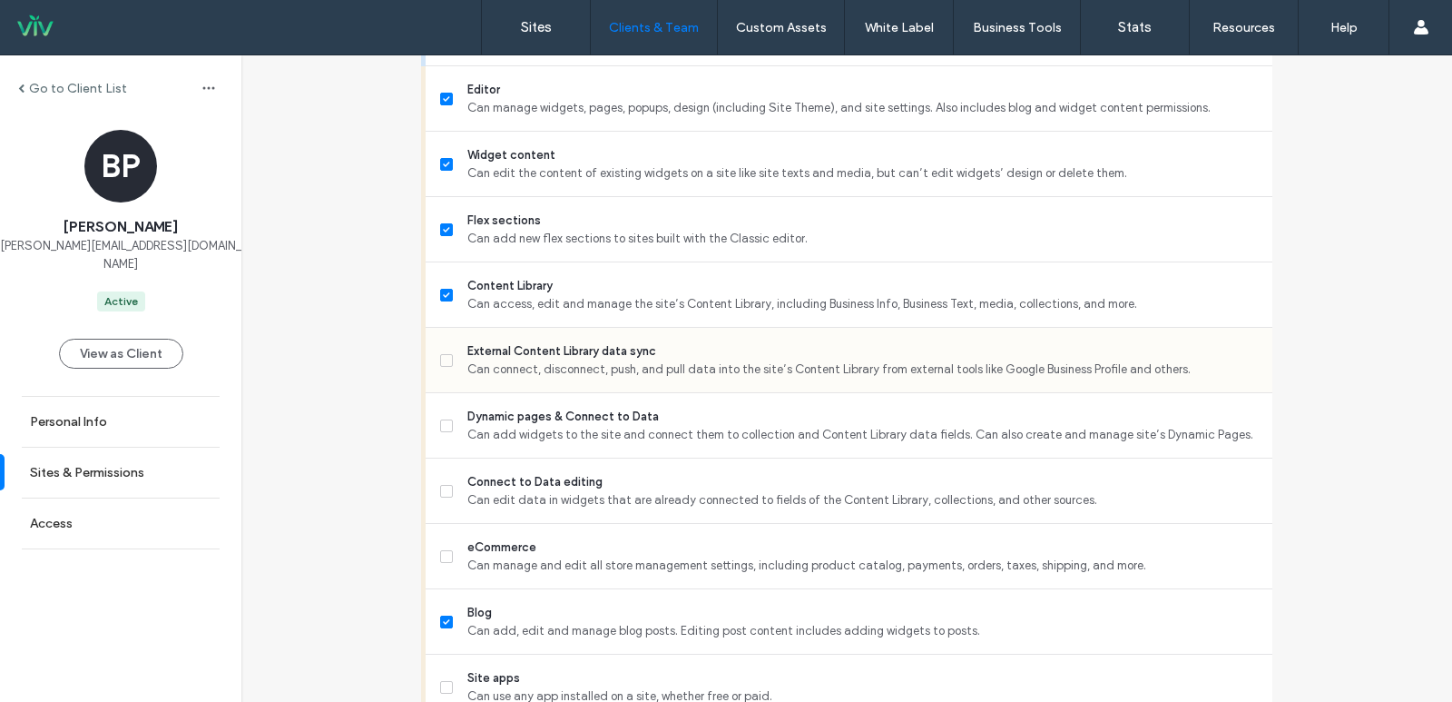
scroll to position [908, 0]
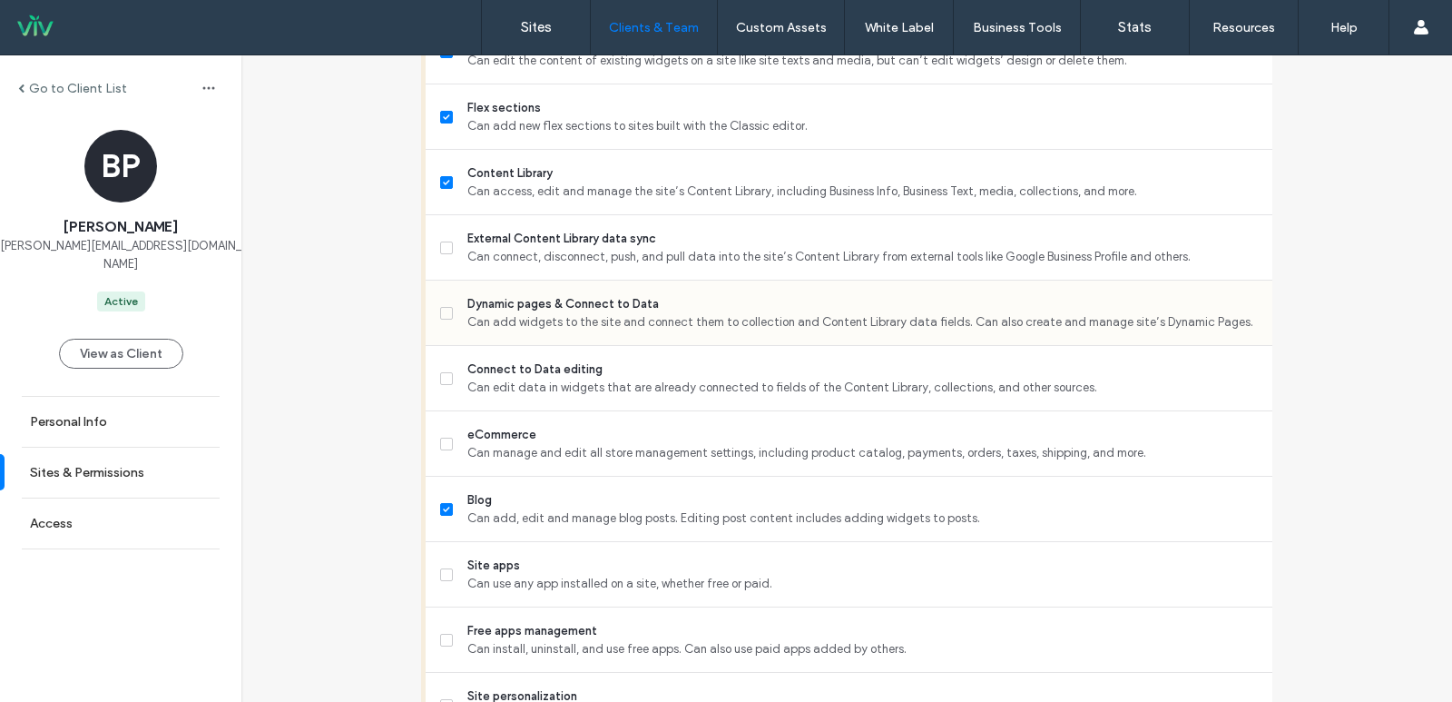
click at [443, 312] on icon at bounding box center [446, 312] width 7 height 5
click at [443, 250] on icon at bounding box center [446, 247] width 7 height 5
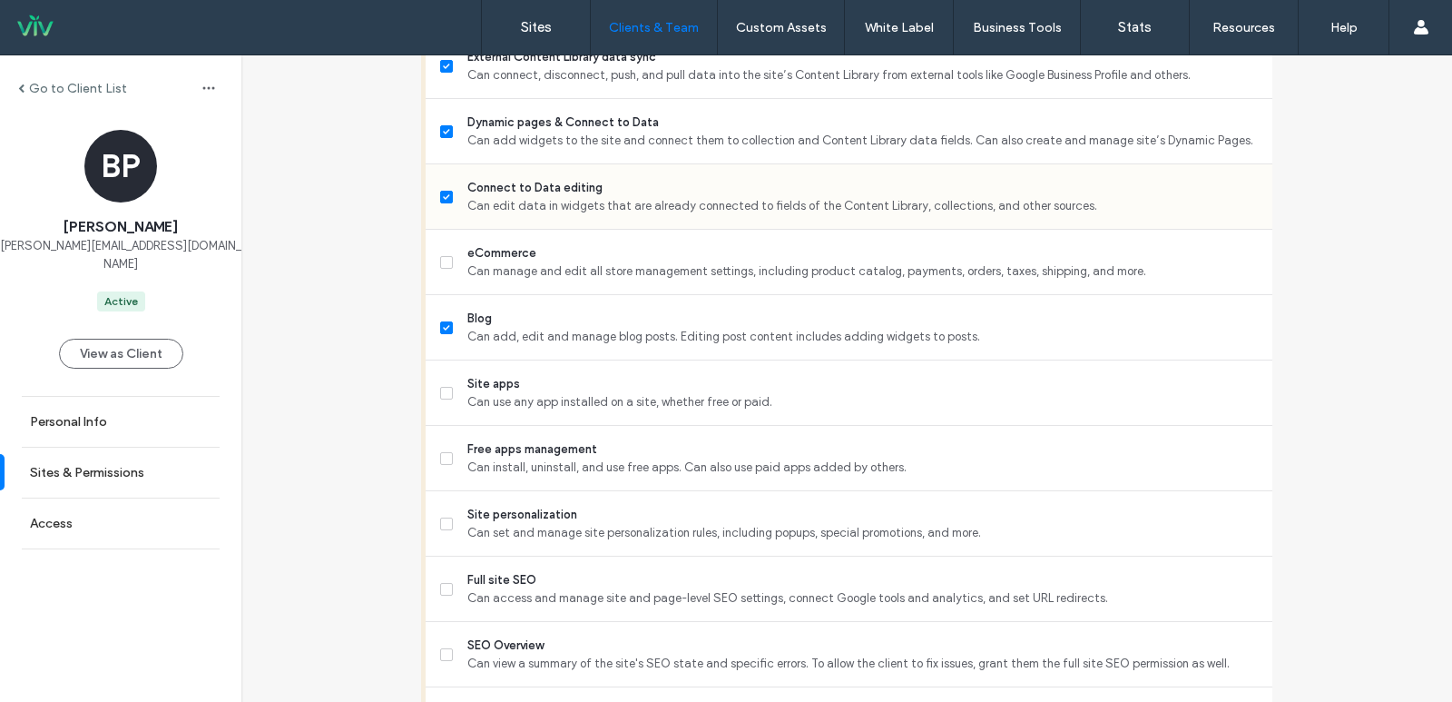
scroll to position [998, 0]
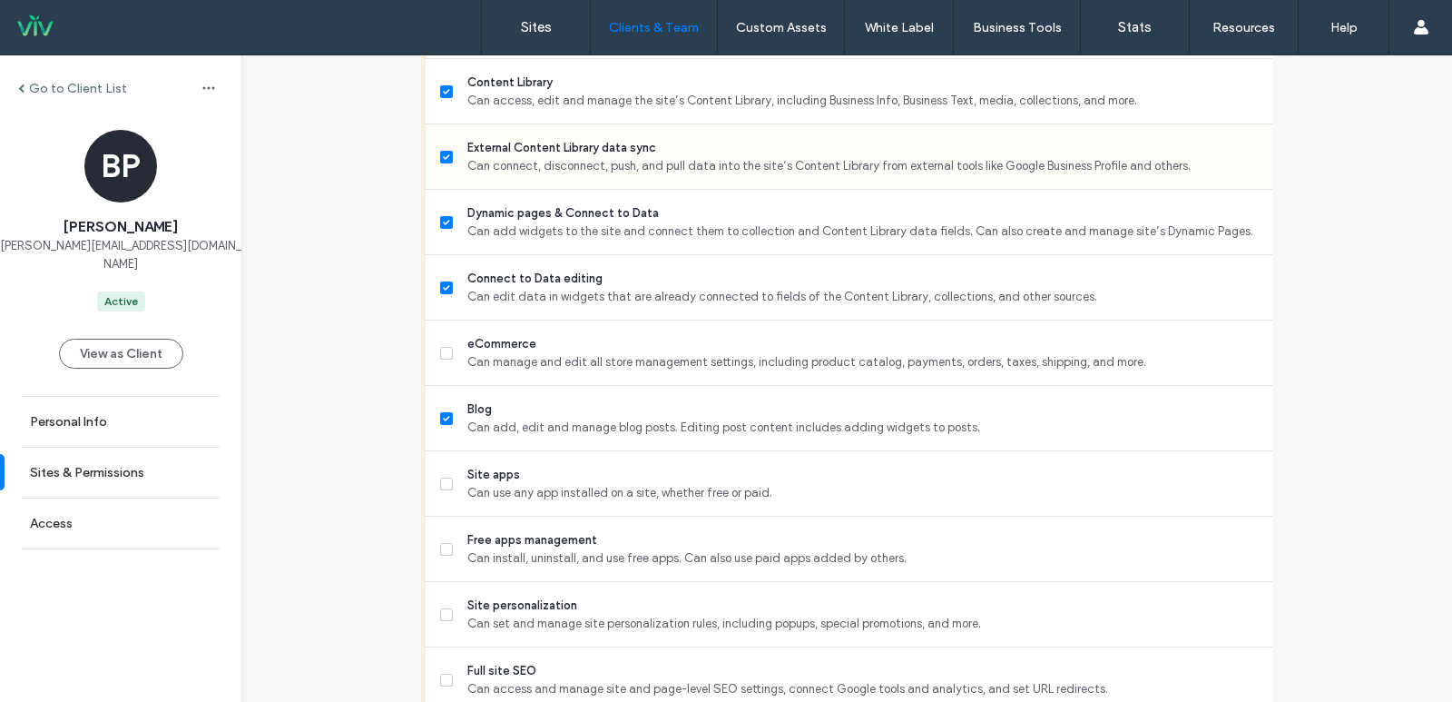
click at [443, 156] on icon at bounding box center [446, 156] width 7 height 5
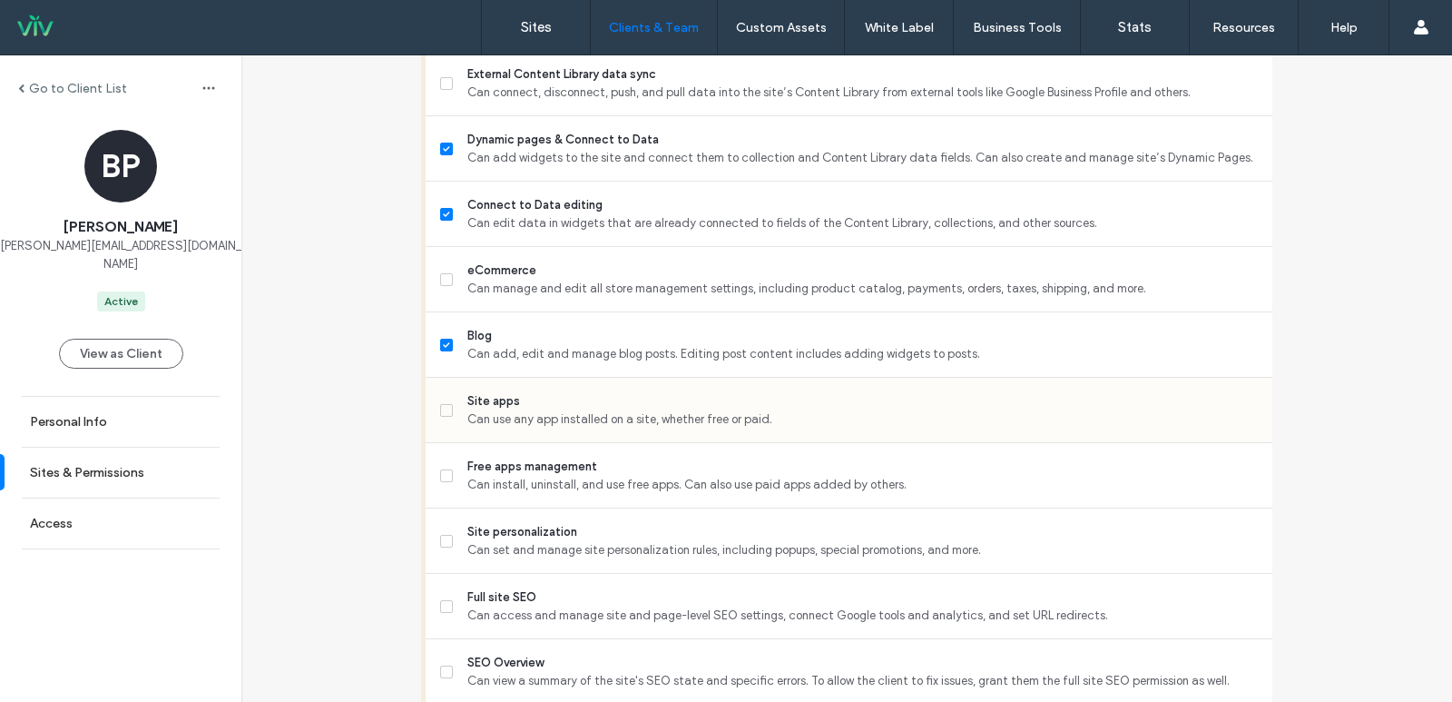
scroll to position [1180, 0]
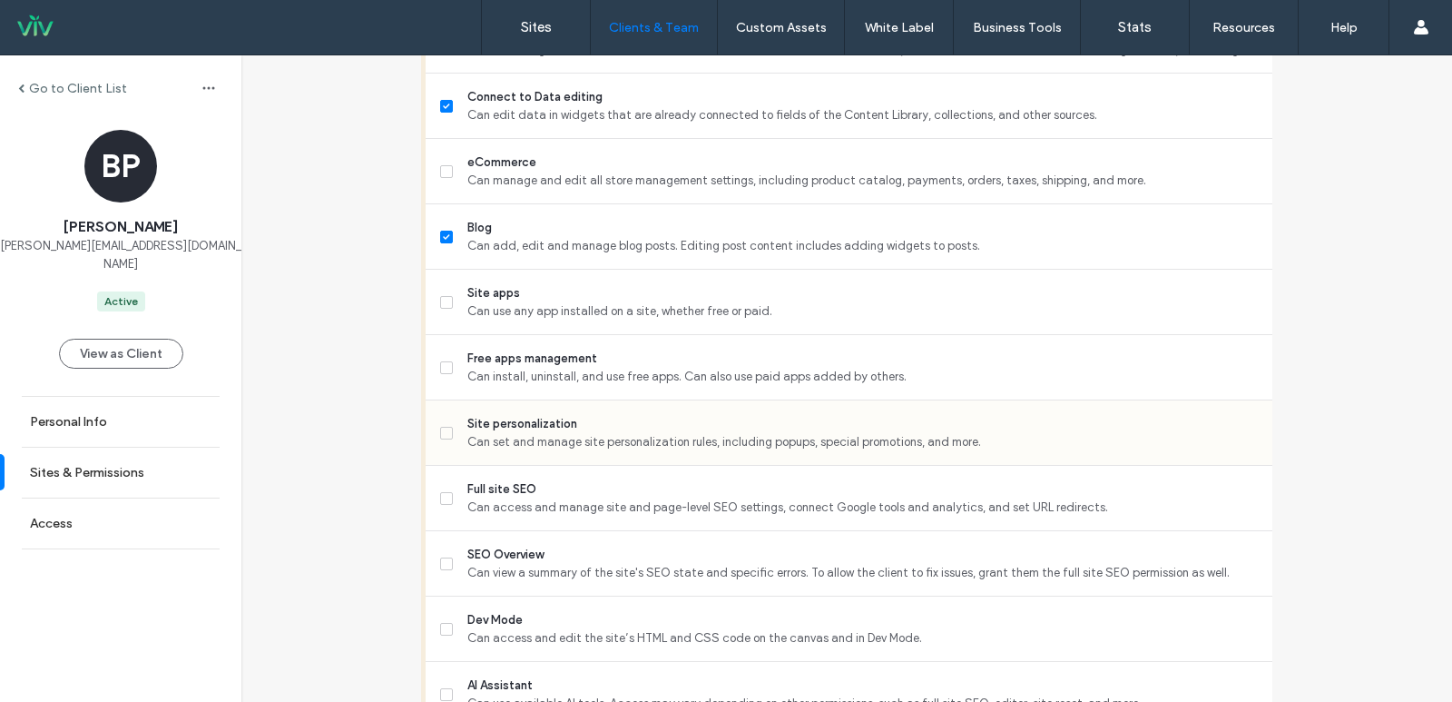
click at [443, 431] on icon at bounding box center [446, 432] width 7 height 5
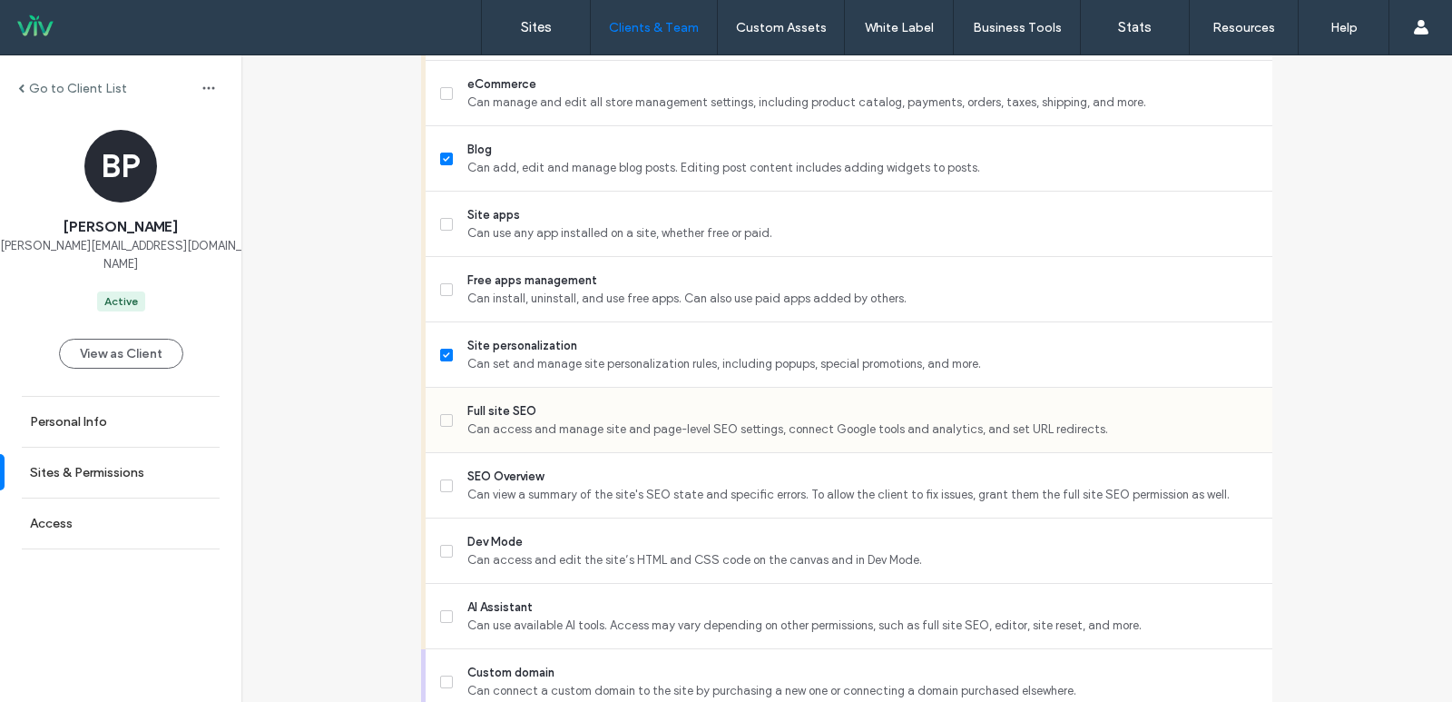
scroll to position [1361, 0]
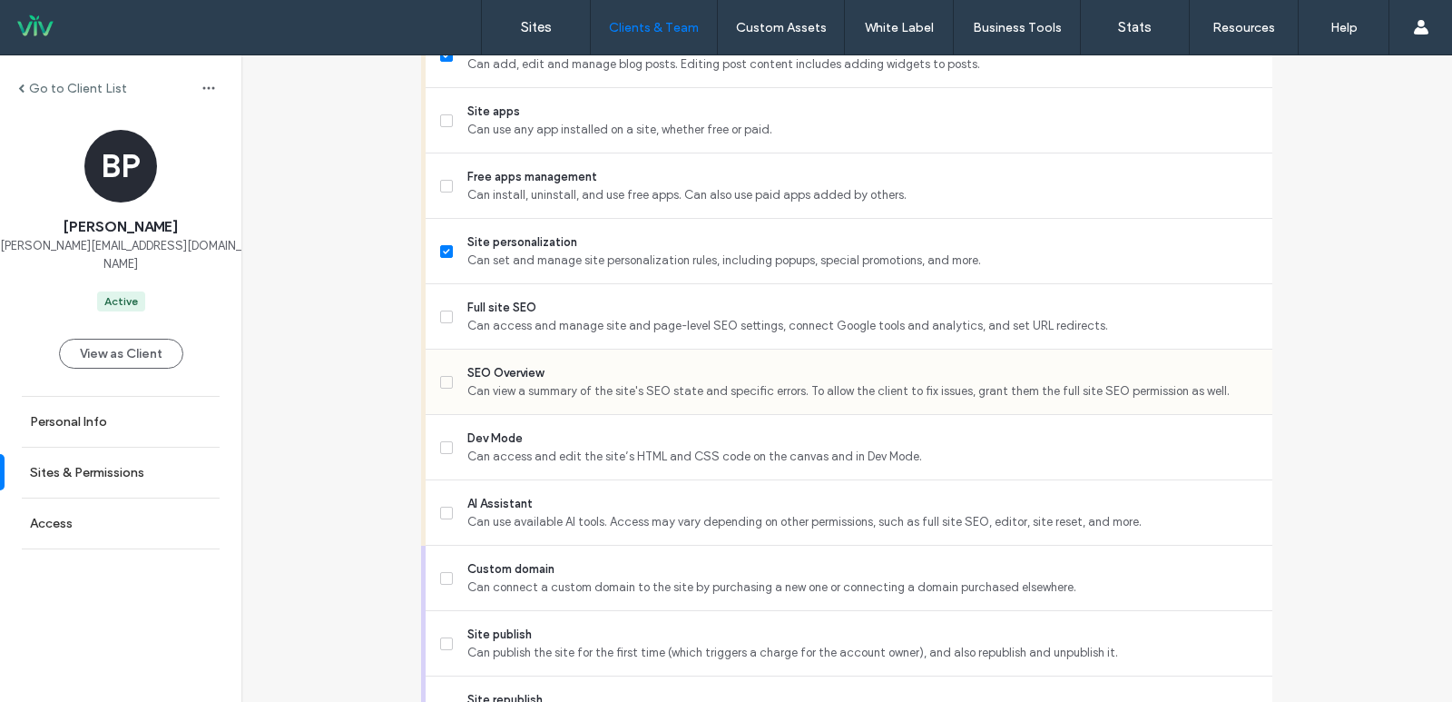
click at [440, 388] on span at bounding box center [446, 382] width 13 height 13
click at [440, 378] on span at bounding box center [446, 382] width 13 height 13
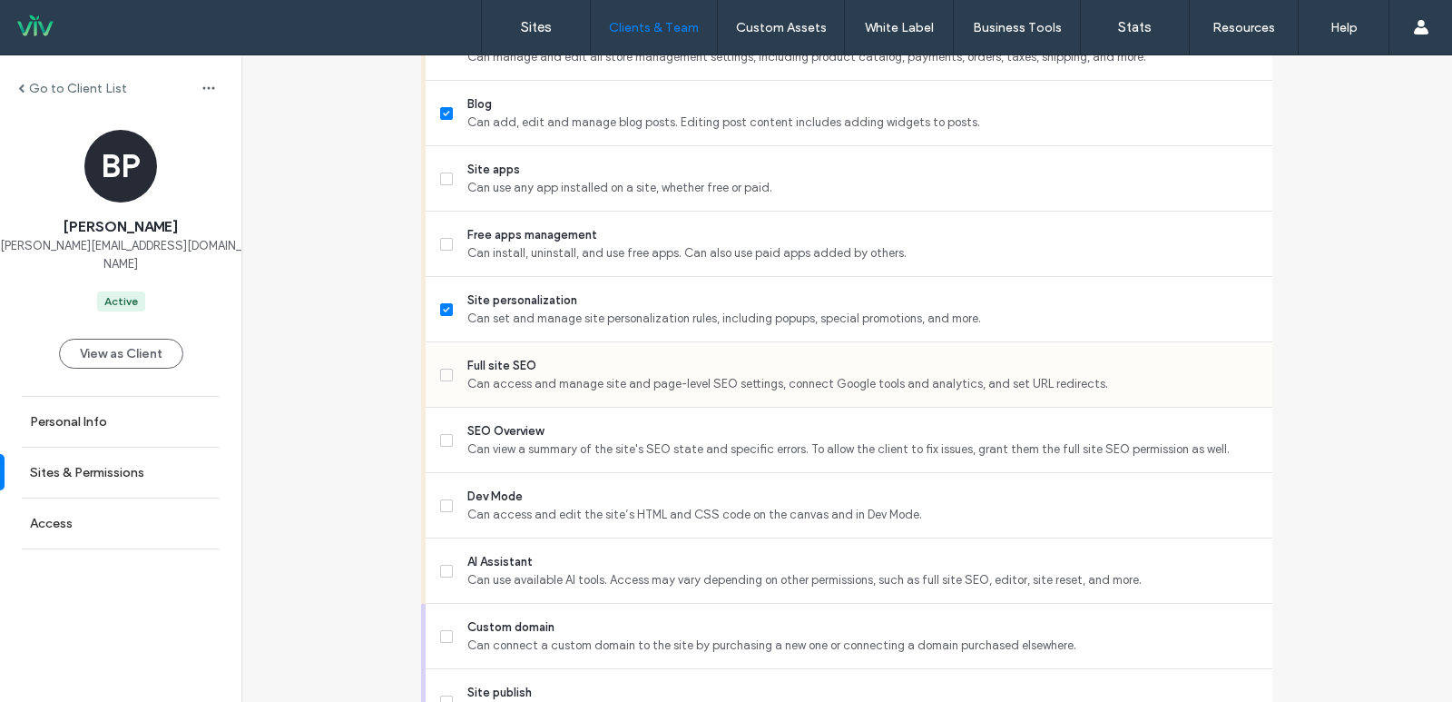
scroll to position [1417, 0]
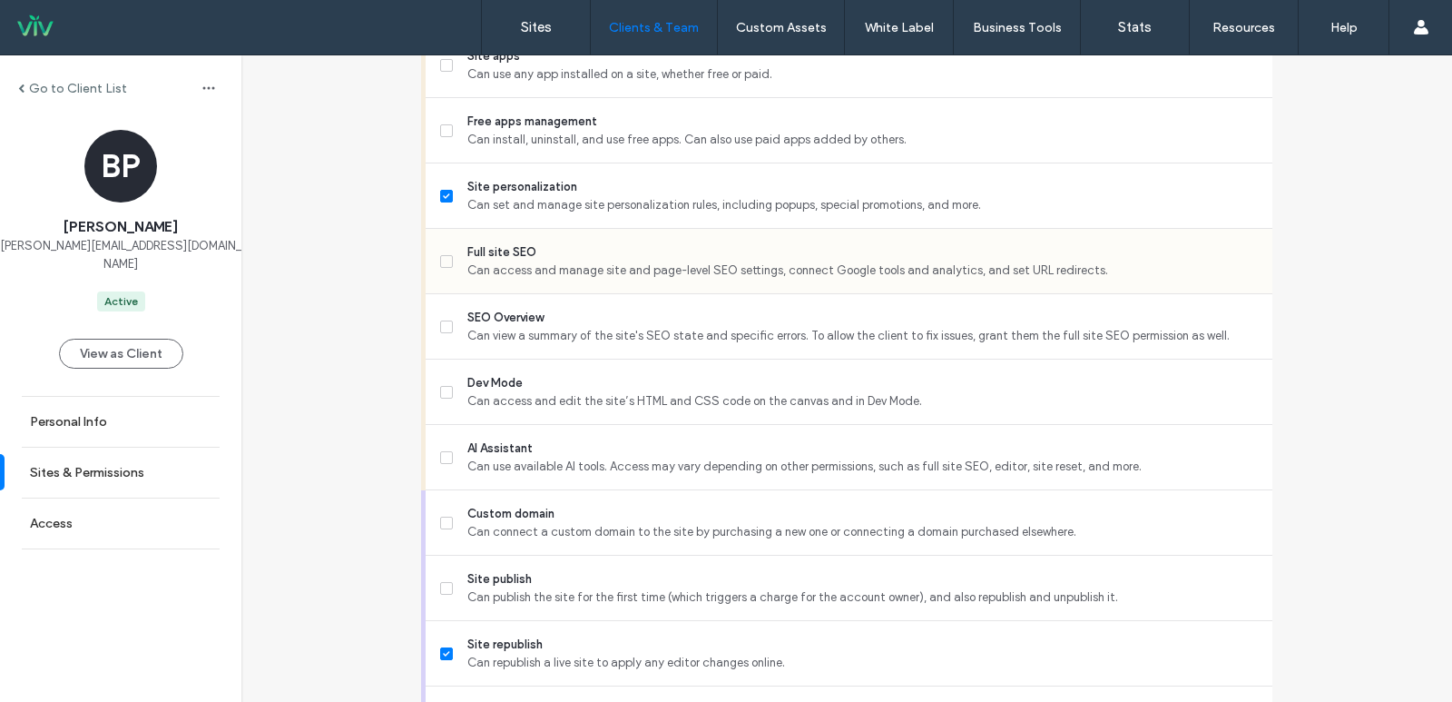
click at [440, 267] on span at bounding box center [446, 261] width 13 height 13
click at [443, 261] on icon at bounding box center [446, 261] width 6 height 5
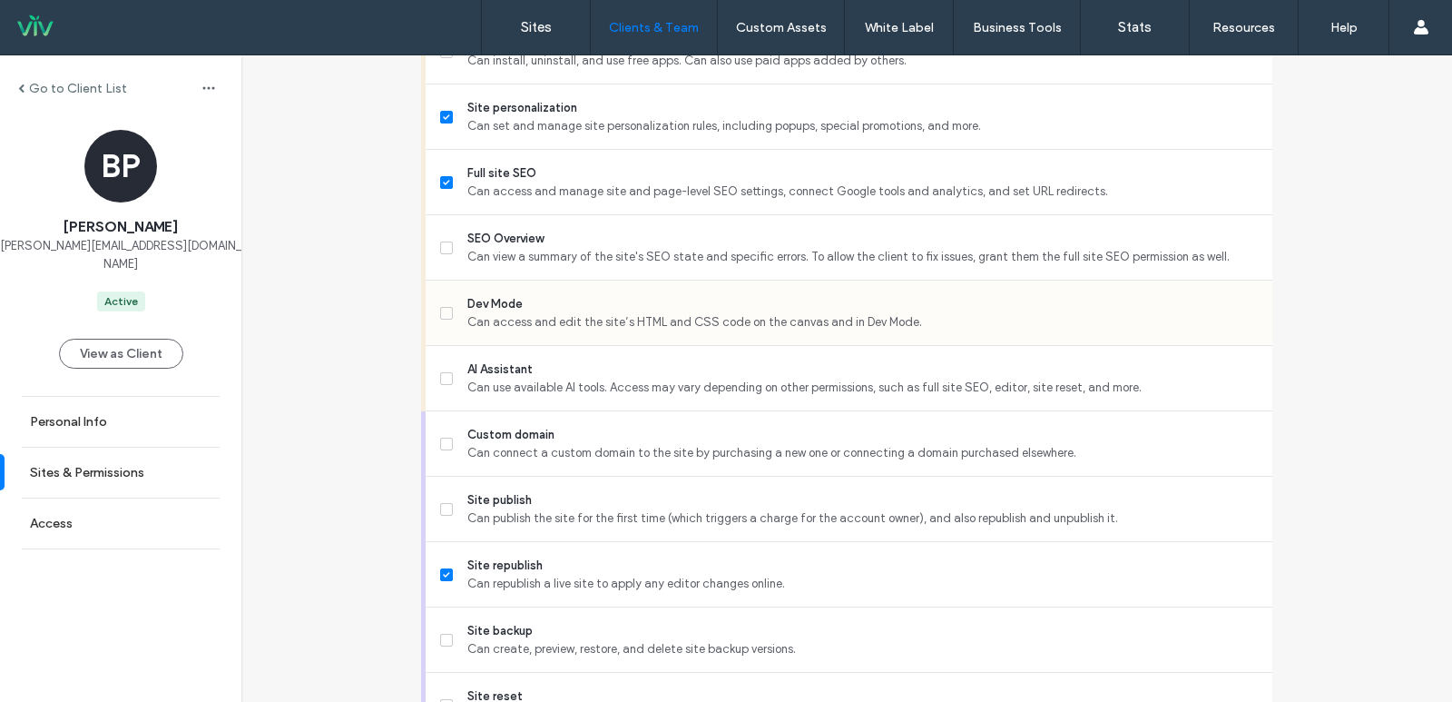
scroll to position [1598, 0]
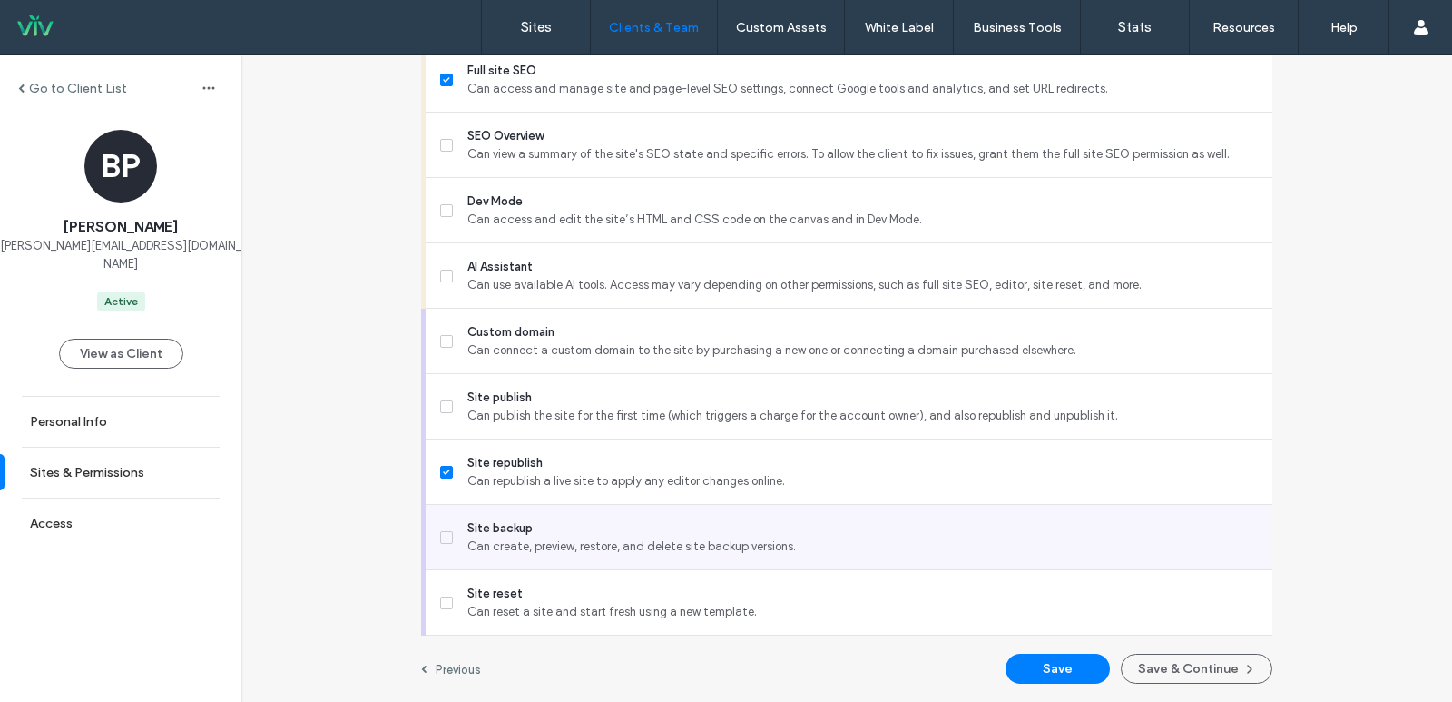
click at [467, 537] on span "Can create, preview, restore, and delete site backup versions." at bounding box center [862, 546] width 791 height 18
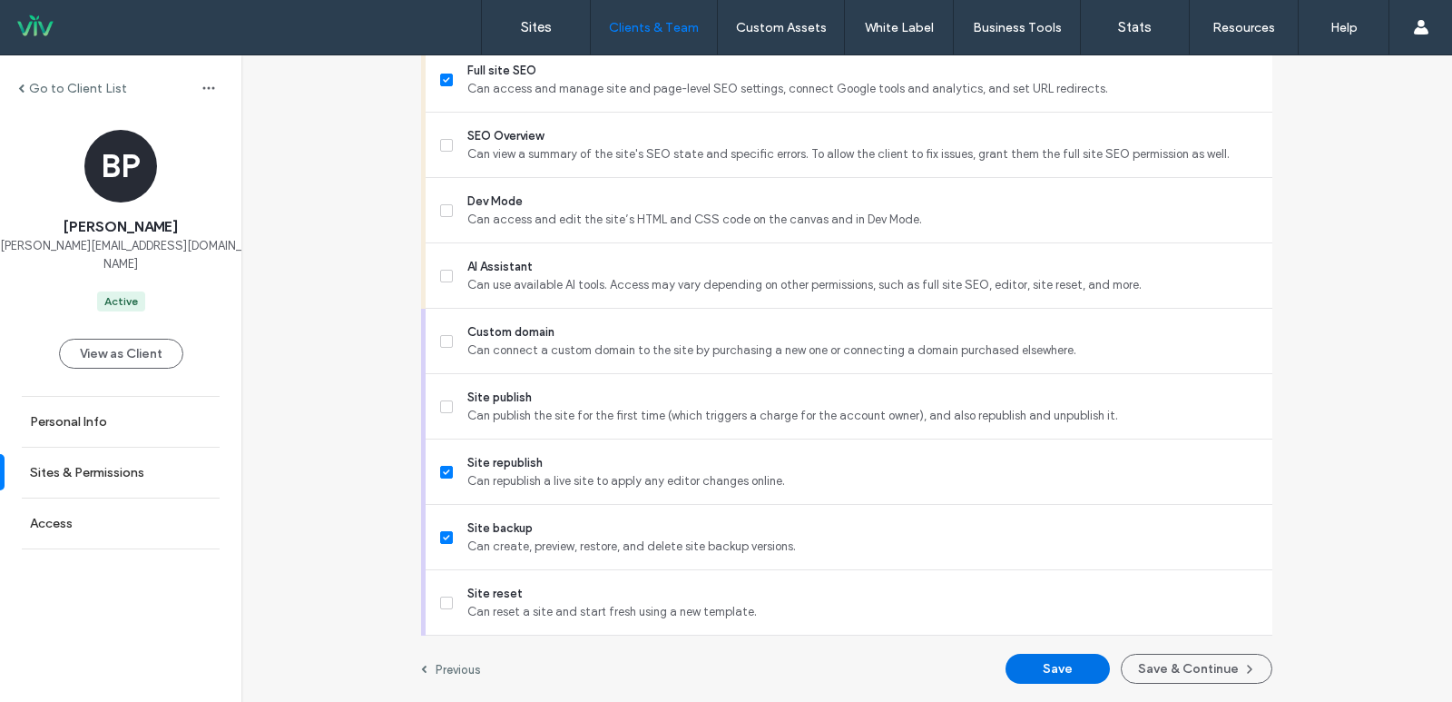
click at [1041, 673] on button "Save" at bounding box center [1058, 668] width 104 height 30
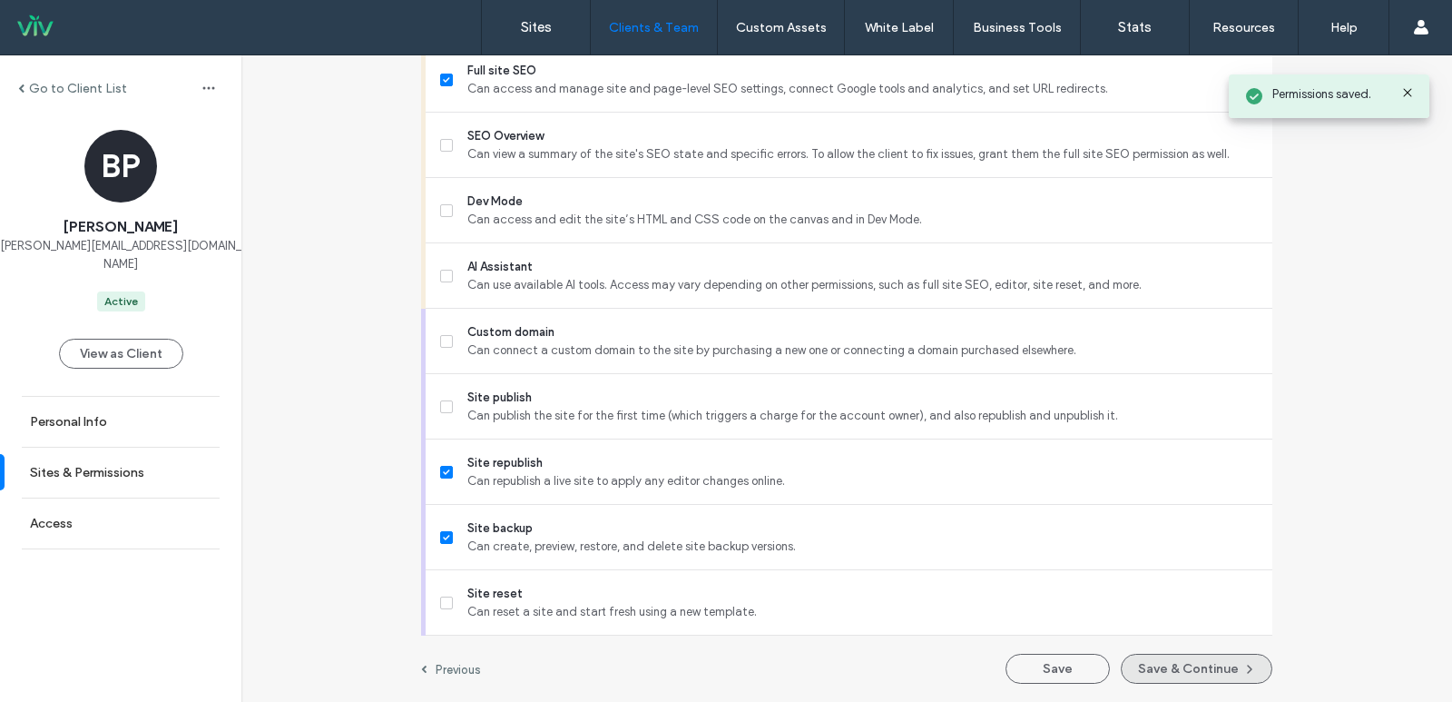
click at [1150, 673] on button "Save & Continue" at bounding box center [1197, 668] width 152 height 30
